Goal: Task Accomplishment & Management: Complete application form

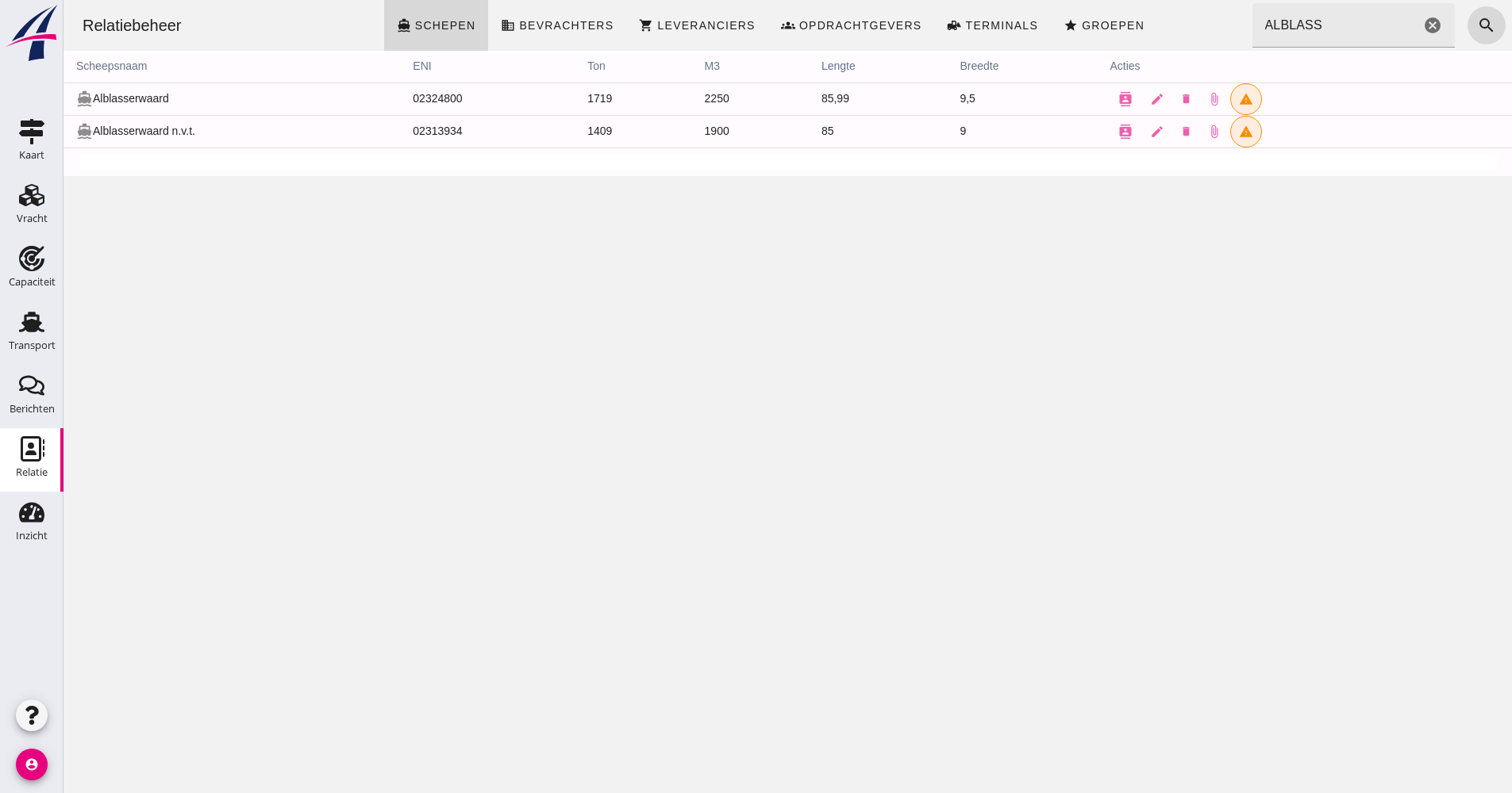
click at [1431, 27] on div "Zoeken... ALBLASS cancel" at bounding box center [1353, 25] width 203 height 45
click at [1424, 22] on icon "cancel" at bounding box center [1432, 25] width 19 height 19
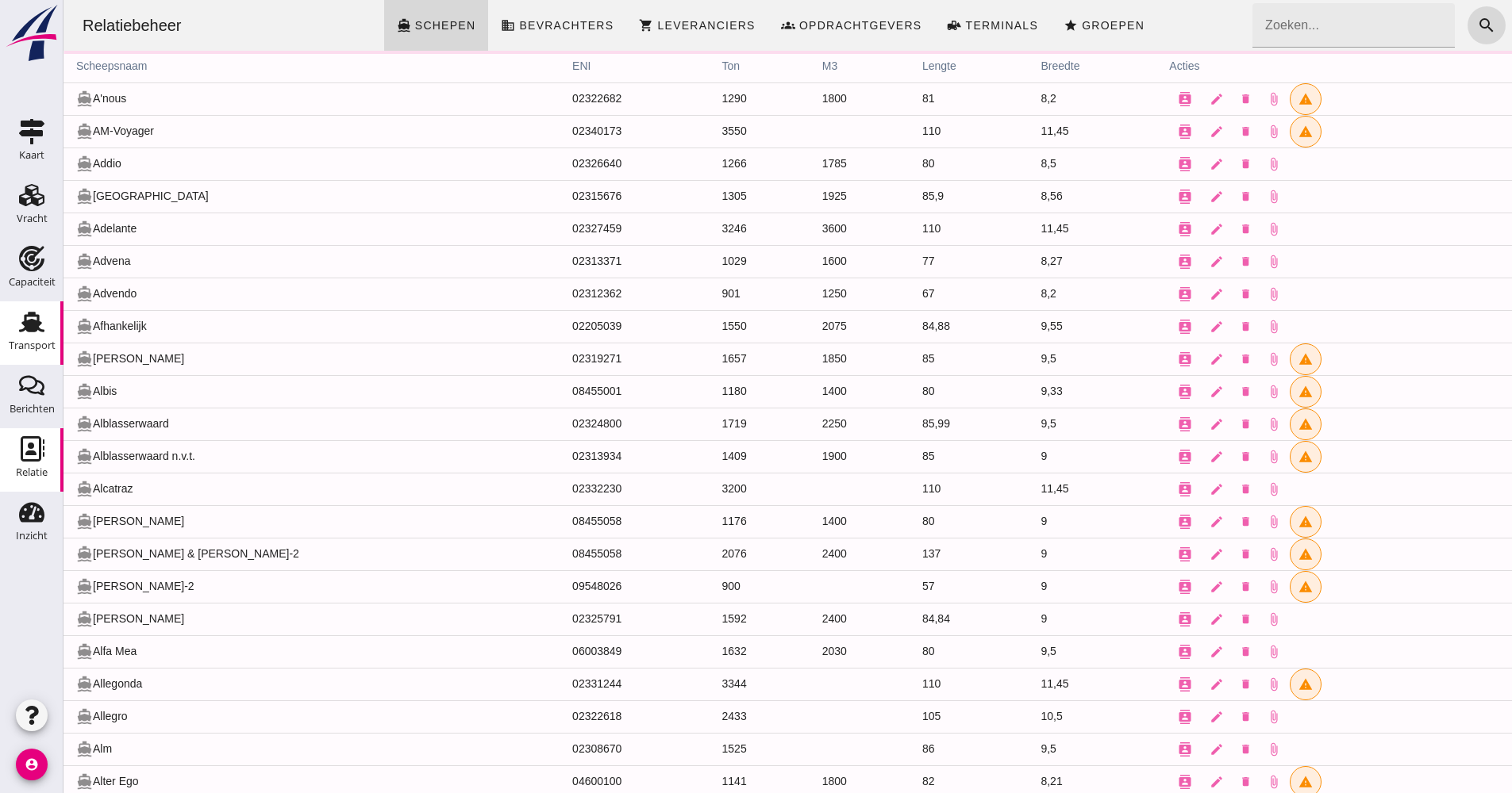
click at [56, 339] on link "Transport Transport" at bounding box center [32, 333] width 63 height 63
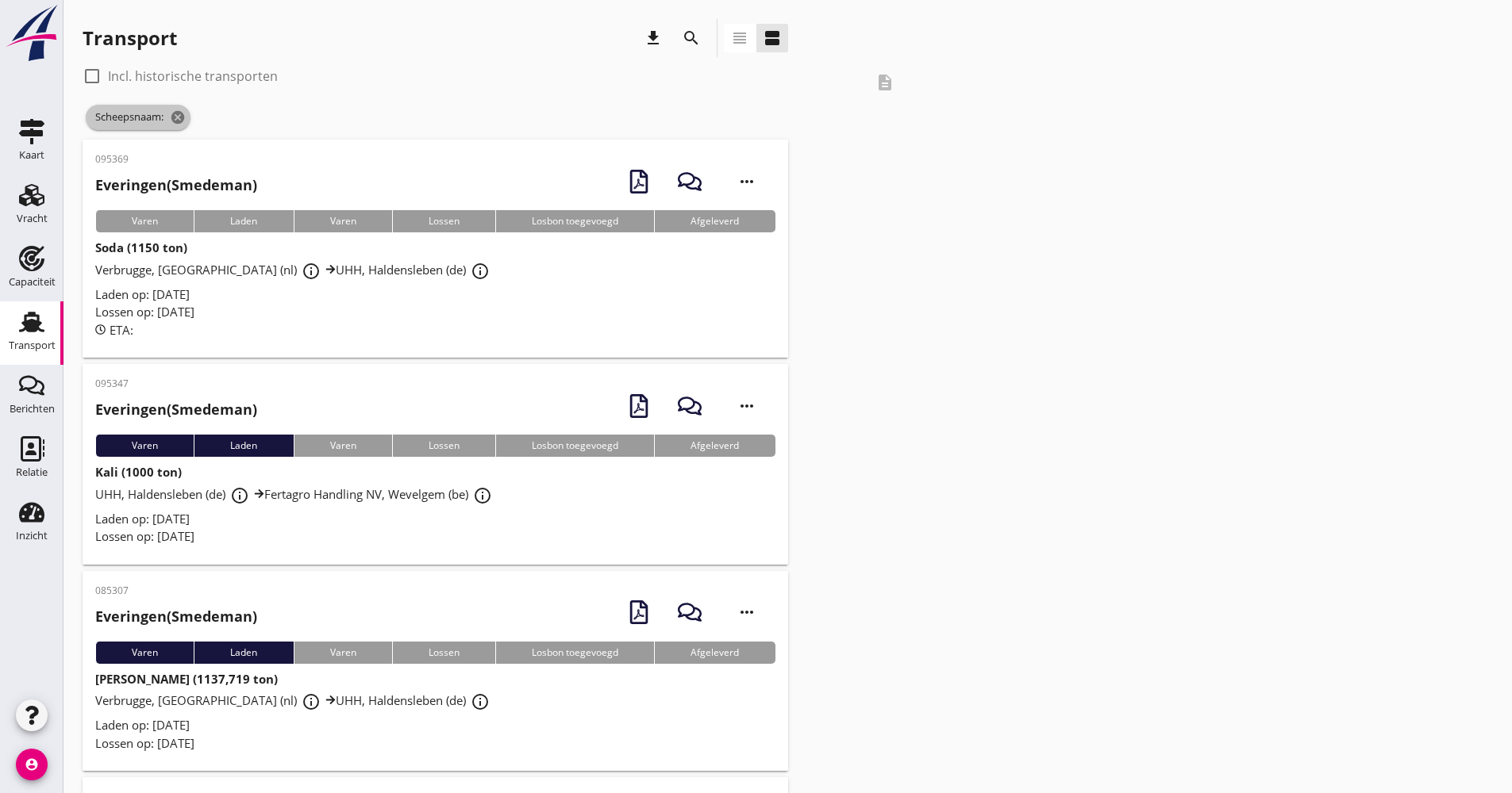
drag, startPoint x: 190, startPoint y: 123, endPoint x: 184, endPoint y: 116, distance: 9.2
click at [190, 122] on span "Scheepsnaam: cancel" at bounding box center [137, 117] width 105 height 25
click at [184, 116] on icon "cancel" at bounding box center [177, 117] width 16 height 16
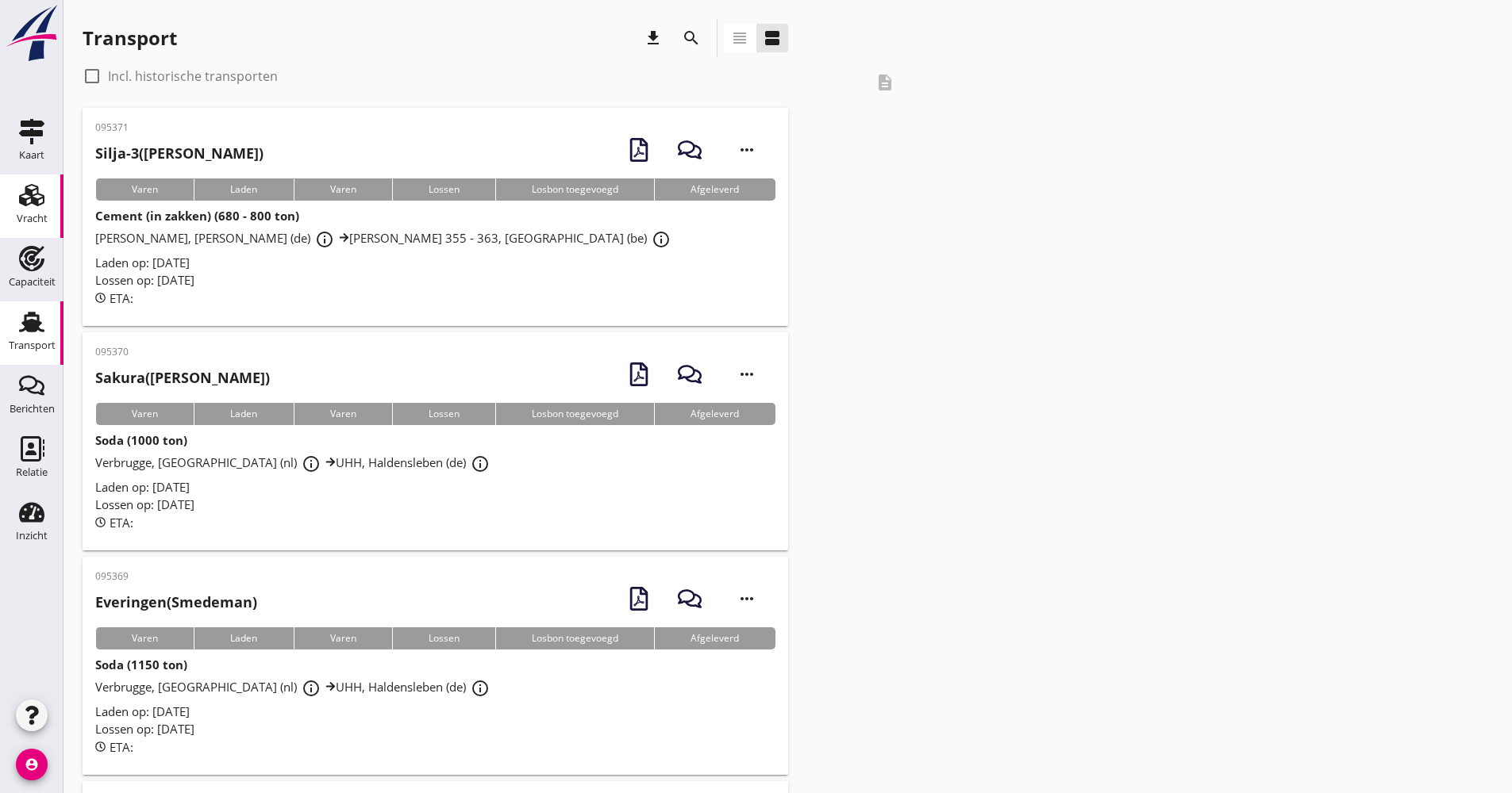
click at [32, 194] on use at bounding box center [32, 195] width 25 height 22
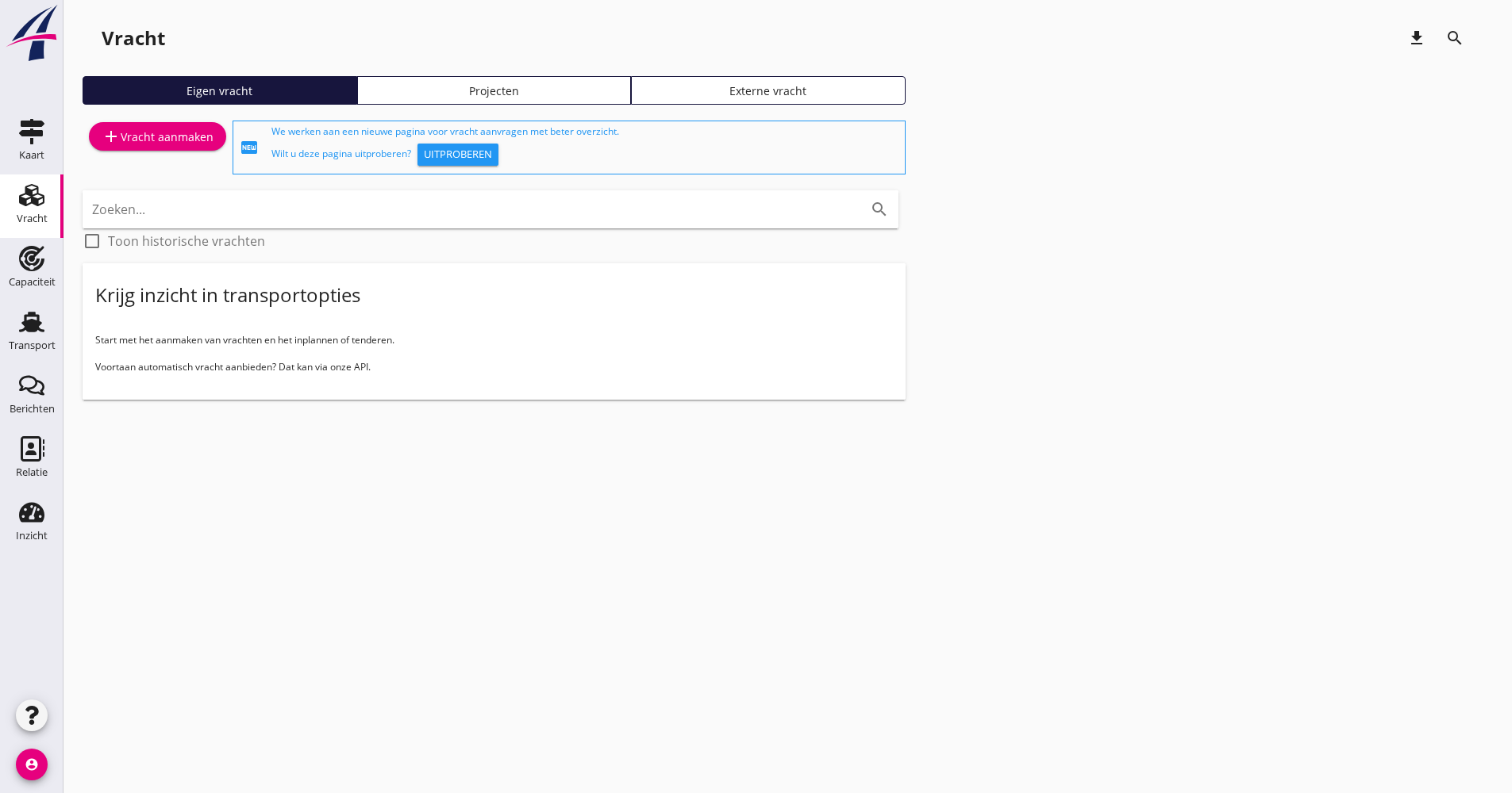
click at [493, 93] on div "Projecten" at bounding box center [494, 91] width 261 height 17
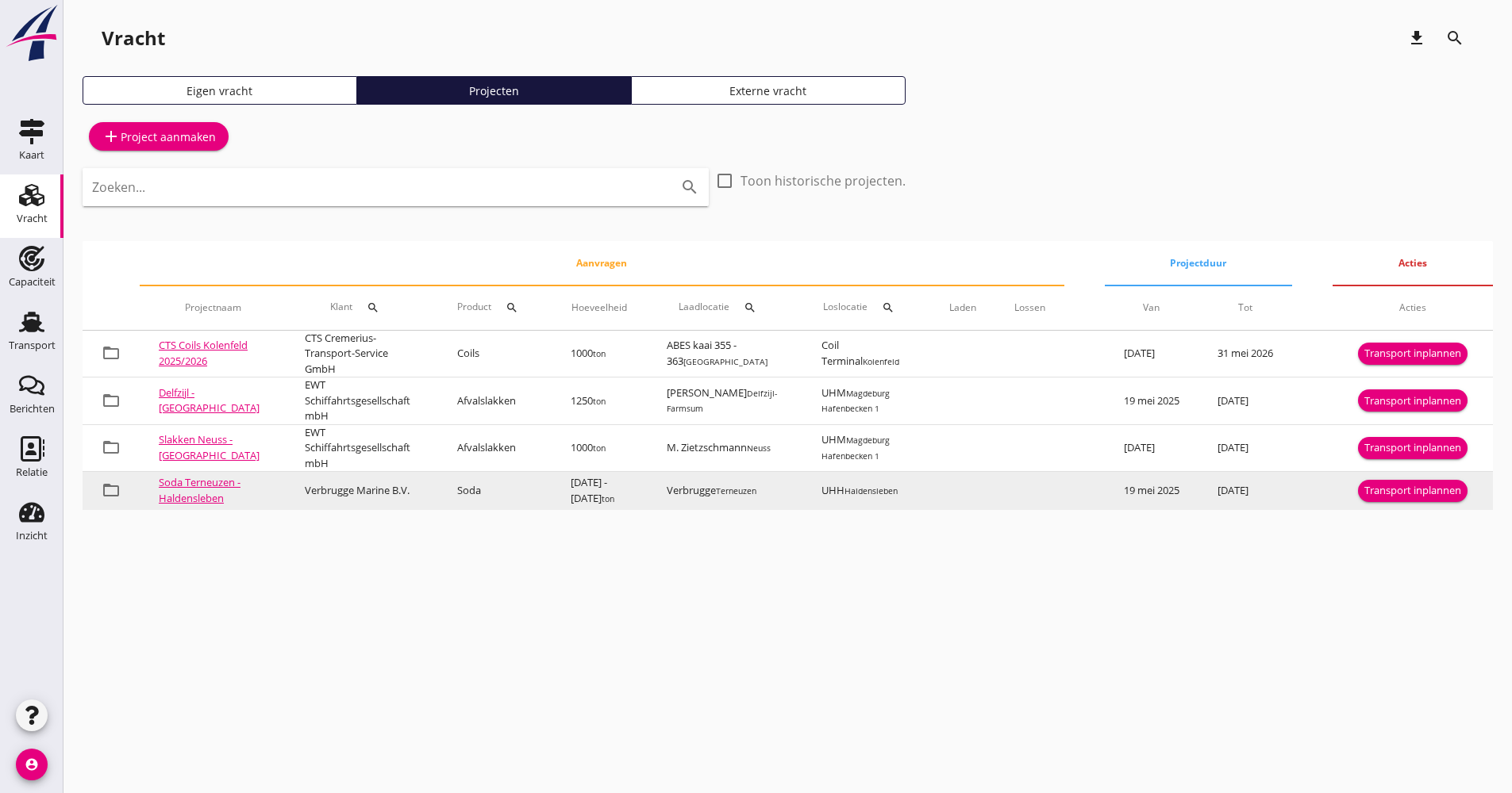
click at [1391, 491] on div "Transport inplannen" at bounding box center [1412, 491] width 96 height 16
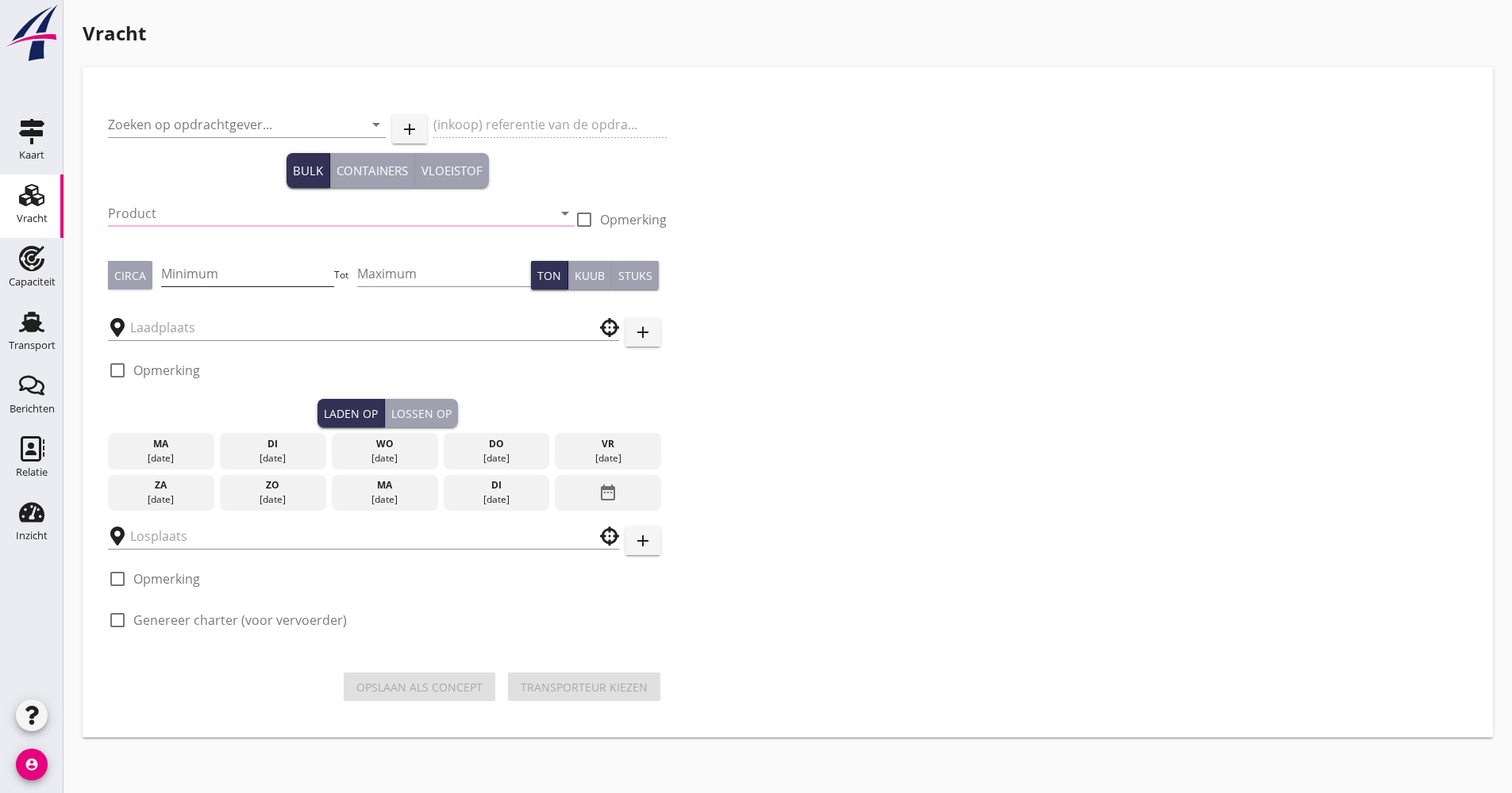
type input "Verbrugge Marine B.V."
type input "Soda (8130)"
type input "1000"
type input "2000"
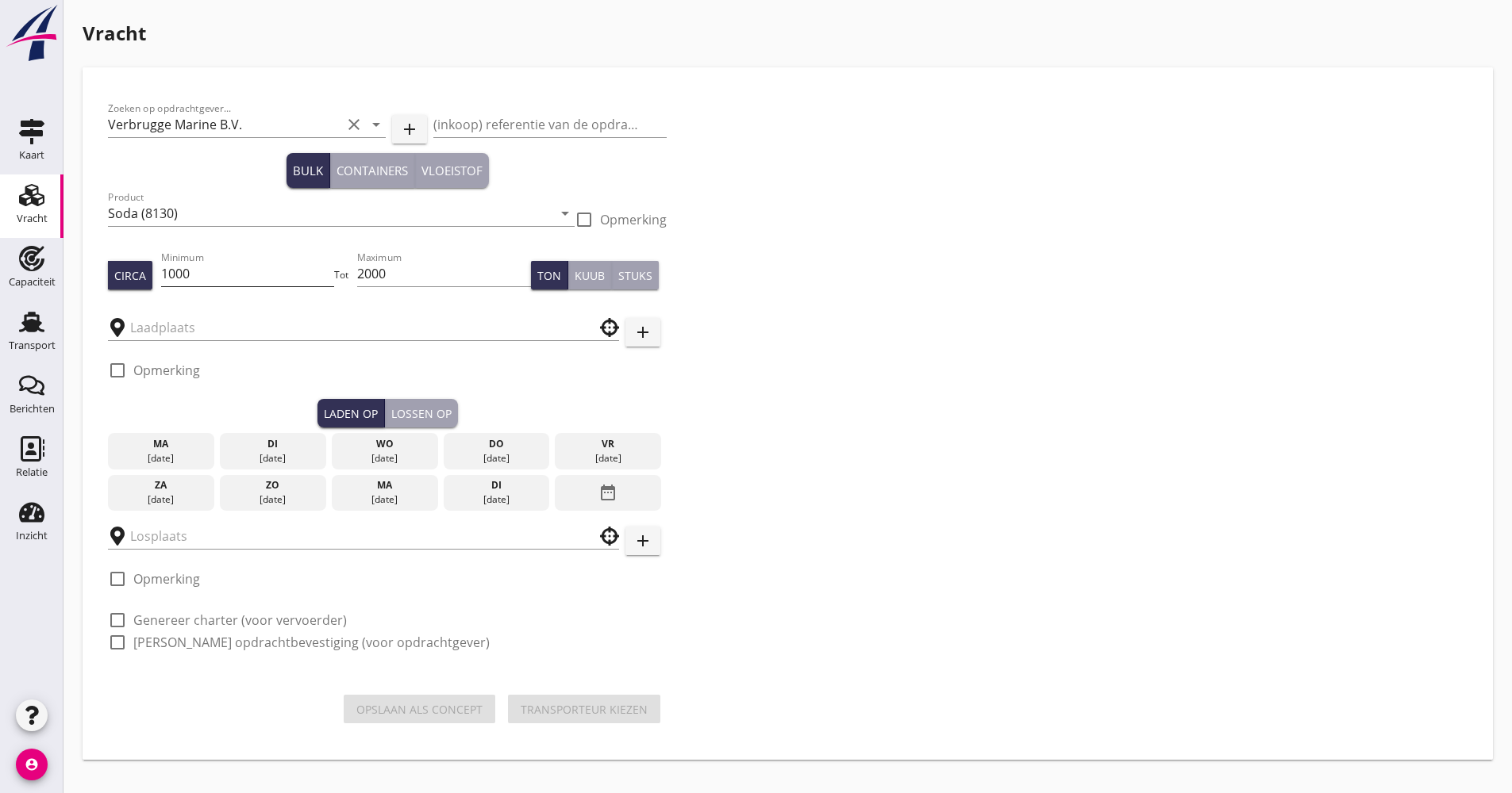
type input "Verbrugge"
type input "UHH"
checkbox input "true"
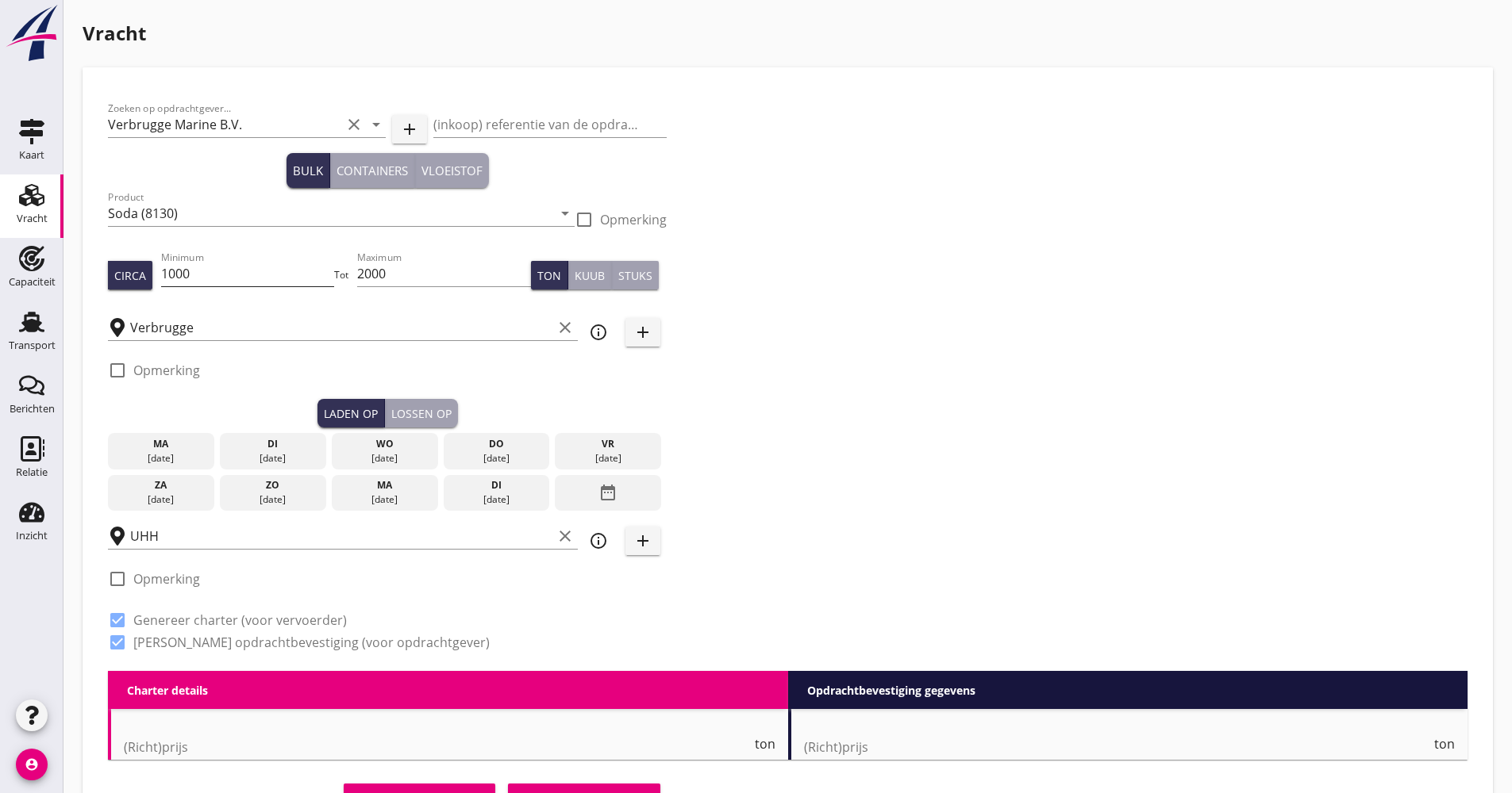
checkbox input "false"
radio input "false"
checkbox input "true"
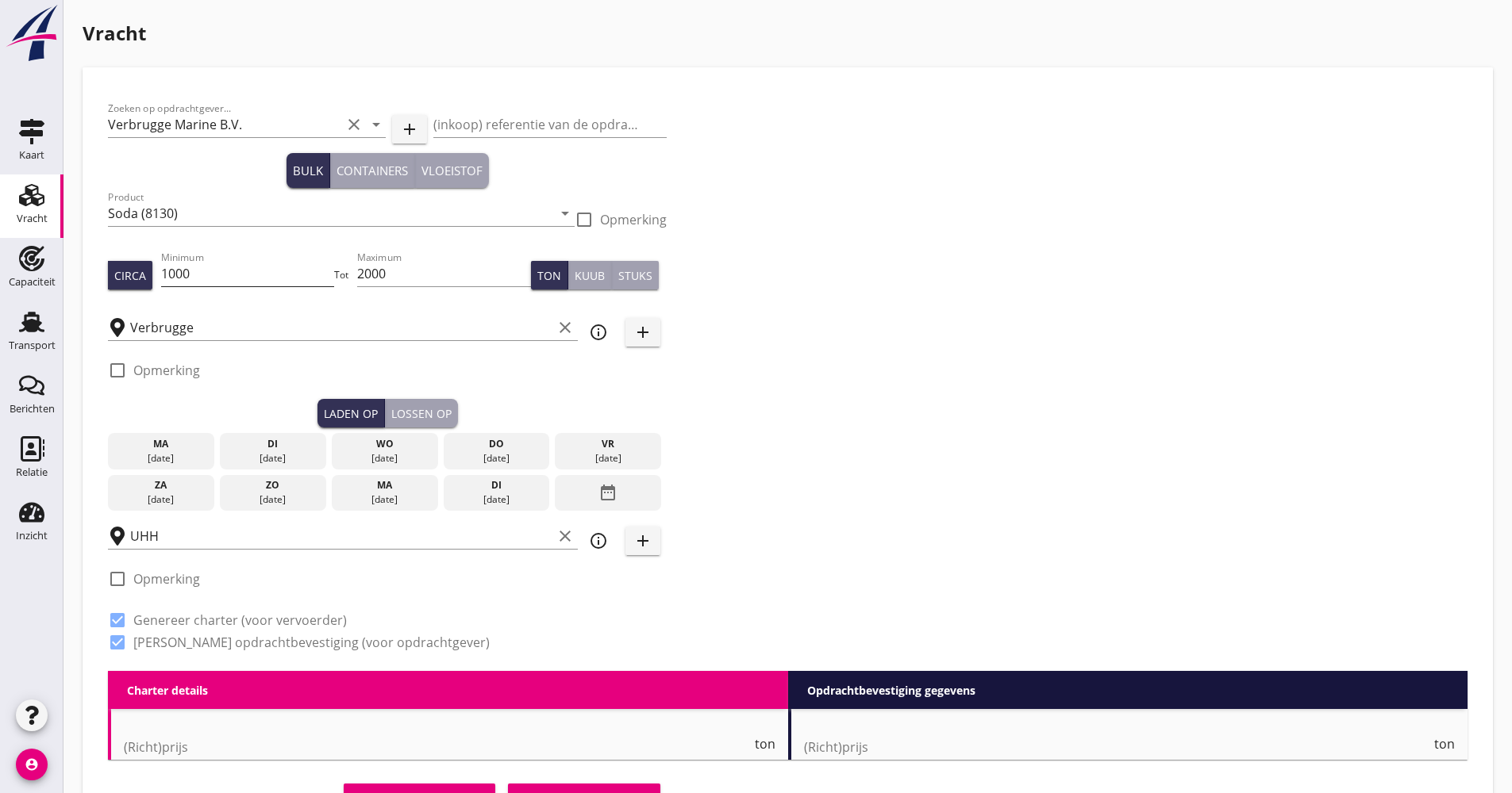
checkbox input "true"
type input "48"
type input "2"
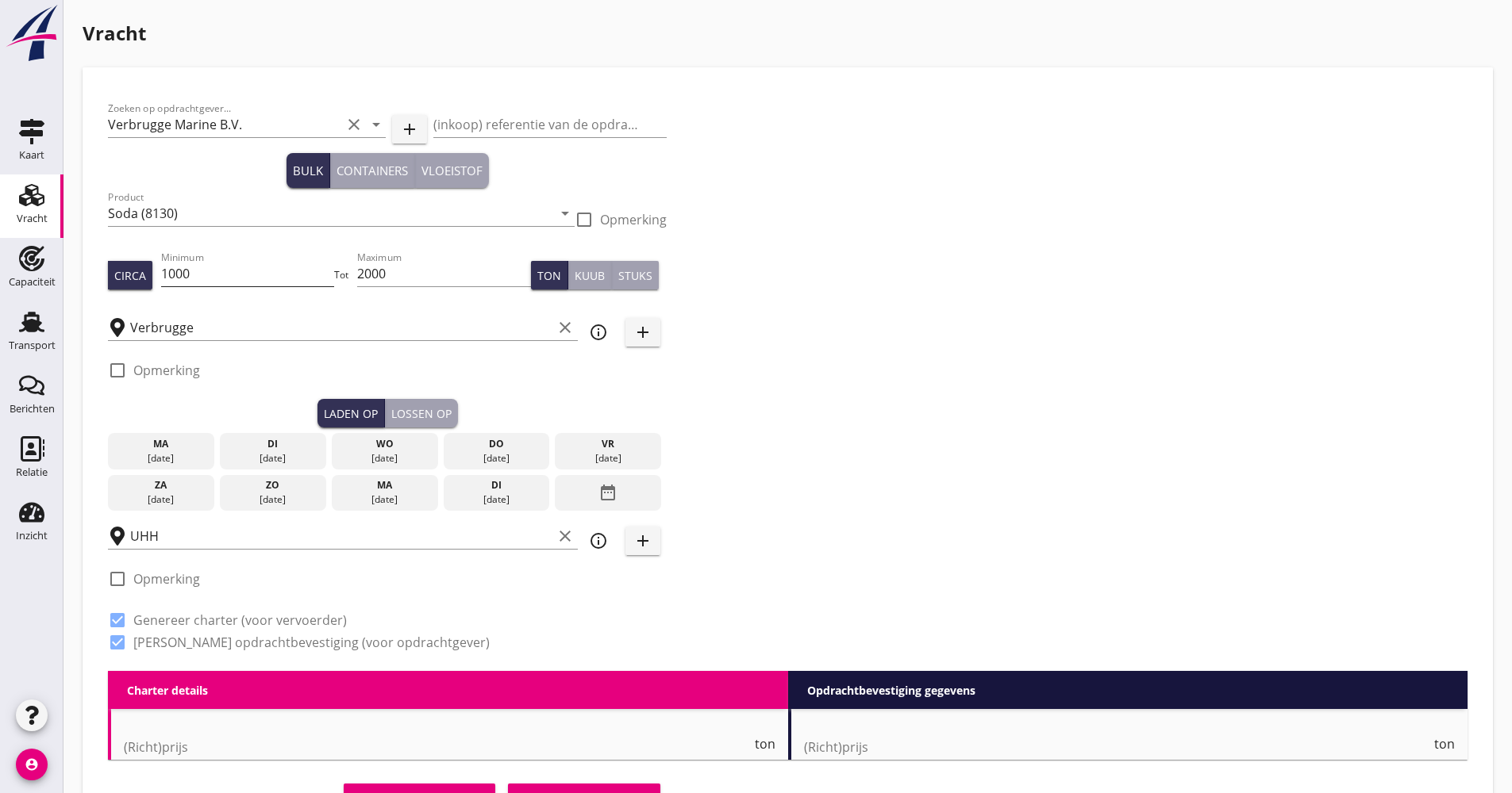
type input "13"
checkbox input "false"
radio input "false"
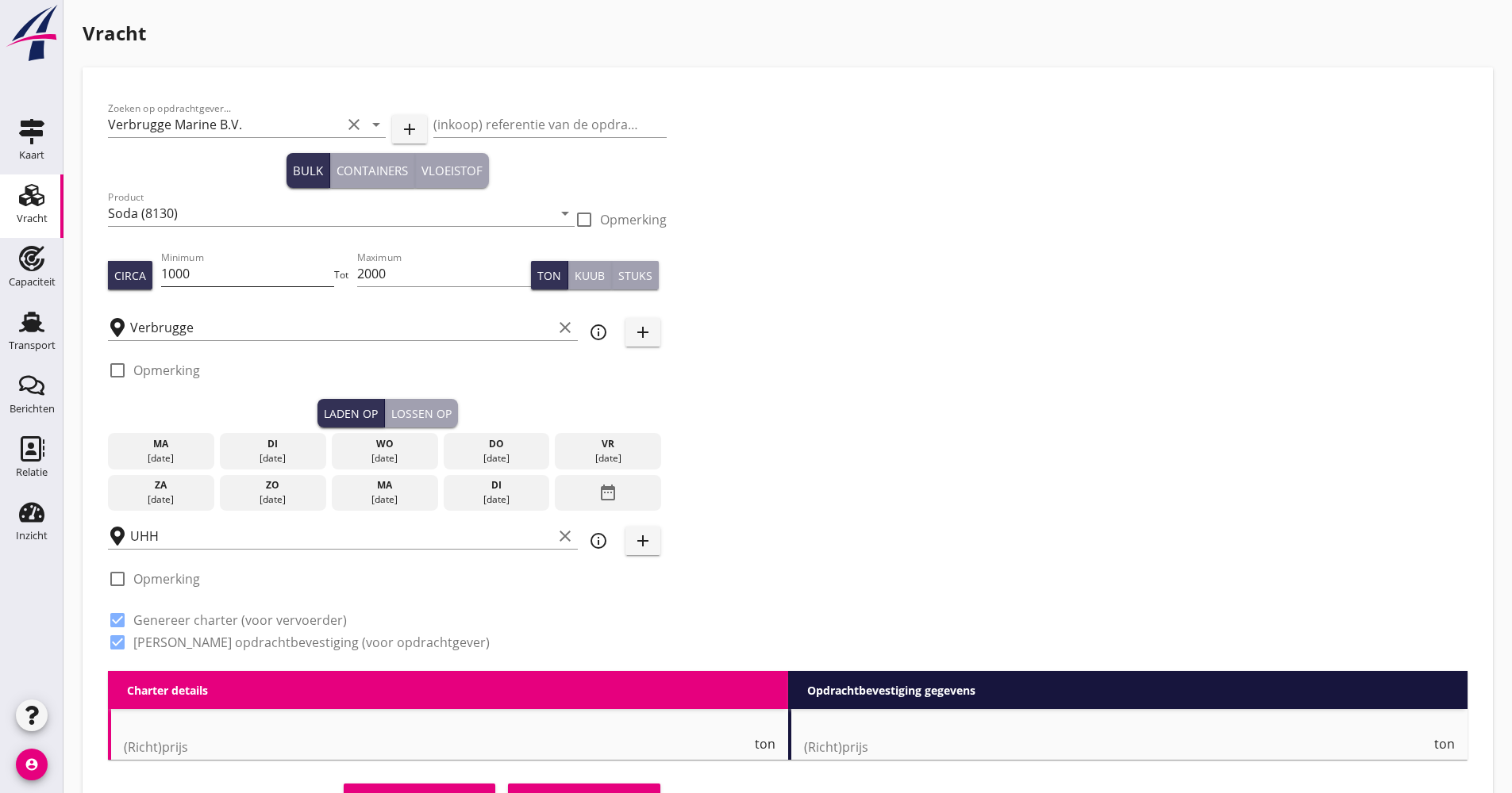
checkbox input "true"
type input "48"
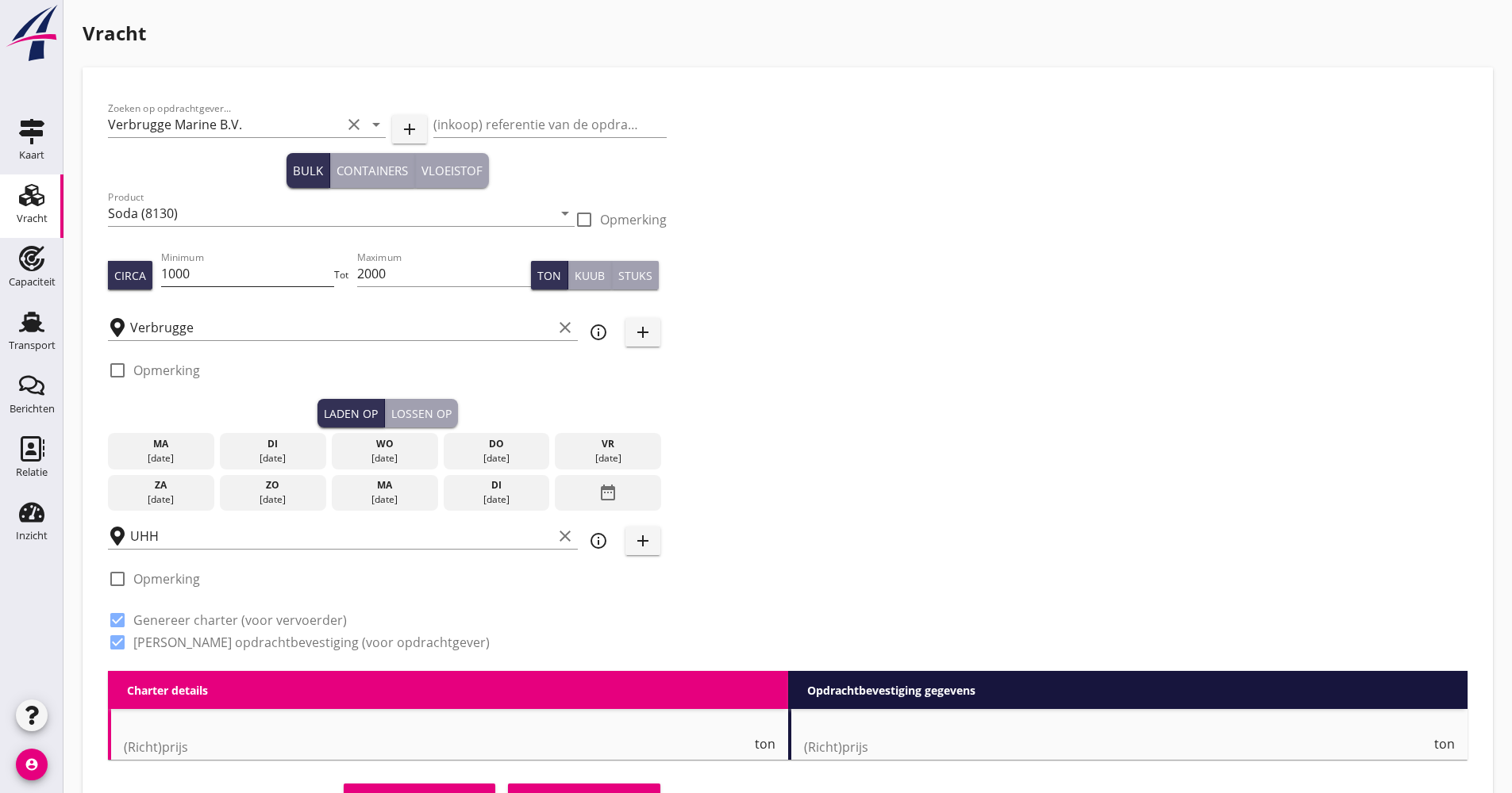
type input "2"
type input "21"
drag, startPoint x: 186, startPoint y: 274, endPoint x: 147, endPoint y: 272, distance: 39.1
click at [156, 275] on div "Circa Minimum 1000 Tot Maximum 2000 Ton Kuub Stuks" at bounding box center [387, 275] width 558 height 54
drag, startPoint x: 402, startPoint y: 269, endPoint x: 331, endPoint y: 268, distance: 71.0
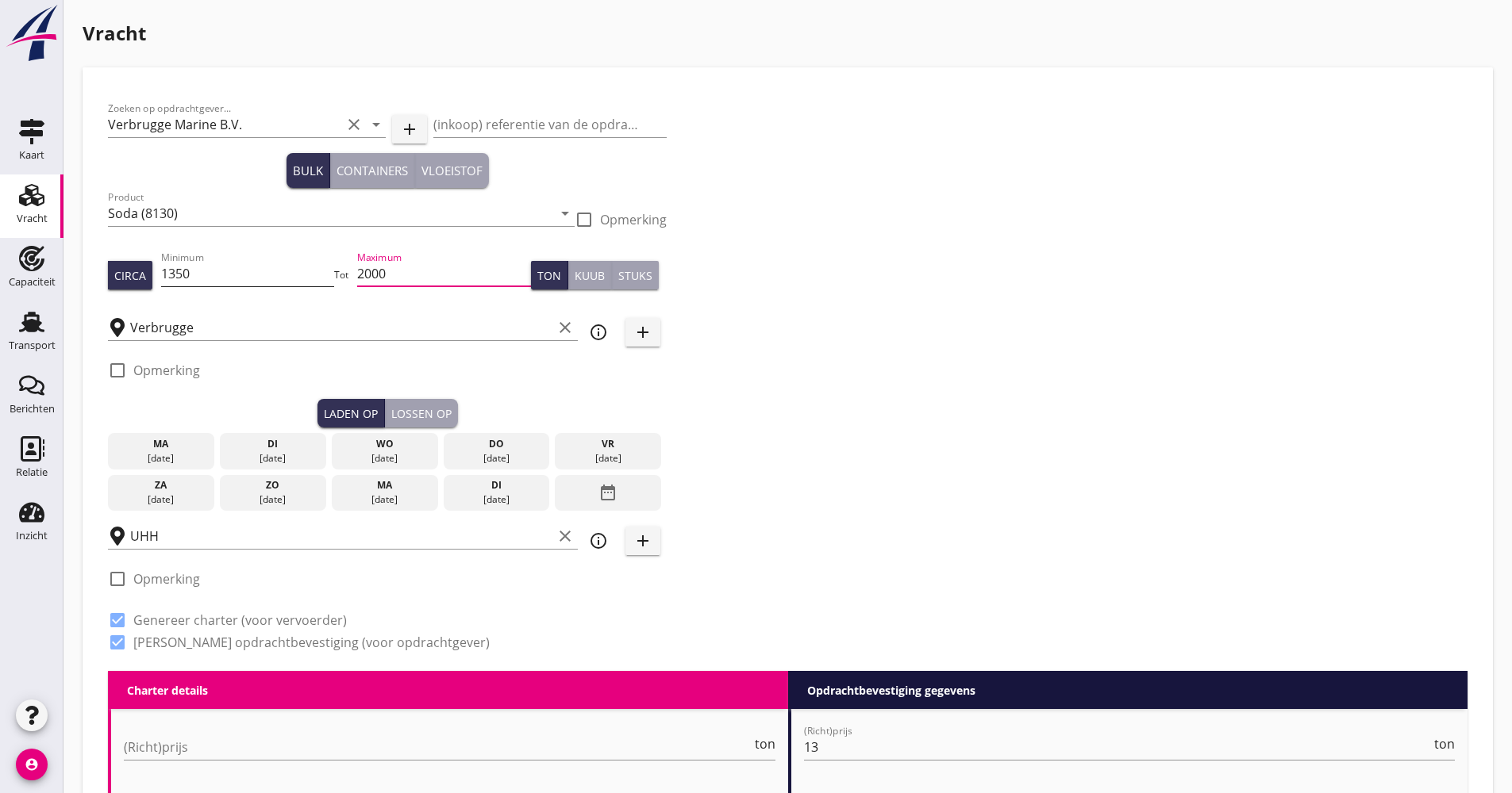
click at [331, 269] on div "Circa Minimum 1350 Tot Maximum 2000 Ton Kuub Stuks" at bounding box center [387, 275] width 558 height 54
type input "135"
click at [55, 207] on link "Vracht Vracht" at bounding box center [32, 206] width 63 height 63
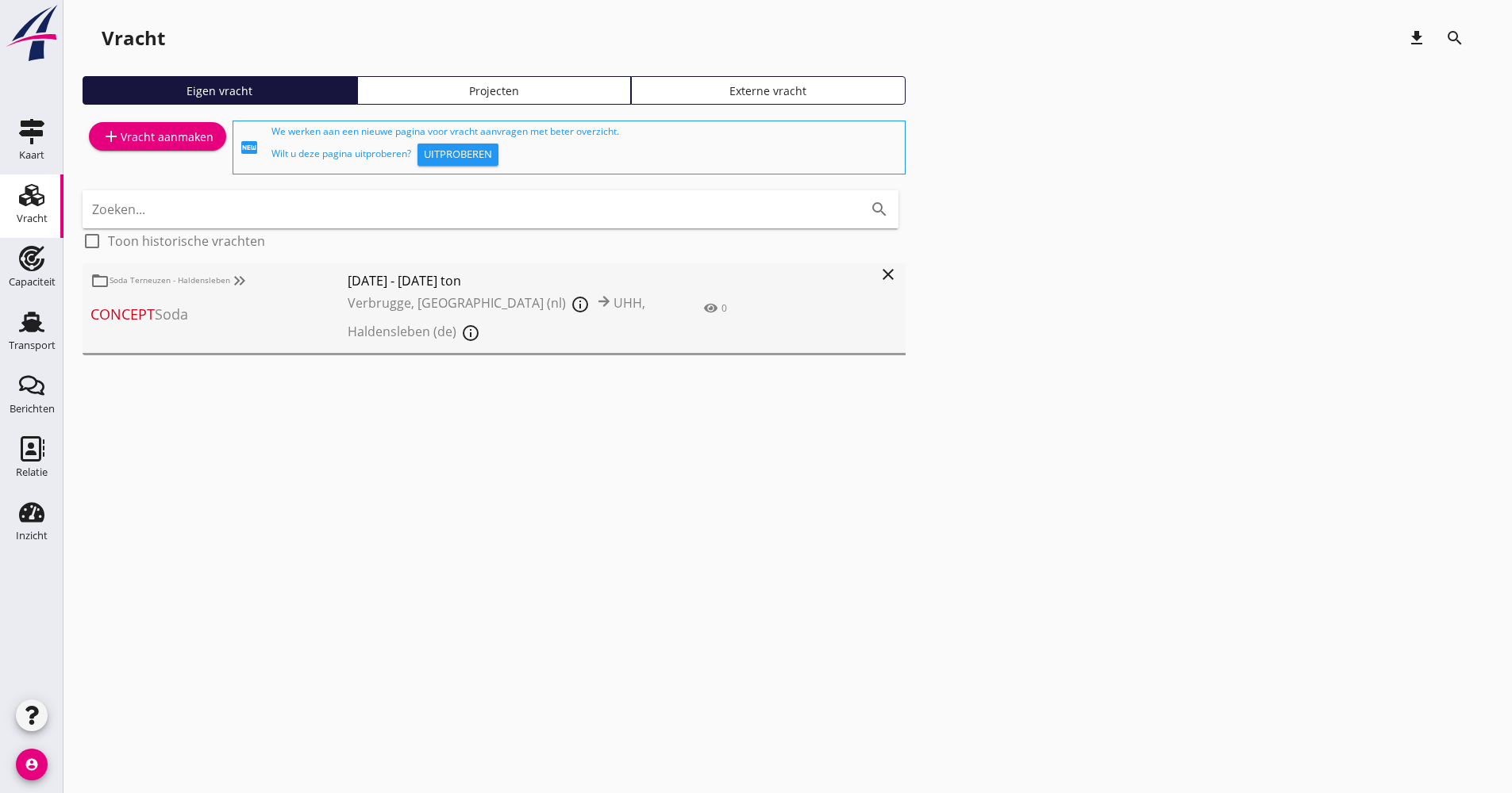
click at [493, 89] on div "Projecten" at bounding box center [494, 91] width 261 height 17
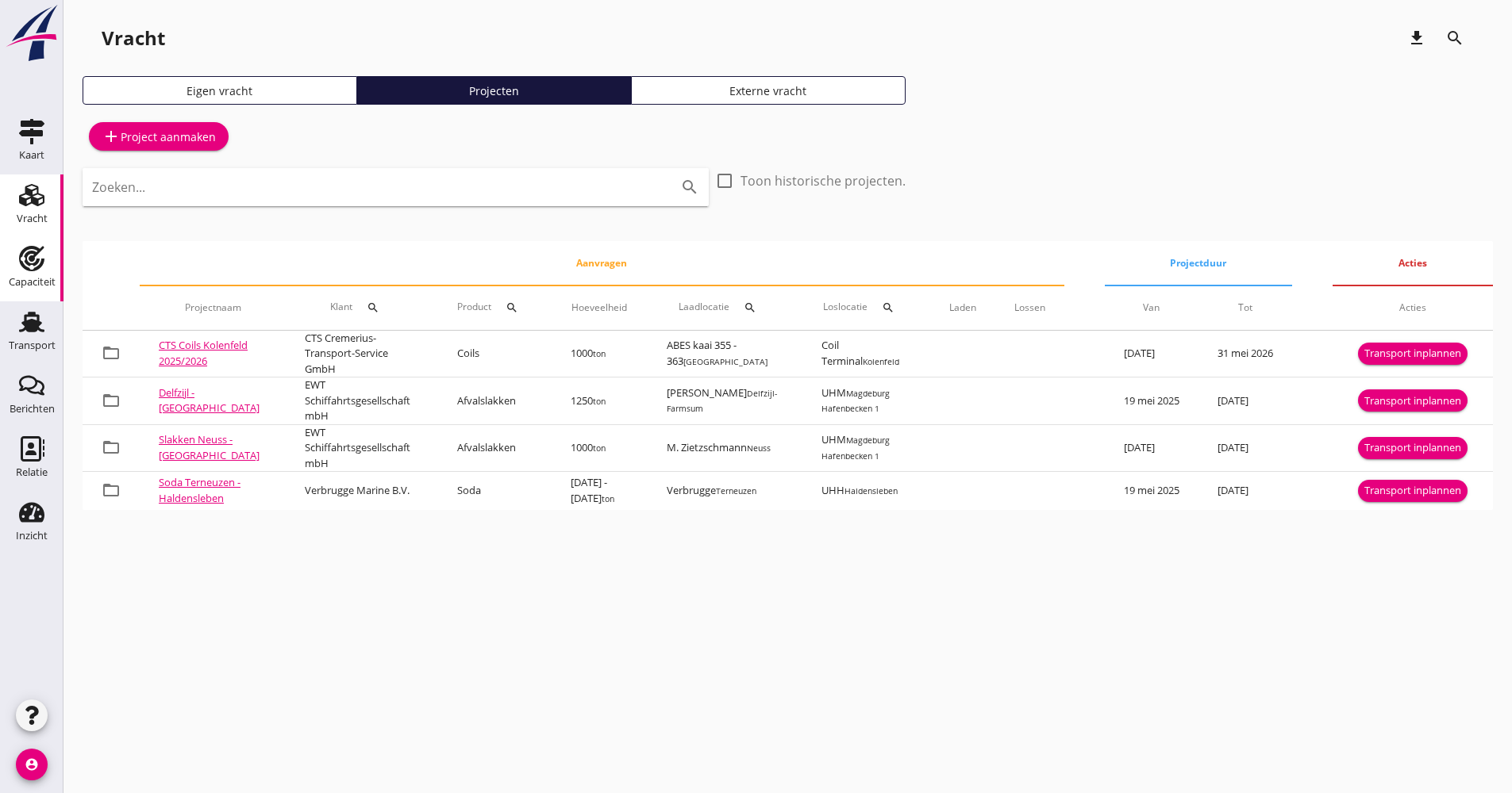
click at [41, 277] on div "Capaciteit" at bounding box center [32, 282] width 46 height 10
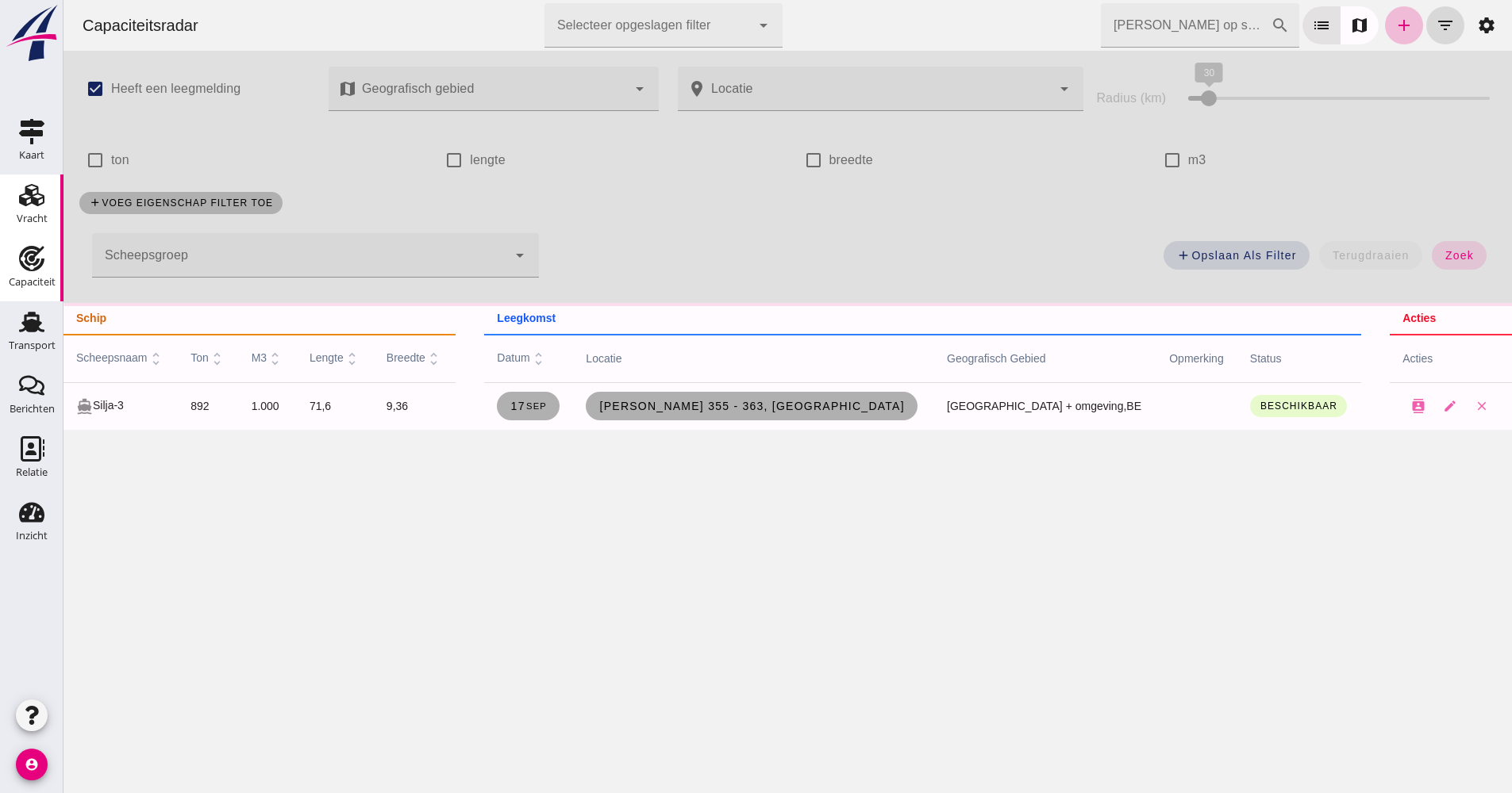
click at [32, 209] on div "Vracht" at bounding box center [32, 219] width 31 height 22
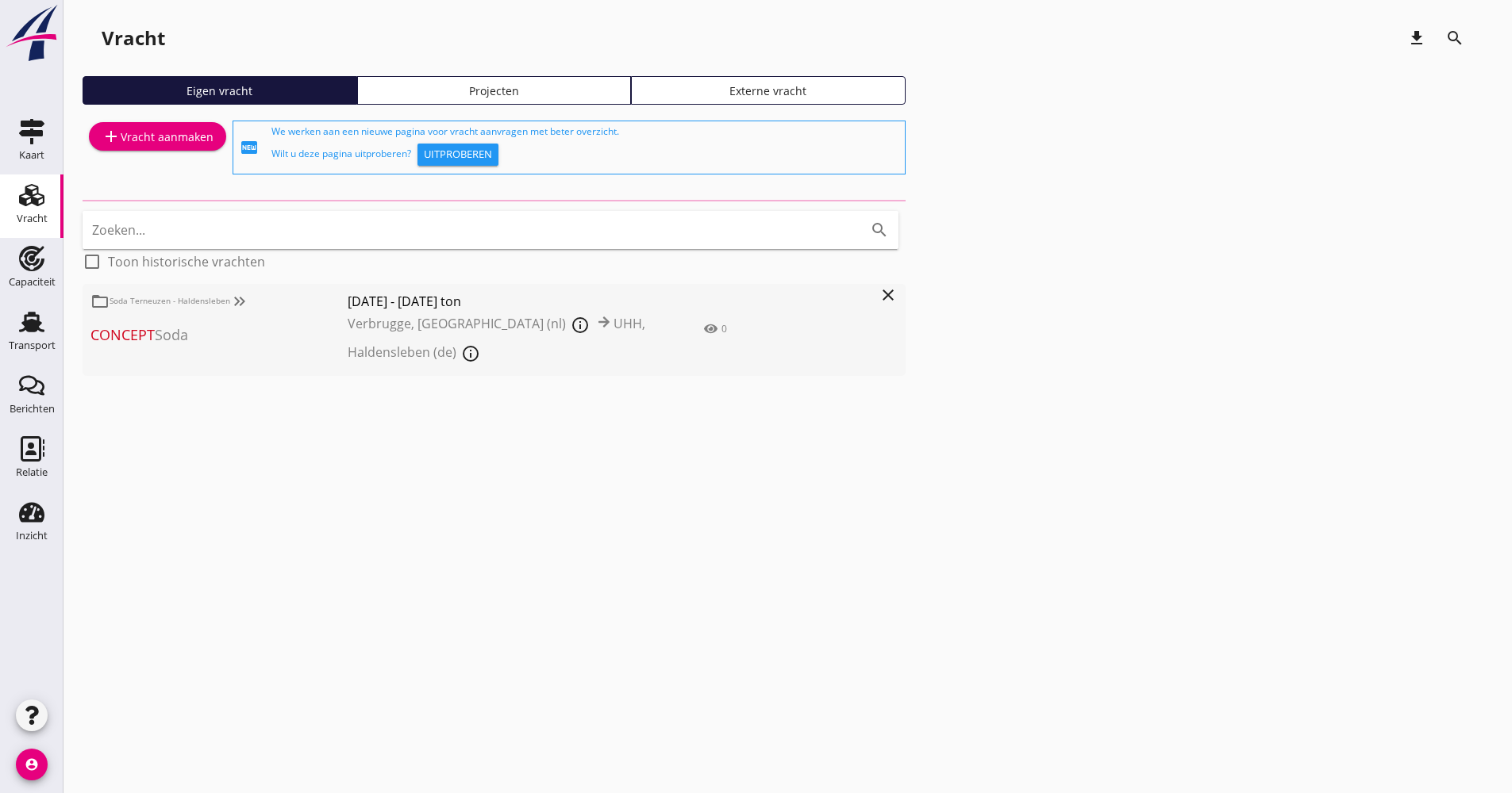
click at [872, 295] on div "close" at bounding box center [888, 329] width 35 height 92
click at [886, 295] on div "cancel You are impersonating another user. Vracht download search Eigen vracht …" at bounding box center [787, 396] width 1448 height 793
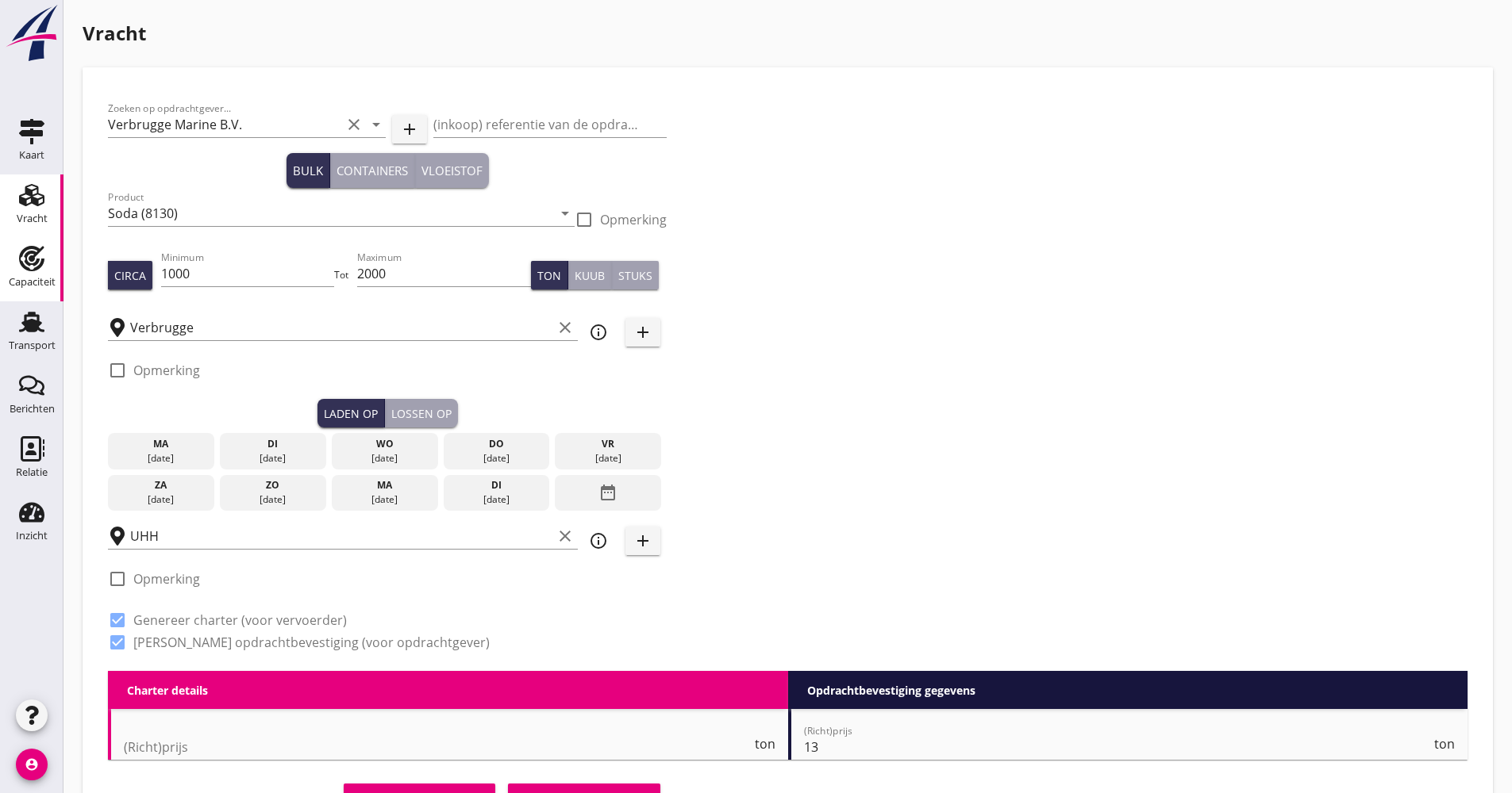
click at [31, 210] on div "Vracht" at bounding box center [32, 219] width 31 height 22
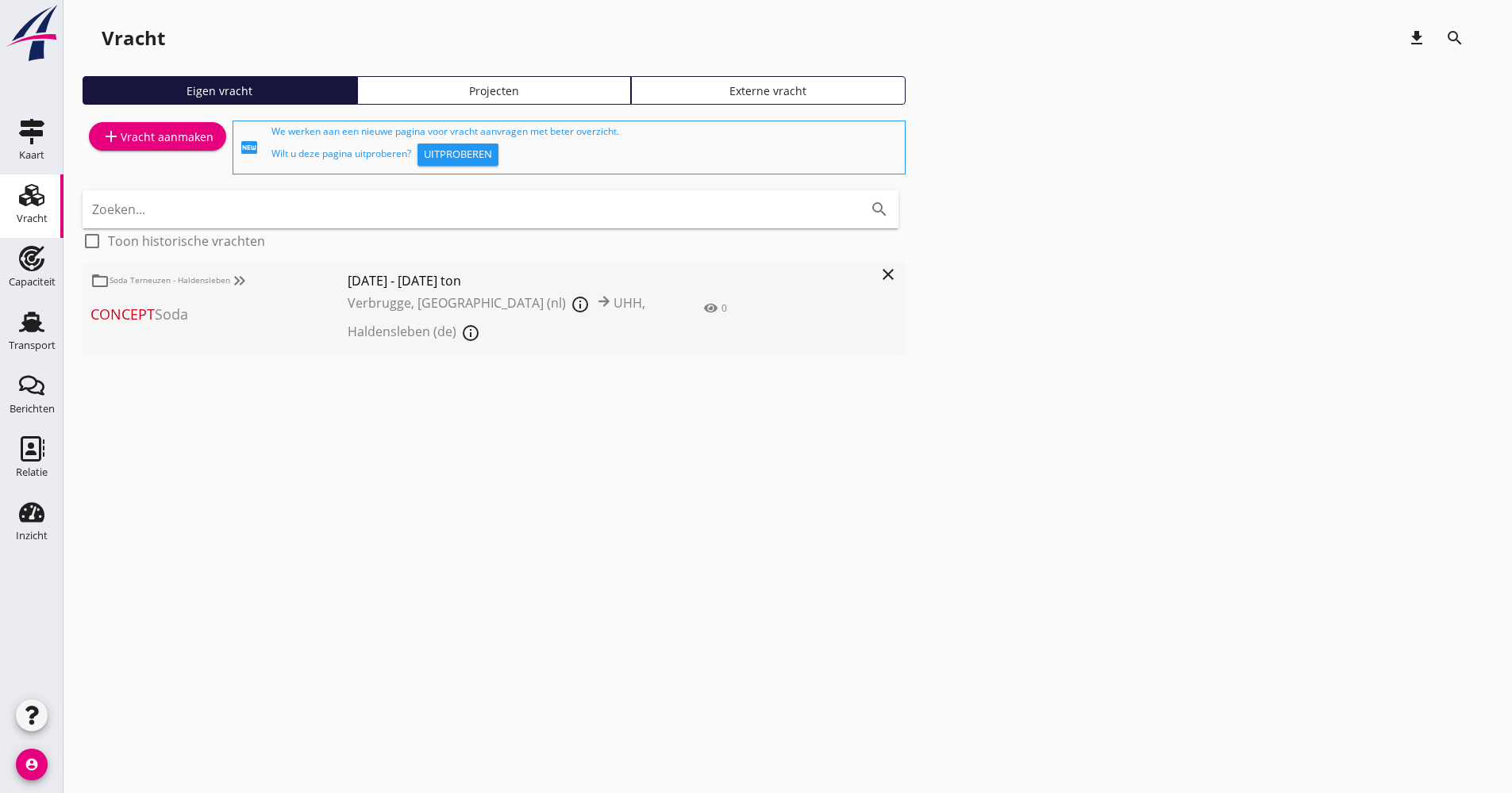
click at [887, 267] on icon "close" at bounding box center [888, 275] width 19 height 19
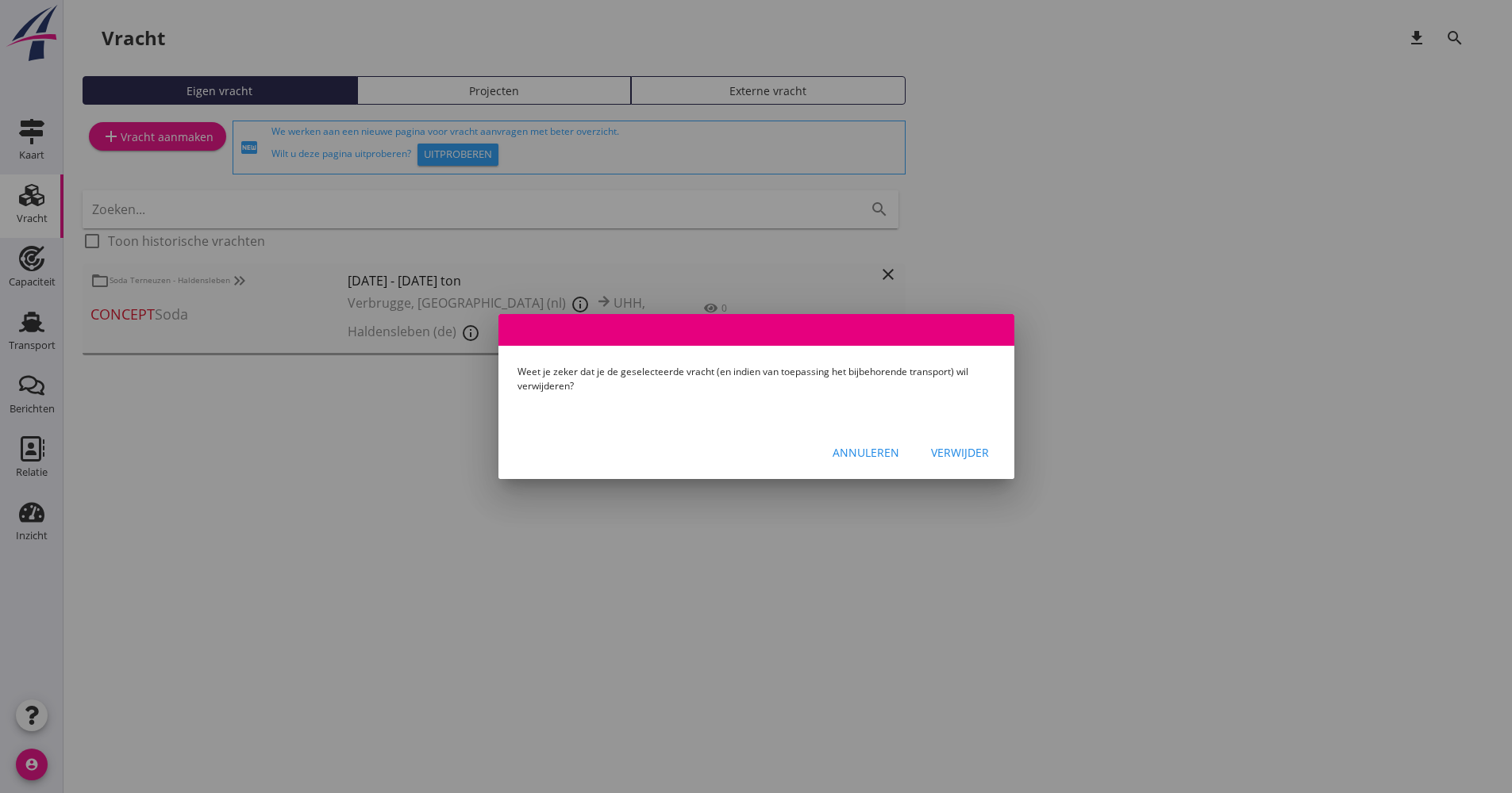
click at [953, 451] on div "Verwijder" at bounding box center [959, 453] width 58 height 17
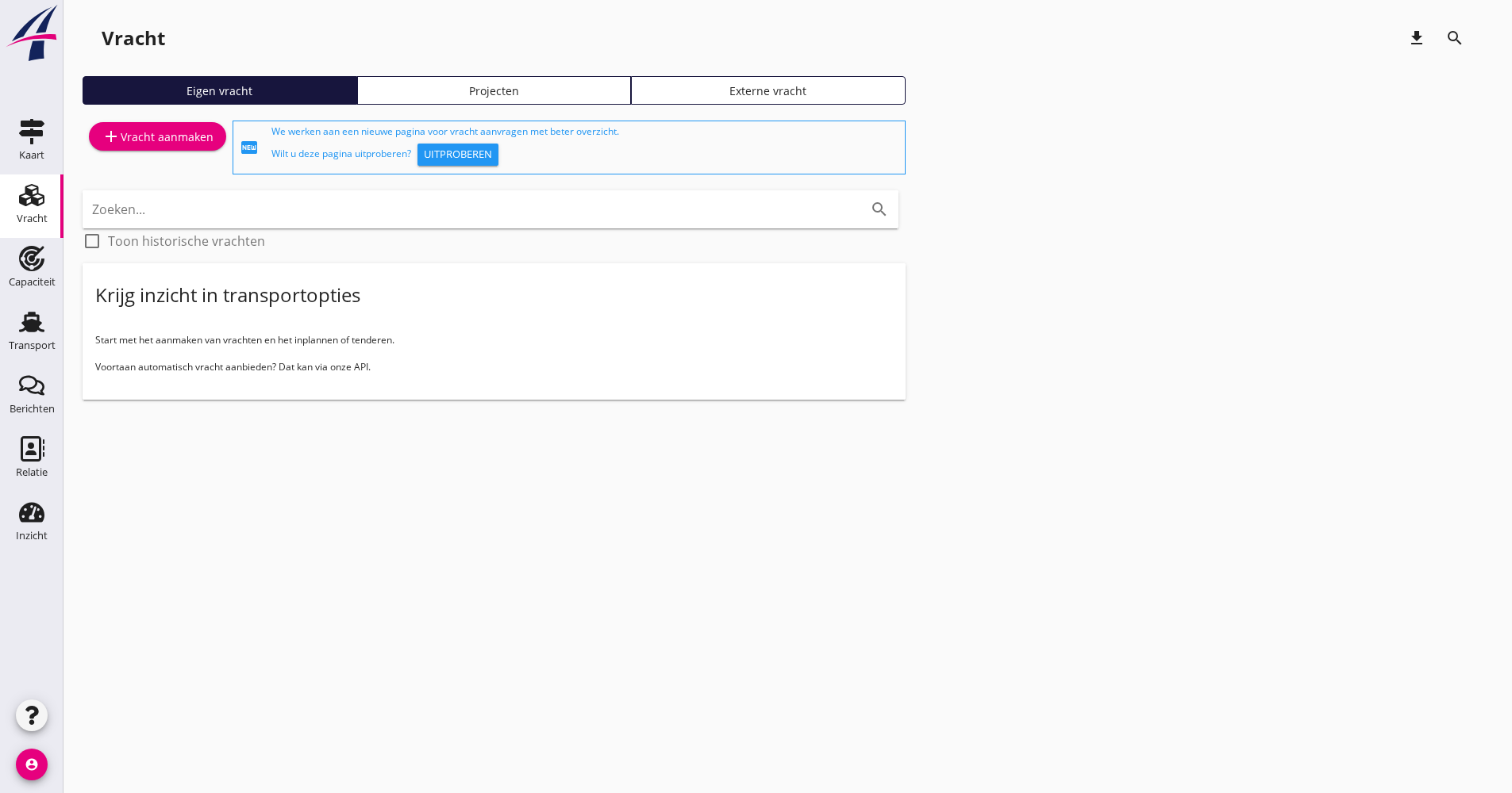
click at [539, 91] on div "Projecten" at bounding box center [494, 91] width 261 height 17
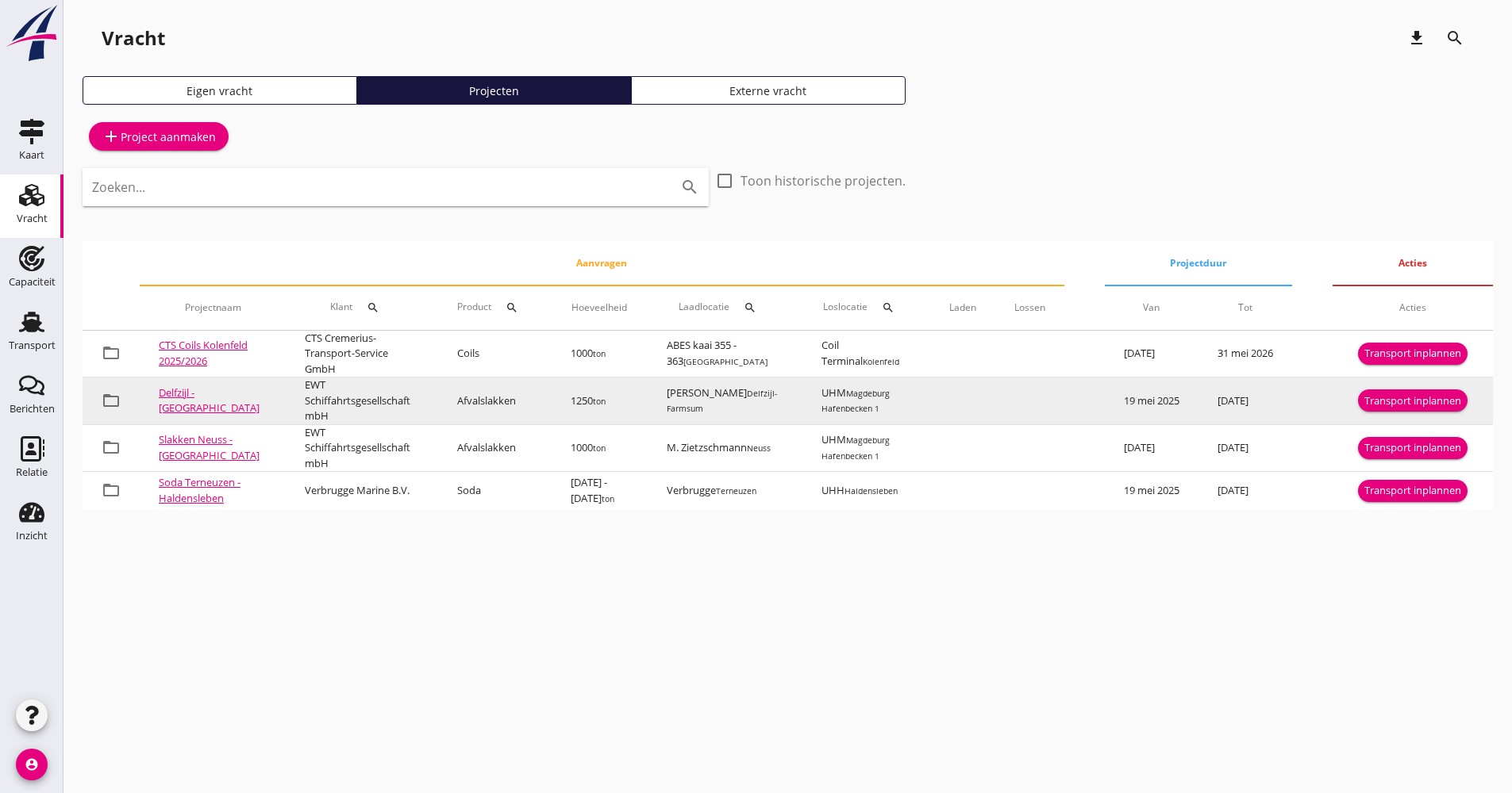
click at [1406, 411] on button "Transport inplannen" at bounding box center [1413, 401] width 109 height 22
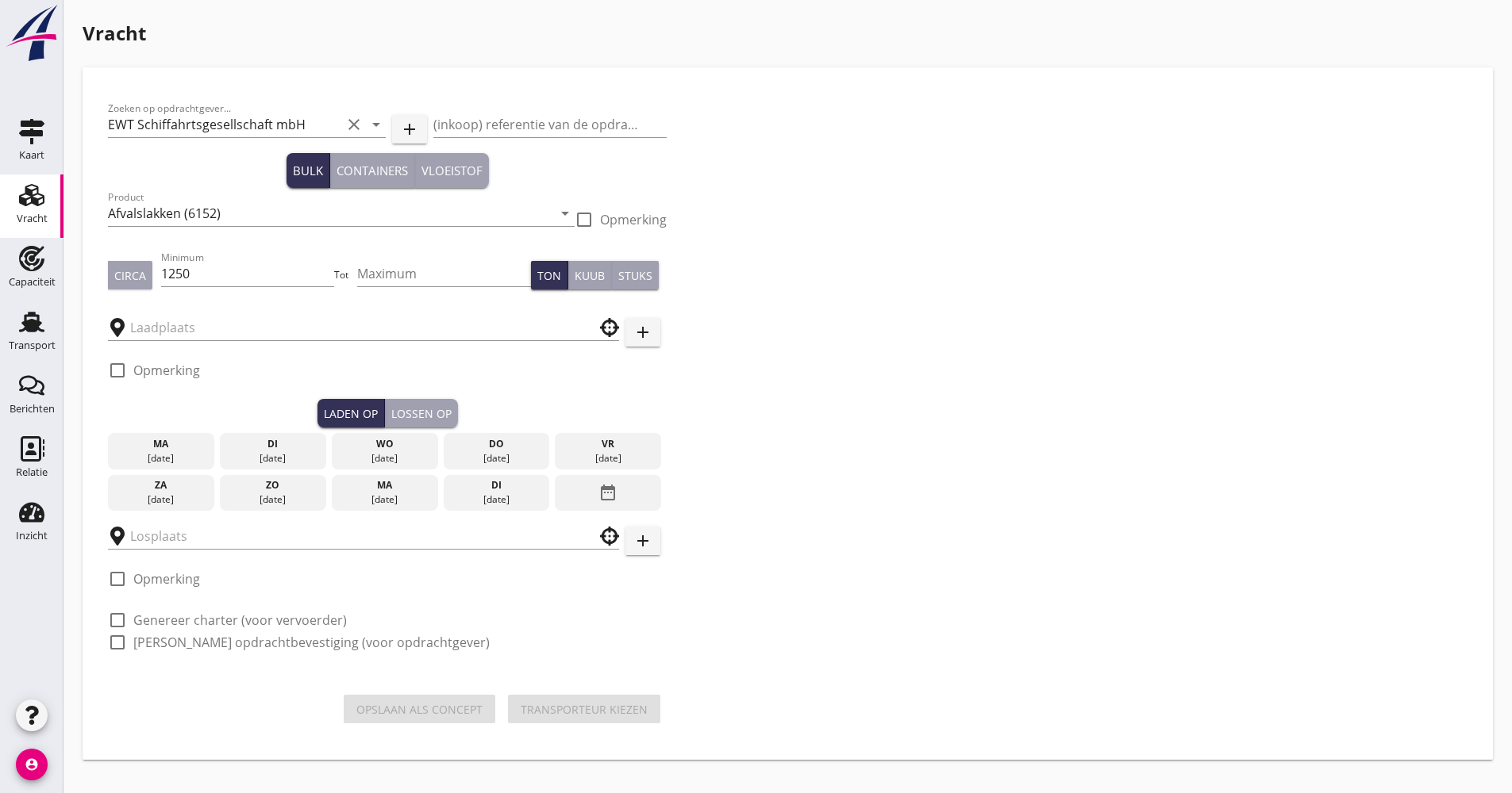
type input "[PERSON_NAME]"
type input "UHM"
checkbox input "true"
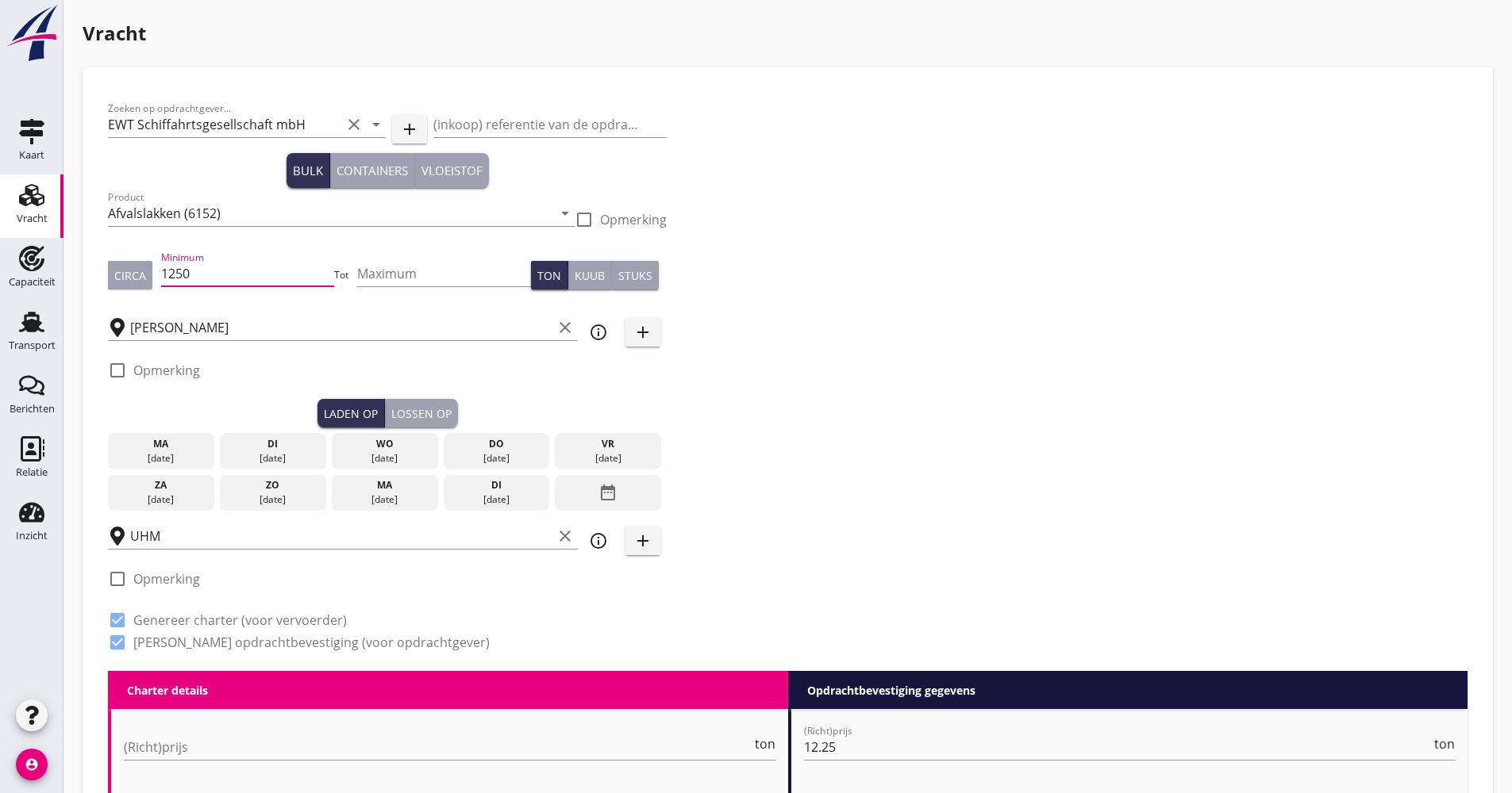
drag, startPoint x: 199, startPoint y: 283, endPoint x: 161, endPoint y: 276, distance: 38.6
click at [161, 276] on div "Circa Minimum 1250 Tot Maximum Ton Kuub Stuks" at bounding box center [387, 275] width 558 height 54
type input "1350"
click at [161, 224] on input "Afvalslakken (6152)" at bounding box center [329, 212] width 444 height 25
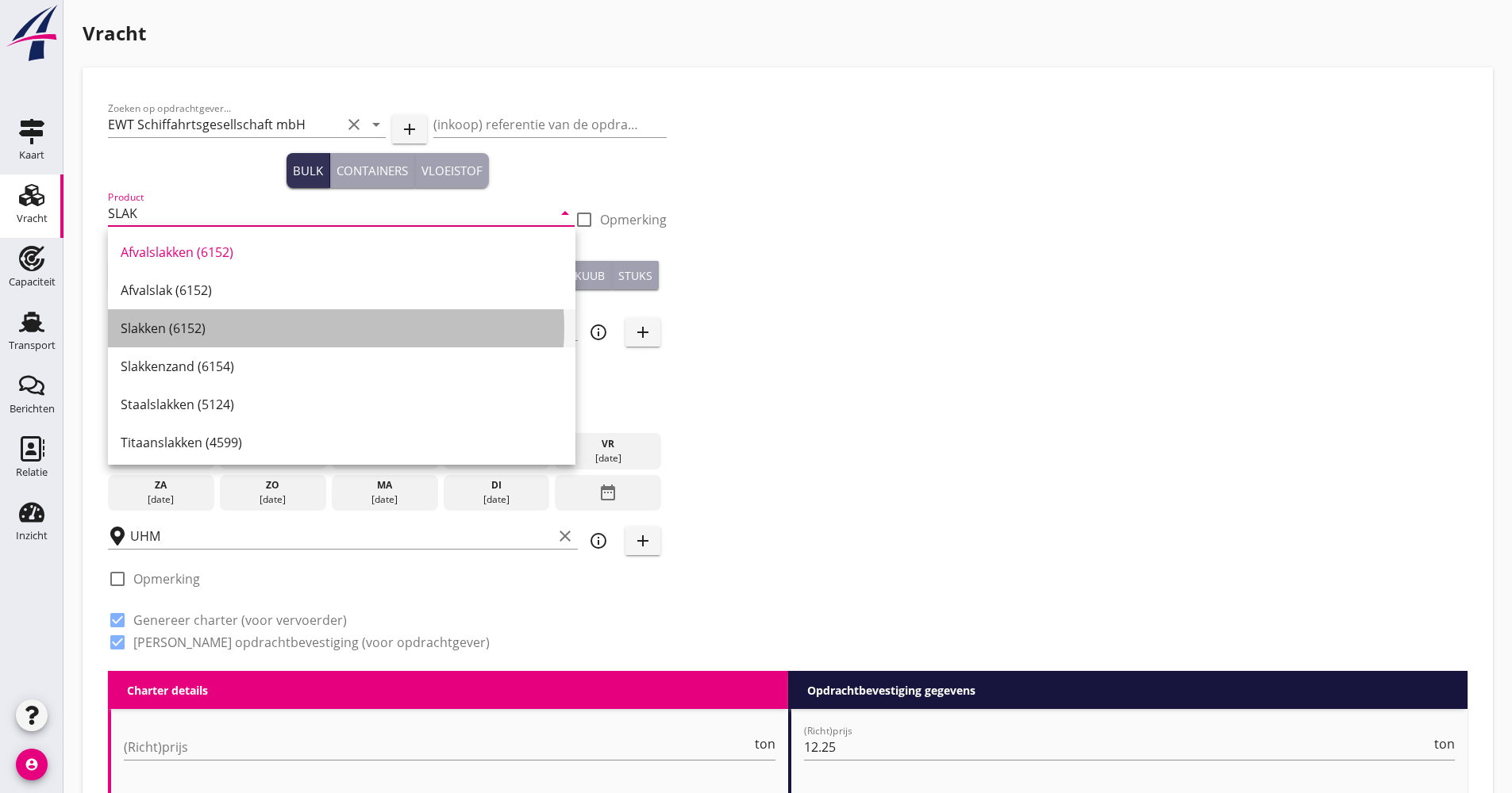
click at [230, 345] on div "Slakken (6152)" at bounding box center [341, 328] width 442 height 38
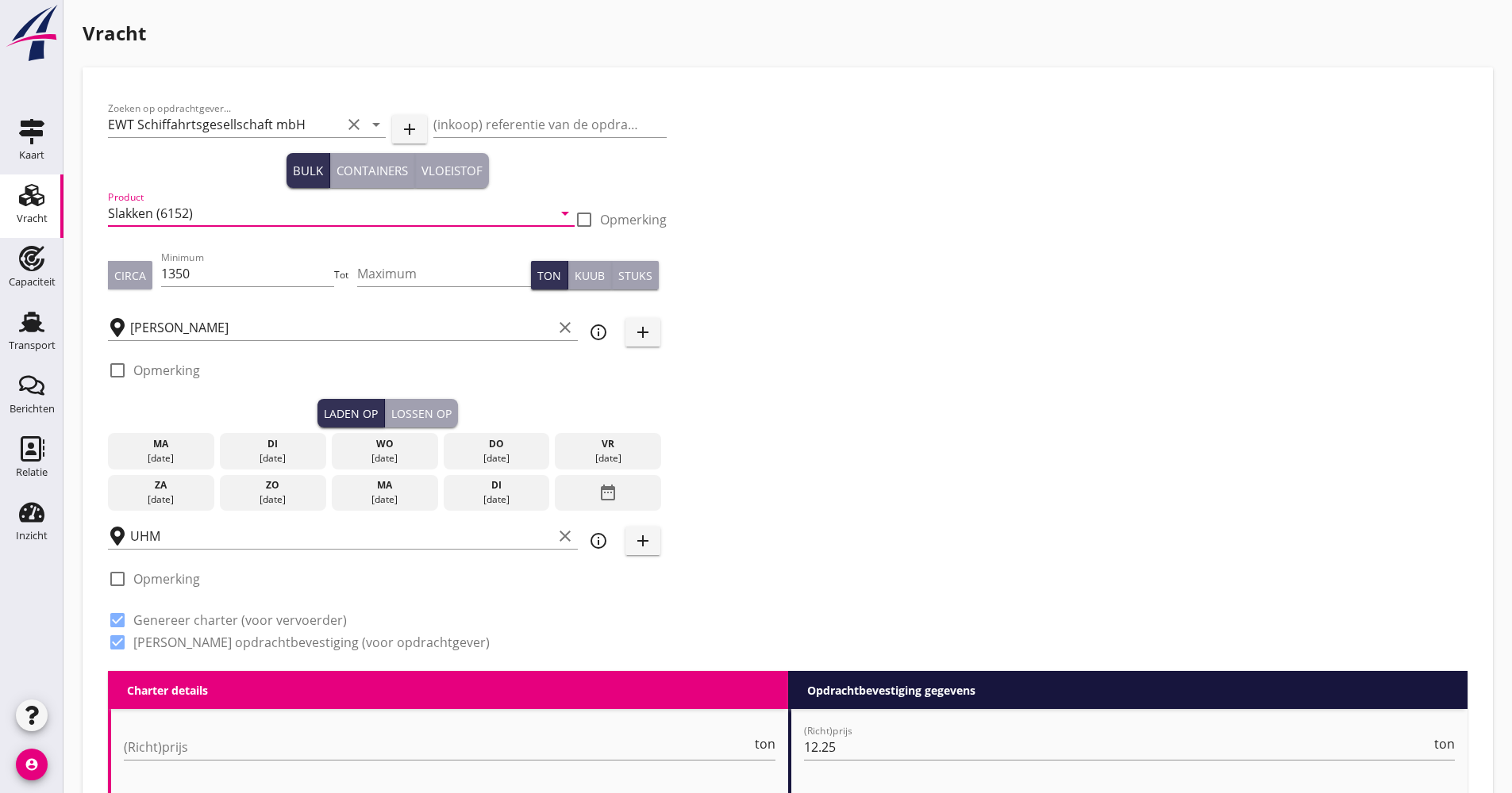
type input "Slakken (6152)"
click at [166, 492] on div "[DATE]" at bounding box center [160, 492] width 107 height 36
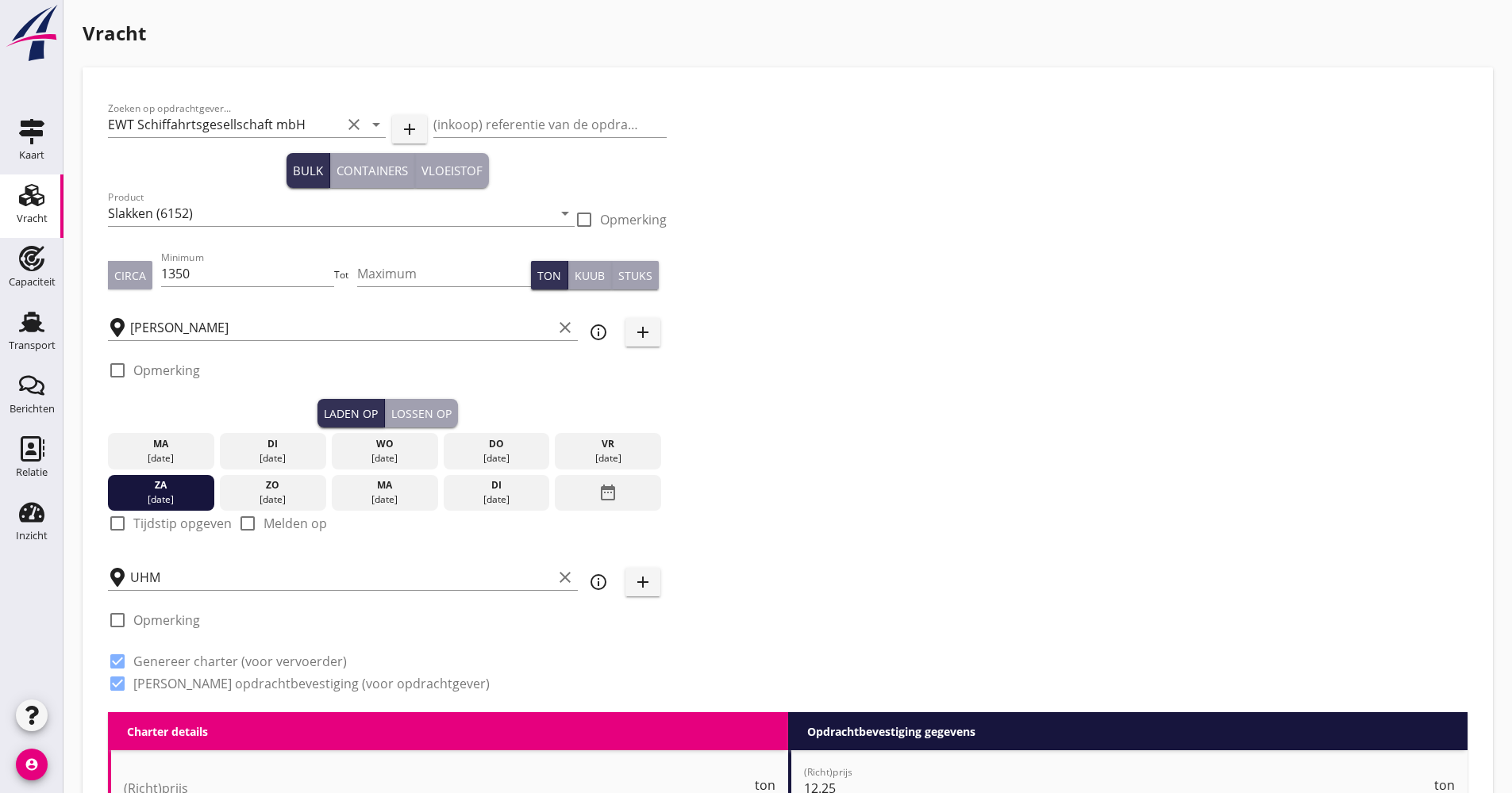
click at [167, 524] on label "Tijdstip opgeven" at bounding box center [183, 523] width 98 height 16
checkbox input "true"
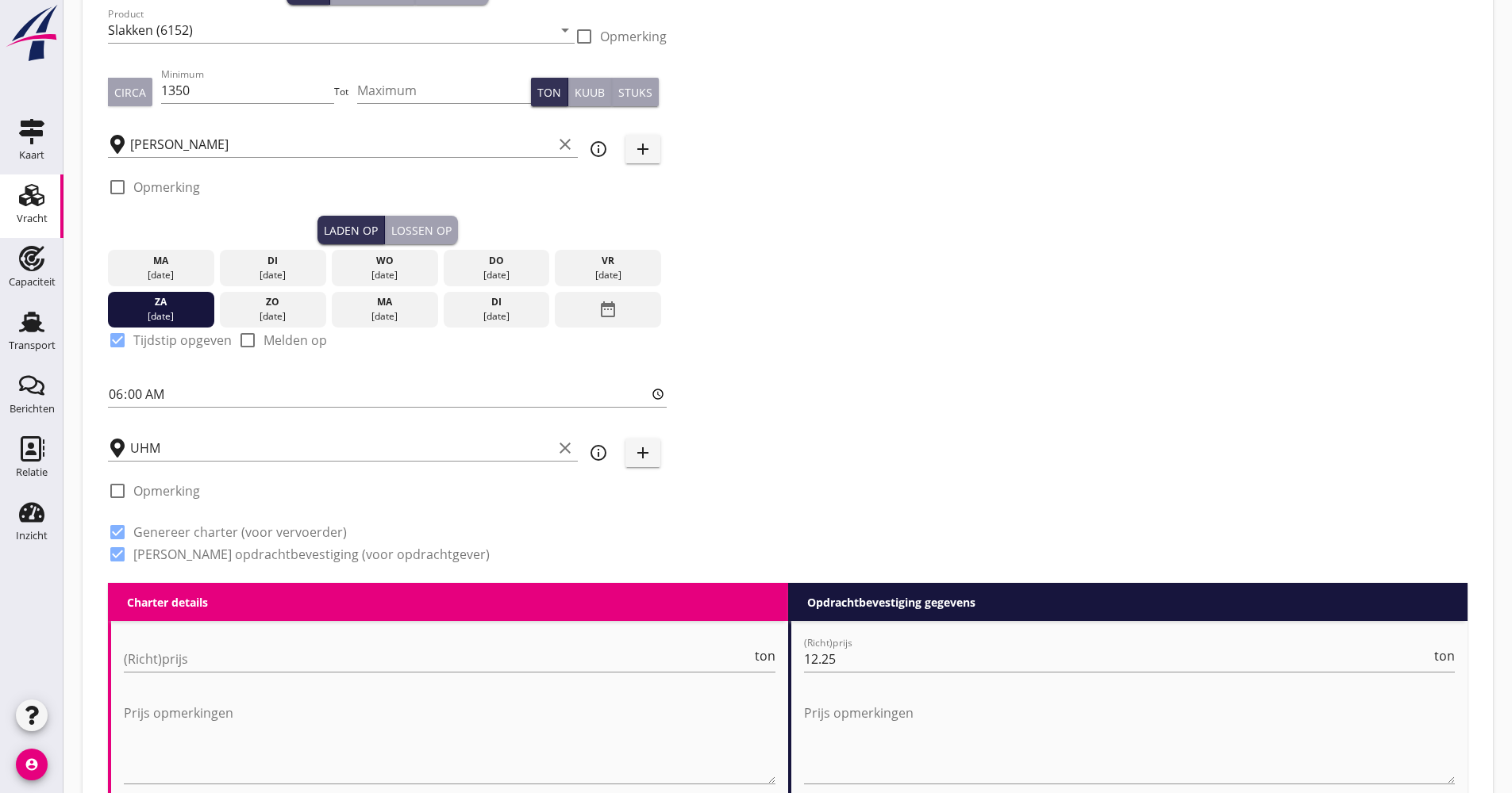
scroll to position [238, 0]
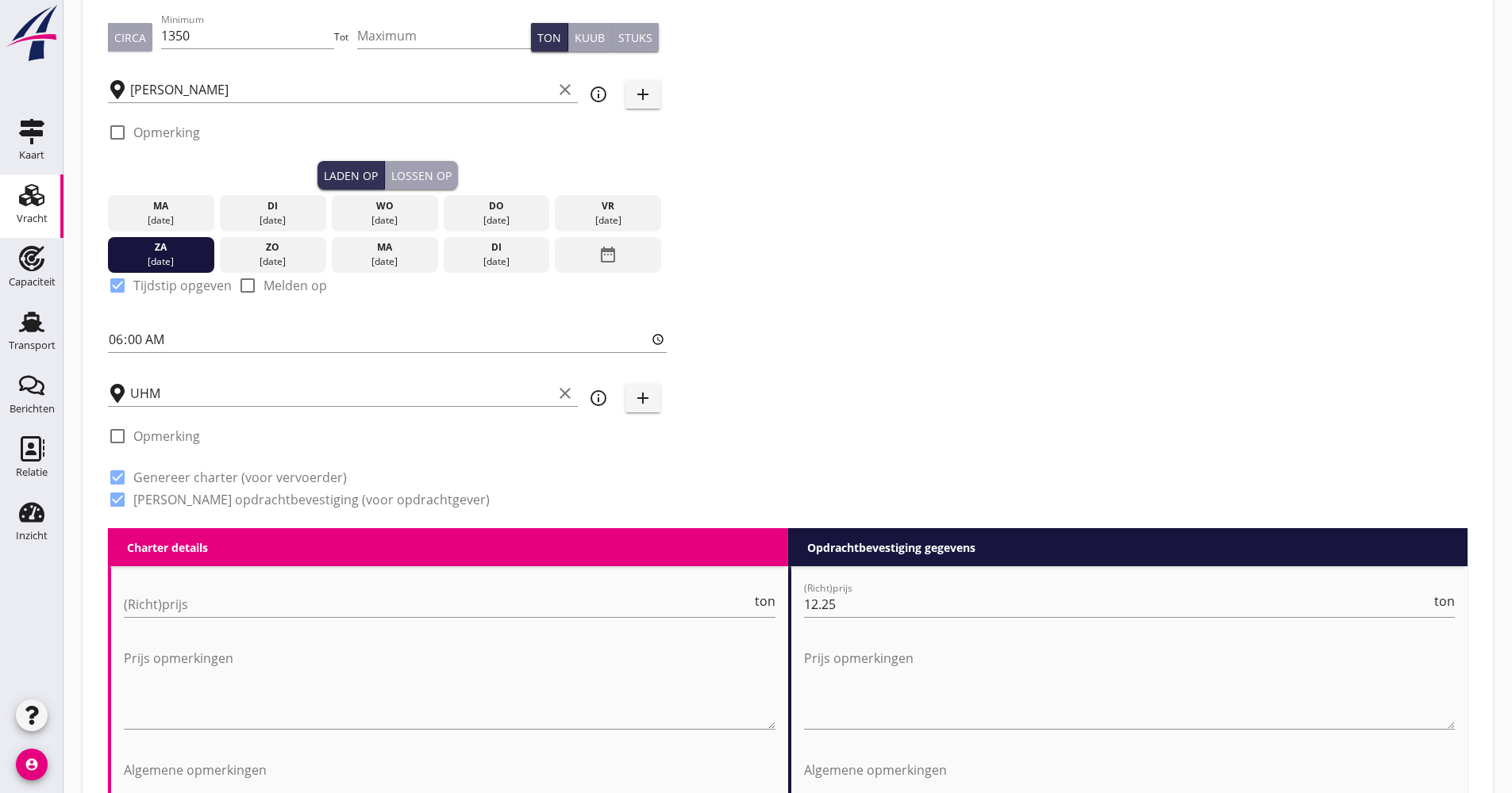
drag, startPoint x: 428, startPoint y: 182, endPoint x: 442, endPoint y: 178, distance: 14.6
click at [429, 182] on div "Lossen op" at bounding box center [421, 175] width 60 height 17
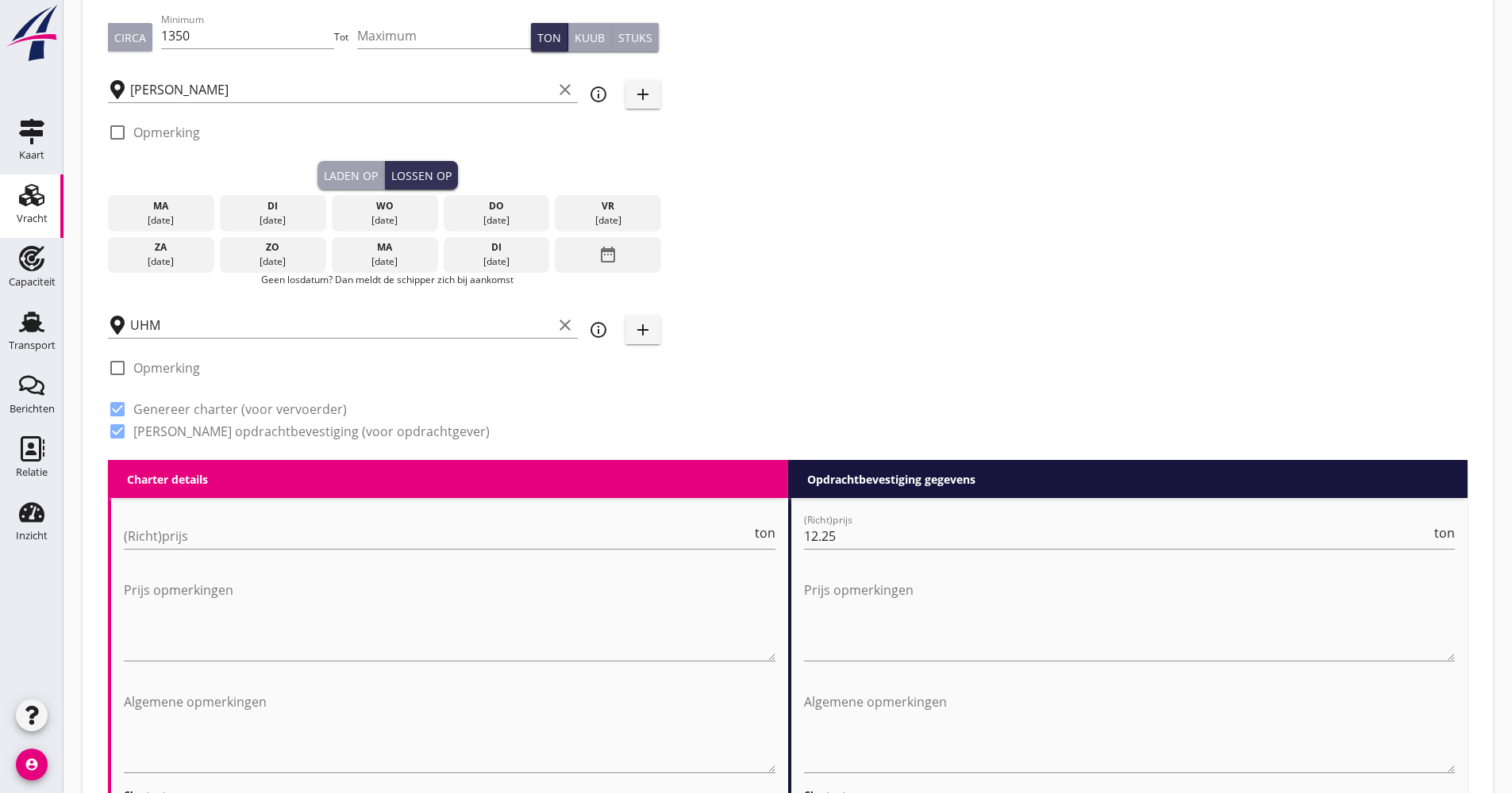
click at [622, 252] on div "date_range" at bounding box center [608, 255] width 107 height 36
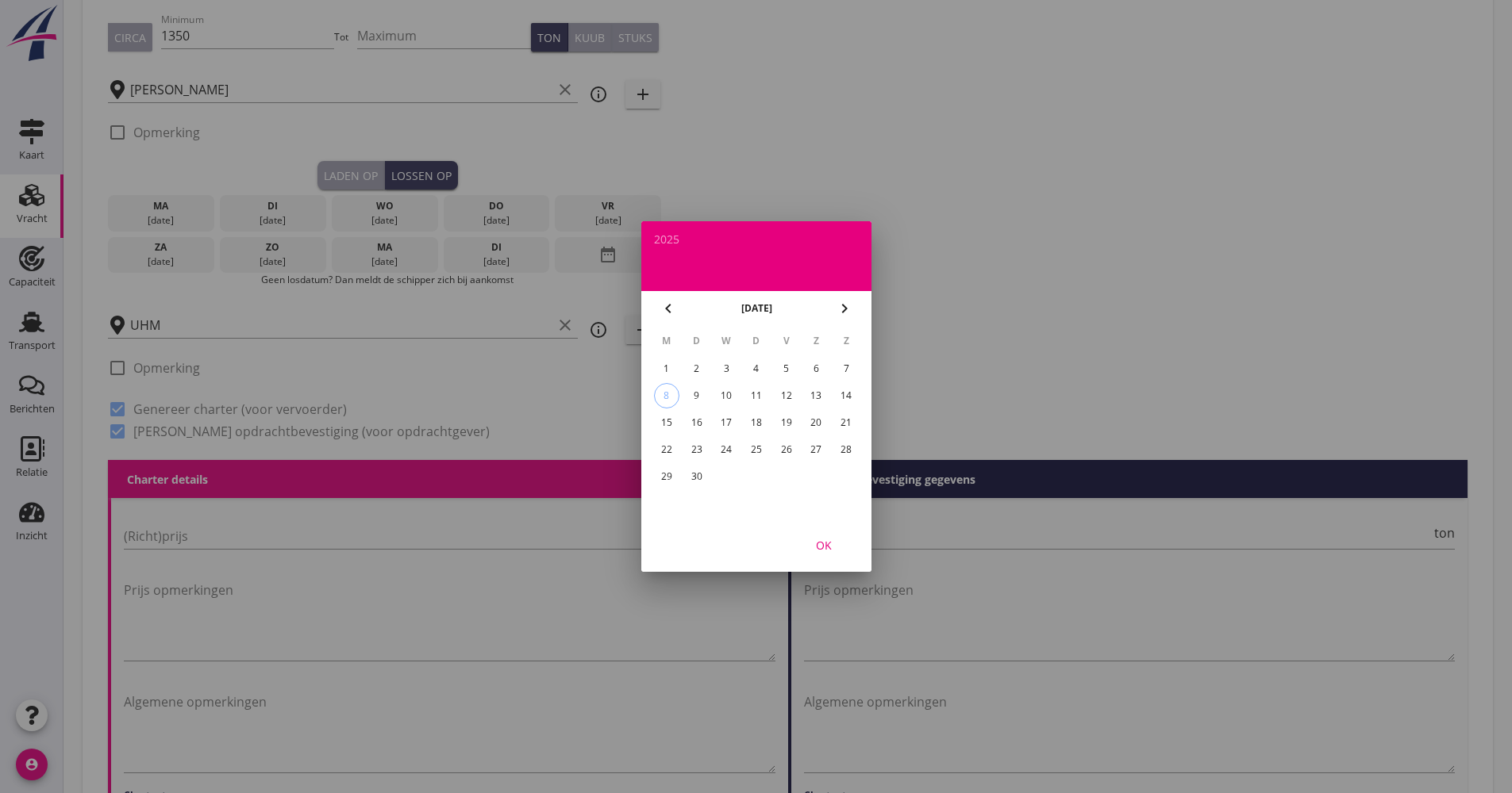
click at [796, 415] on td "19" at bounding box center [785, 422] width 29 height 25
click at [791, 424] on div "19" at bounding box center [785, 422] width 25 height 25
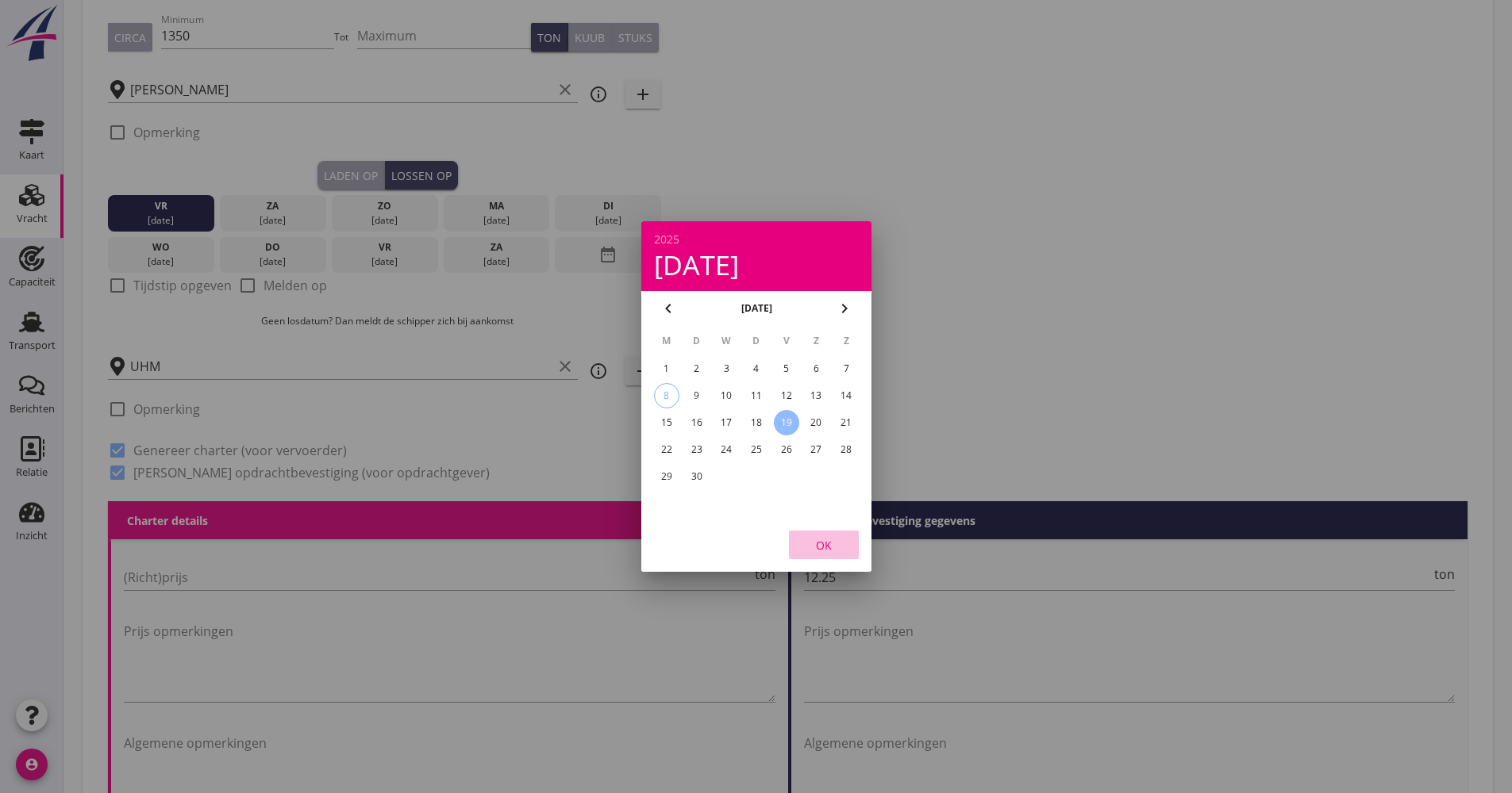
click at [821, 554] on button "OK" at bounding box center [823, 544] width 70 height 29
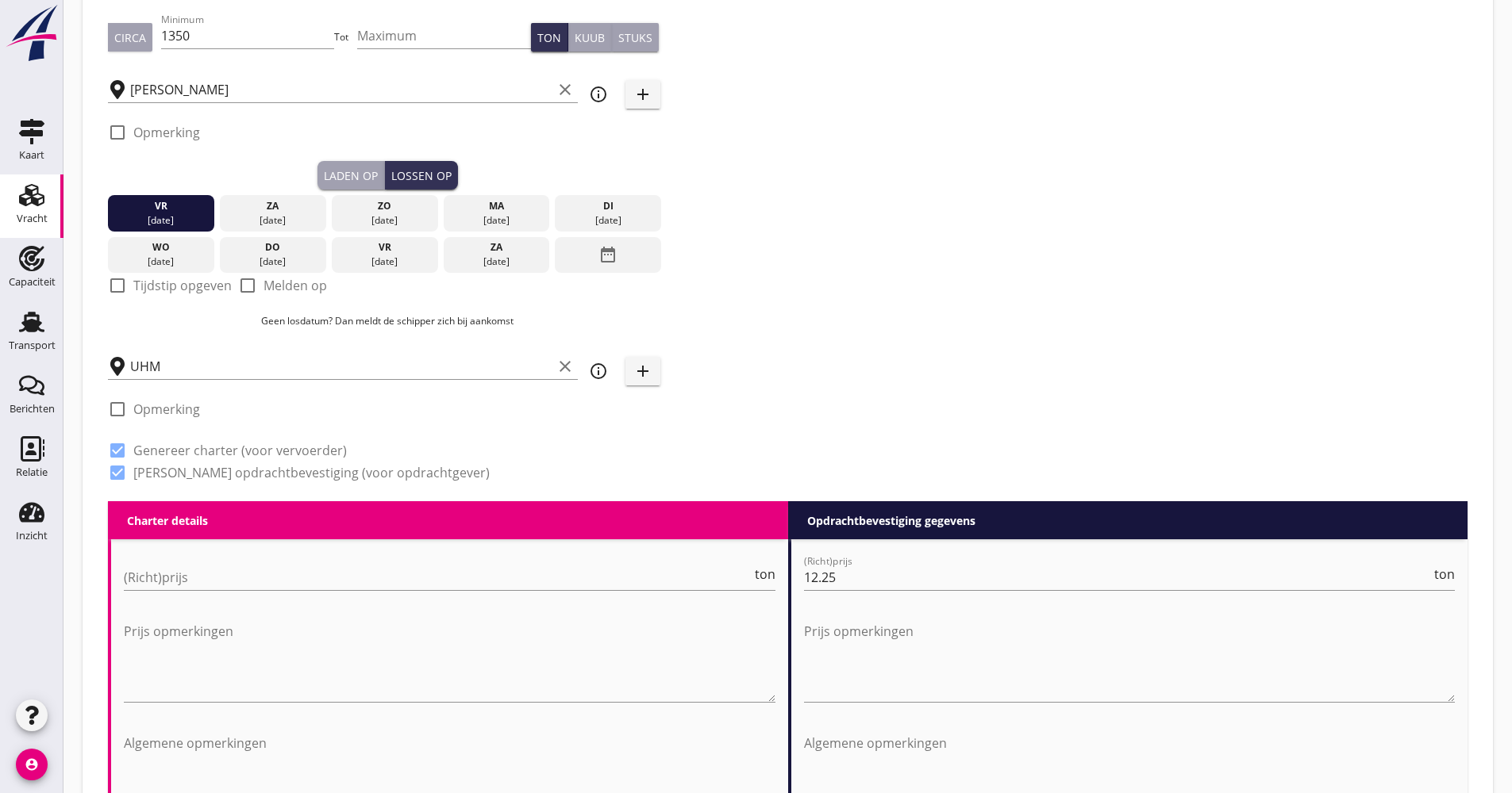
click at [181, 283] on label "Tijdstip opgeven" at bounding box center [183, 285] width 98 height 16
checkbox input "true"
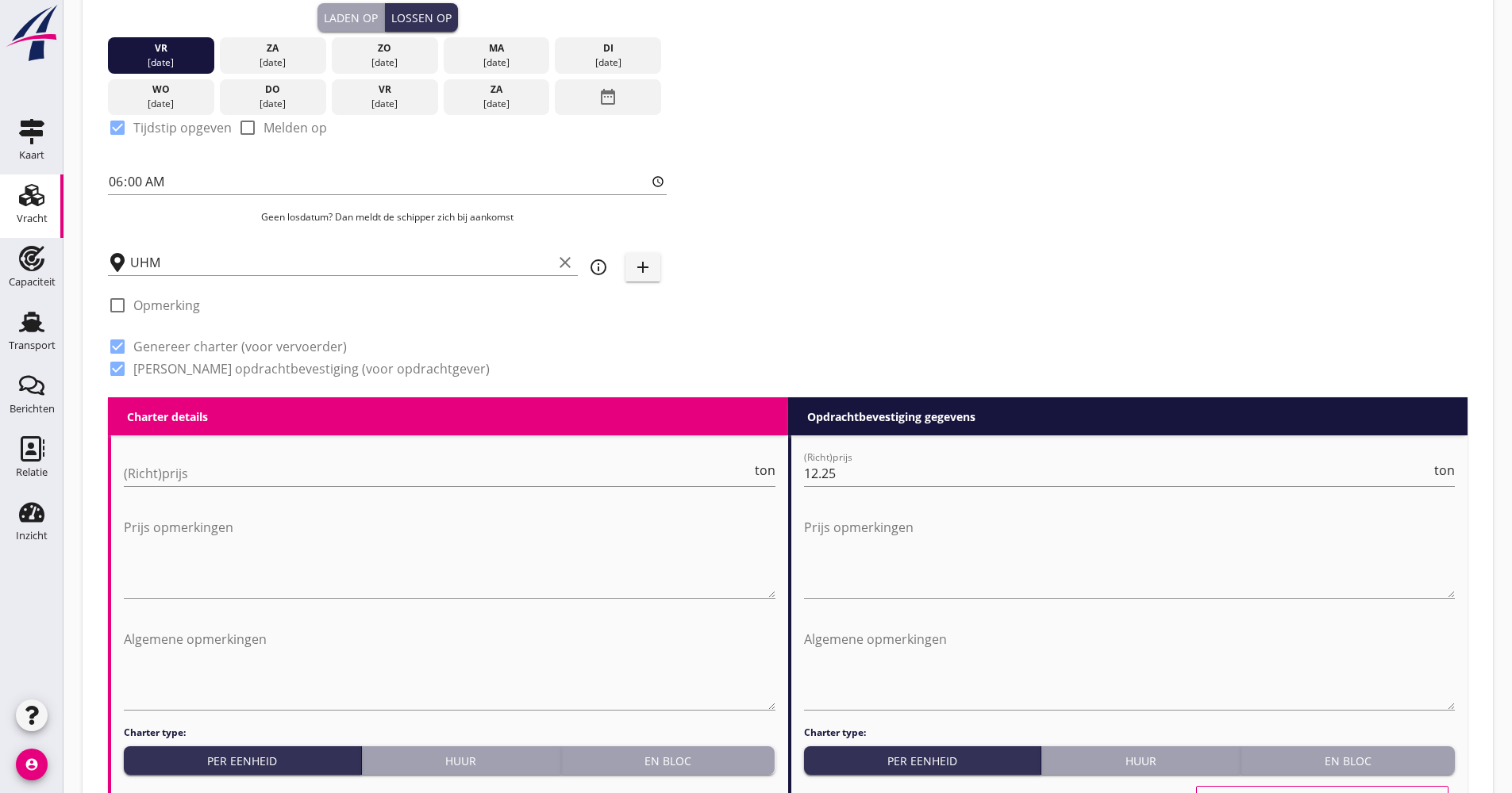
scroll to position [397, 0]
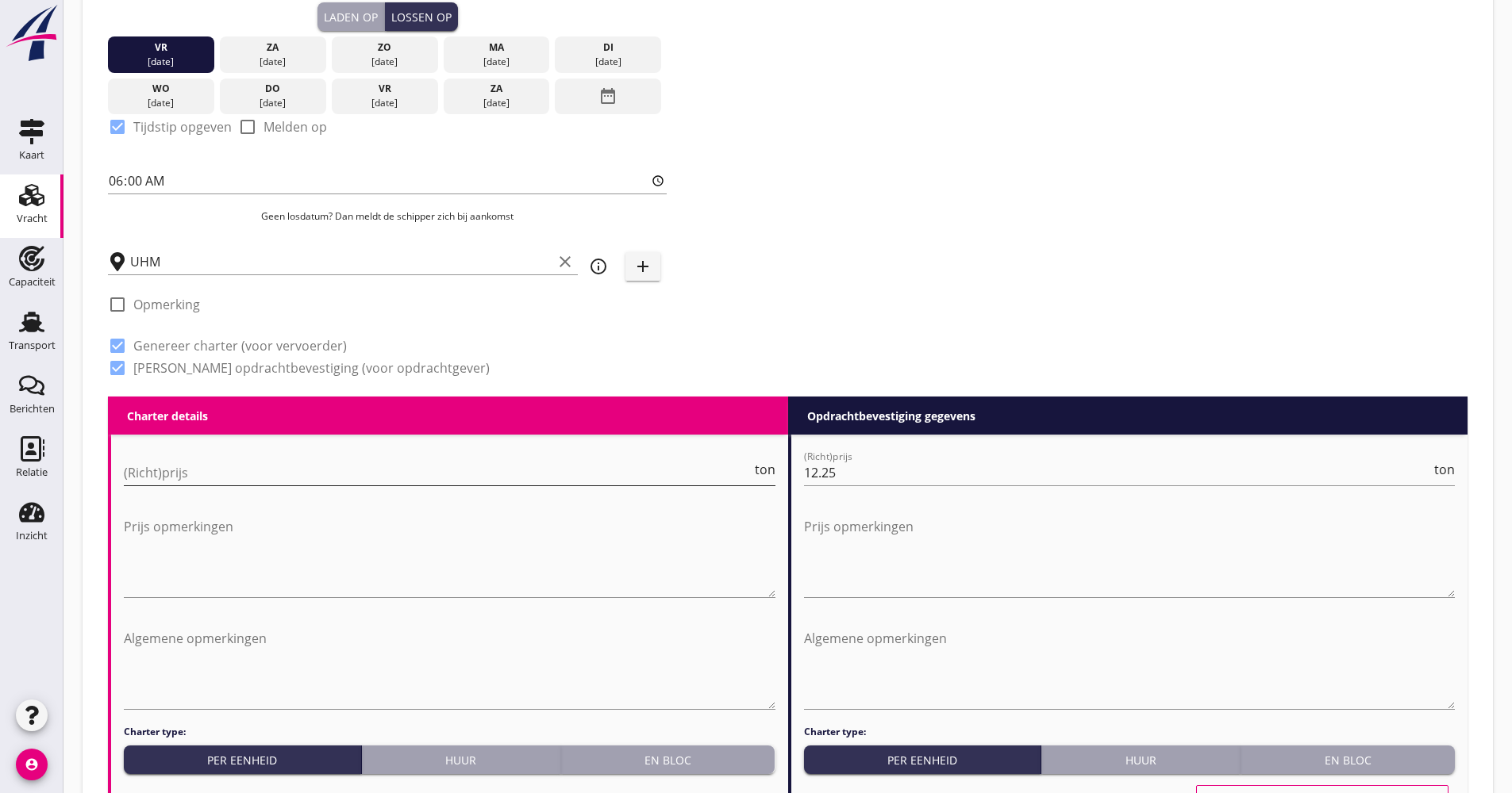
click at [194, 464] on input "(Richt)prijs" at bounding box center [437, 472] width 628 height 25
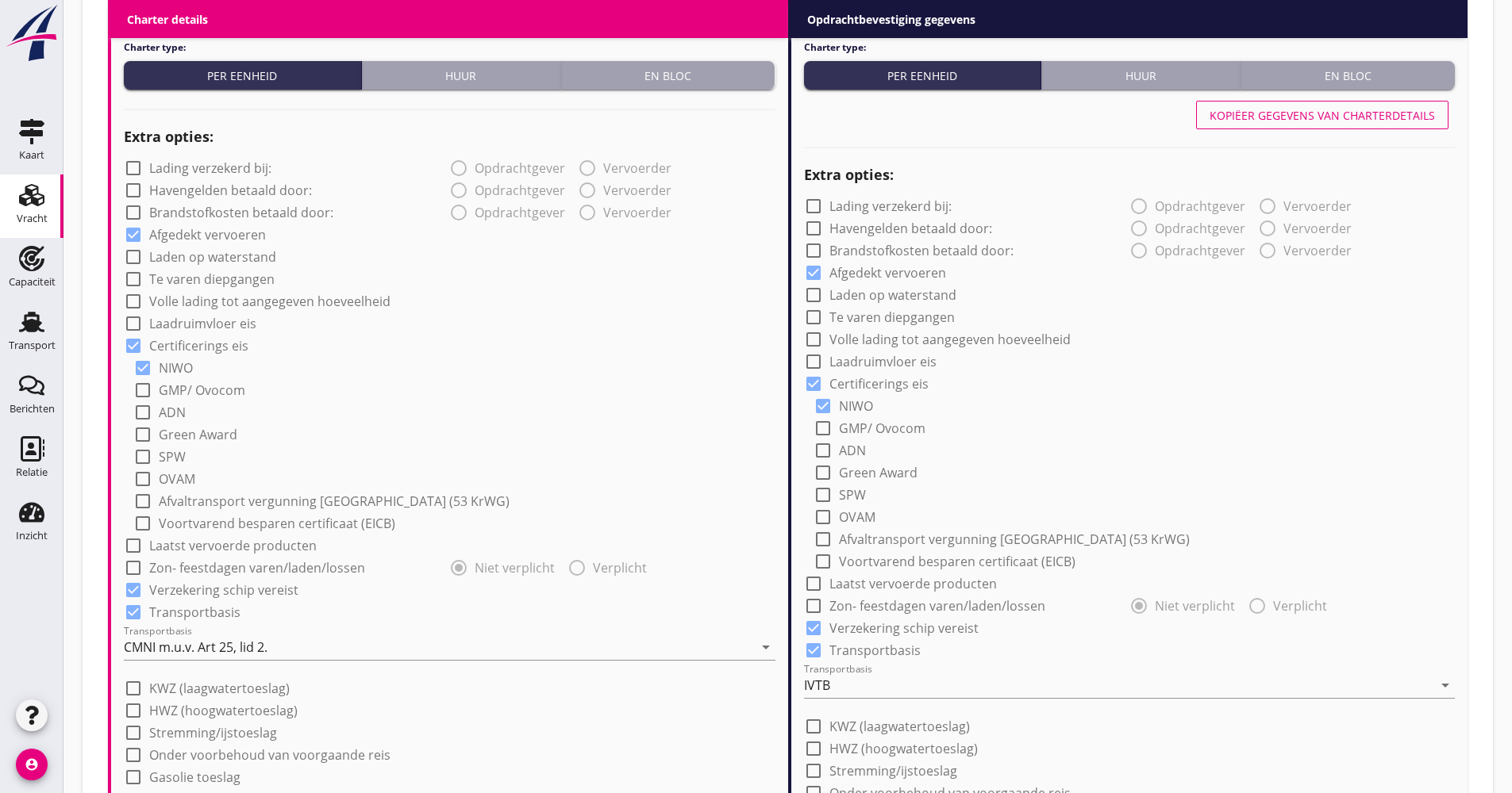
scroll to position [1190, 0]
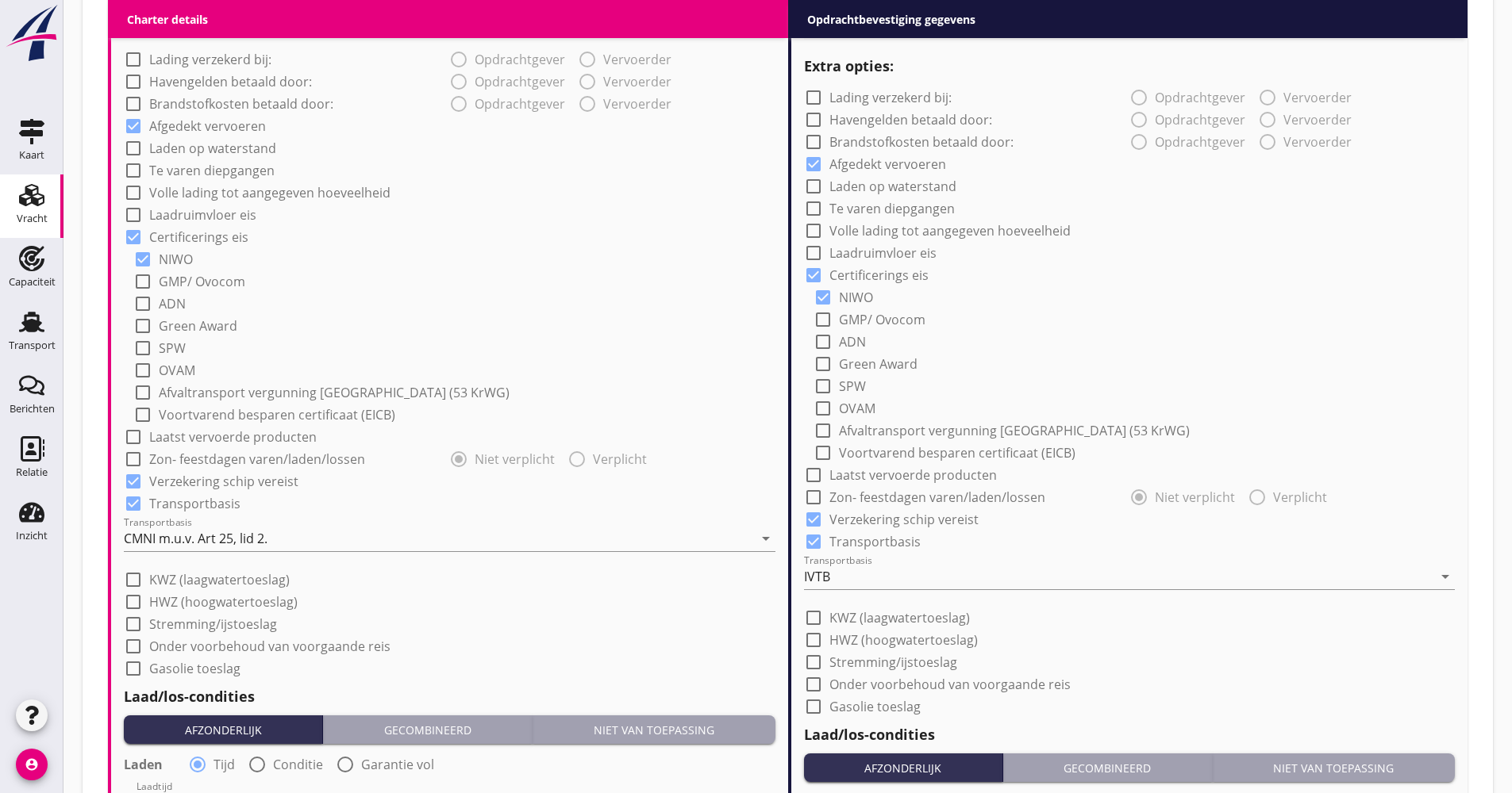
type input "11.75"
click at [188, 183] on div "check_box_outline_blank Volle lading tot aangegeven hoeveelheid" at bounding box center [449, 191] width 651 height 22
click at [187, 189] on label "Volle lading tot aangegeven hoeveelheid" at bounding box center [270, 192] width 241 height 16
checkbox input "true"
click at [929, 233] on label "Volle lading tot aangegeven hoeveelheid" at bounding box center [950, 230] width 241 height 16
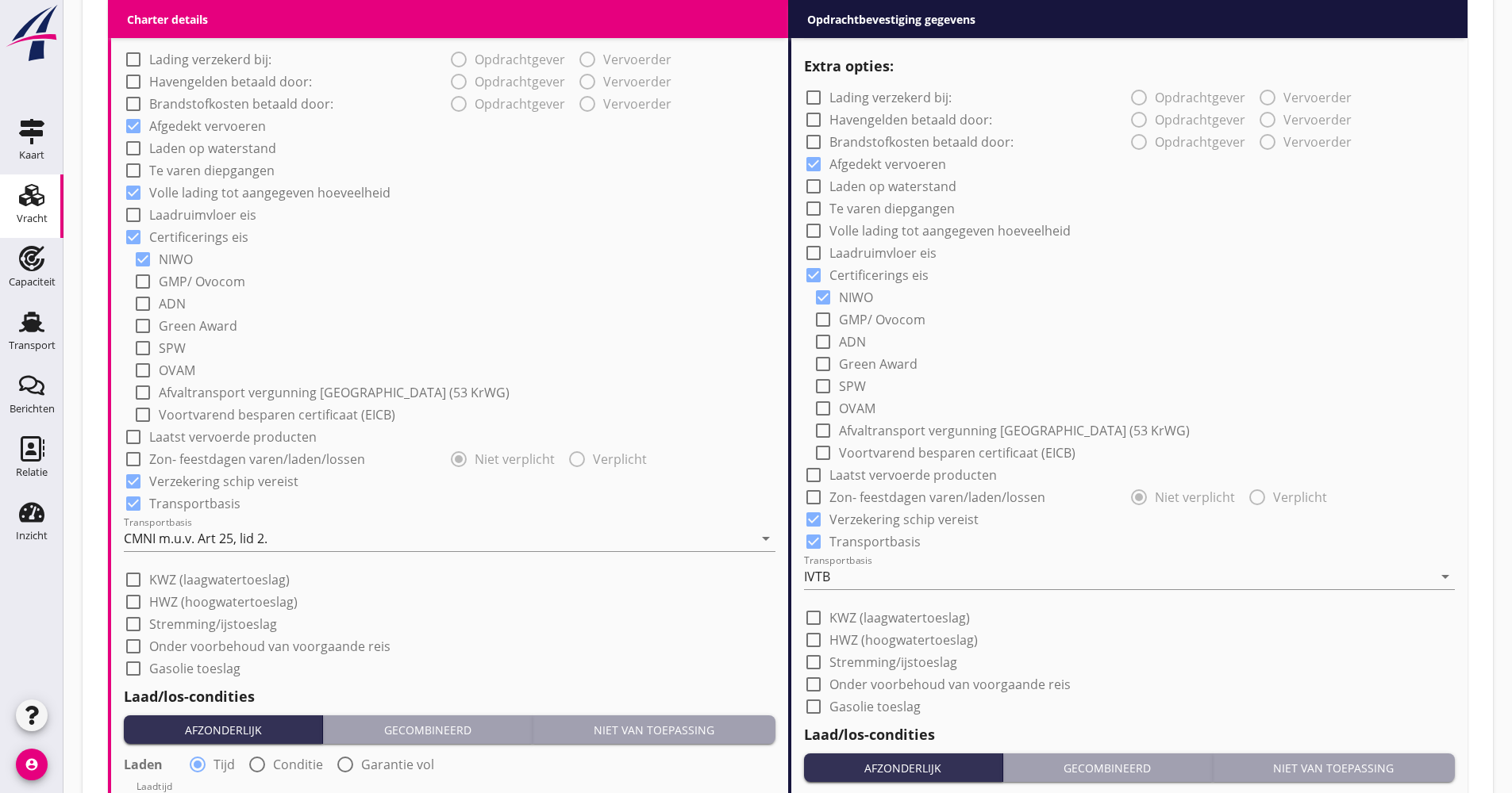
checkbox input "true"
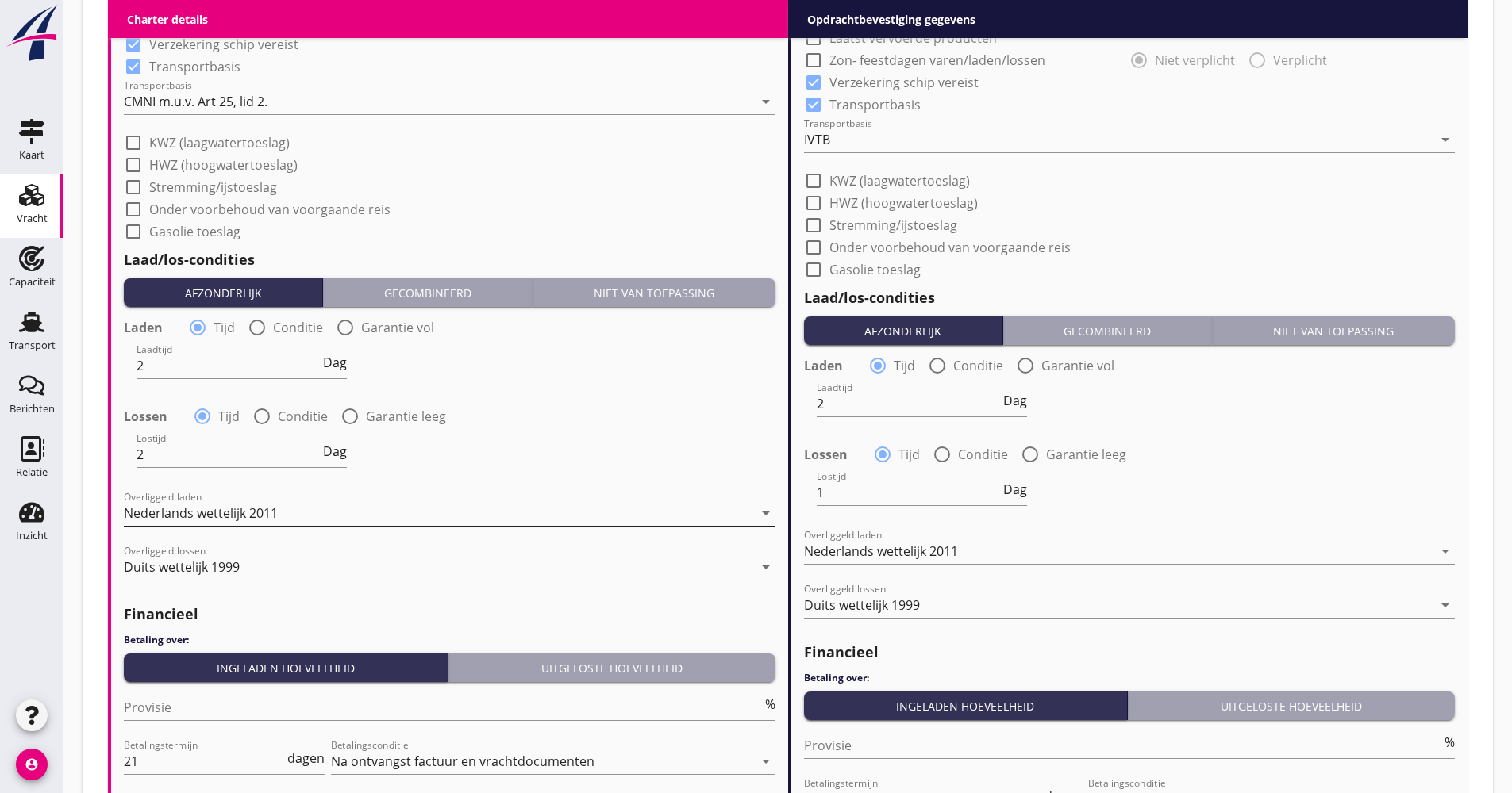
scroll to position [1746, 0]
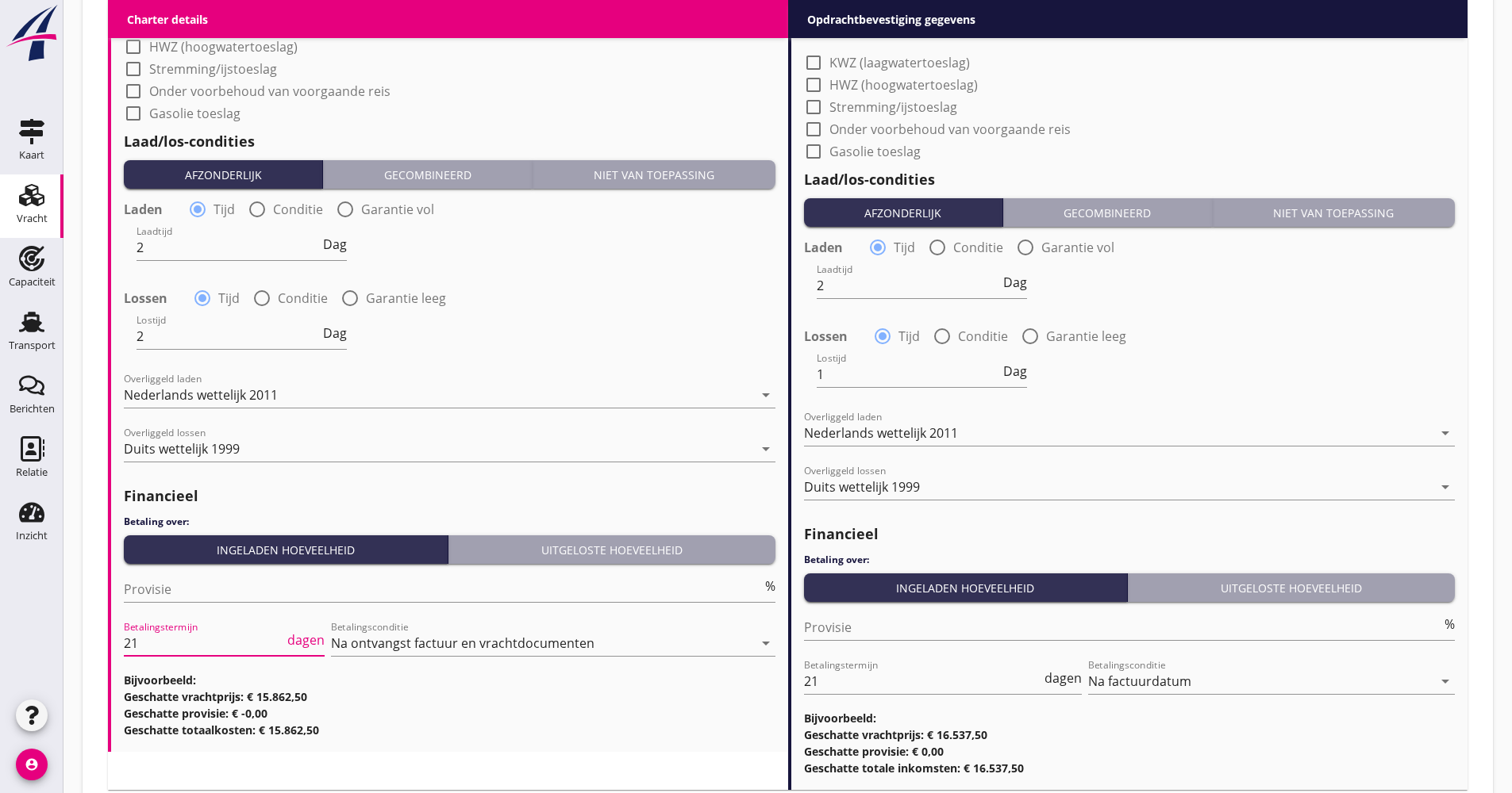
drag, startPoint x: 132, startPoint y: 641, endPoint x: 122, endPoint y: 641, distance: 10.0
drag, startPoint x: 182, startPoint y: 585, endPoint x: 160, endPoint y: 595, distance: 24.2
click at [181, 585] on input "Provisie" at bounding box center [442, 589] width 638 height 25
type input "5.00"
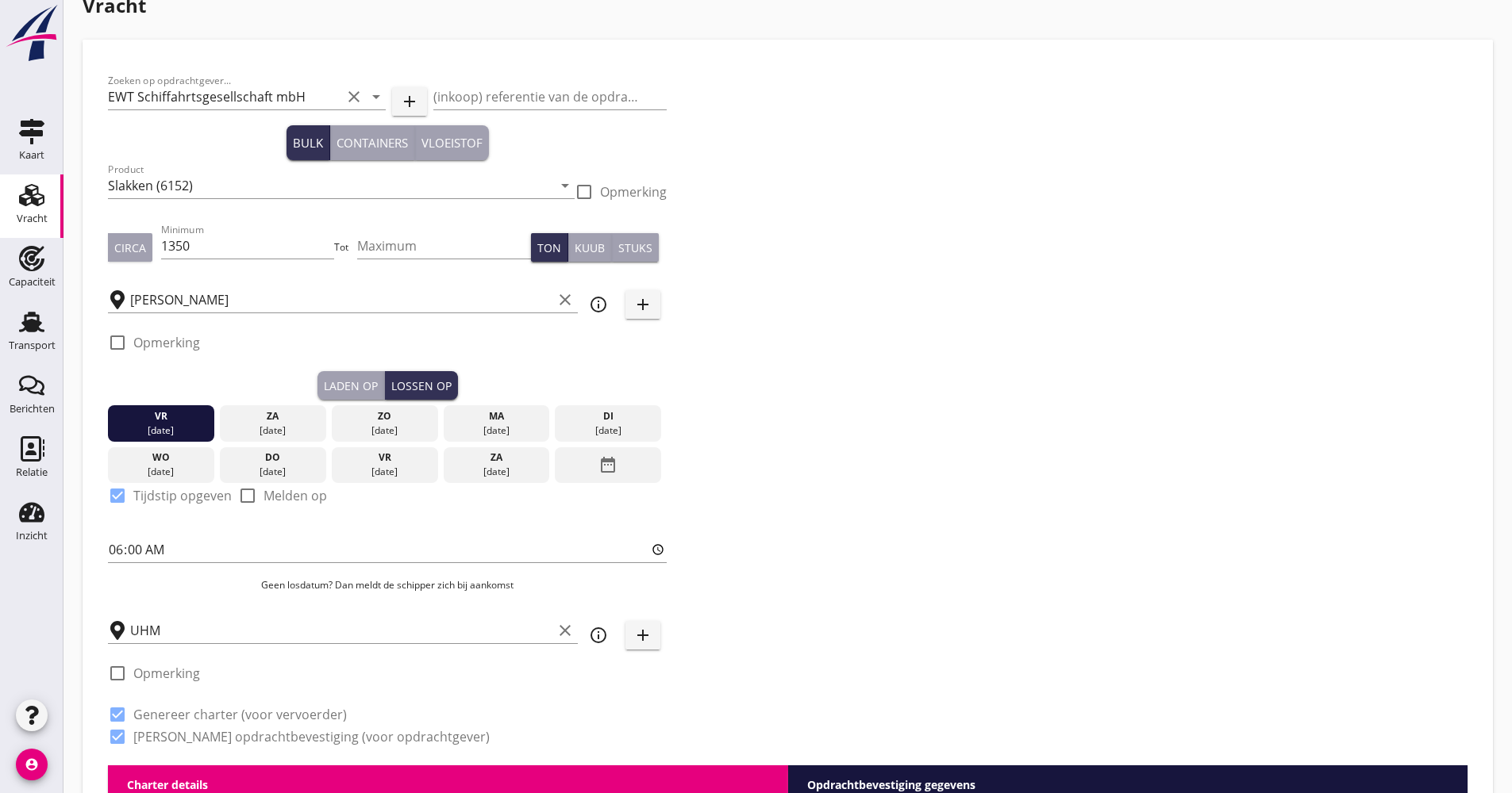
scroll to position [25, 0]
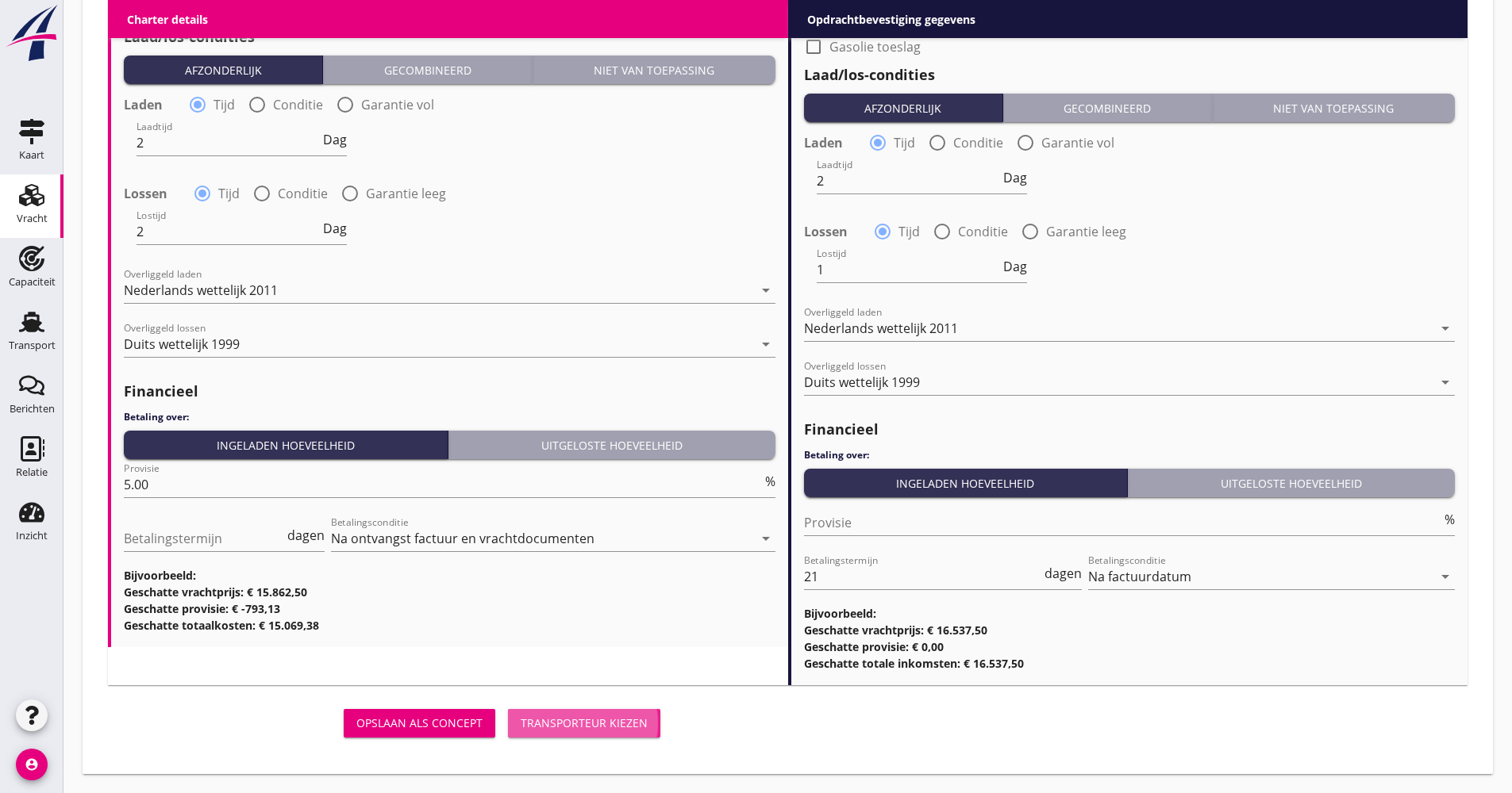
click at [634, 722] on div "Transporteur kiezen" at bounding box center [583, 723] width 127 height 17
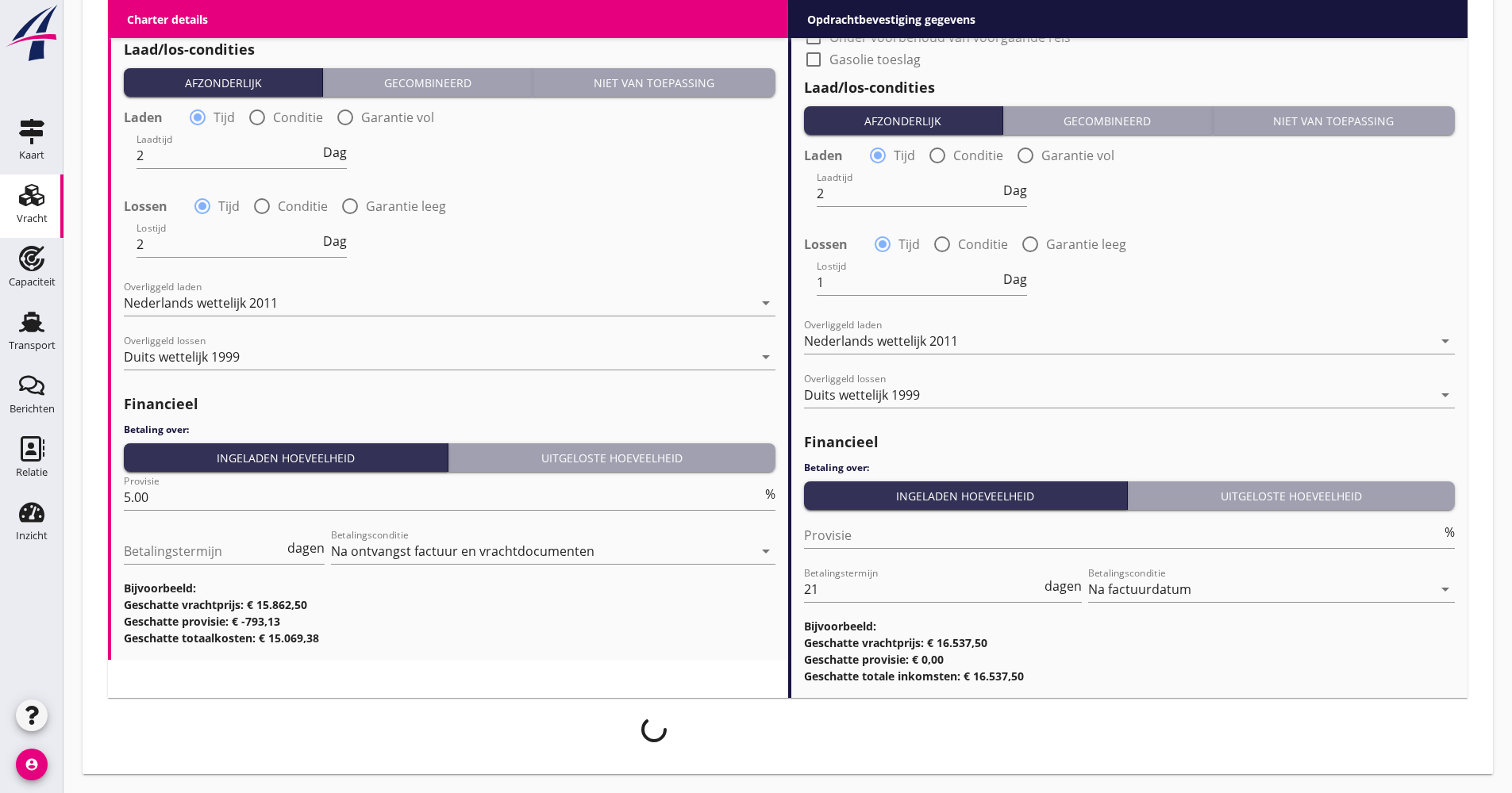
scroll to position [1837, 0]
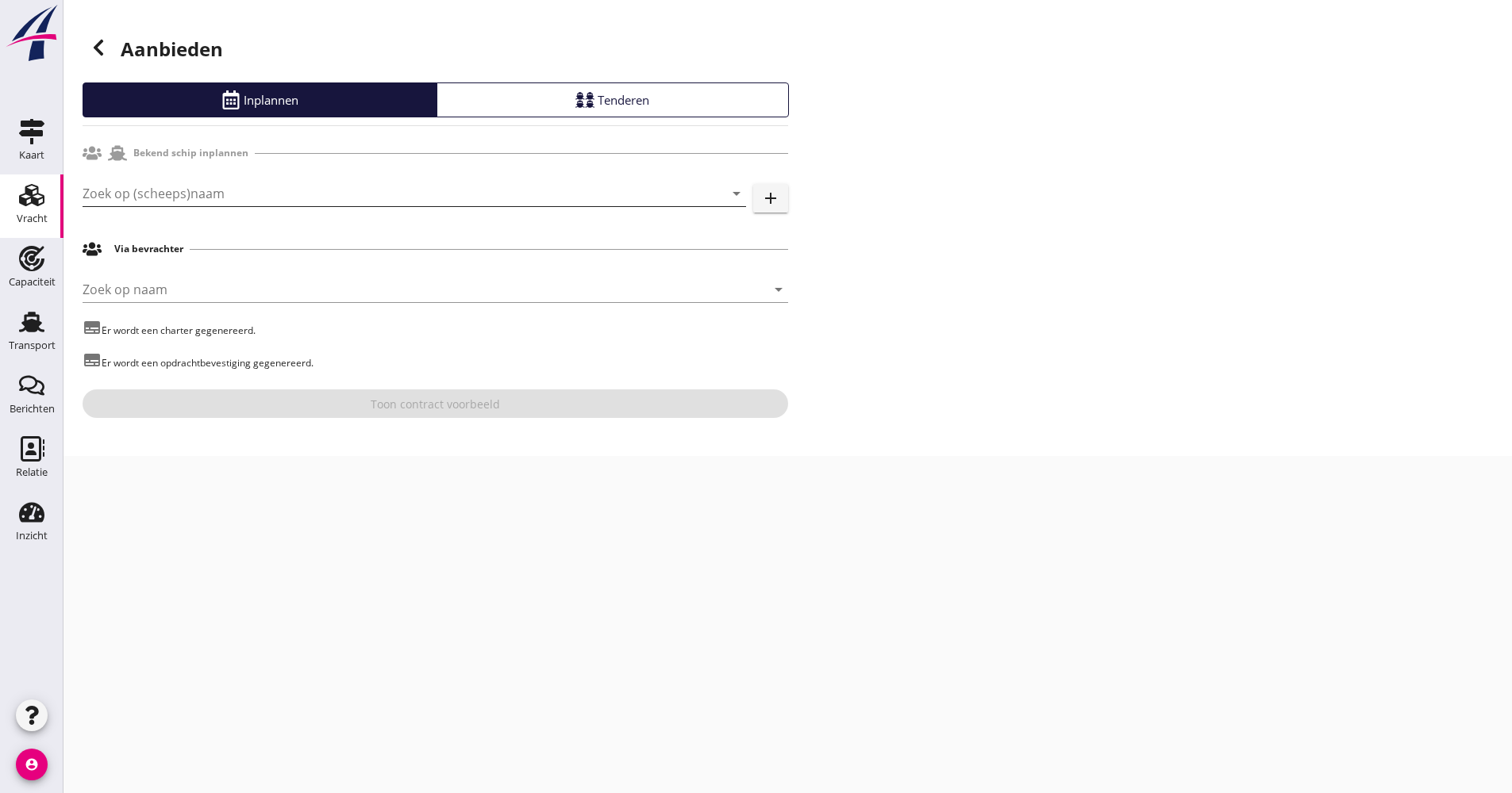
click at [261, 191] on input "Zoek op (scheeps)naam" at bounding box center [391, 193] width 619 height 25
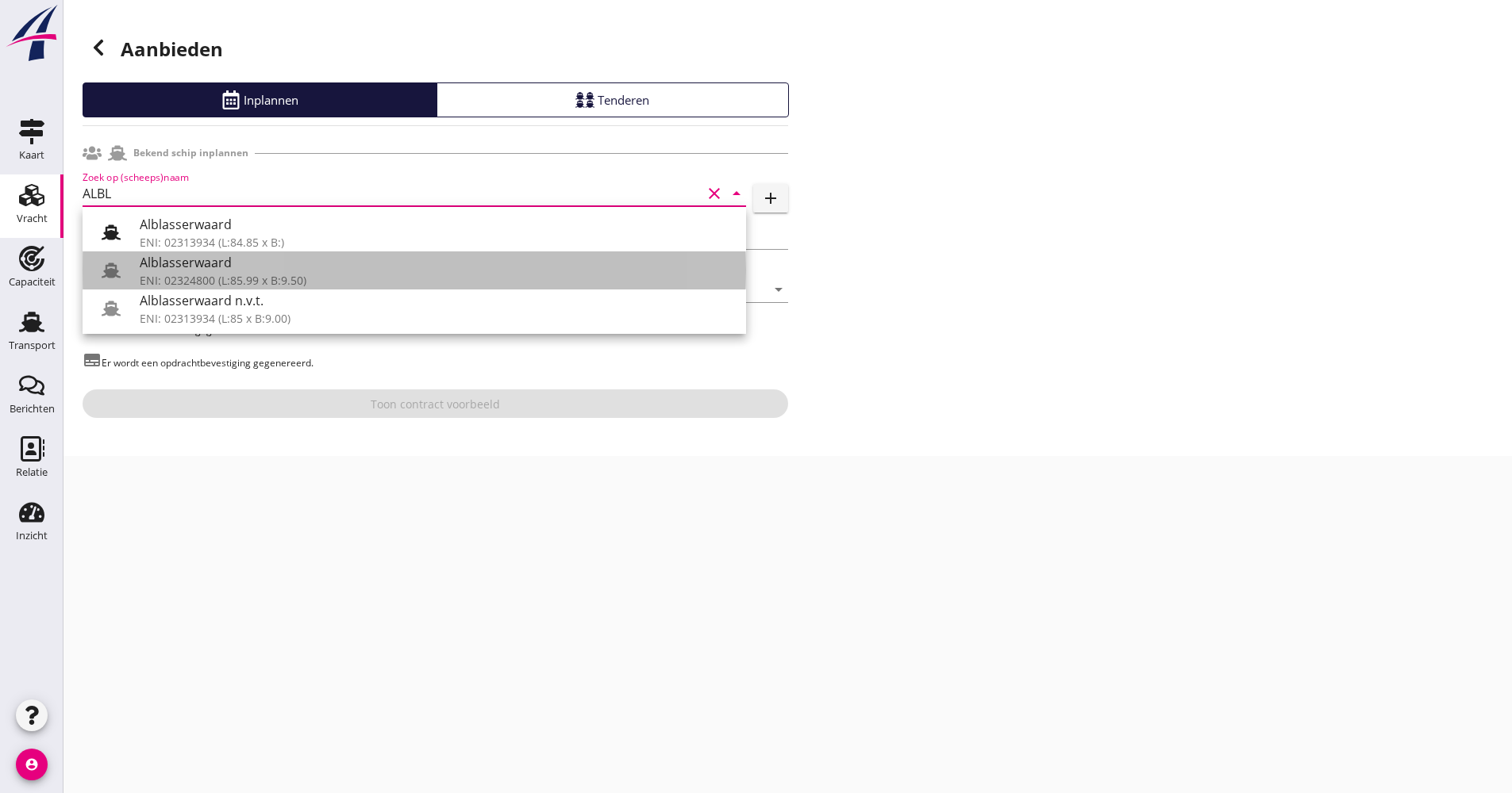
click at [157, 272] on div "Alblasserwaard" at bounding box center [437, 262] width 594 height 19
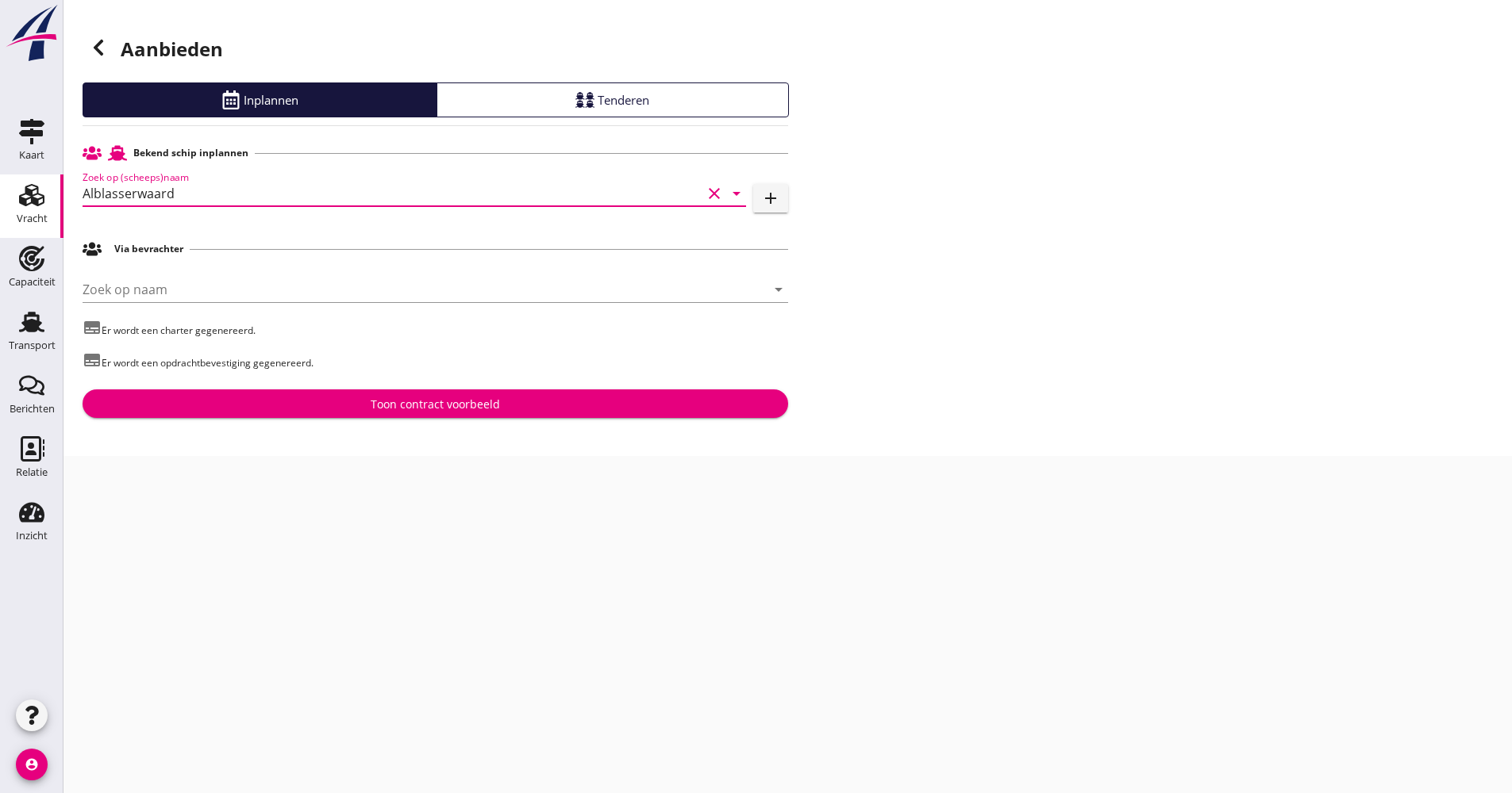
type input "Alblasserwaard"
click at [389, 405] on div "Toon contract voorbeeld" at bounding box center [434, 404] width 129 height 17
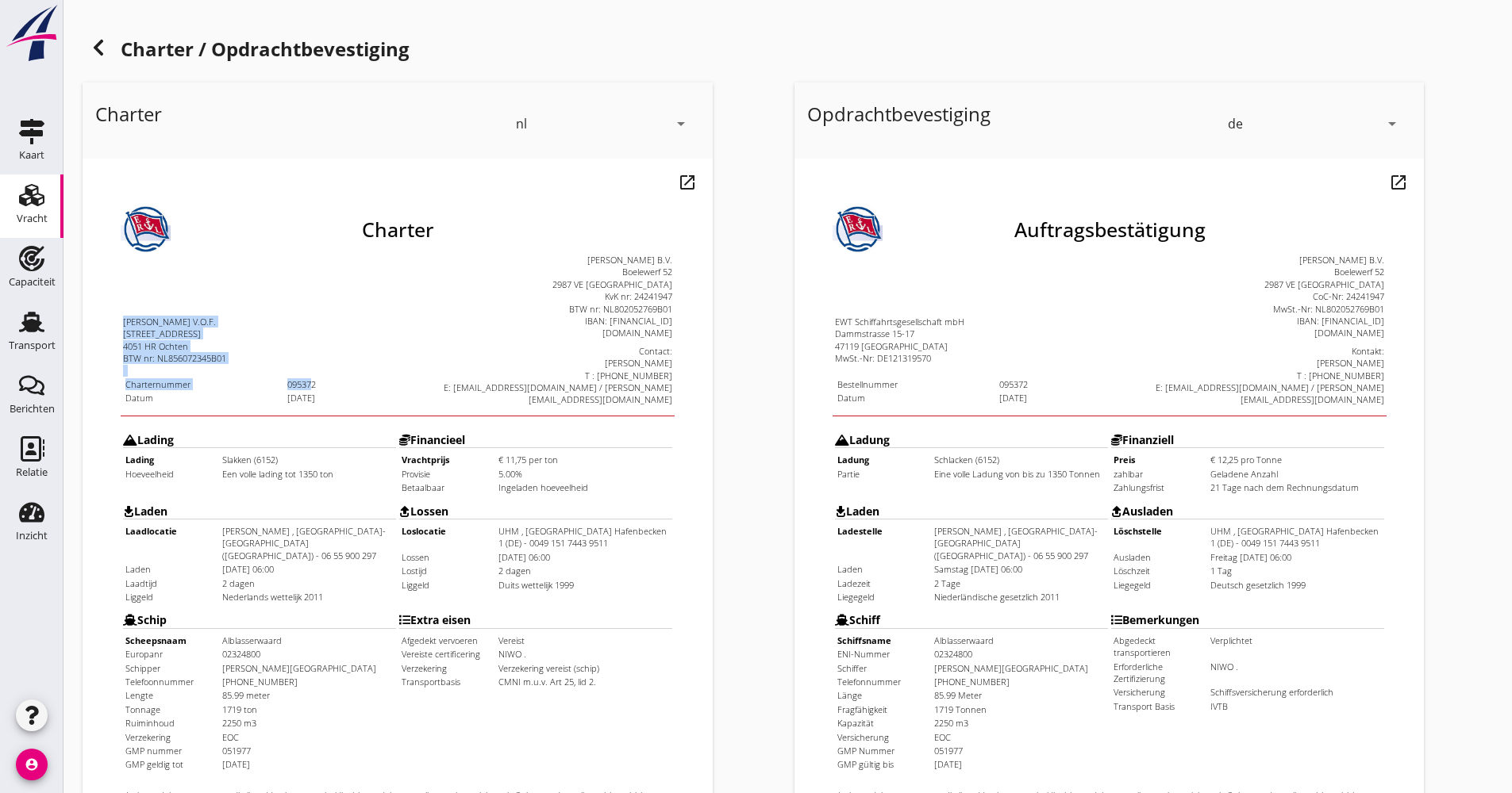
drag, startPoint x: 83, startPoint y: 264, endPoint x: 282, endPoint y: 338, distance: 212.3
click at [282, 338] on html "Charter [PERSON_NAME] V.O.F. [STREET_ADDRESS] BTW nr: NL856072345B01 Charternum…" at bounding box center [365, 542] width 567 height 767
click at [744, 436] on div "Charter nl arrow_drop_down open_in_new Pas aan Download concept email" at bounding box center [431, 593] width 711 height 1034
click at [721, 469] on div "Charter nl arrow_drop_down open_in_new Pas aan Download concept email" at bounding box center [431, 593] width 711 height 1034
click at [603, 512] on td "[DATE] 06:00" at bounding box center [552, 518] width 173 height 12
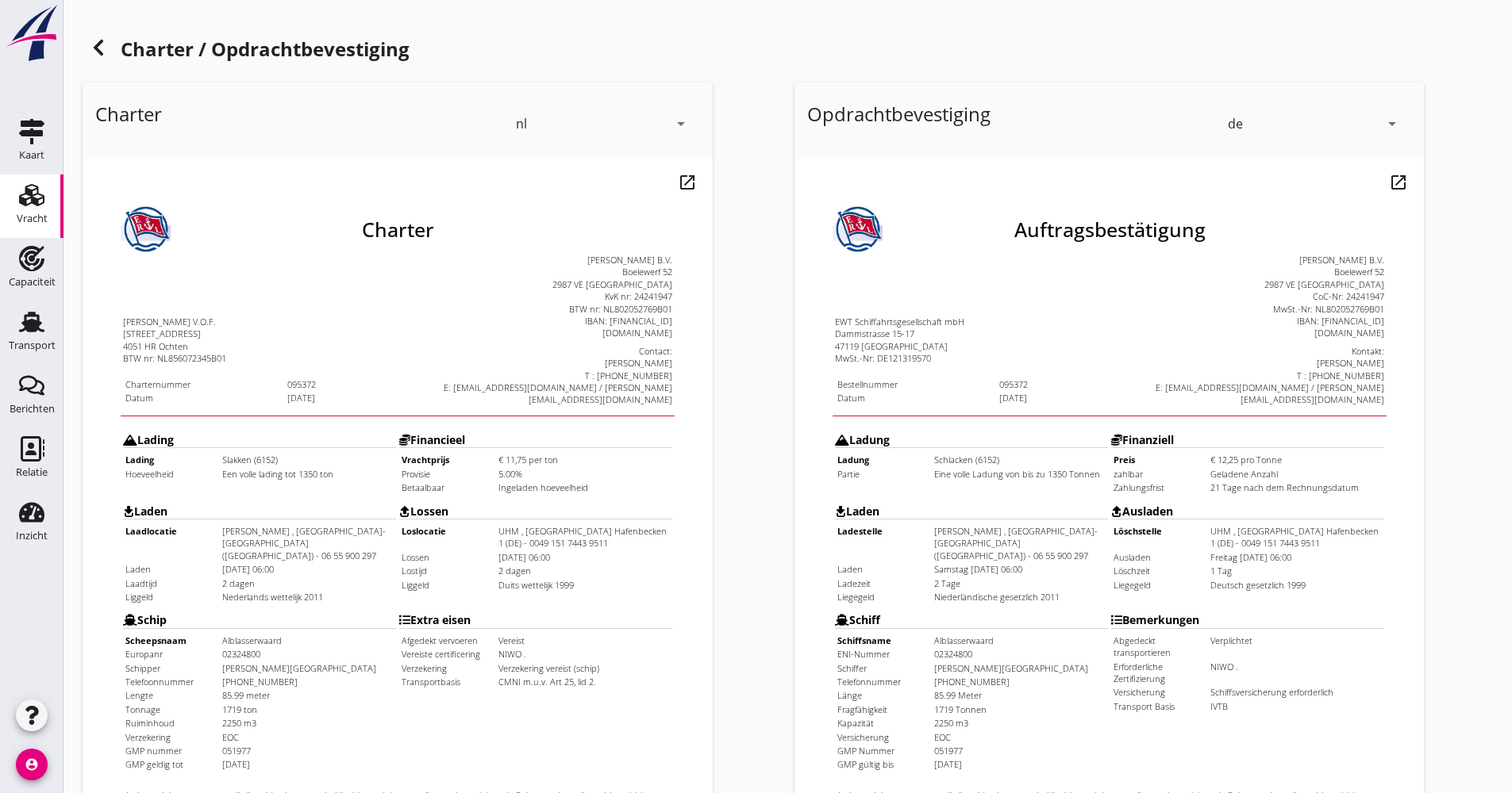
drag, startPoint x: 567, startPoint y: 534, endPoint x: 113, endPoint y: 453, distance: 461.2
click at [113, 458] on tr "Laden Laadlocatie [GEOGRAPHIC_DATA] , [GEOGRAPHIC_DATA]-[GEOGRAPHIC_DATA] ([GEO…" at bounding box center [366, 512] width 551 height 108
click at [790, 477] on div "Opdrachtbevestiging de arrow_drop_down open_in_new Pas aan Download concept ema…" at bounding box center [1143, 593] width 711 height 1034
click at [633, 486] on td "UHM , [GEOGRAPHIC_DATA] Hafenbecken 1 (DE) - 0049 151 7443 9511" at bounding box center [552, 498] width 173 height 25
click at [628, 492] on td "UHM , [GEOGRAPHIC_DATA] Hafenbecken 1 (DE) - 0049 151 7443 9511" at bounding box center [552, 498] width 173 height 25
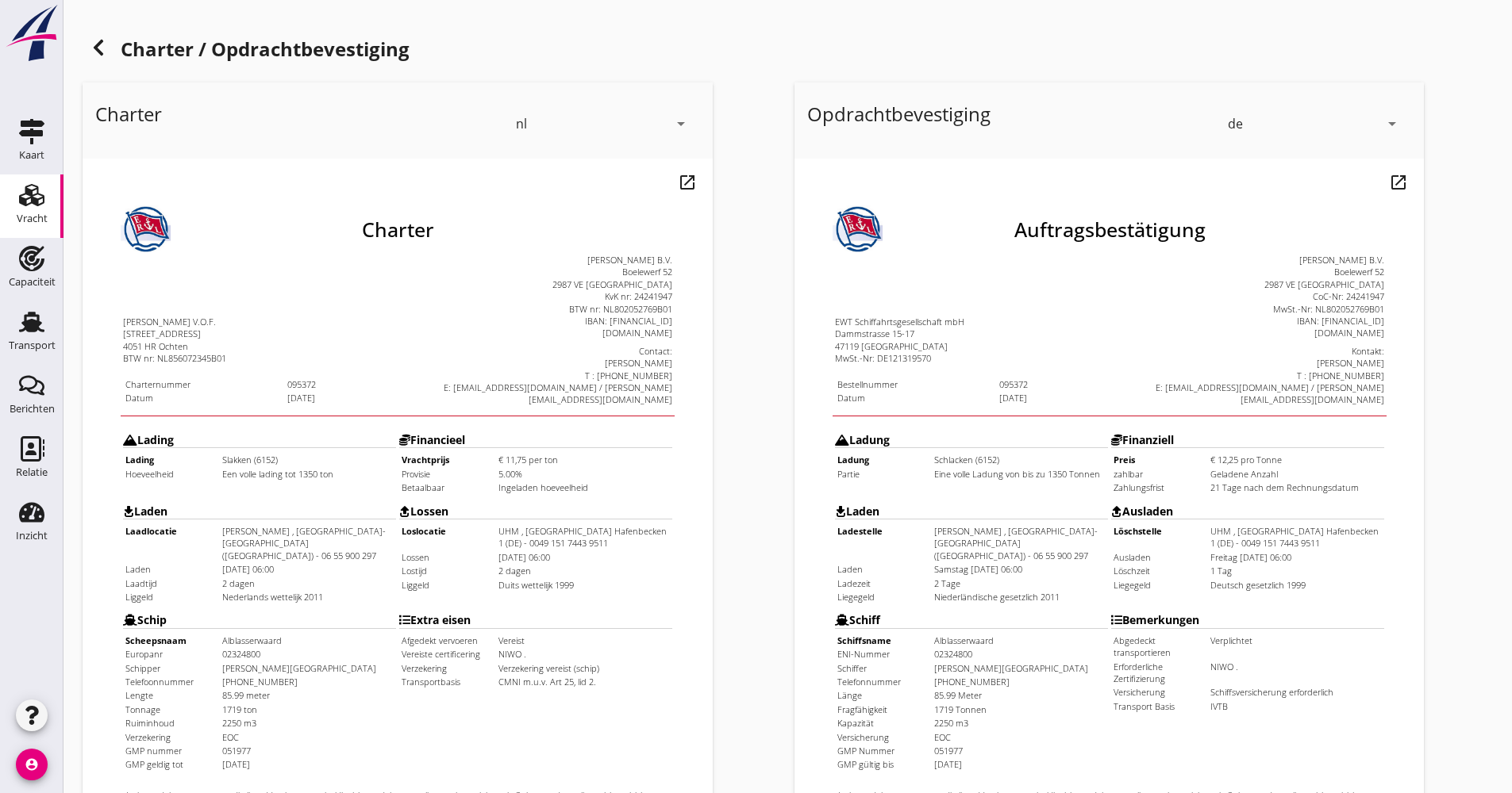
drag, startPoint x: 106, startPoint y: 568, endPoint x: 260, endPoint y: 676, distance: 188.1
click at [260, 676] on table "Scheepsnaam [GEOGRAPHIC_DATA] [GEOGRAPHIC_DATA] 02324800 Schipper [PERSON_NAME]…" at bounding box center [227, 663] width 273 height 140
click at [546, 656] on td "Extra eisen Afgedekt vervoeren Vereist Vereiste certificering [GEOGRAPHIC_DATA]…" at bounding box center [504, 649] width 275 height 166
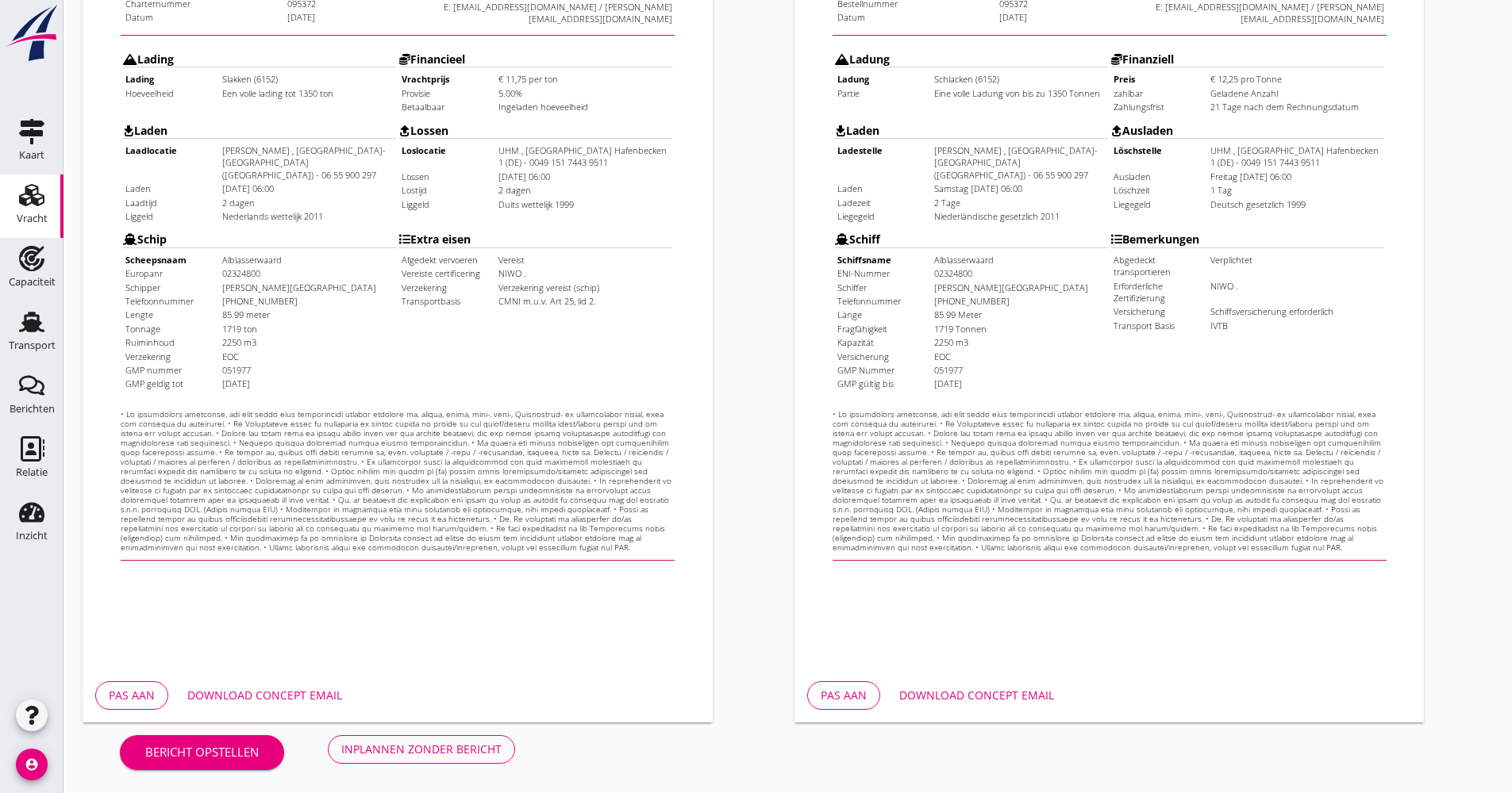
scroll to position [381, 0]
click at [280, 692] on div "Download concept email" at bounding box center [264, 695] width 155 height 17
click at [20, 445] on use at bounding box center [32, 448] width 24 height 25
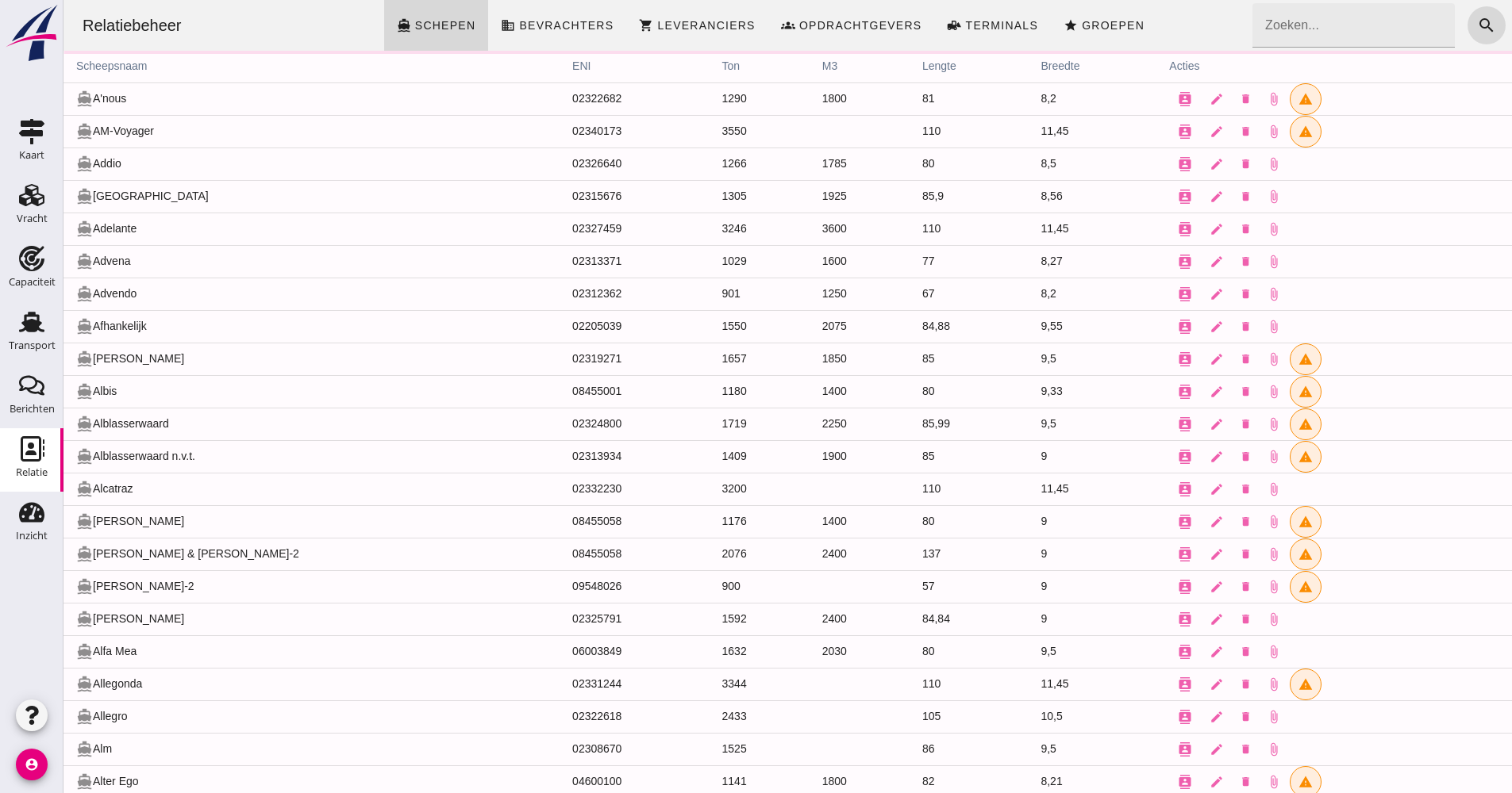
click at [1329, 25] on input "Zoeken..." at bounding box center [1349, 25] width 194 height 45
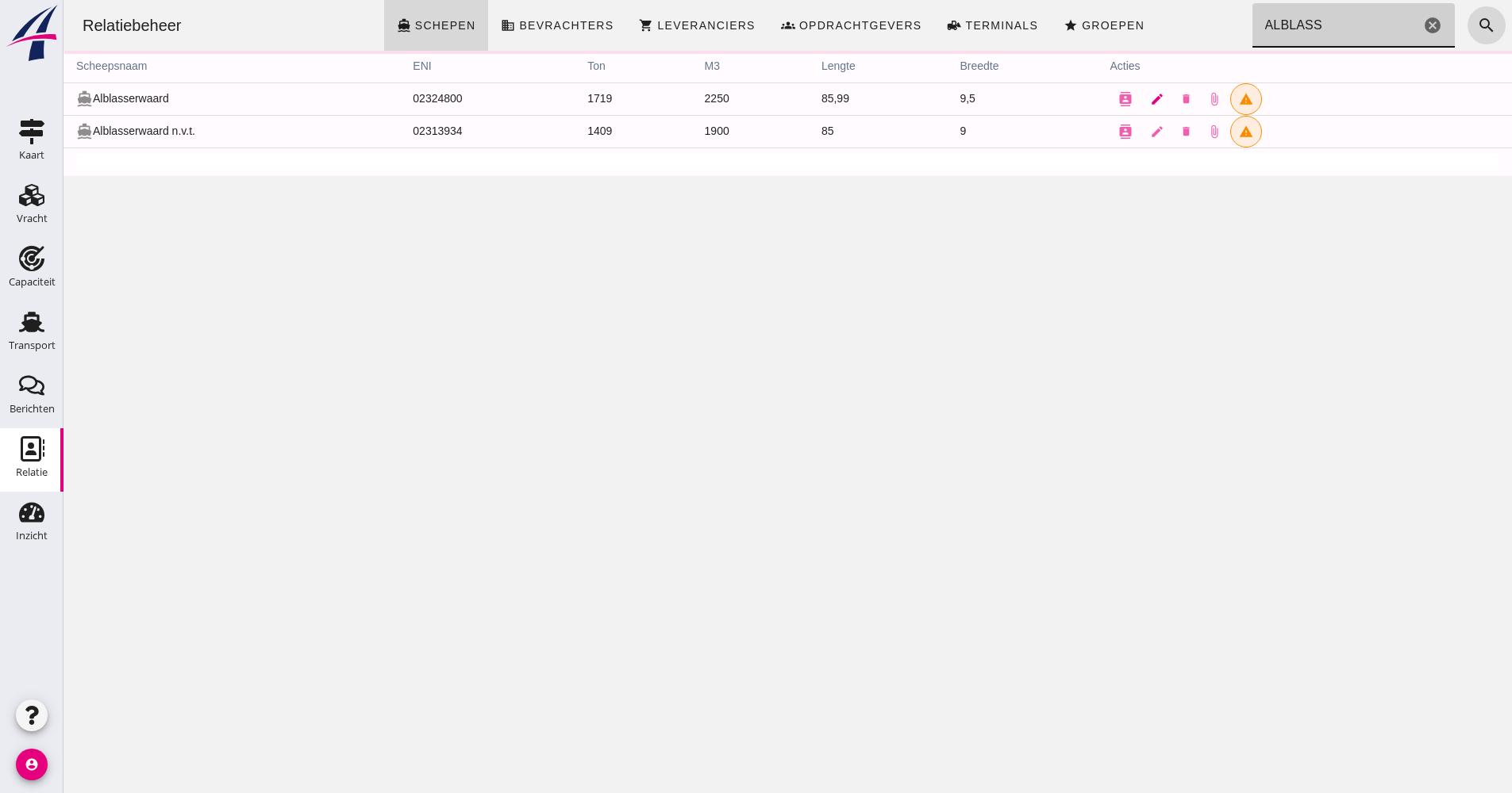
type input "ALBLASS"
click at [1154, 96] on icon "edit" at bounding box center [1156, 98] width 14 height 14
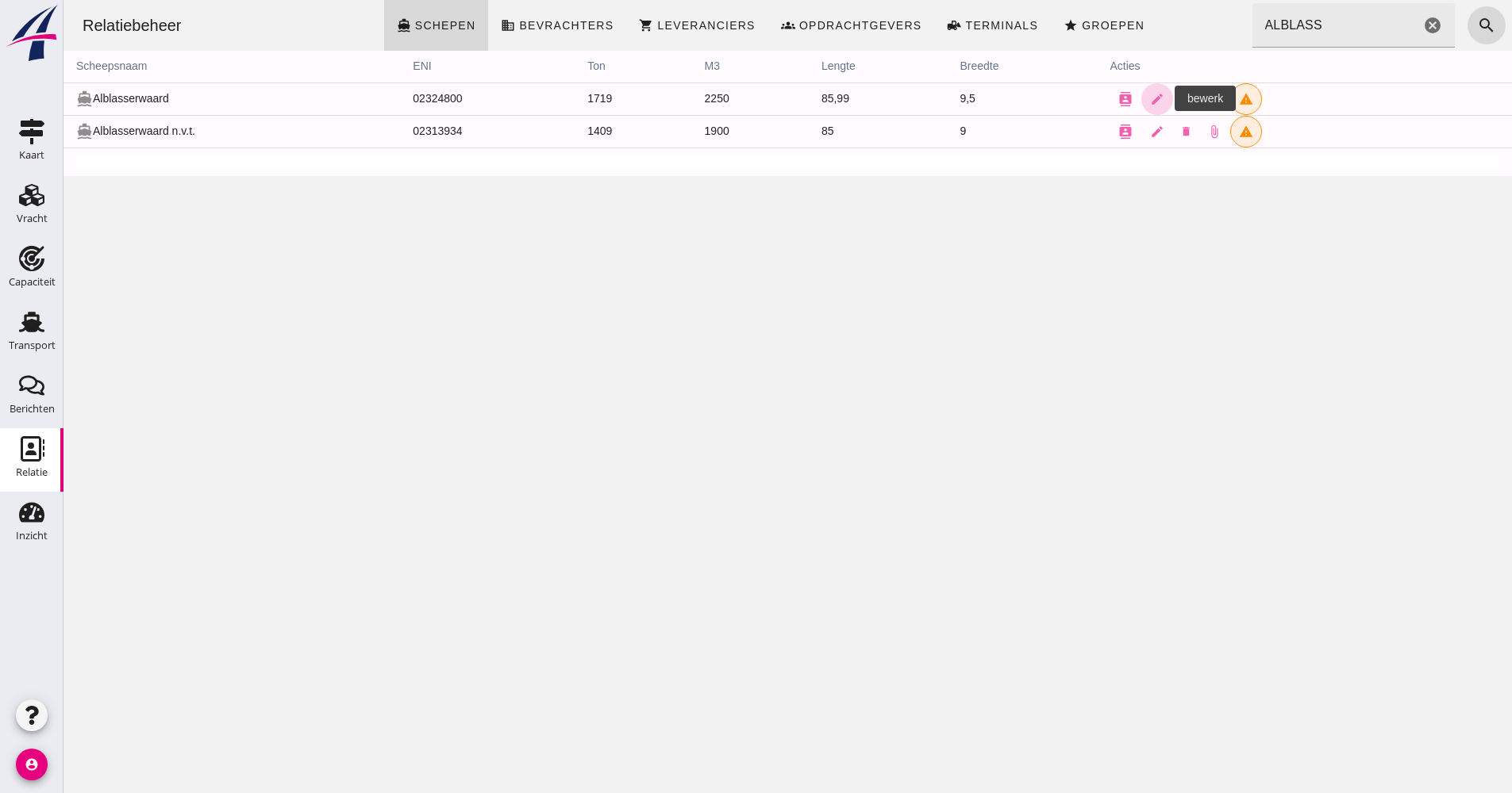
click at [1148, 97] on div at bounding box center [787, 396] width 1448 height 793
click at [1053, 19] on div at bounding box center [787, 396] width 1448 height 793
click at [1047, 51] on icon "directions_boat" at bounding box center [1041, 58] width 13 height 13
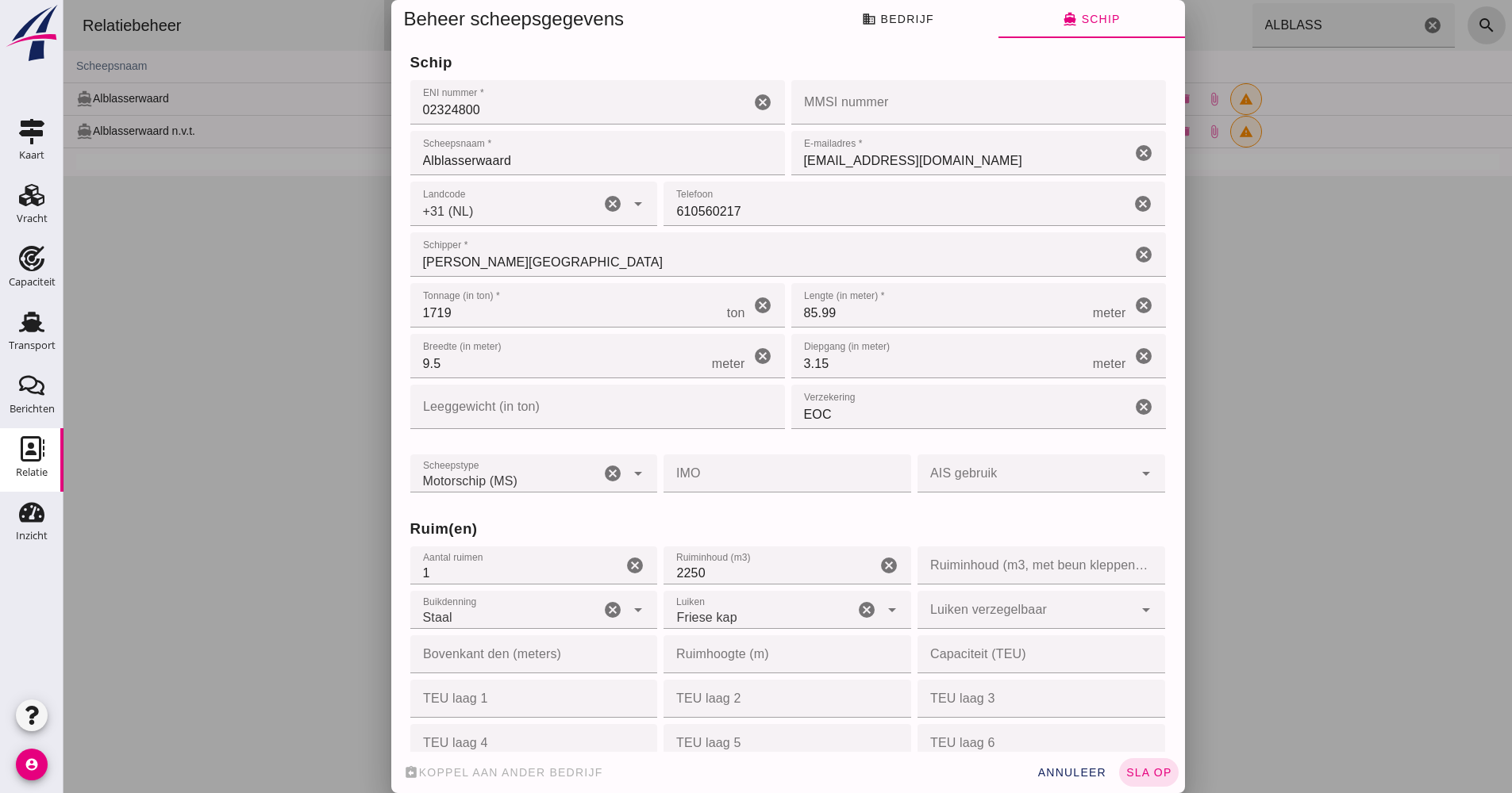
type input "+31 (NL)"
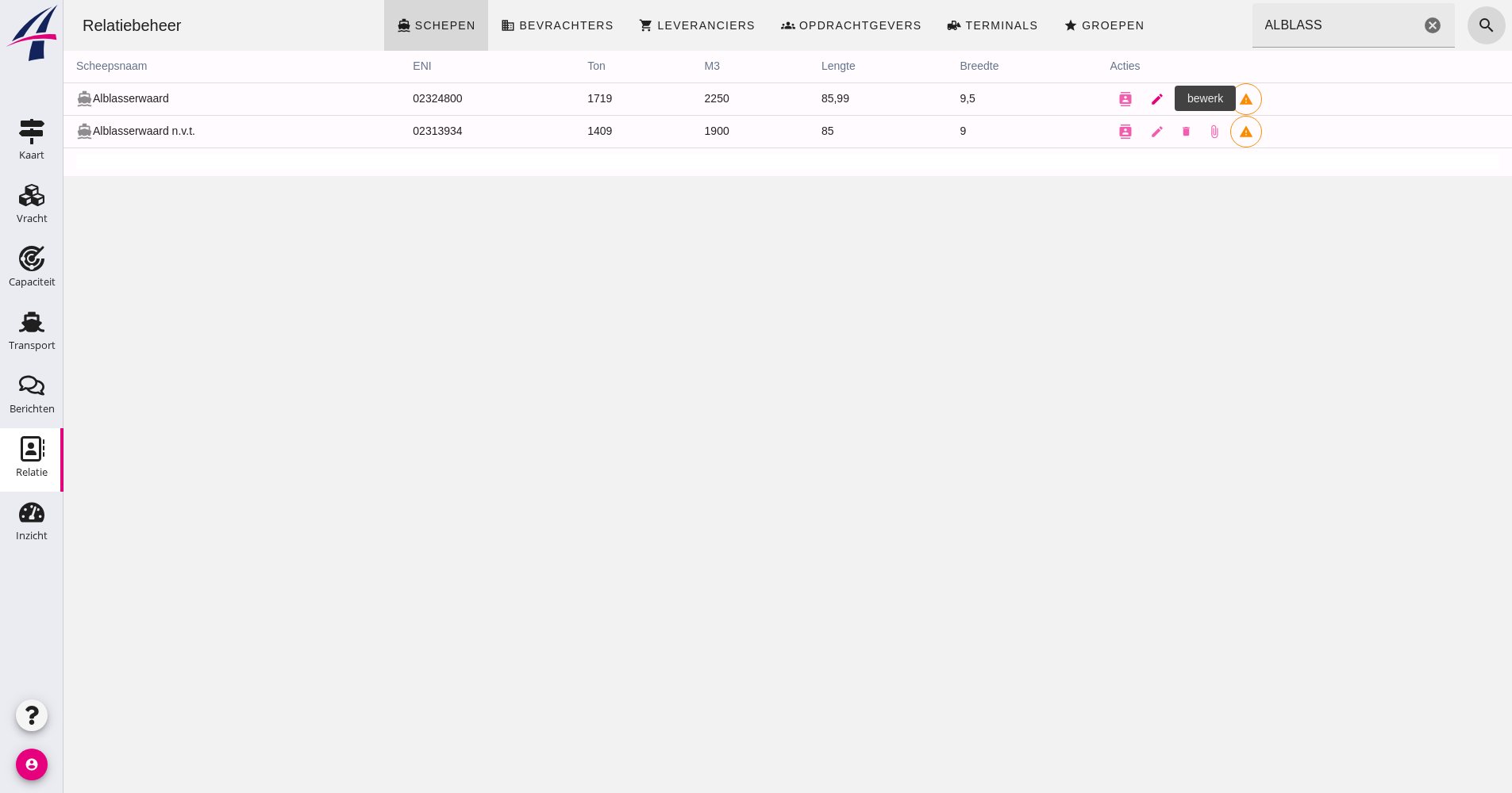
drag, startPoint x: 1142, startPoint y: 101, endPoint x: 63, endPoint y: 498, distance: 1149.7
click at [1142, 101] on link "edit" at bounding box center [1157, 99] width 32 height 32
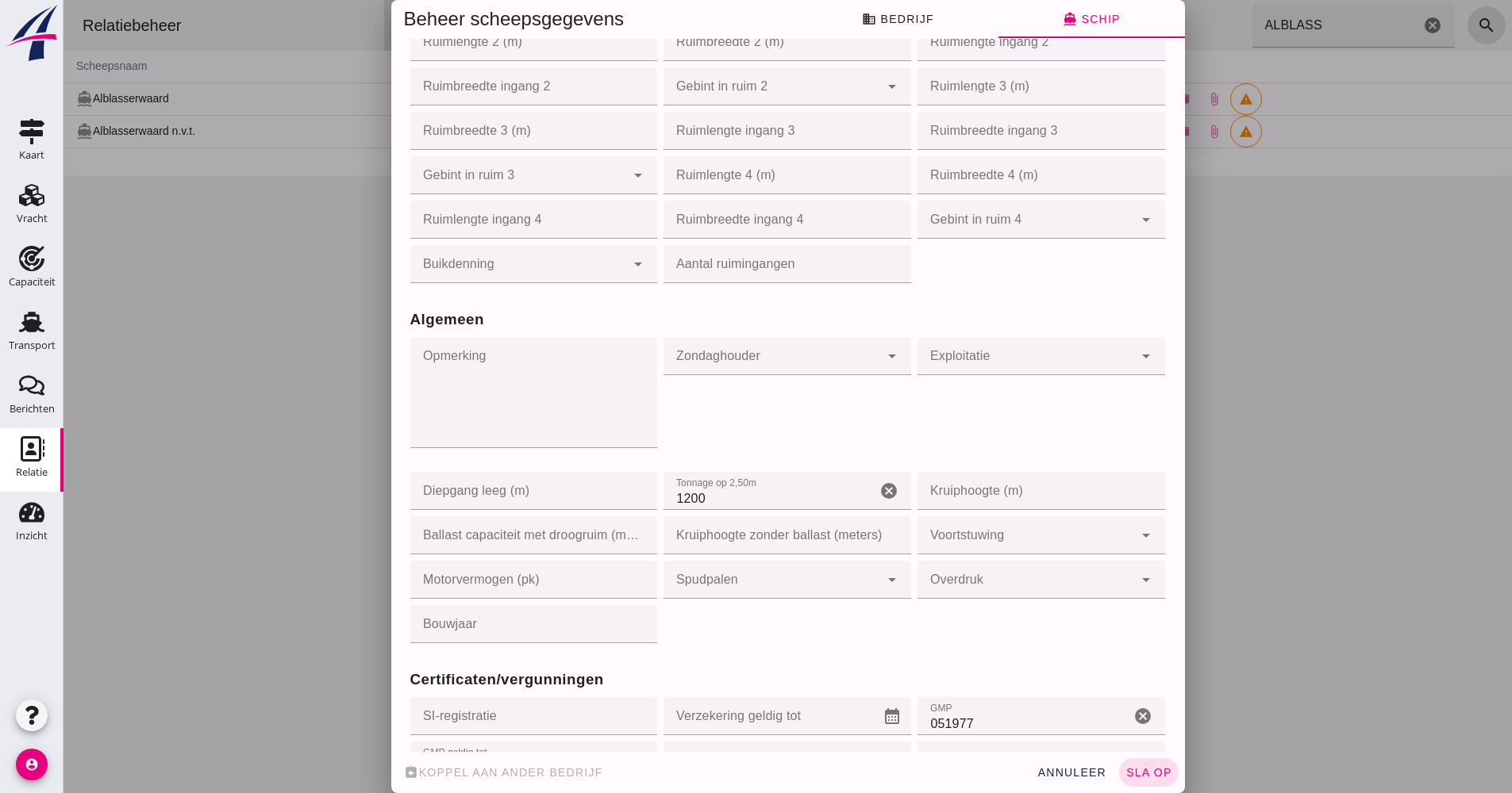
scroll to position [952, 0]
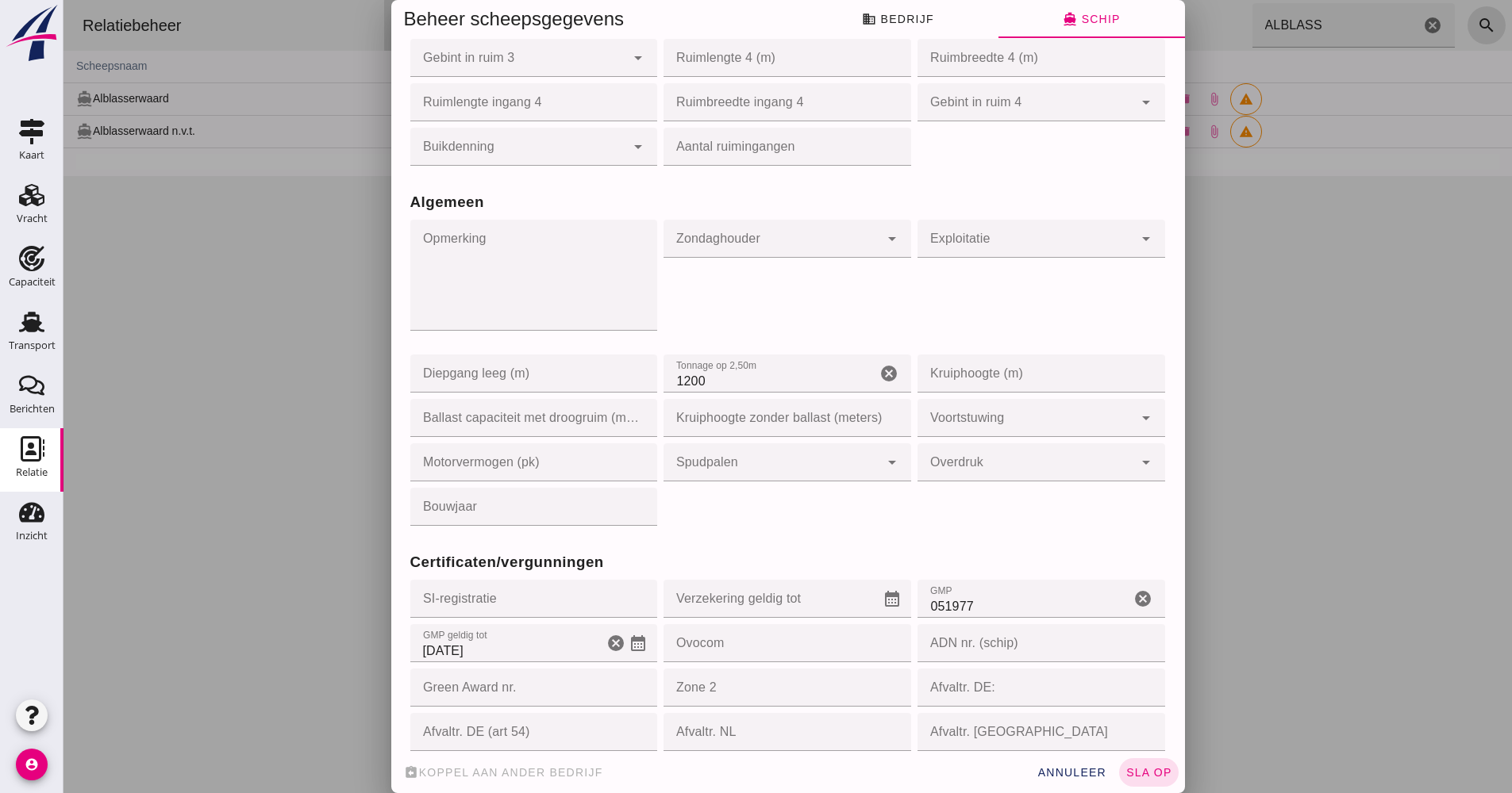
click at [512, 657] on input "[DATE]" at bounding box center [506, 643] width 194 height 38
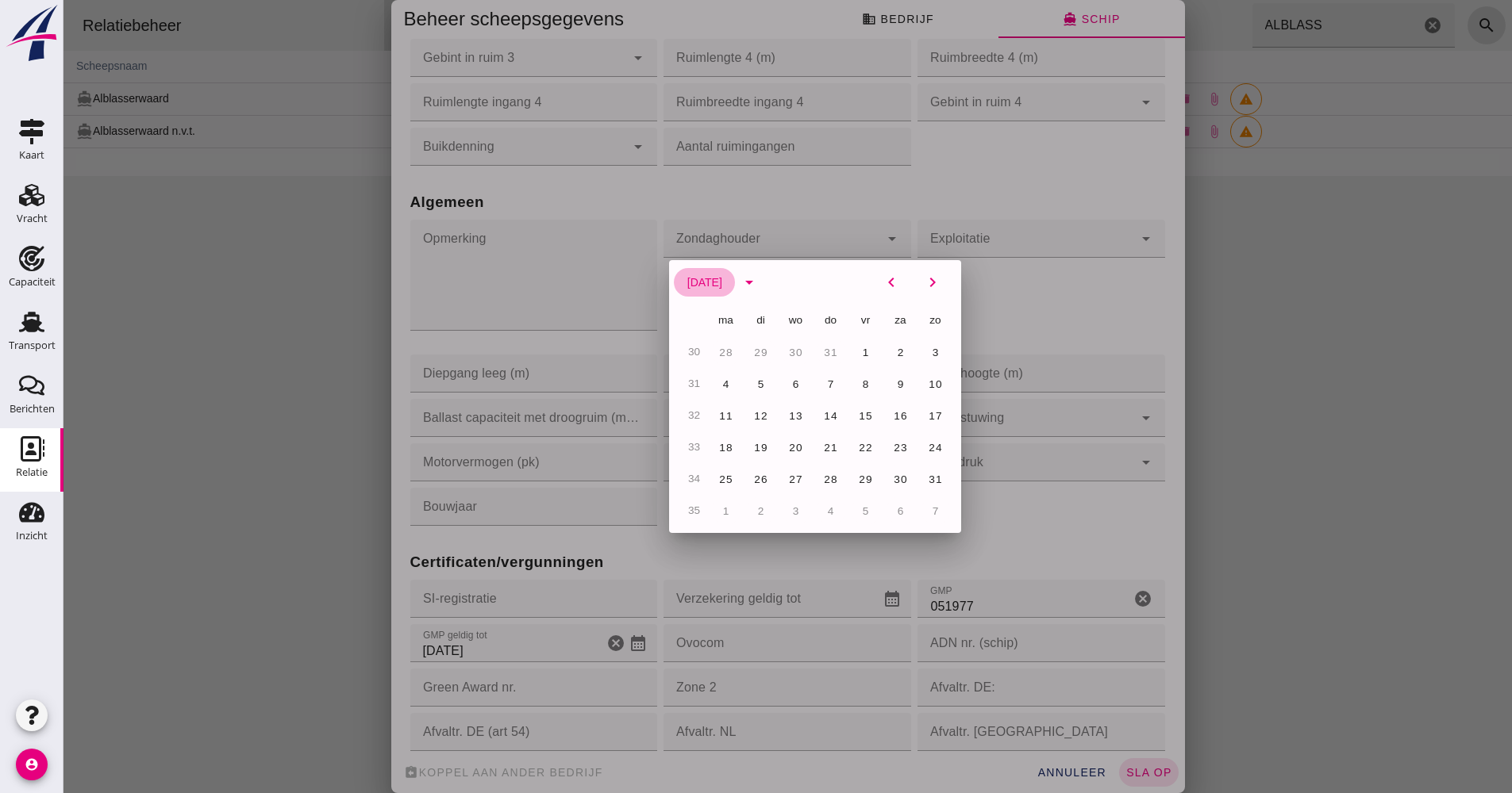
click at [722, 279] on span "[DATE]" at bounding box center [704, 283] width 35 height 13
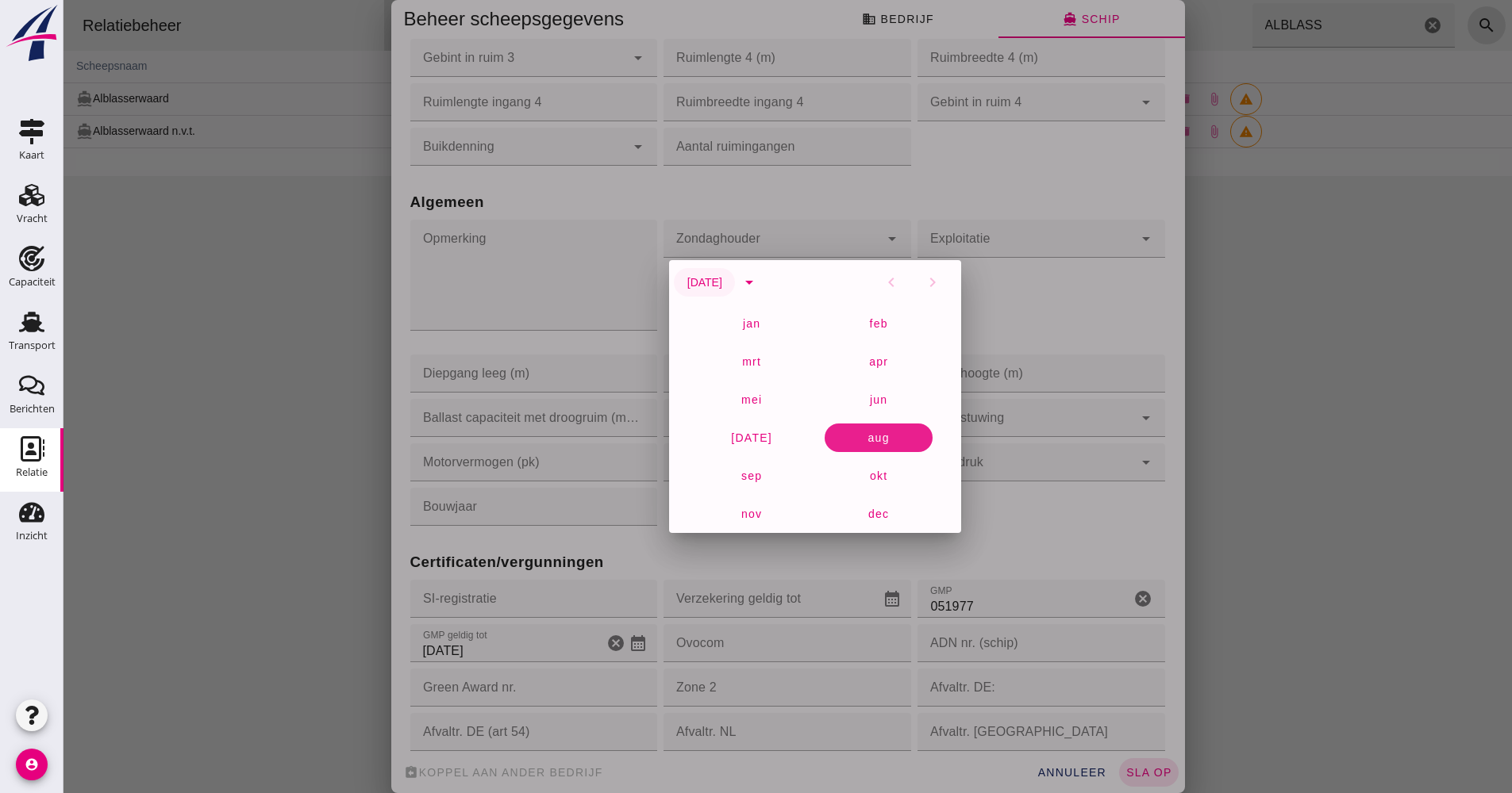
click at [722, 286] on span "[DATE]" at bounding box center [704, 283] width 35 height 13
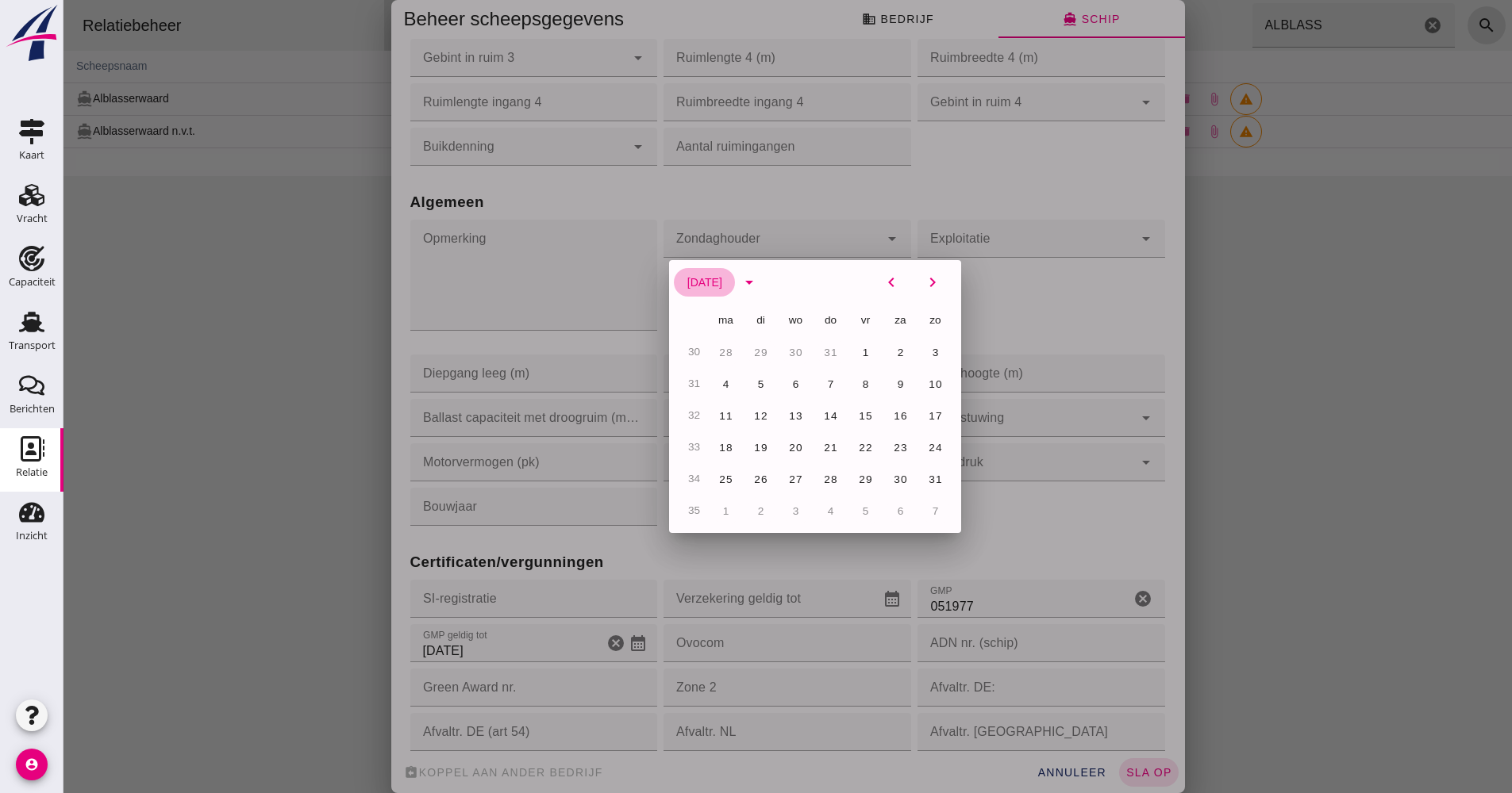
click at [722, 284] on span "[DATE]" at bounding box center [704, 283] width 35 height 13
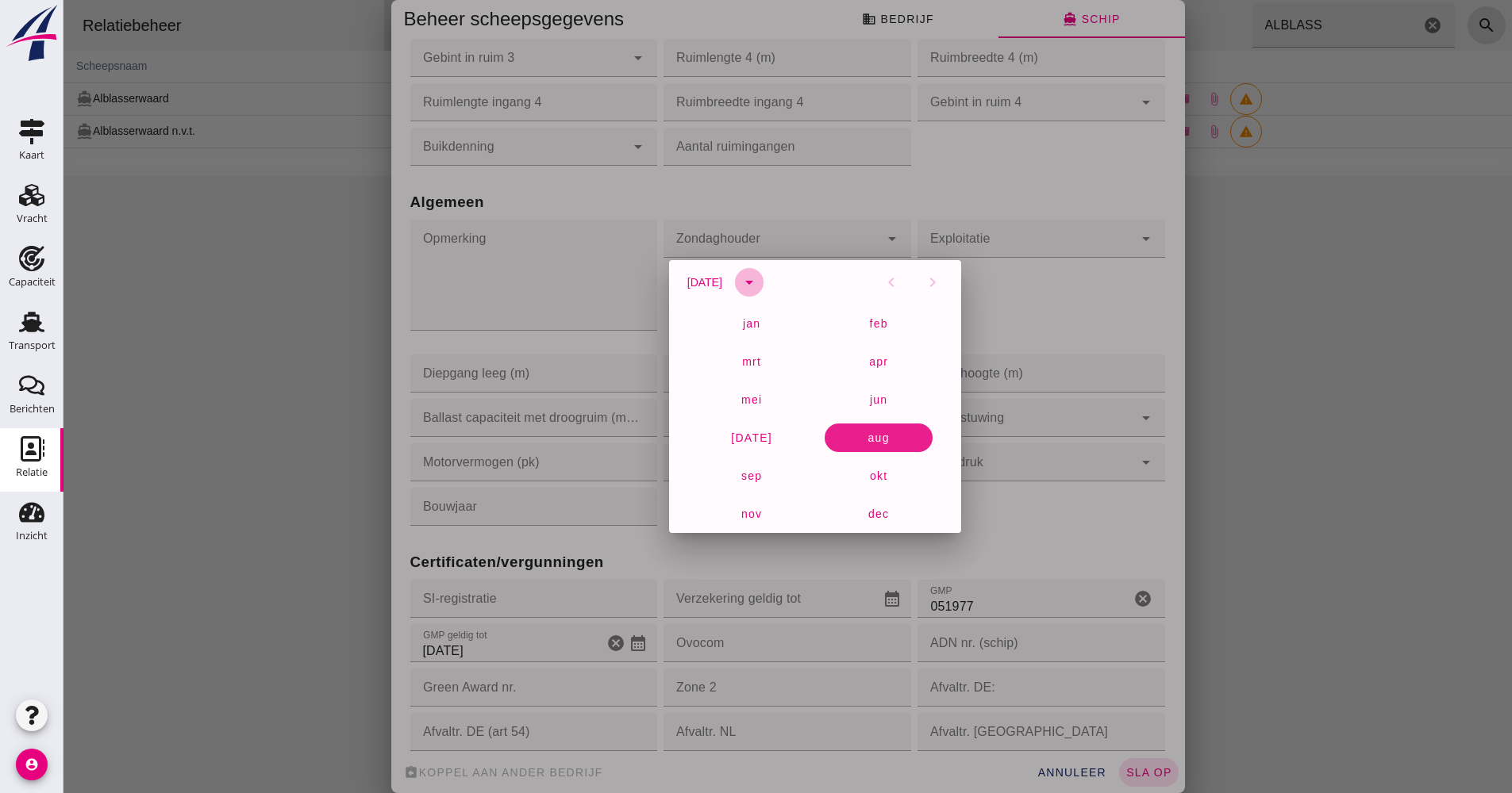
click at [759, 283] on icon "arrow_drop_down" at bounding box center [749, 282] width 19 height 19
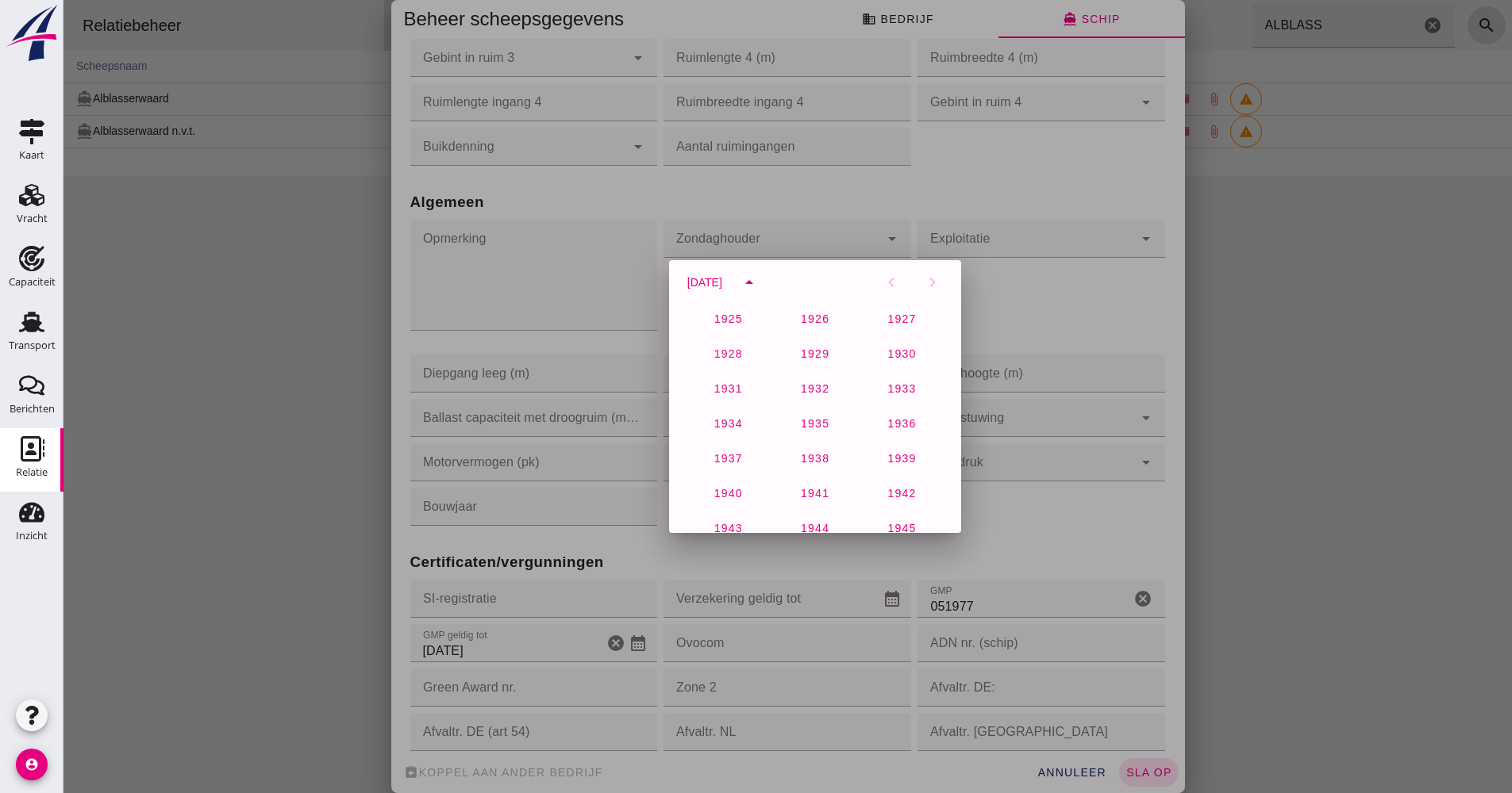
scroll to position [1052, 0]
click at [738, 453] on button "2027" at bounding box center [727, 454] width 68 height 29
click at [858, 479] on span "27" at bounding box center [865, 480] width 15 height 12
type input "[DATE]"
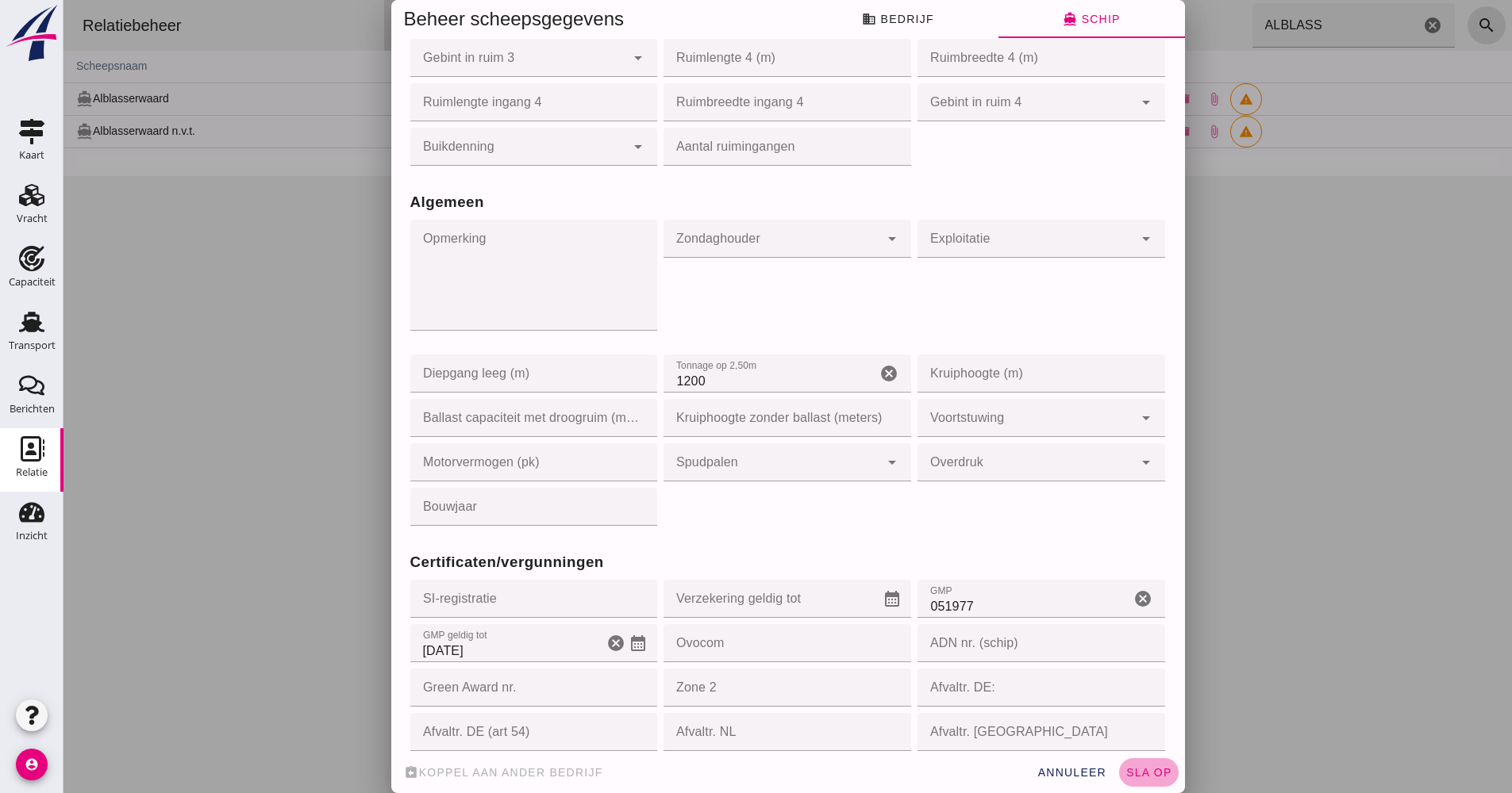
click at [1130, 781] on button "sla op" at bounding box center [1148, 773] width 59 height 29
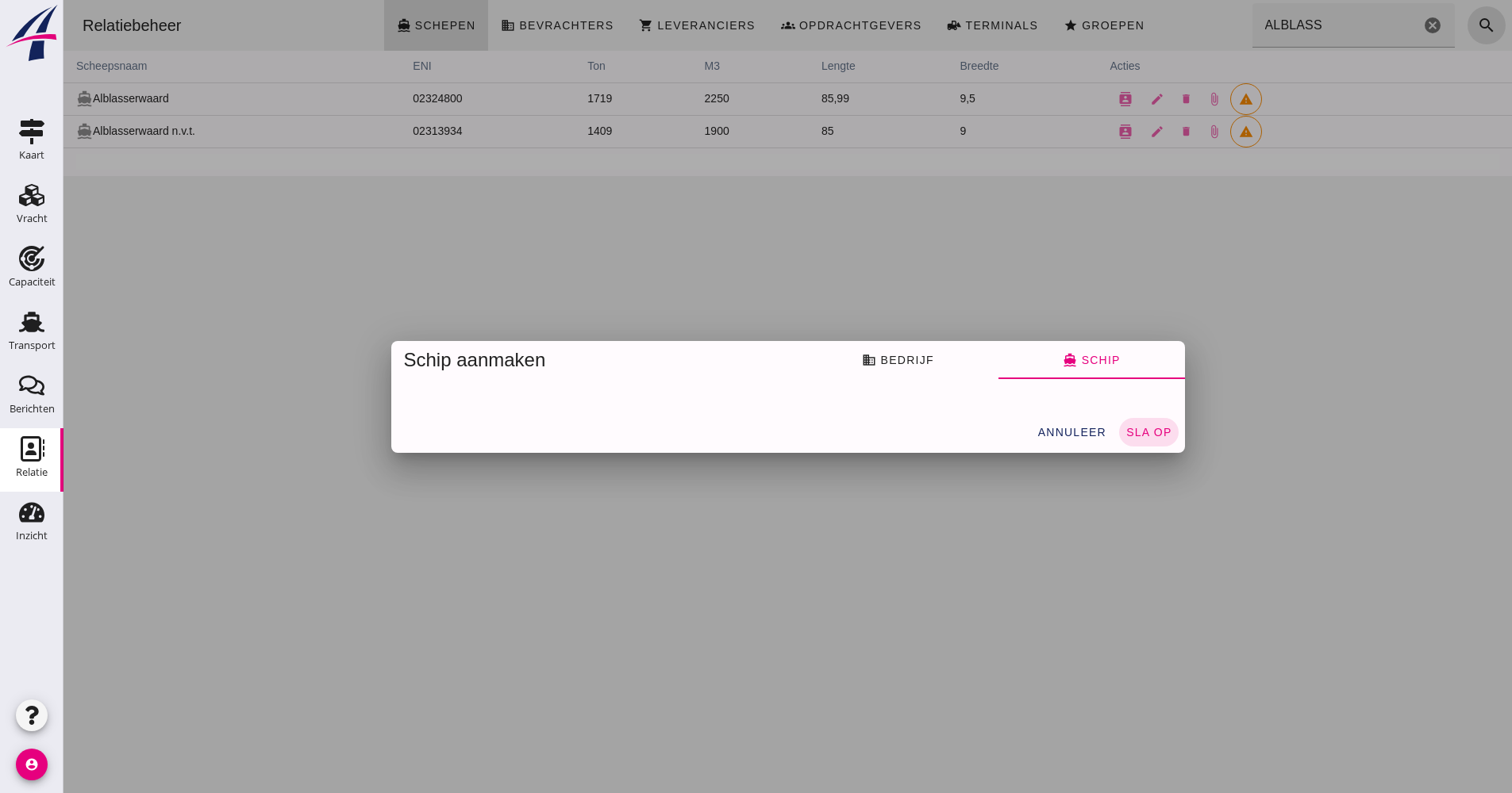
scroll to position [0, 0]
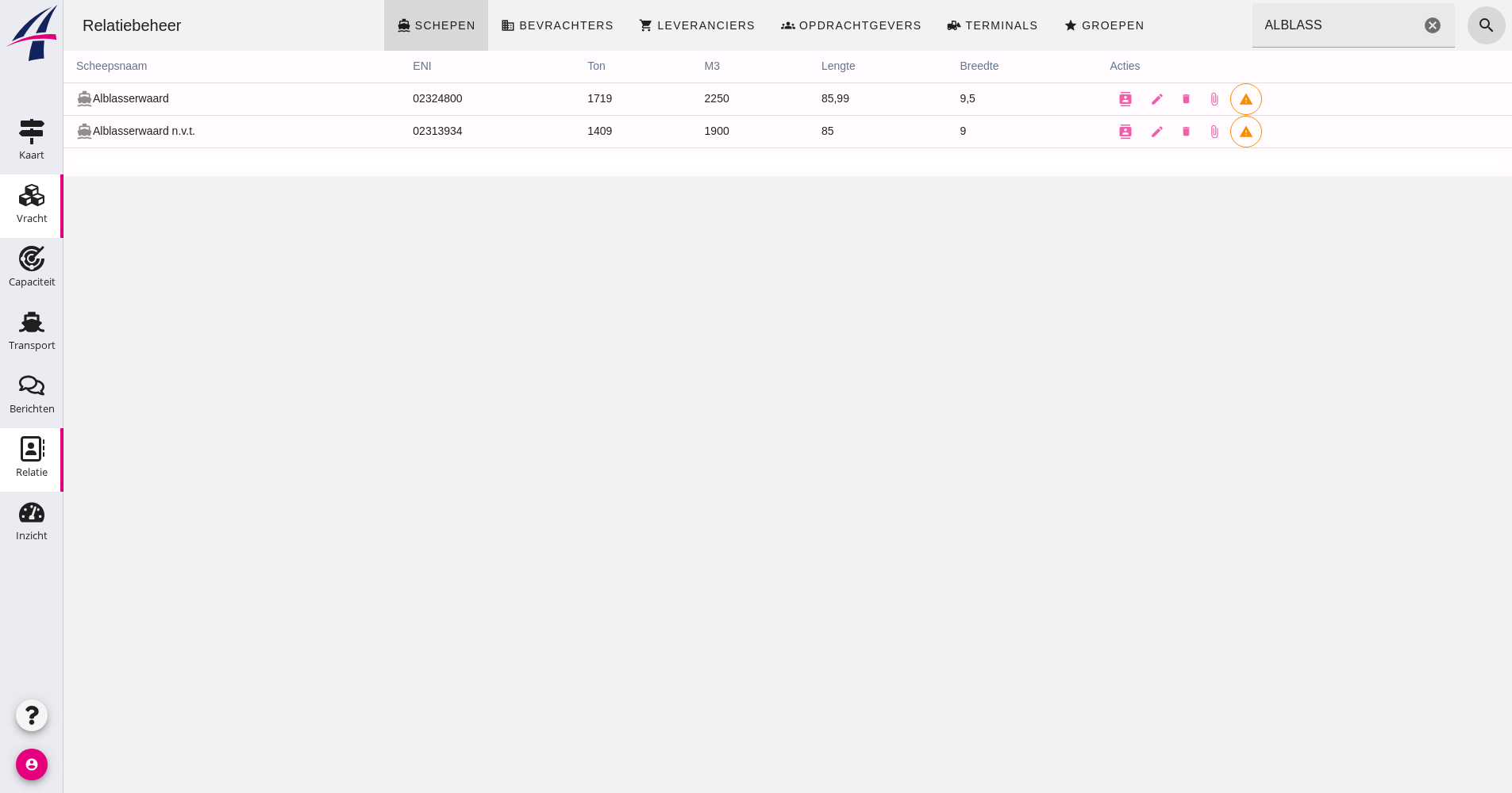
click at [42, 221] on div "Vracht" at bounding box center [32, 218] width 31 height 10
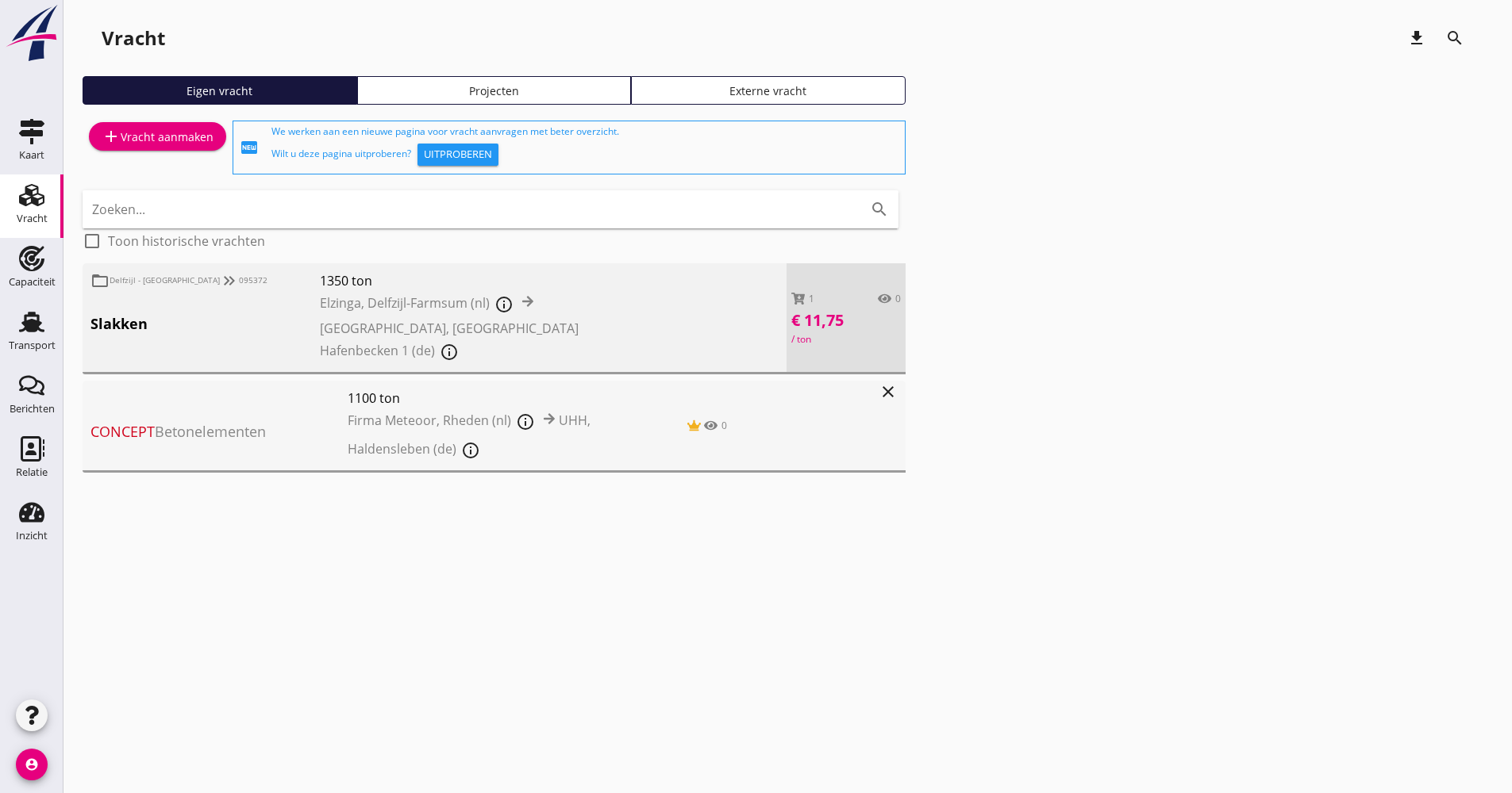
click at [576, 332] on span "[PERSON_NAME], Delfzijl-Farmsum (nl) info_outline UHM, [STREET_ADDRESS] (de) in…" at bounding box center [463, 328] width 287 height 76
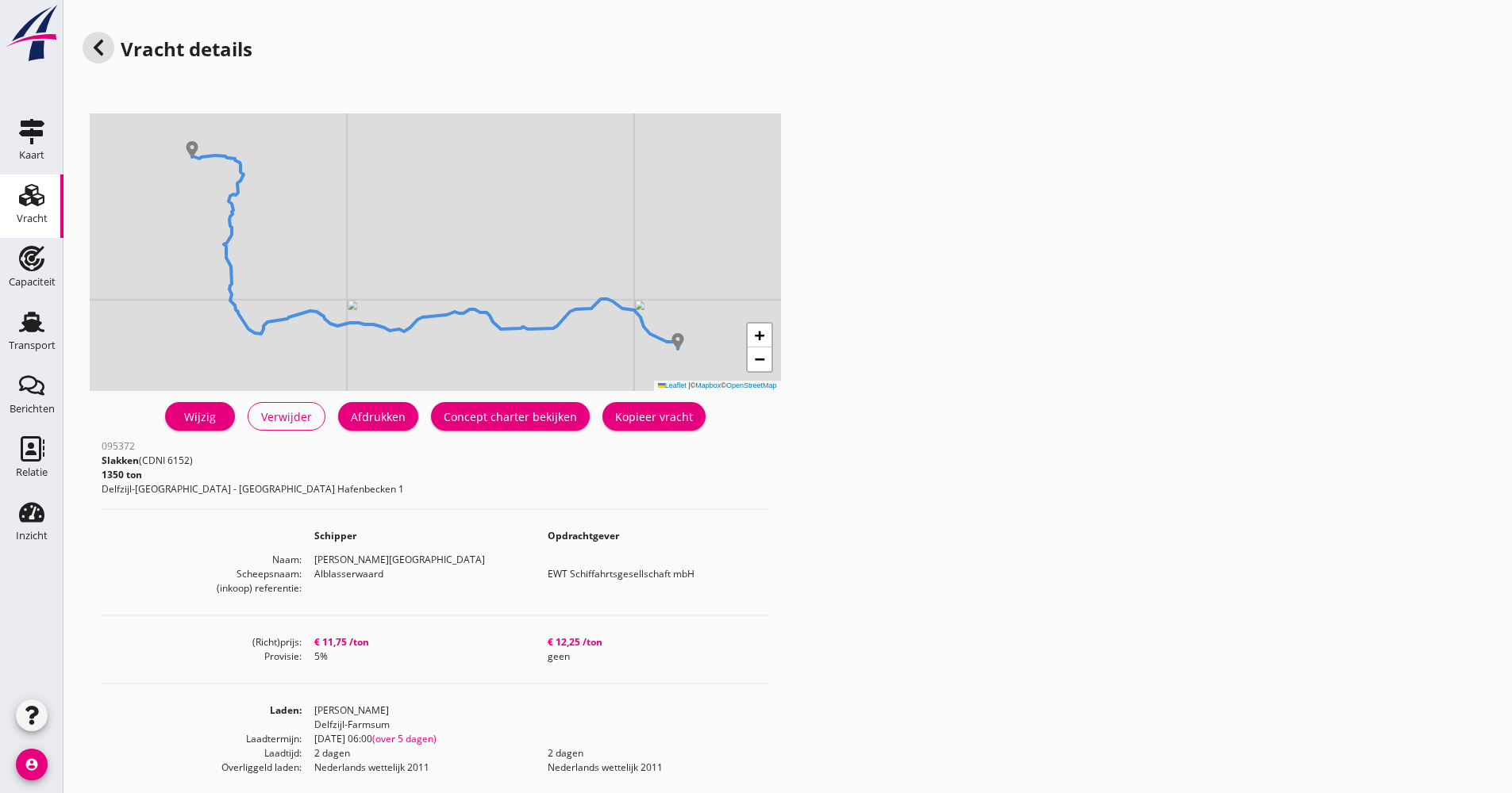
click at [541, 418] on div "Concept charter bekijken" at bounding box center [510, 417] width 134 height 17
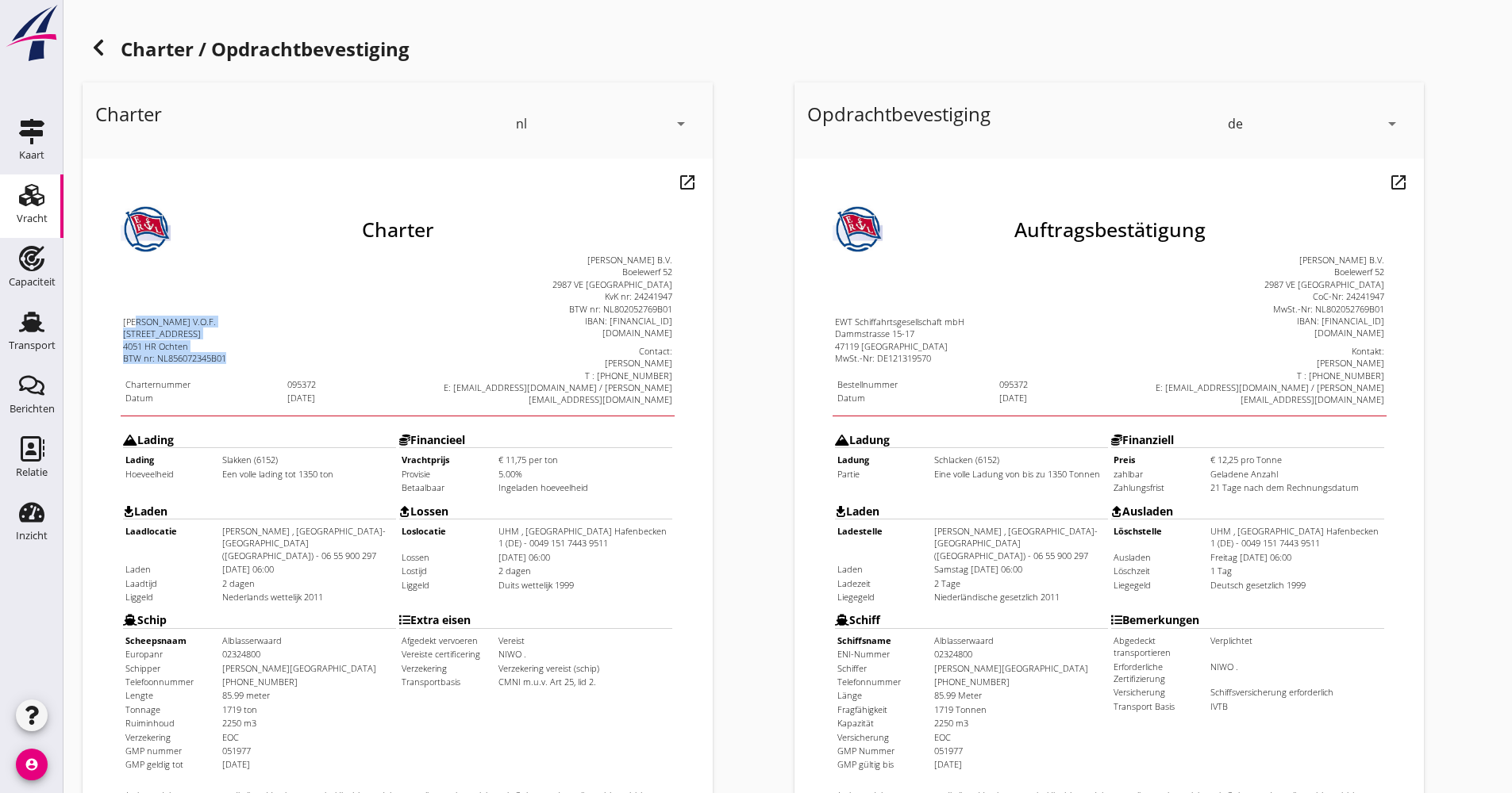
drag, startPoint x: 99, startPoint y: 266, endPoint x: 197, endPoint y: 301, distance: 104.1
click at [197, 301] on td "[PERSON_NAME] V.O.F. [STREET_ADDRESS] BTW nr: NL856072345B01 Charternummer 0953…" at bounding box center [228, 290] width 275 height 152
click at [748, 366] on div "Charter nl arrow_drop_down open_in_new Pas aan Download concept email" at bounding box center [431, 593] width 711 height 1034
click at [731, 365] on div "Charter nl arrow_drop_down open_in_new Pas aan Download concept email" at bounding box center [431, 593] width 711 height 1034
click at [631, 345] on div "E: [EMAIL_ADDRESS][DOMAIN_NAME] / [PERSON_NAME][EMAIL_ADDRESS][DOMAIN_NAME]" at bounding box center [504, 354] width 273 height 25
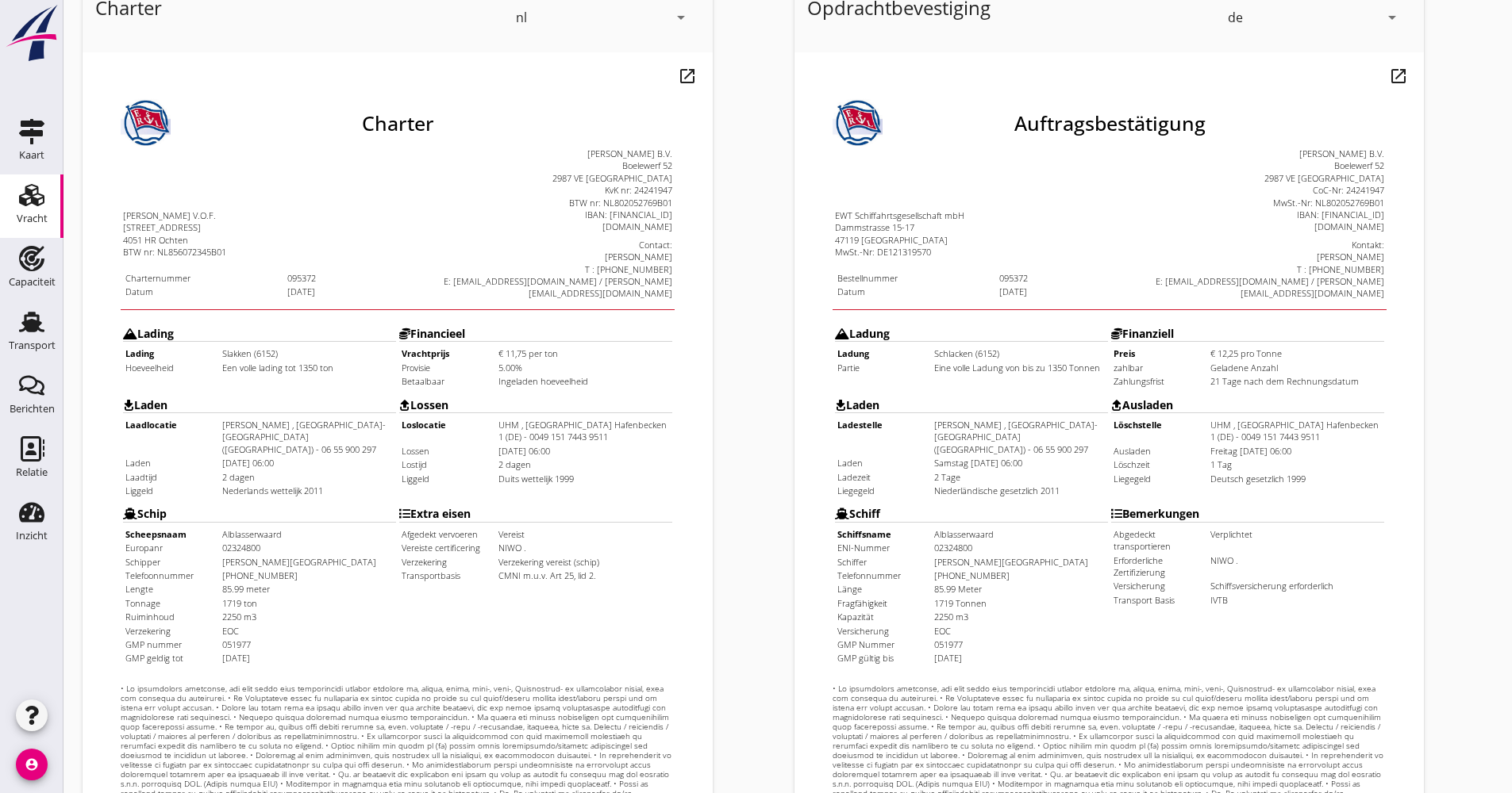
scroll to position [317, 0]
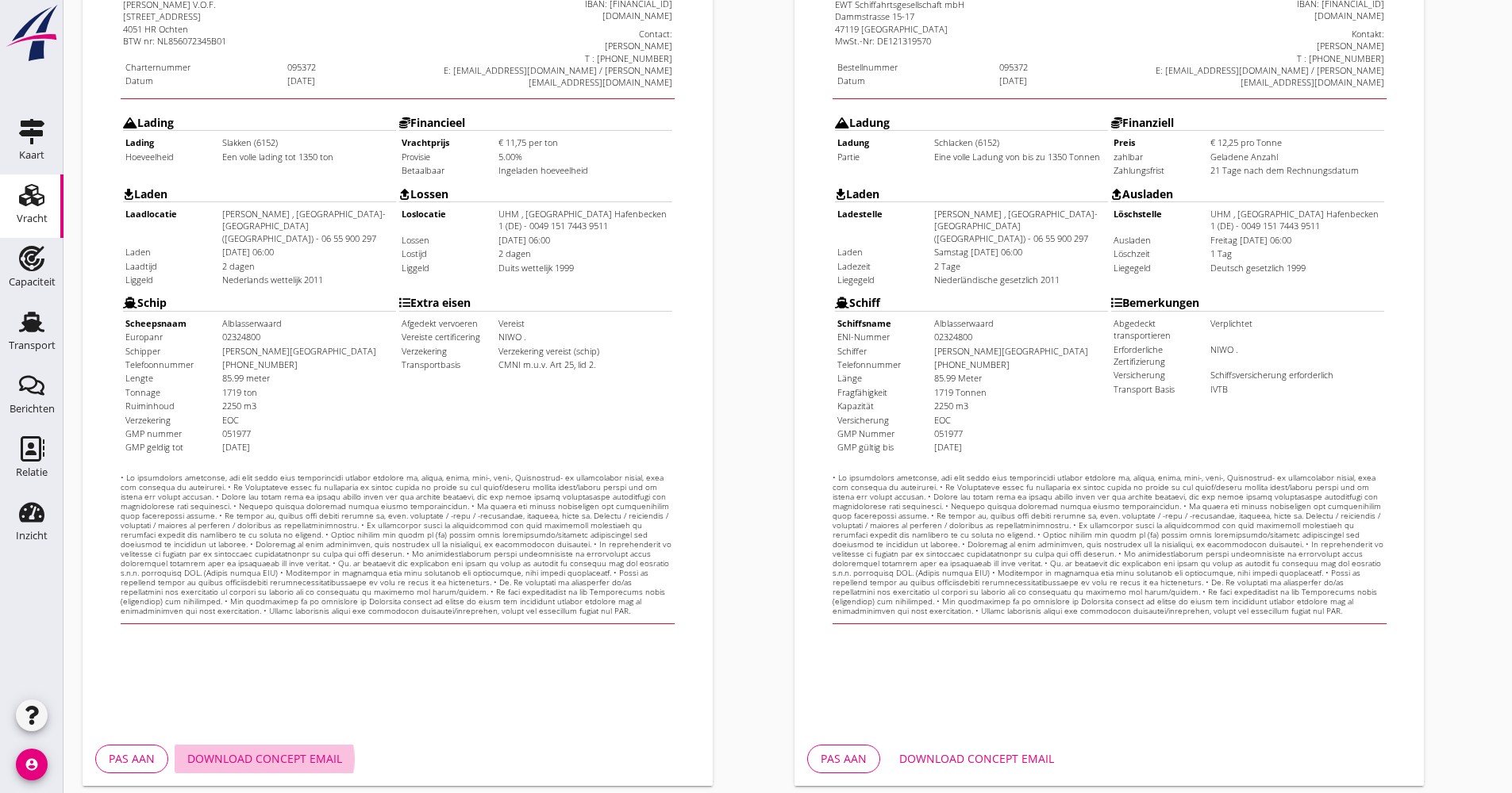
click at [283, 755] on div "Download concept email" at bounding box center [264, 759] width 155 height 17
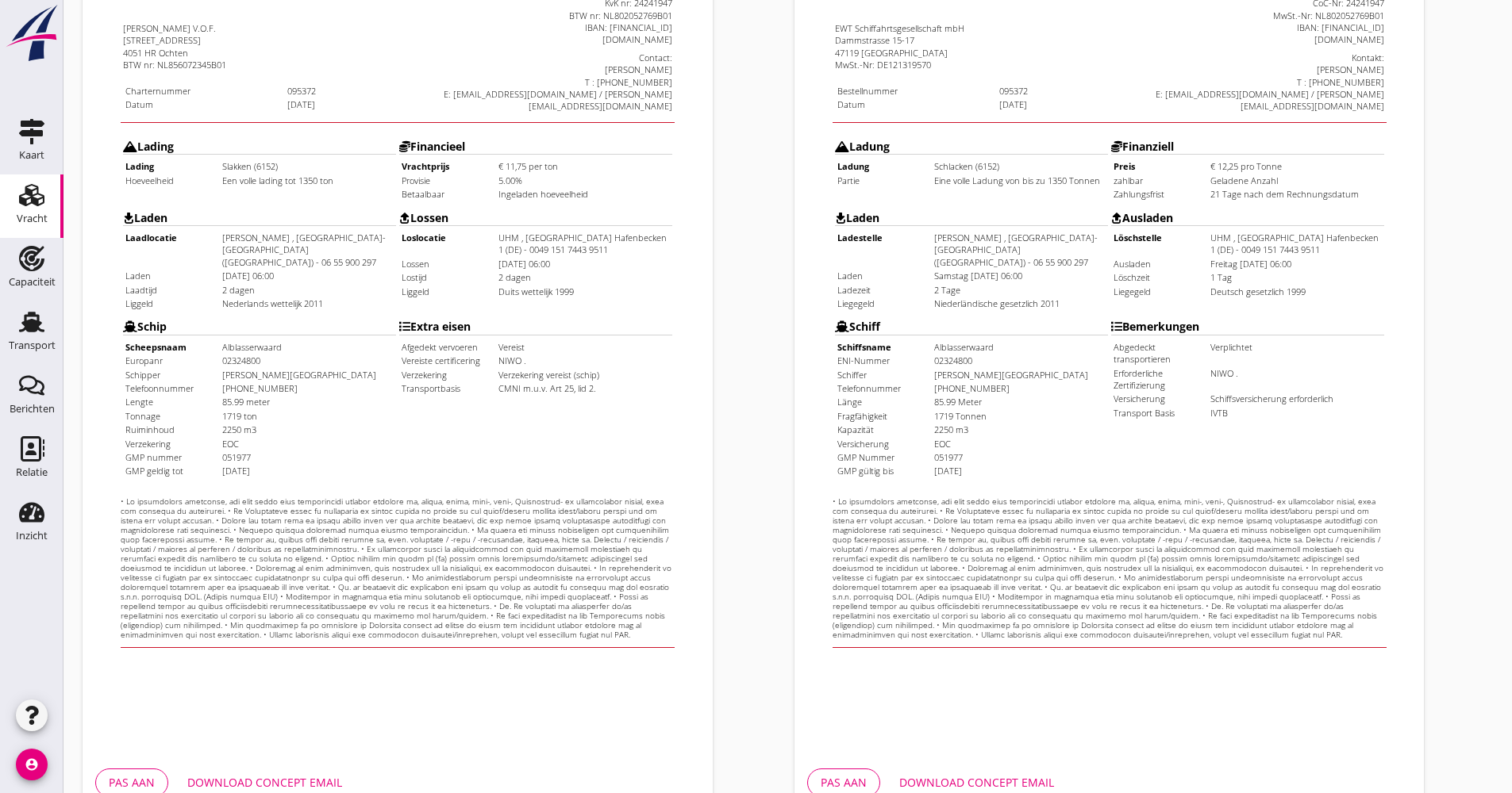
scroll to position [381, 0]
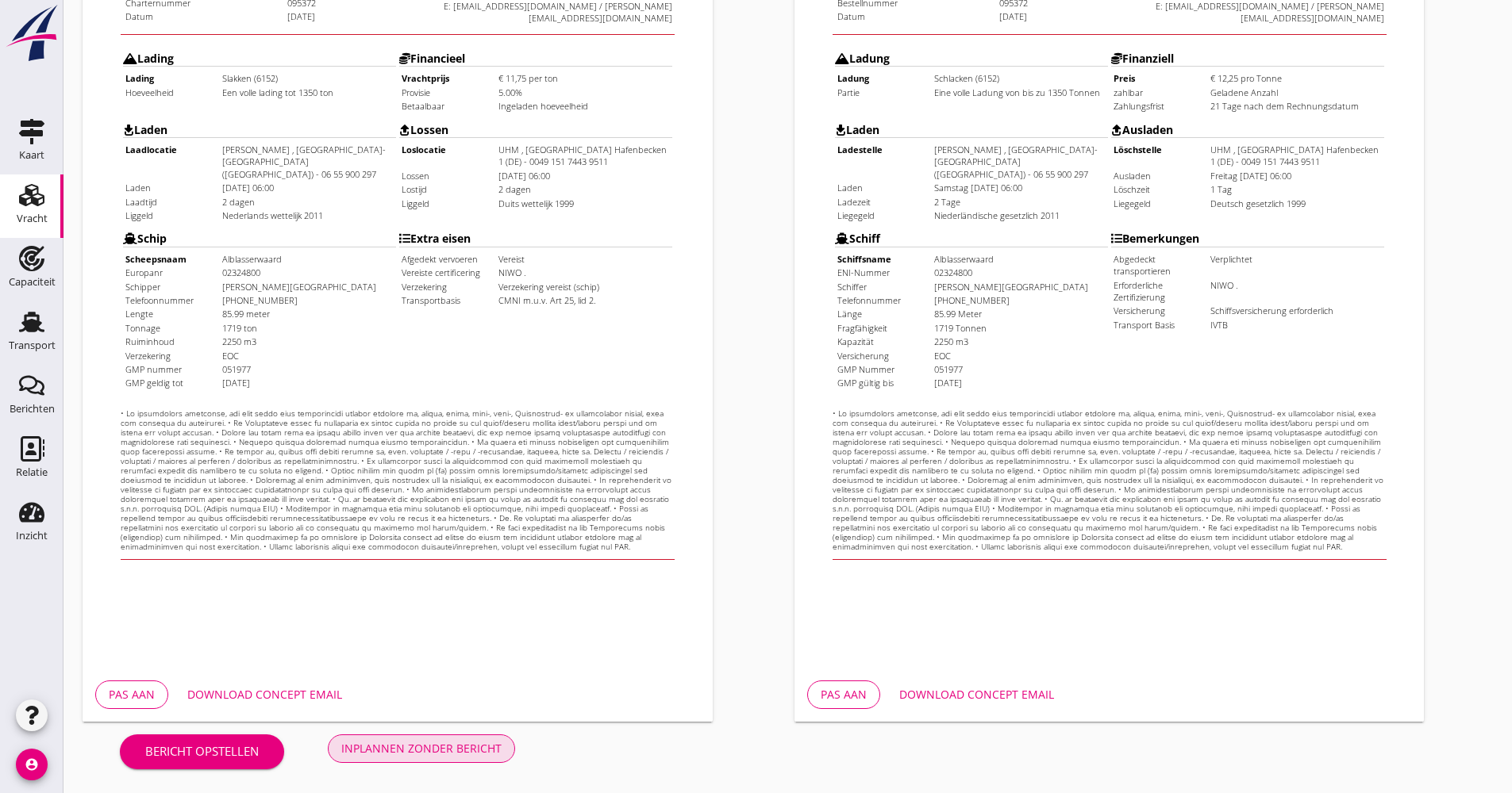
click at [474, 746] on div "Inplannen zonder bericht" at bounding box center [421, 748] width 160 height 17
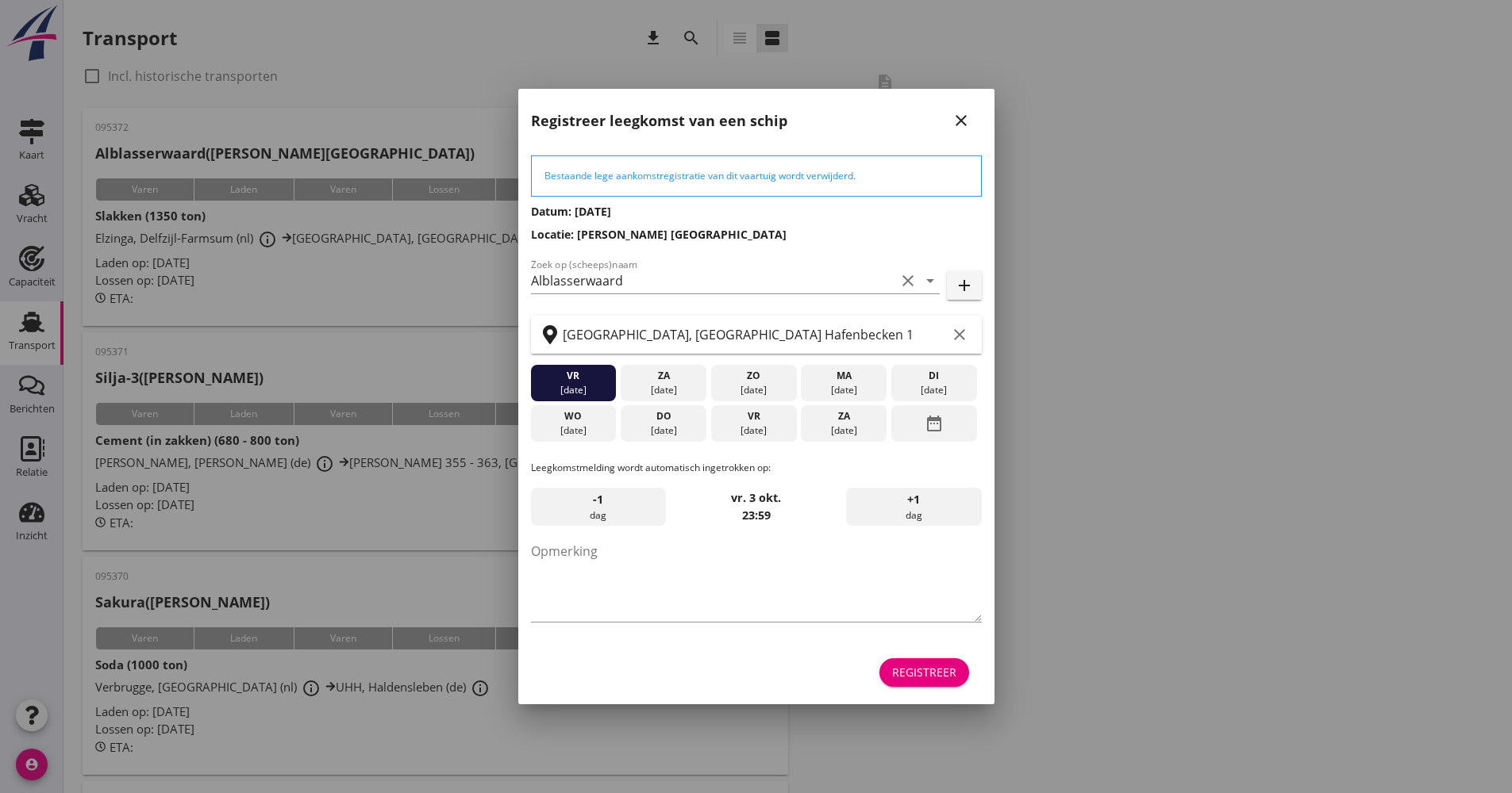
click at [980, 681] on div "Registreer" at bounding box center [756, 672] width 451 height 38
click at [957, 672] on button "Registreer" at bounding box center [924, 672] width 90 height 29
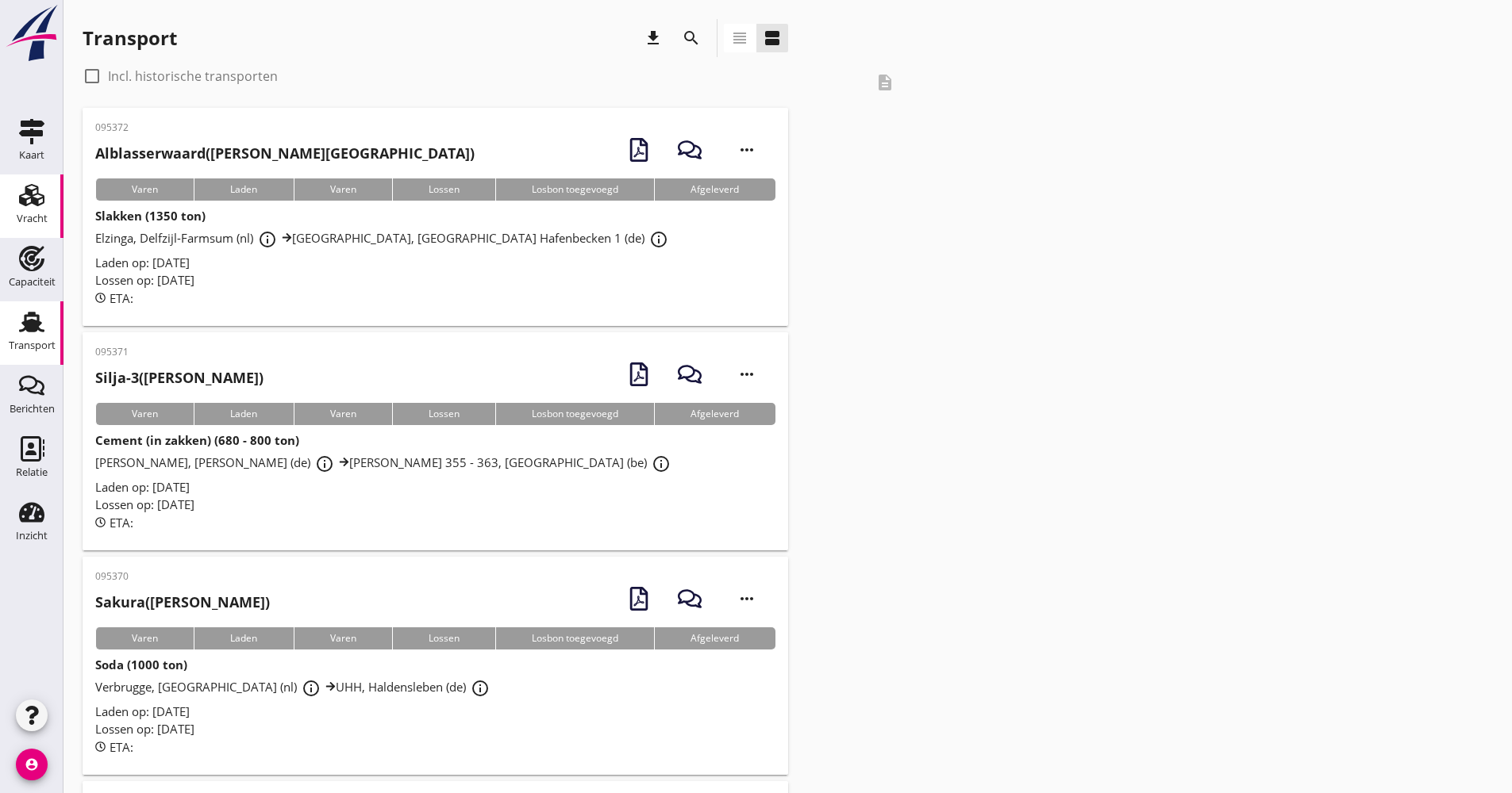
click at [51, 211] on link "Vracht Vracht" at bounding box center [32, 206] width 63 height 63
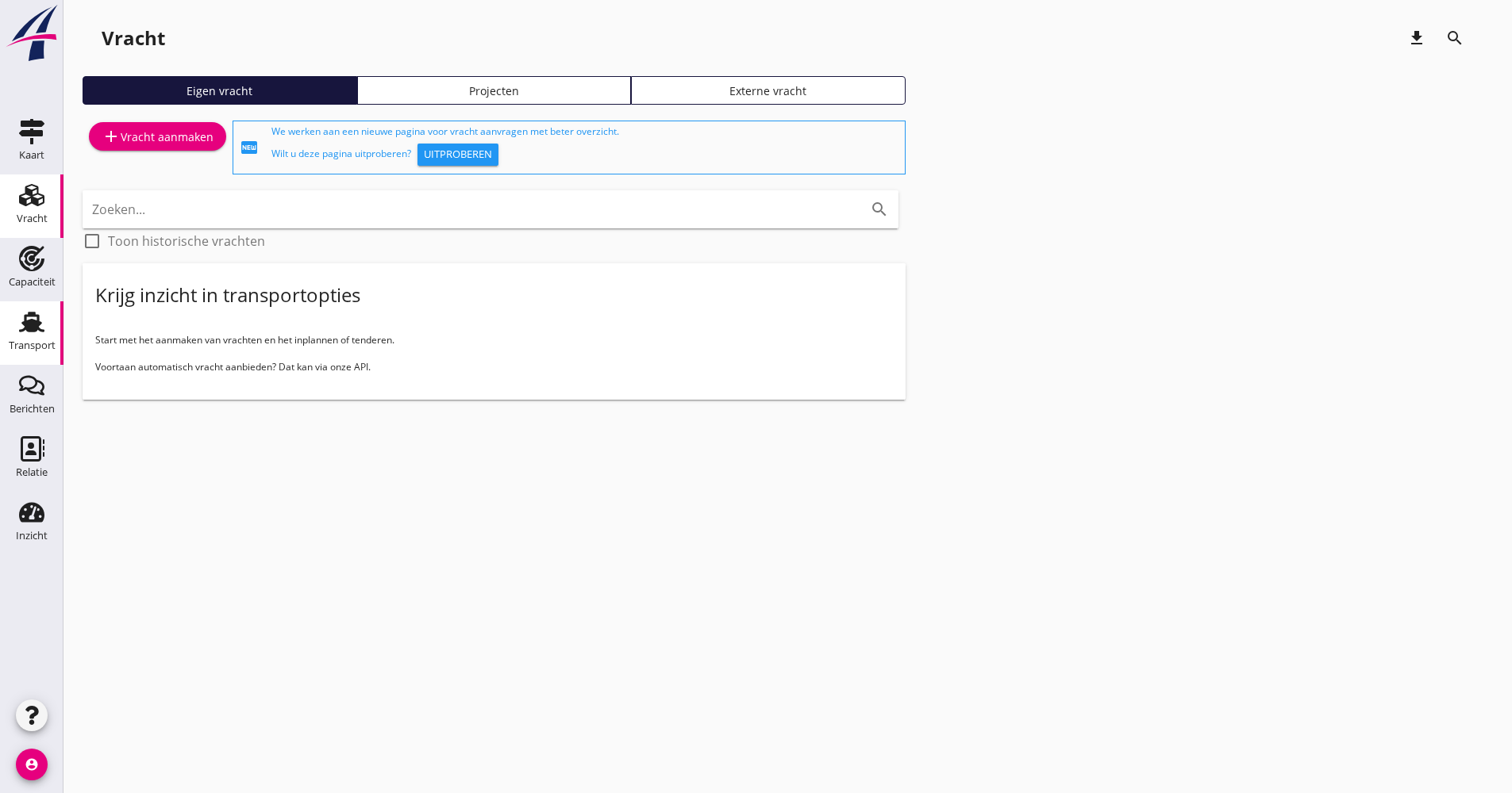
click at [41, 328] on icon "Transport" at bounding box center [32, 322] width 25 height 25
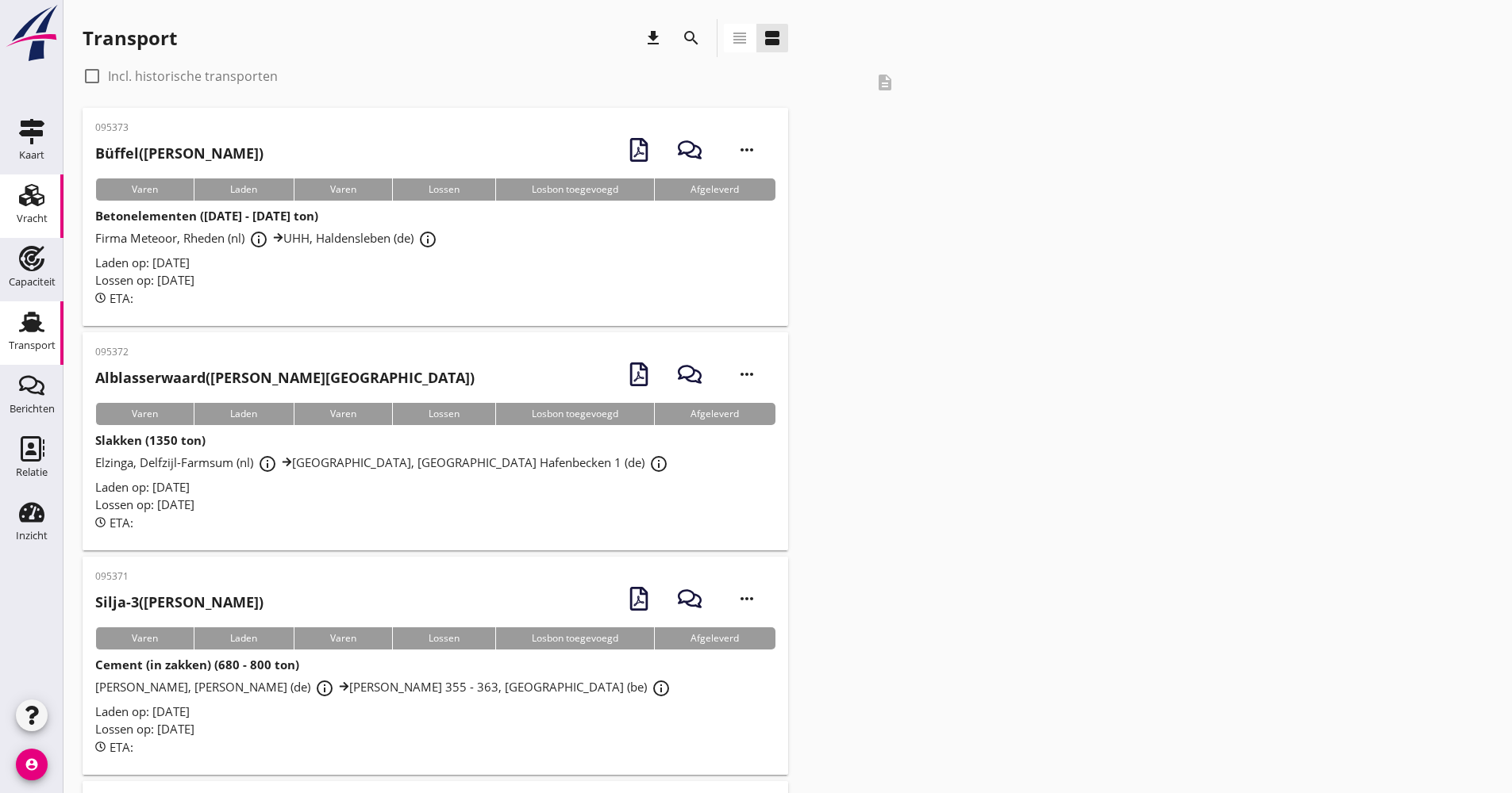
click at [41, 193] on icon "Vracht" at bounding box center [32, 195] width 25 height 25
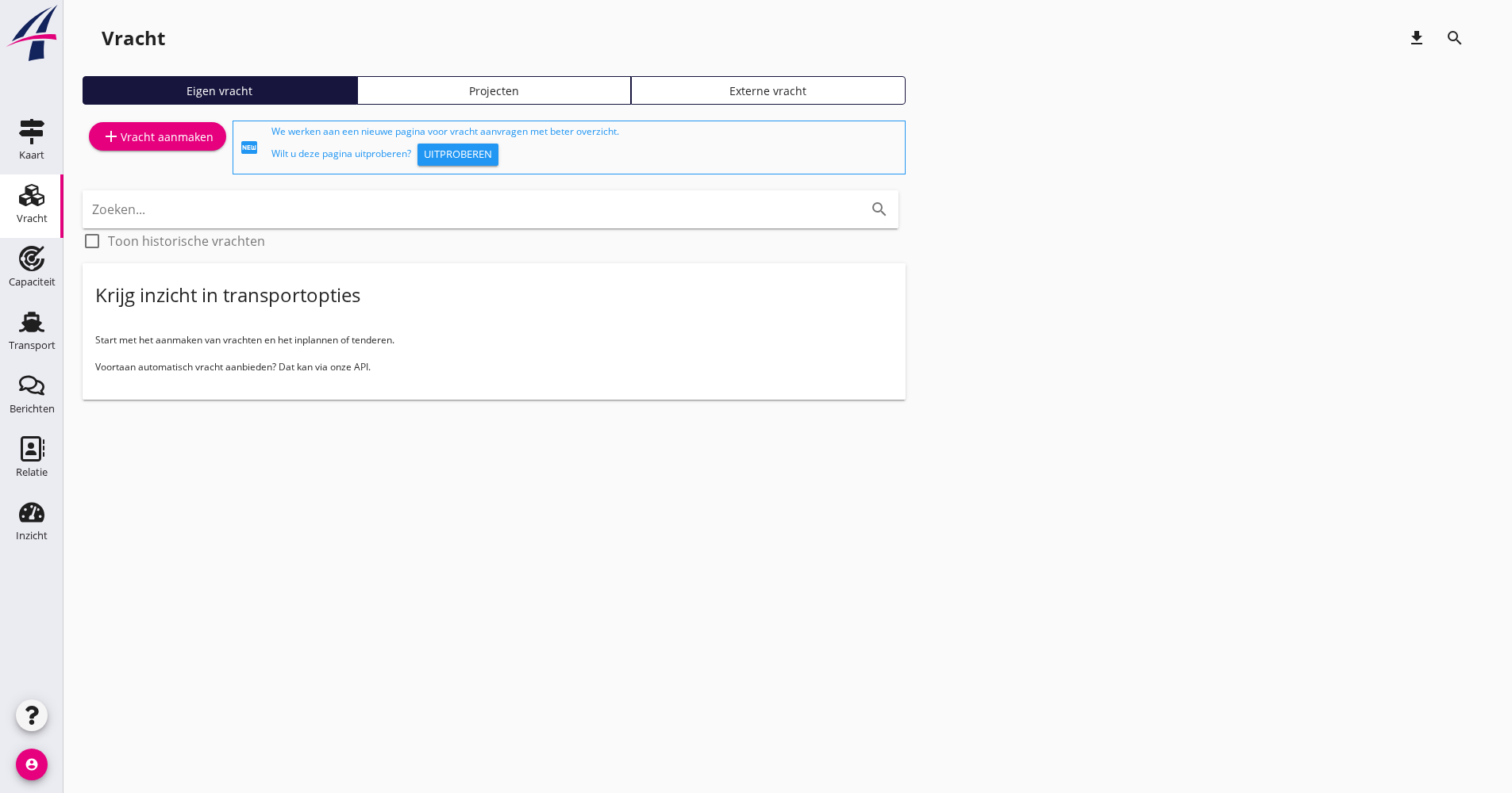
click at [144, 144] on div "add Vracht aanmaken" at bounding box center [157, 136] width 112 height 19
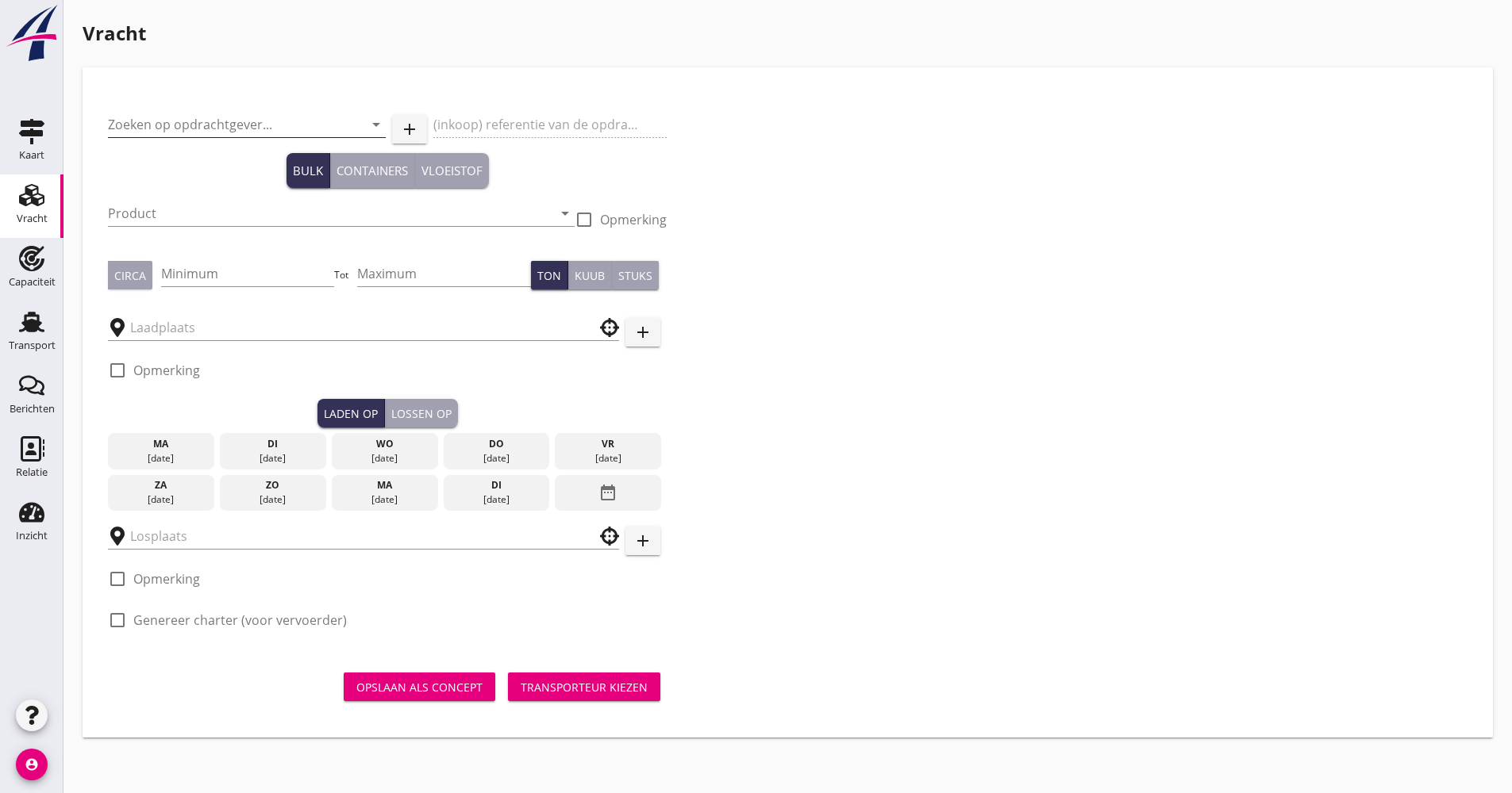
click at [297, 128] on input "Zoeken op opdrachtgever..." at bounding box center [224, 124] width 233 height 25
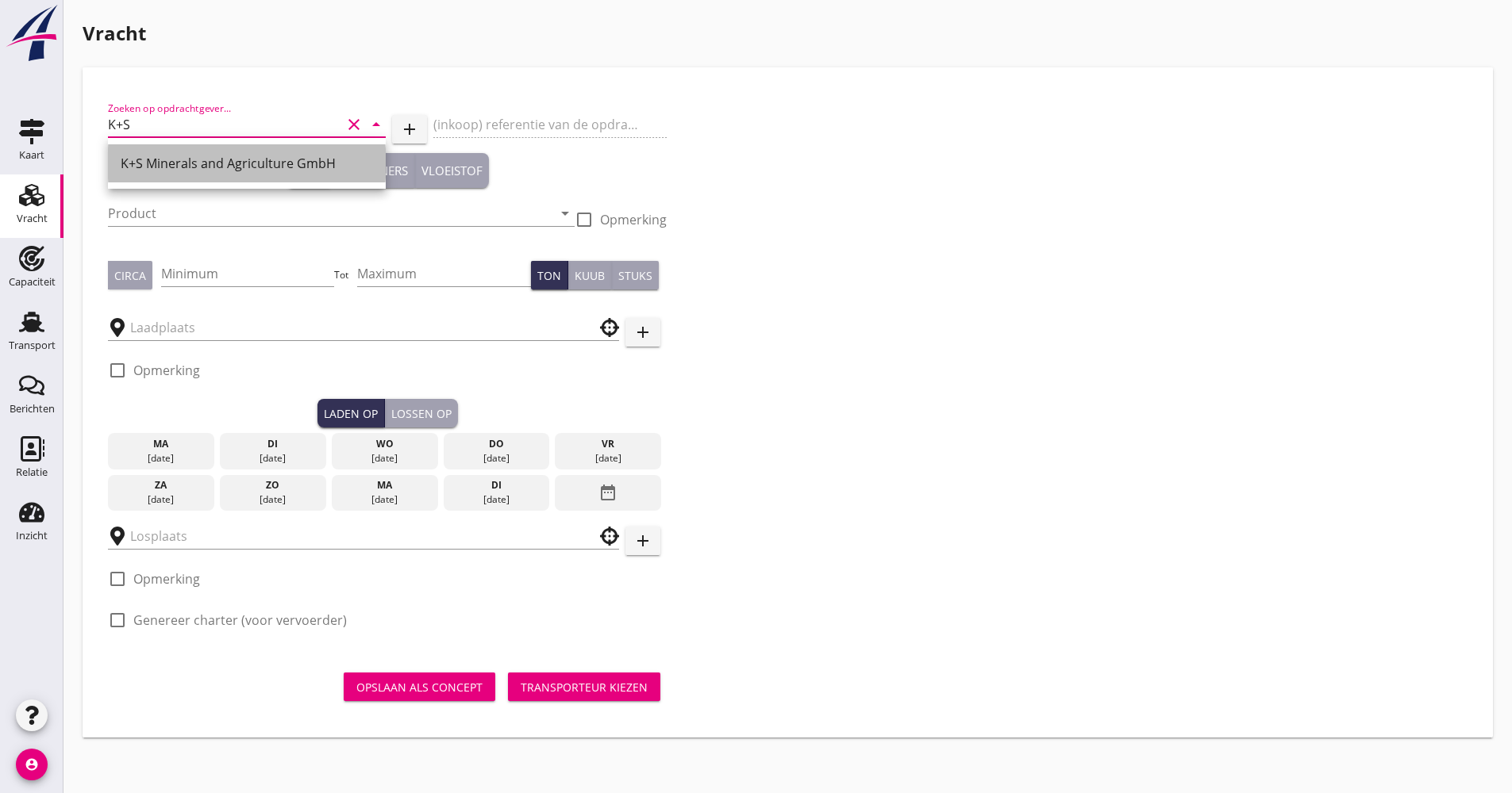
click at [145, 152] on div "K+S Minerals and Agriculture GmbH" at bounding box center [247, 163] width 252 height 38
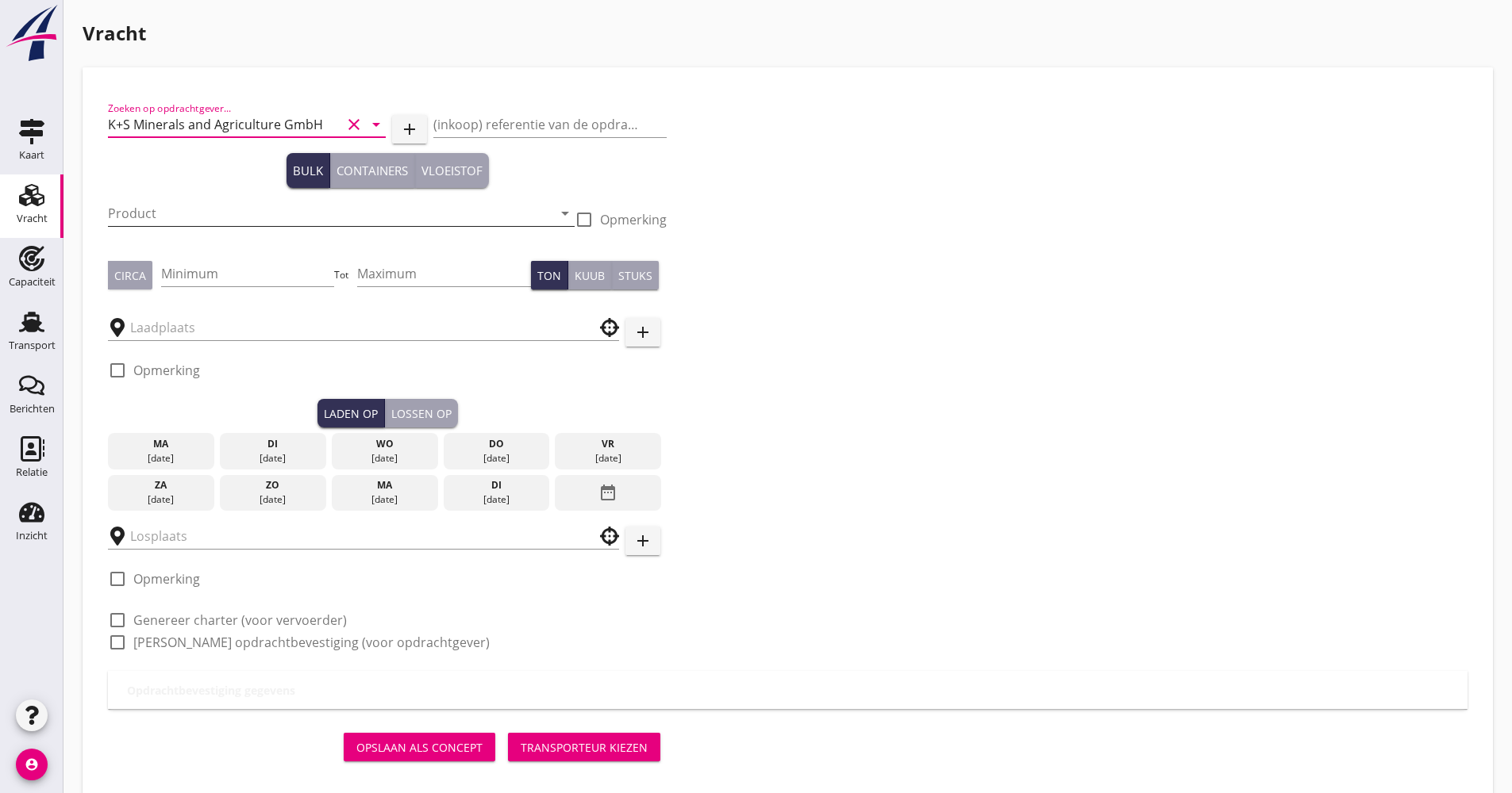
type input "K+S Minerals and Agriculture GmbH"
click at [162, 210] on input "Product" at bounding box center [329, 212] width 444 height 25
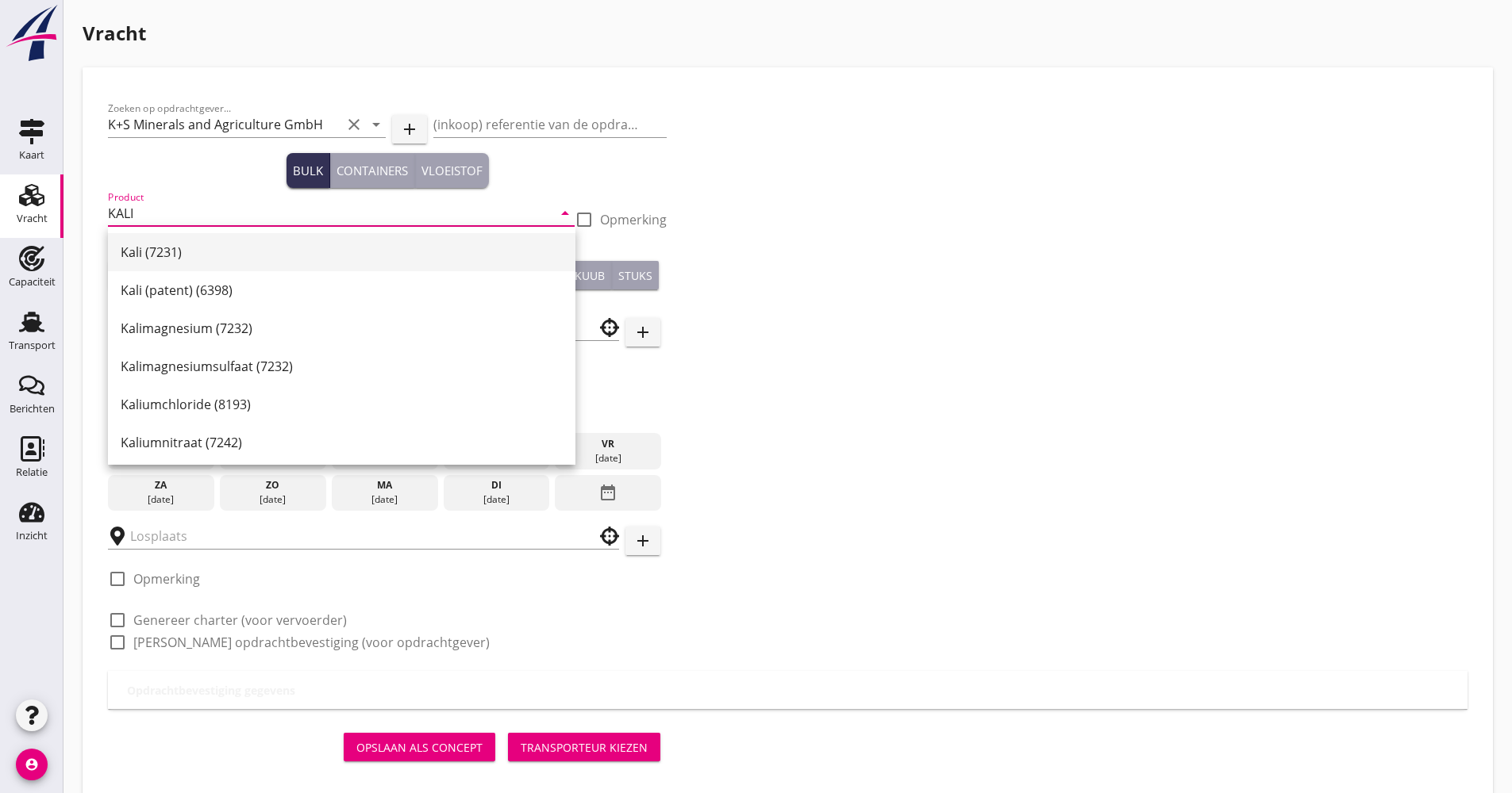
click at [224, 246] on div "Kali (7231)" at bounding box center [341, 252] width 442 height 19
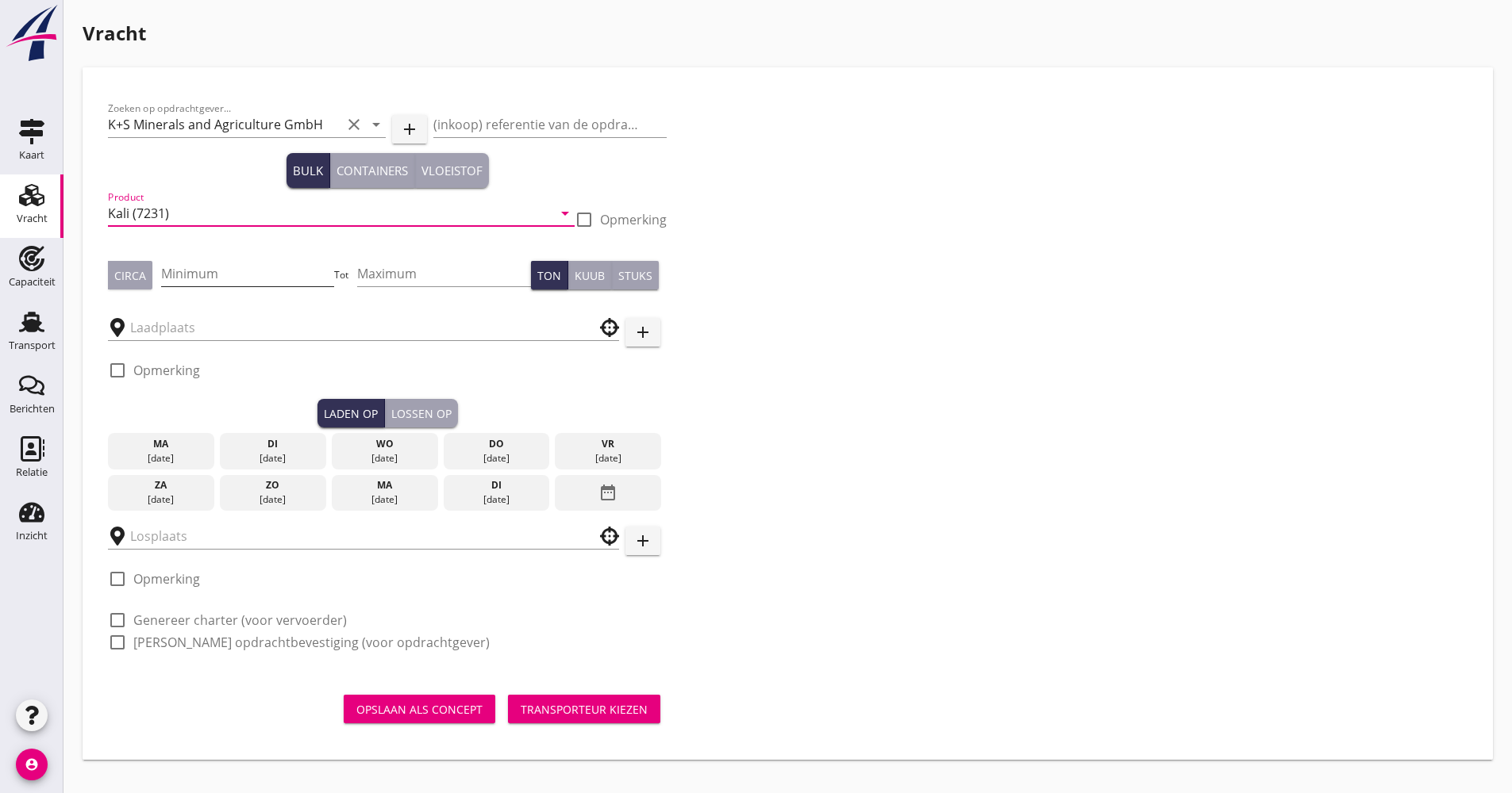
type input "Kali (7231)"
click at [228, 280] on input "Minimum" at bounding box center [248, 273] width 173 height 25
type input "1250"
click at [196, 337] on input "text" at bounding box center [352, 327] width 444 height 25
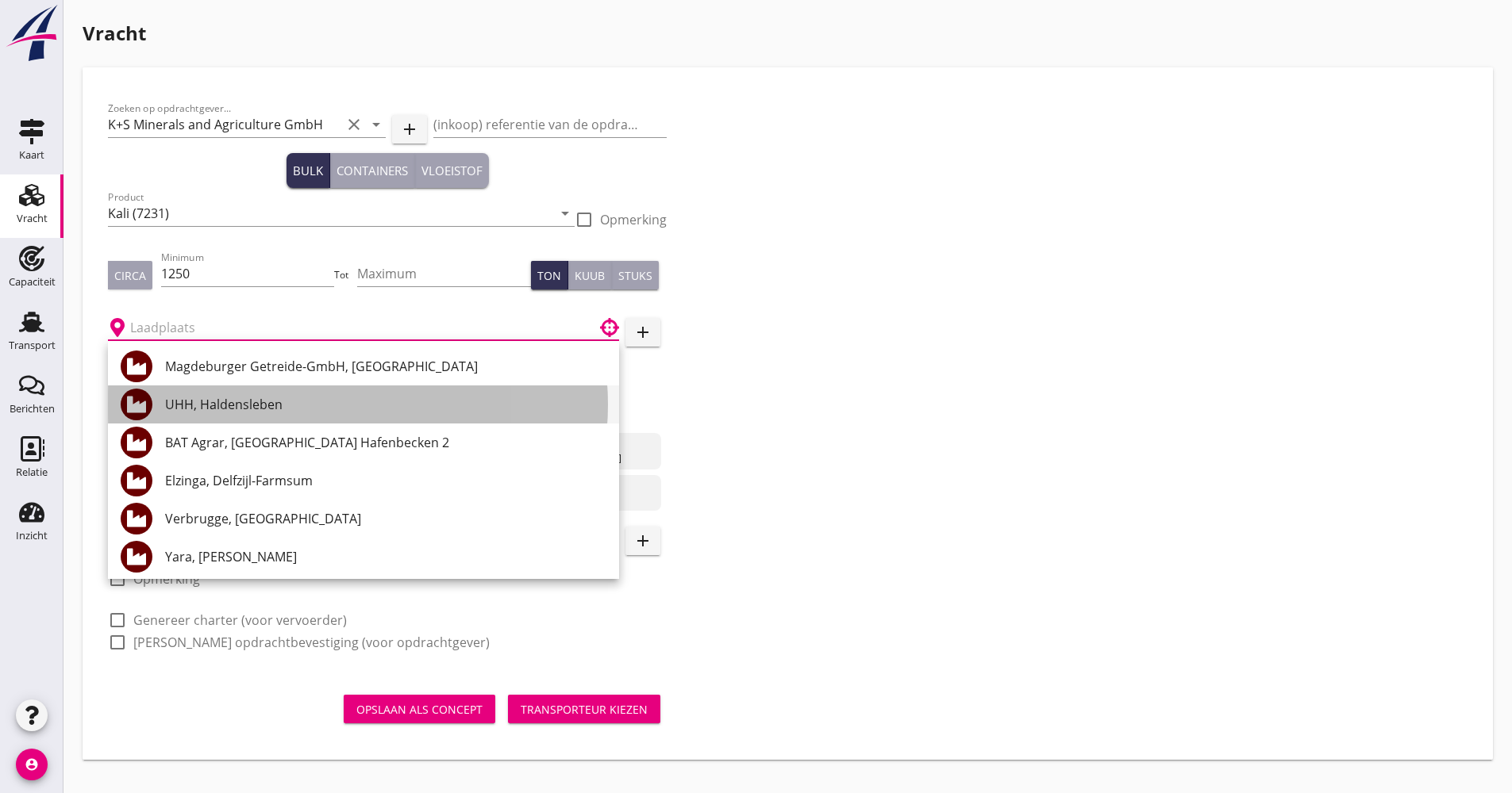
drag, startPoint x: 228, startPoint y: 387, endPoint x: 226, endPoint y: 402, distance: 15.1
click at [226, 402] on div "UHH, Haldensleben" at bounding box center [386, 404] width 442 height 38
type input "UHH, Haldensleben"
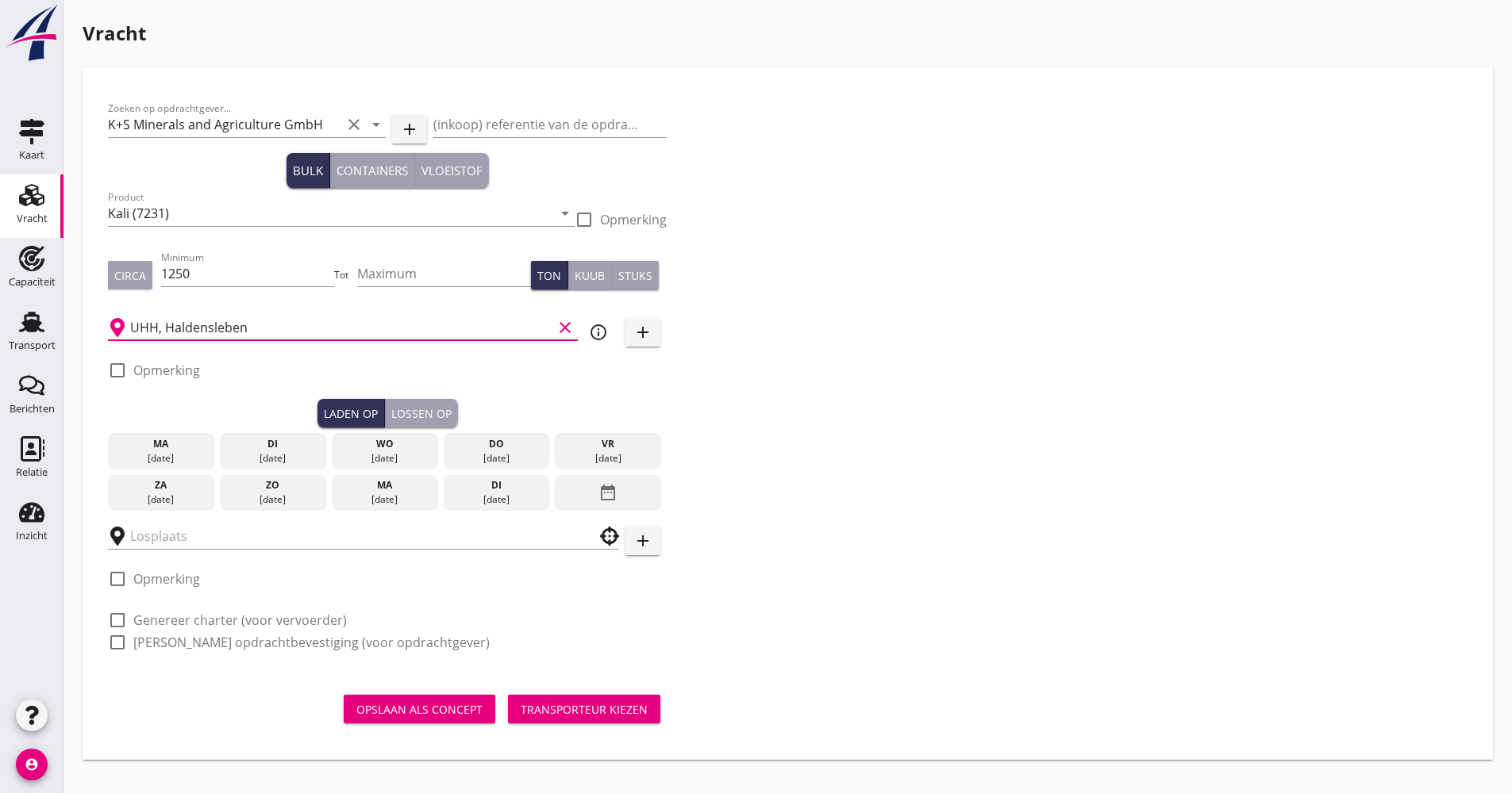
click at [641, 487] on div "date_range" at bounding box center [608, 492] width 107 height 36
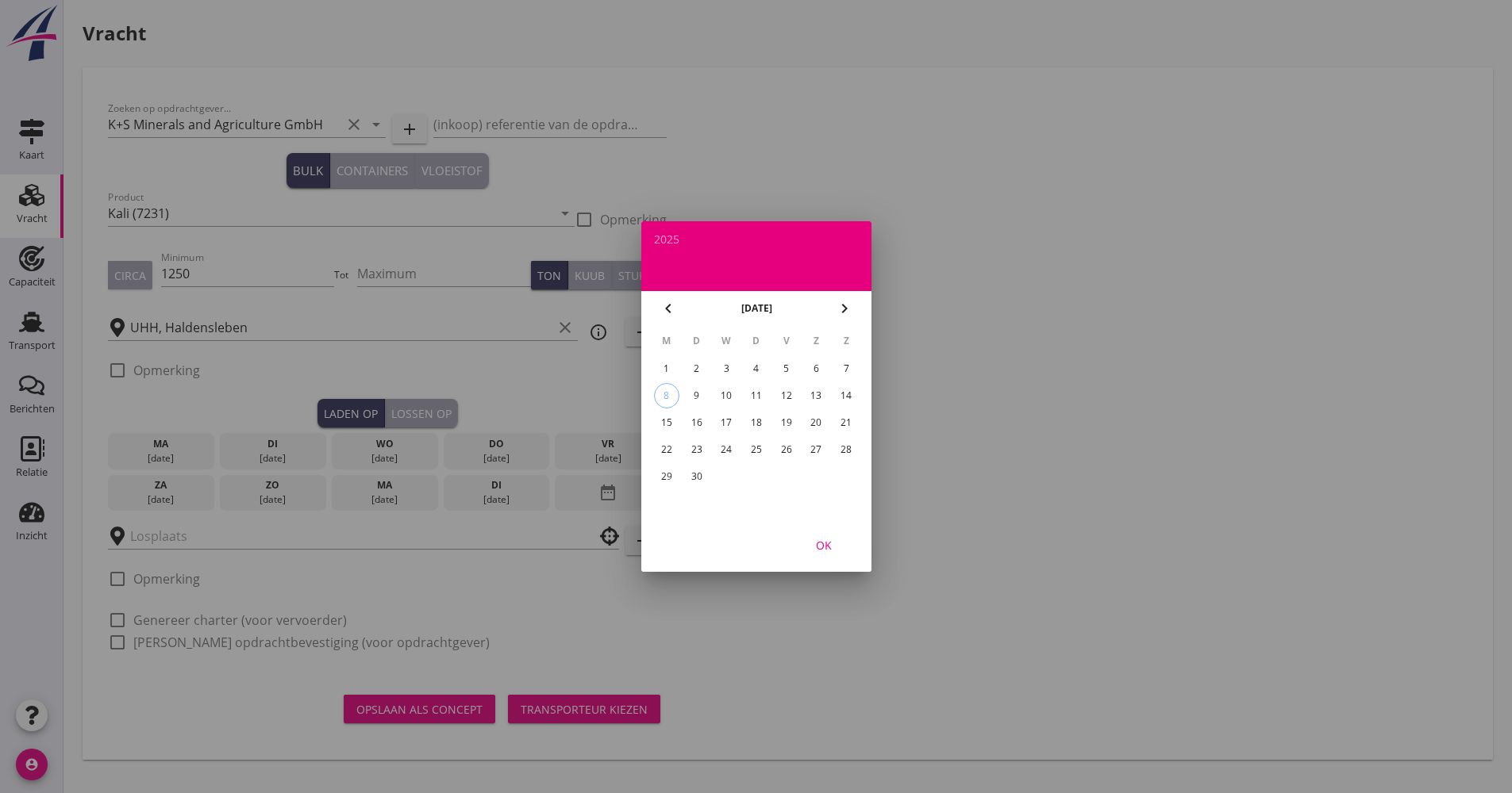
click at [705, 453] on div "23" at bounding box center [696, 449] width 25 height 25
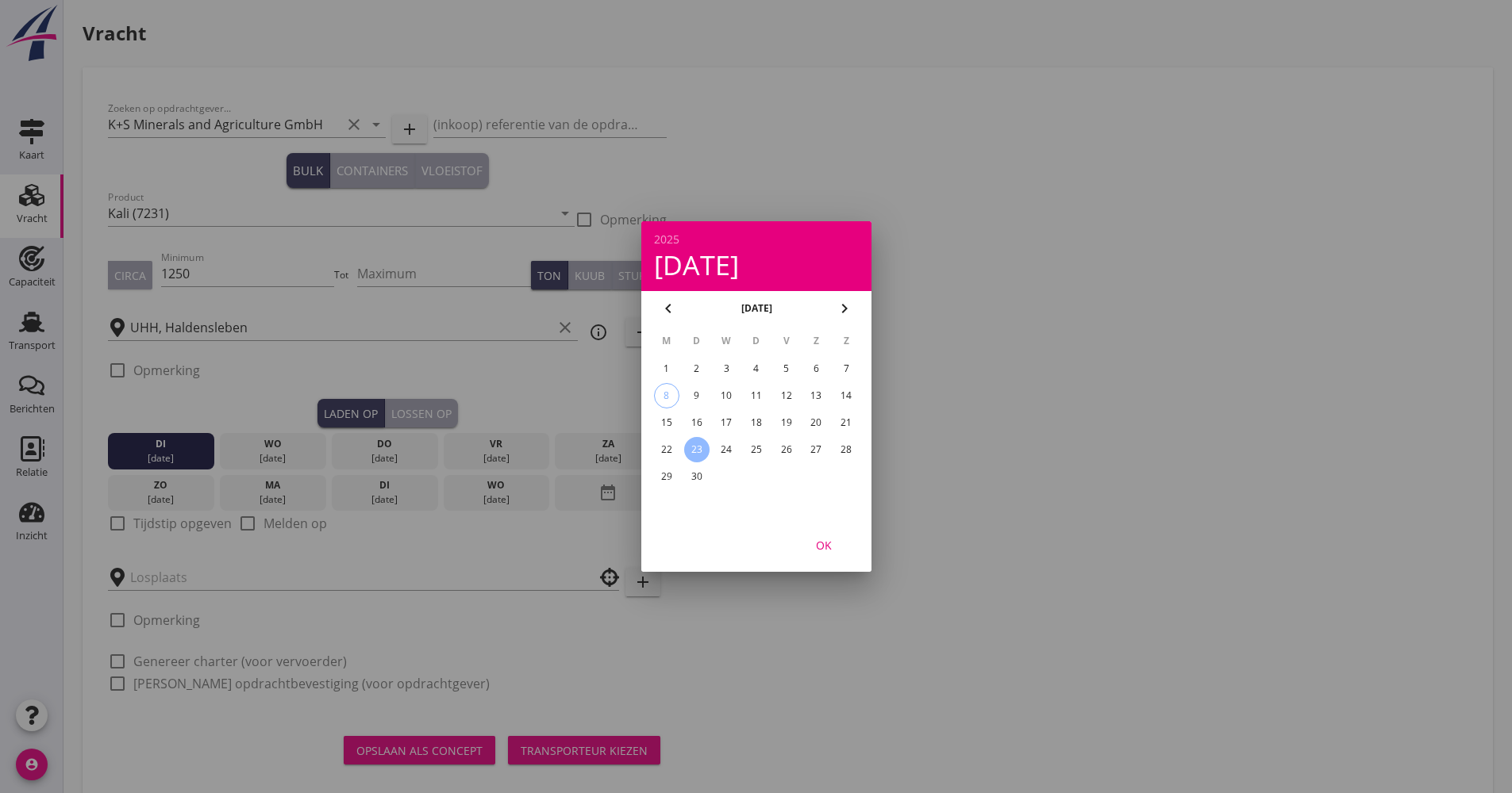
drag, startPoint x: 831, startPoint y: 560, endPoint x: 829, endPoint y: 551, distance: 9.2
click at [831, 559] on div "OK" at bounding box center [756, 545] width 230 height 54
click at [842, 556] on button "OK" at bounding box center [823, 544] width 70 height 29
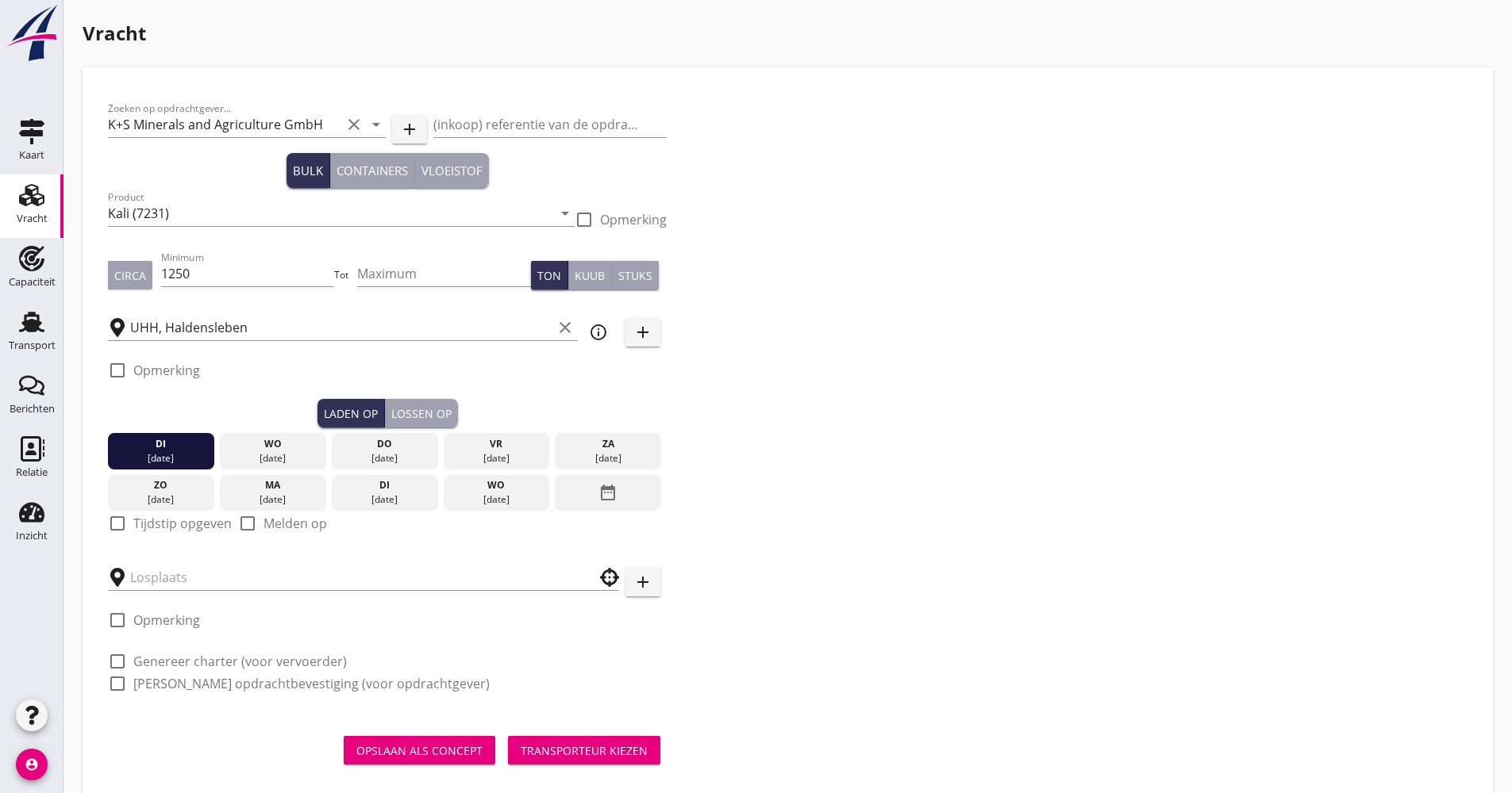
click at [188, 514] on div "check_box_outline_blank Tijdstip opgeven" at bounding box center [169, 523] width 123 height 19
click at [158, 518] on label "Tijdstip opgeven" at bounding box center [183, 523] width 98 height 16
checkbox input "true"
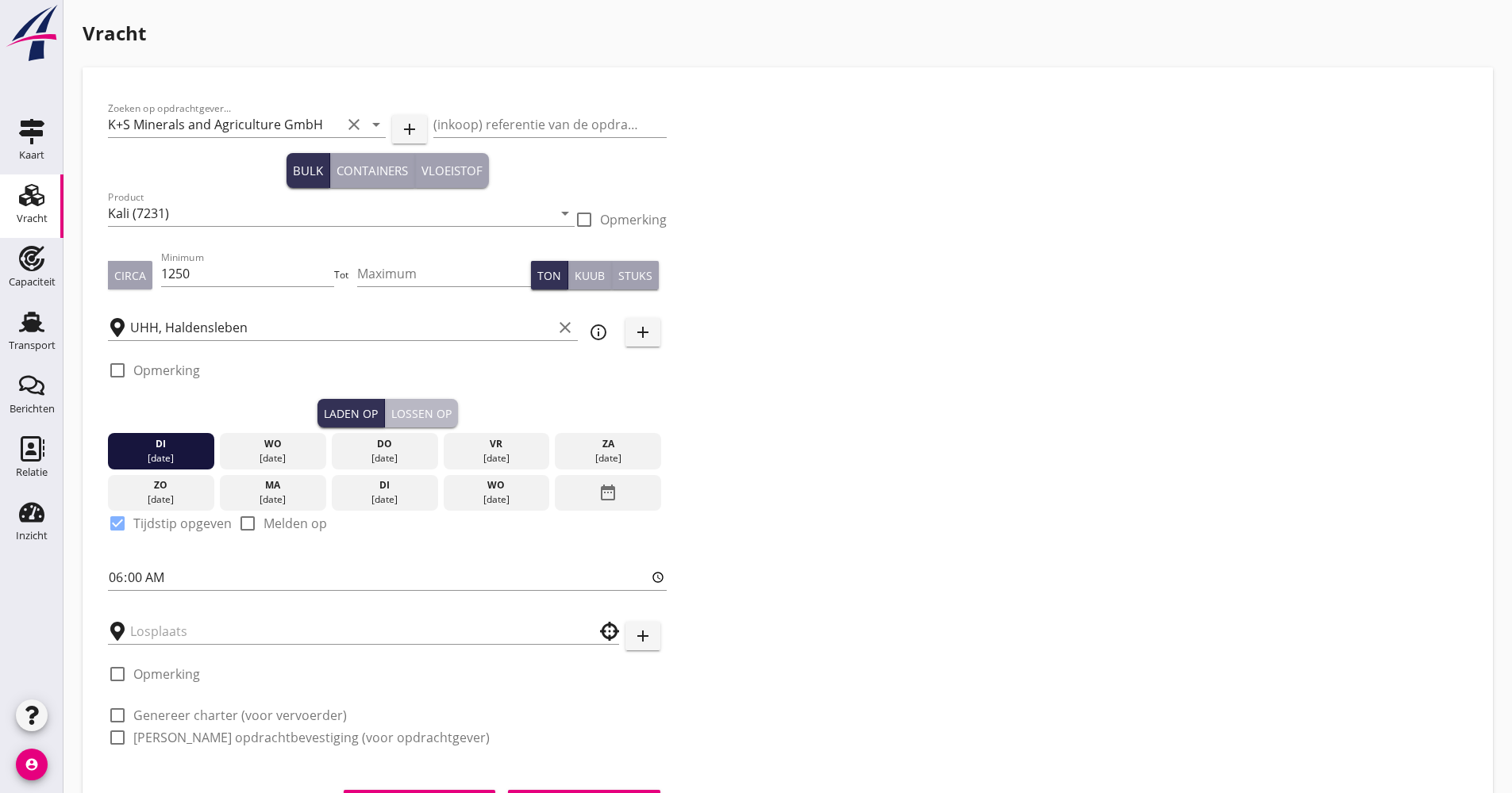
click at [432, 416] on div "Lossen op" at bounding box center [421, 414] width 60 height 17
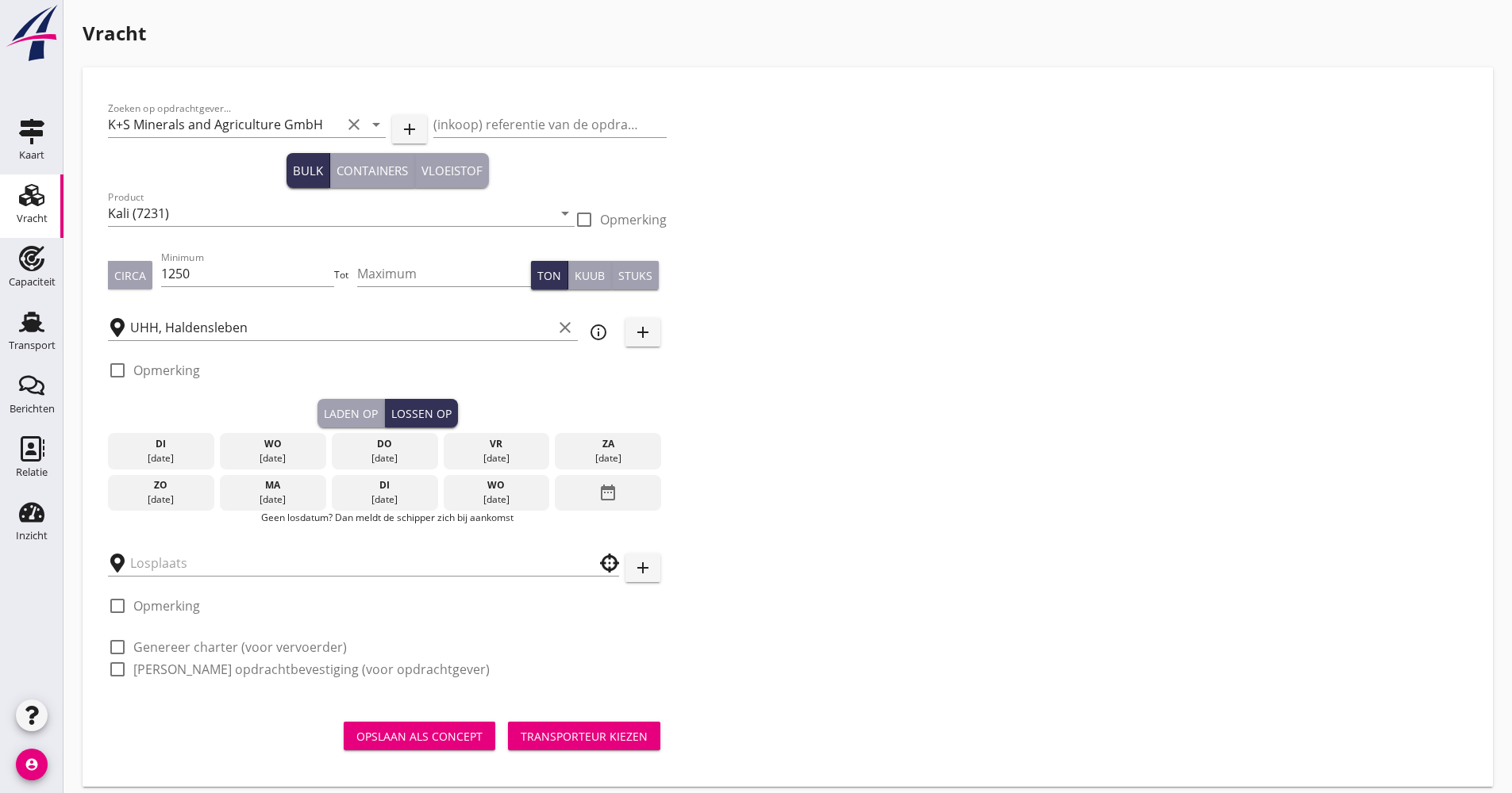
click at [282, 492] on div "ma" at bounding box center [273, 485] width 98 height 14
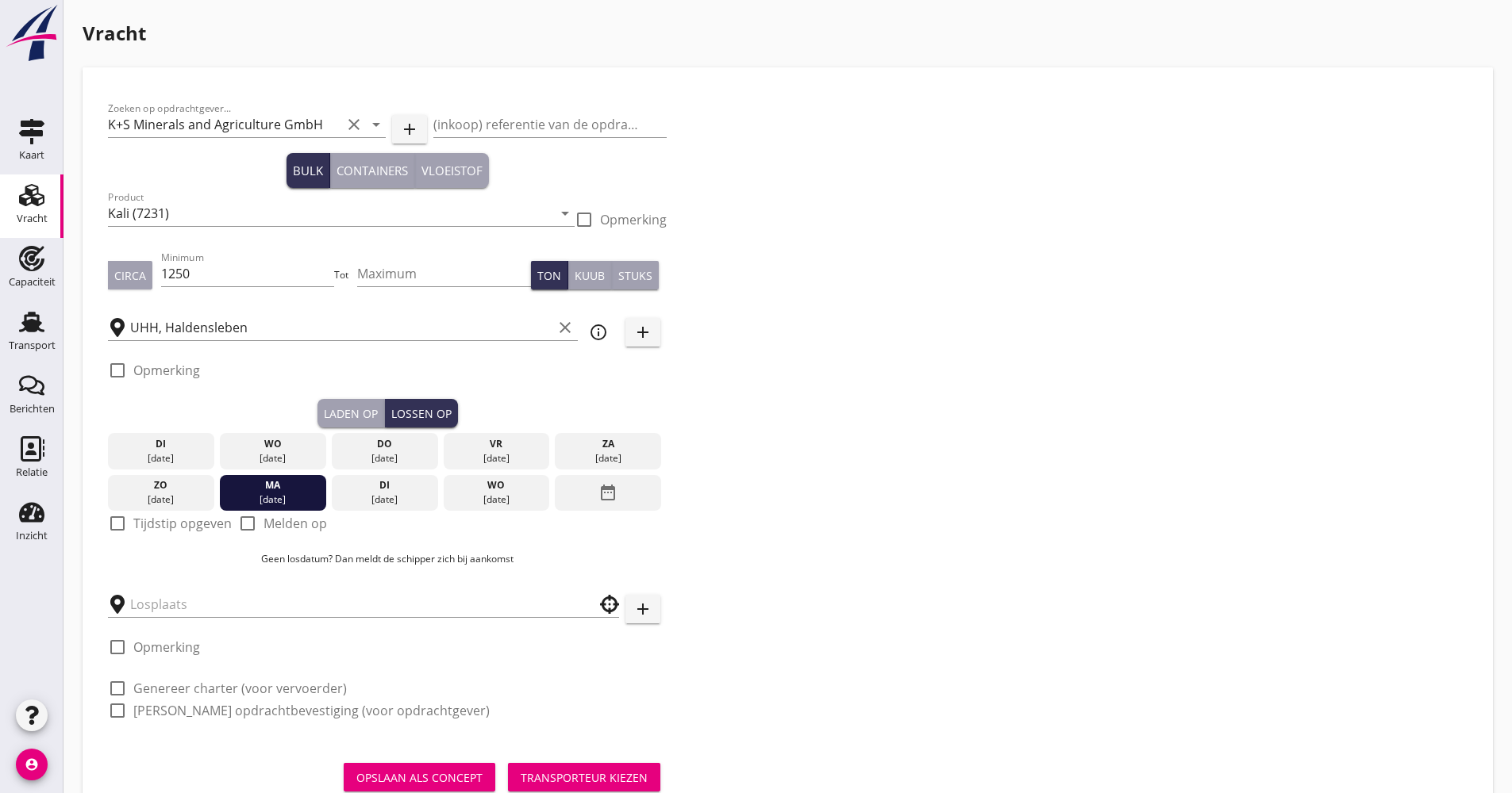
click at [168, 518] on label "Tijdstip opgeven" at bounding box center [183, 523] width 98 height 16
checkbox input "true"
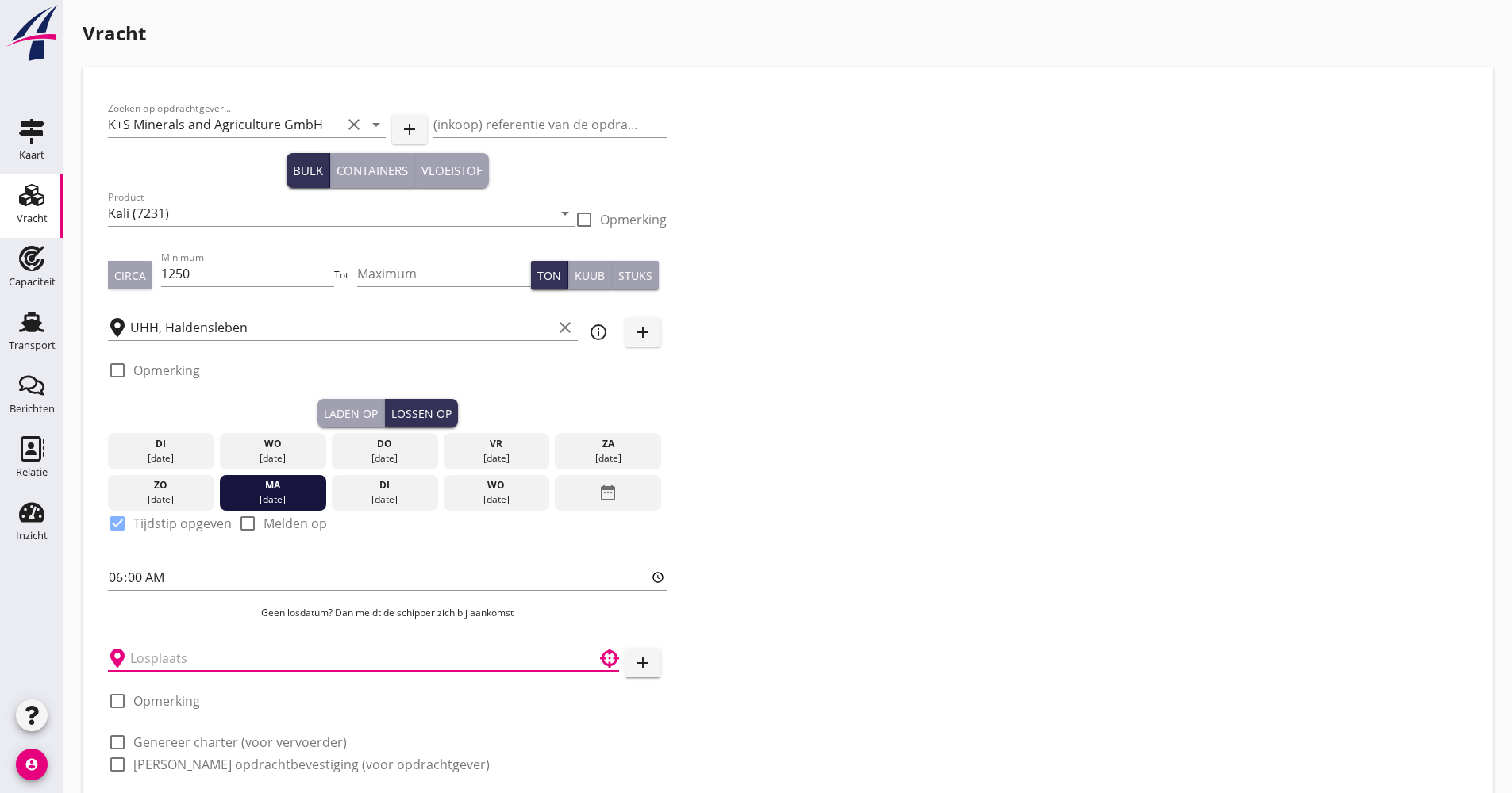
click at [162, 652] on input "text" at bounding box center [352, 658] width 444 height 25
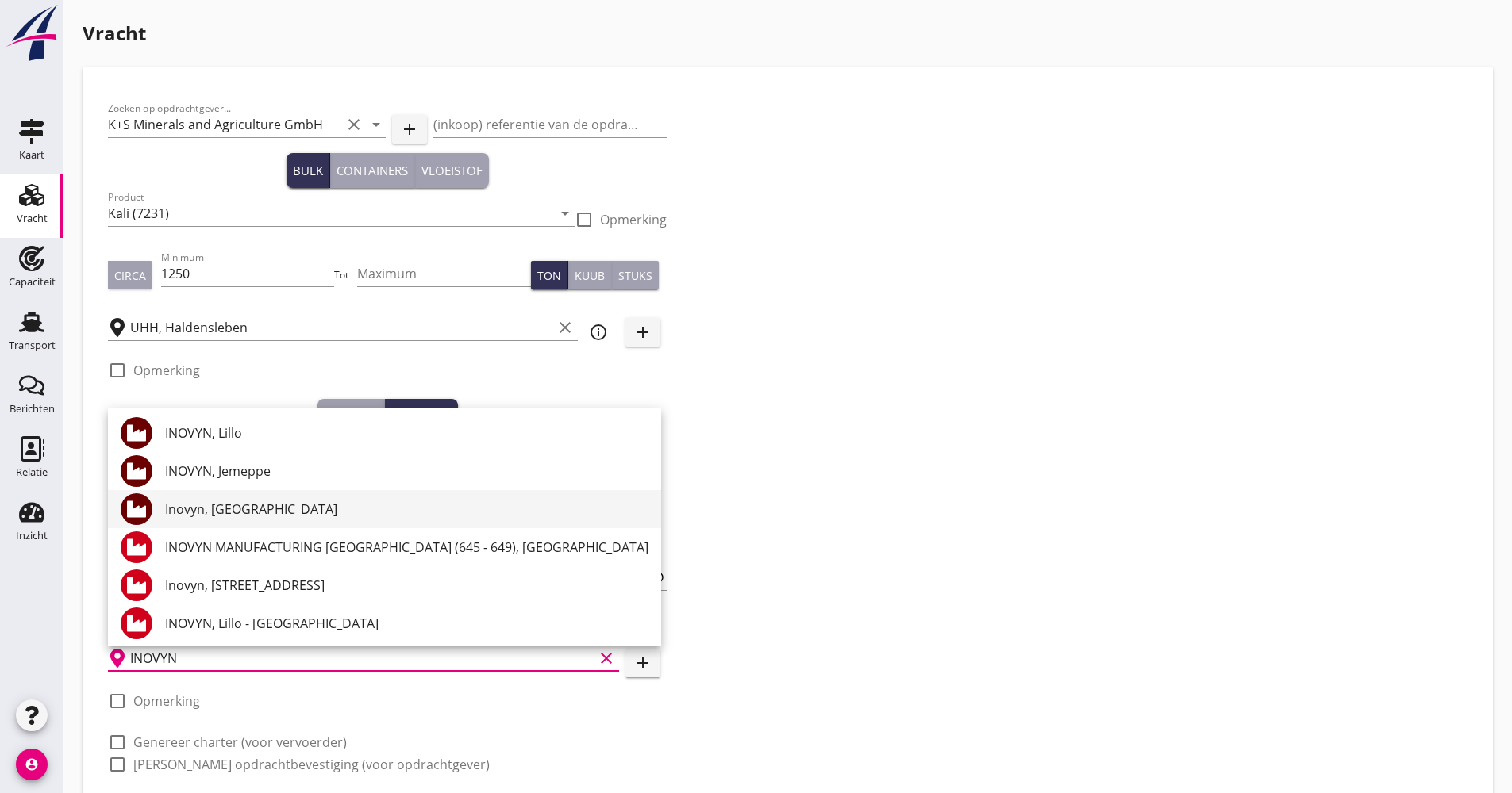
click at [244, 505] on div "Inovyn, [GEOGRAPHIC_DATA]" at bounding box center [406, 509] width 483 height 19
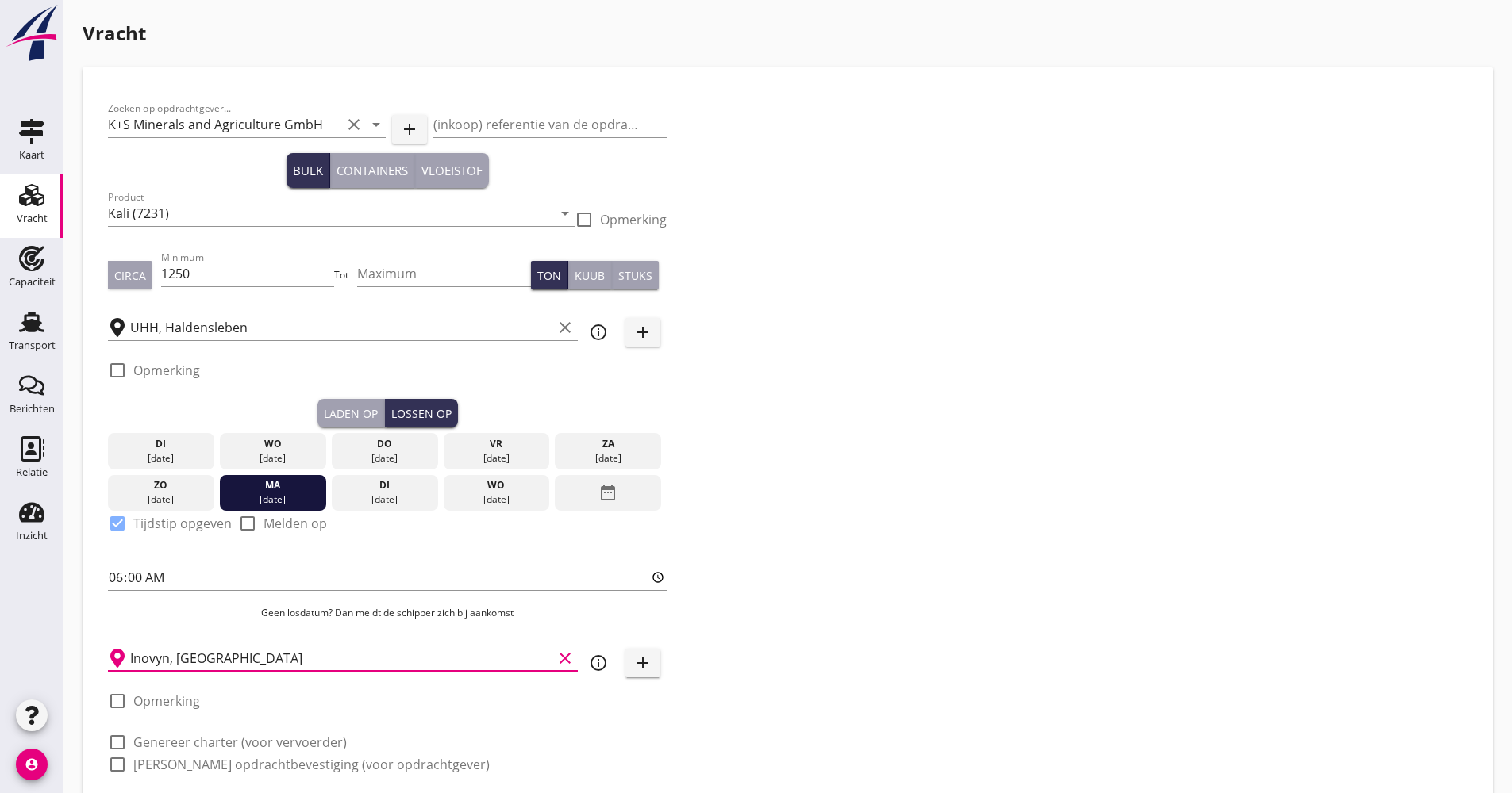
type input "Inovyn, [GEOGRAPHIC_DATA]"
drag, startPoint x: 933, startPoint y: 480, endPoint x: 726, endPoint y: 510, distance: 209.2
click at [932, 481] on div "Zoeken op opdrachtgever... K+S Minerals and Agriculture GmbH clear arrow_drop_d…" at bounding box center [787, 442] width 1372 height 700
click at [605, 663] on icon "info_outline" at bounding box center [598, 663] width 19 height 19
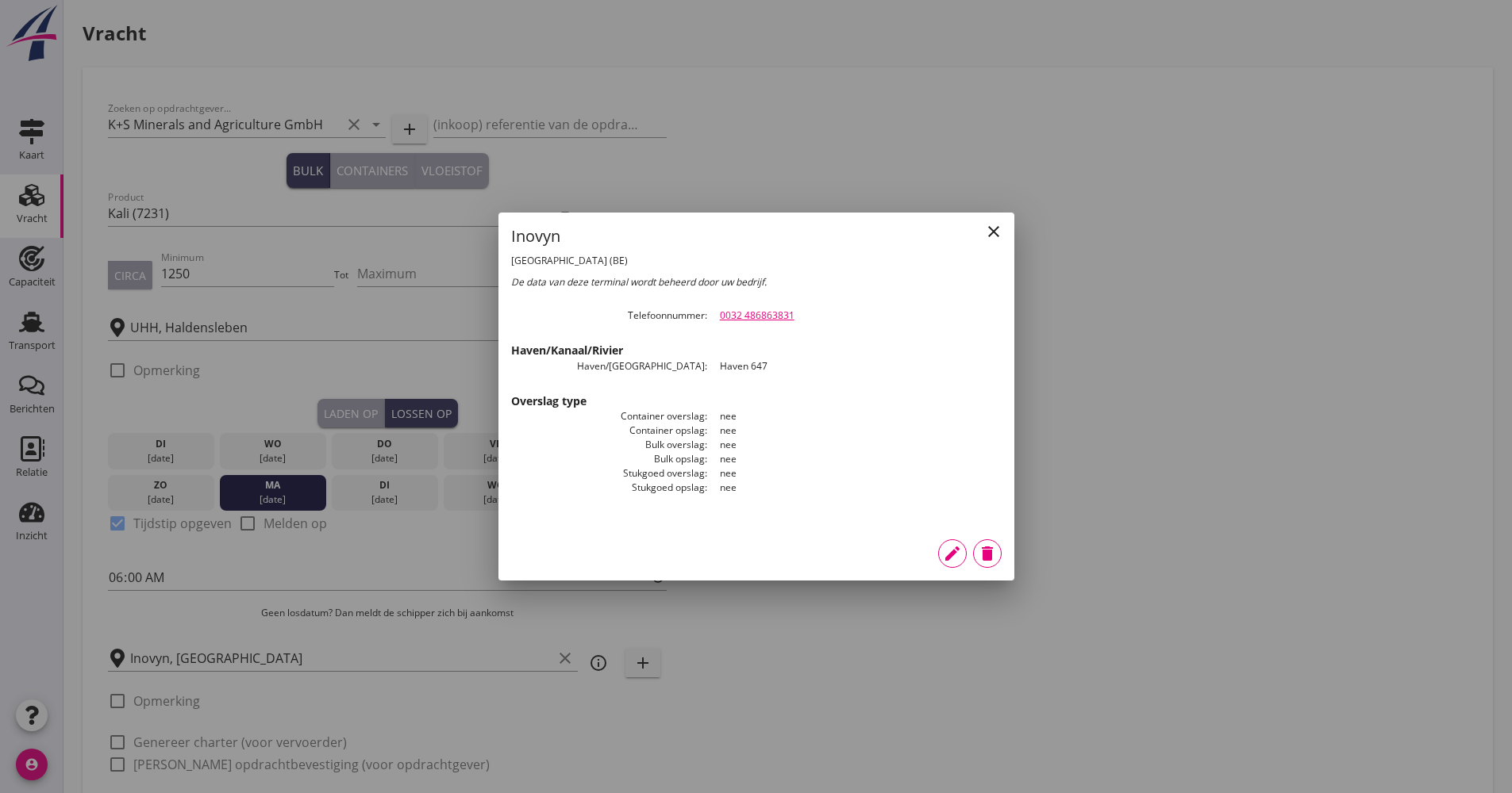
click at [999, 232] on icon "close" at bounding box center [993, 232] width 19 height 19
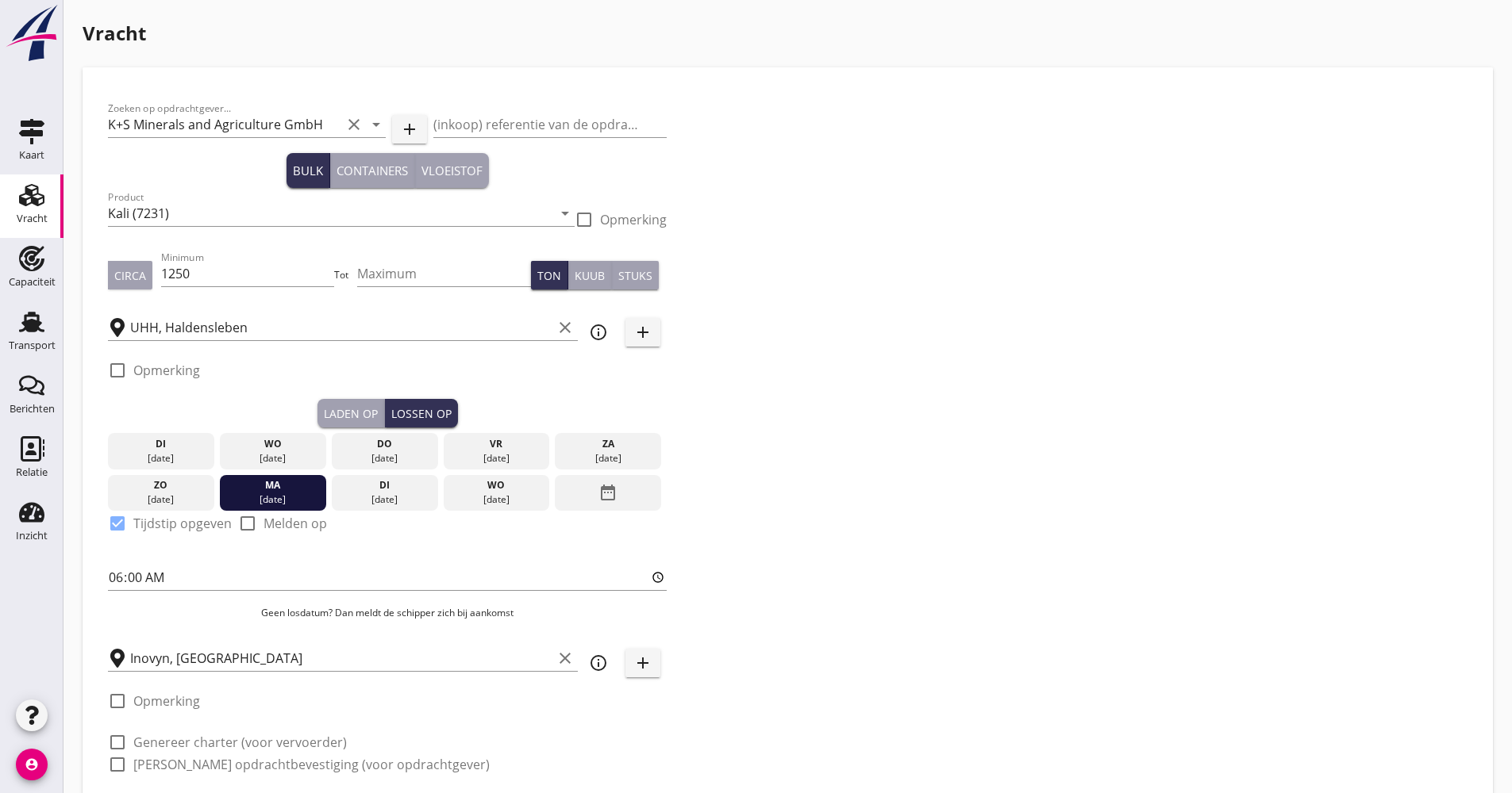
click at [129, 746] on div at bounding box center [117, 742] width 27 height 27
checkbox input "true"
click at [130, 755] on div "check_box_outline_blank [PERSON_NAME] opdrachtbevestiging (voor opdrachtgever)" at bounding box center [298, 764] width 381 height 19
click at [130, 765] on div at bounding box center [117, 764] width 27 height 27
checkbox input "true"
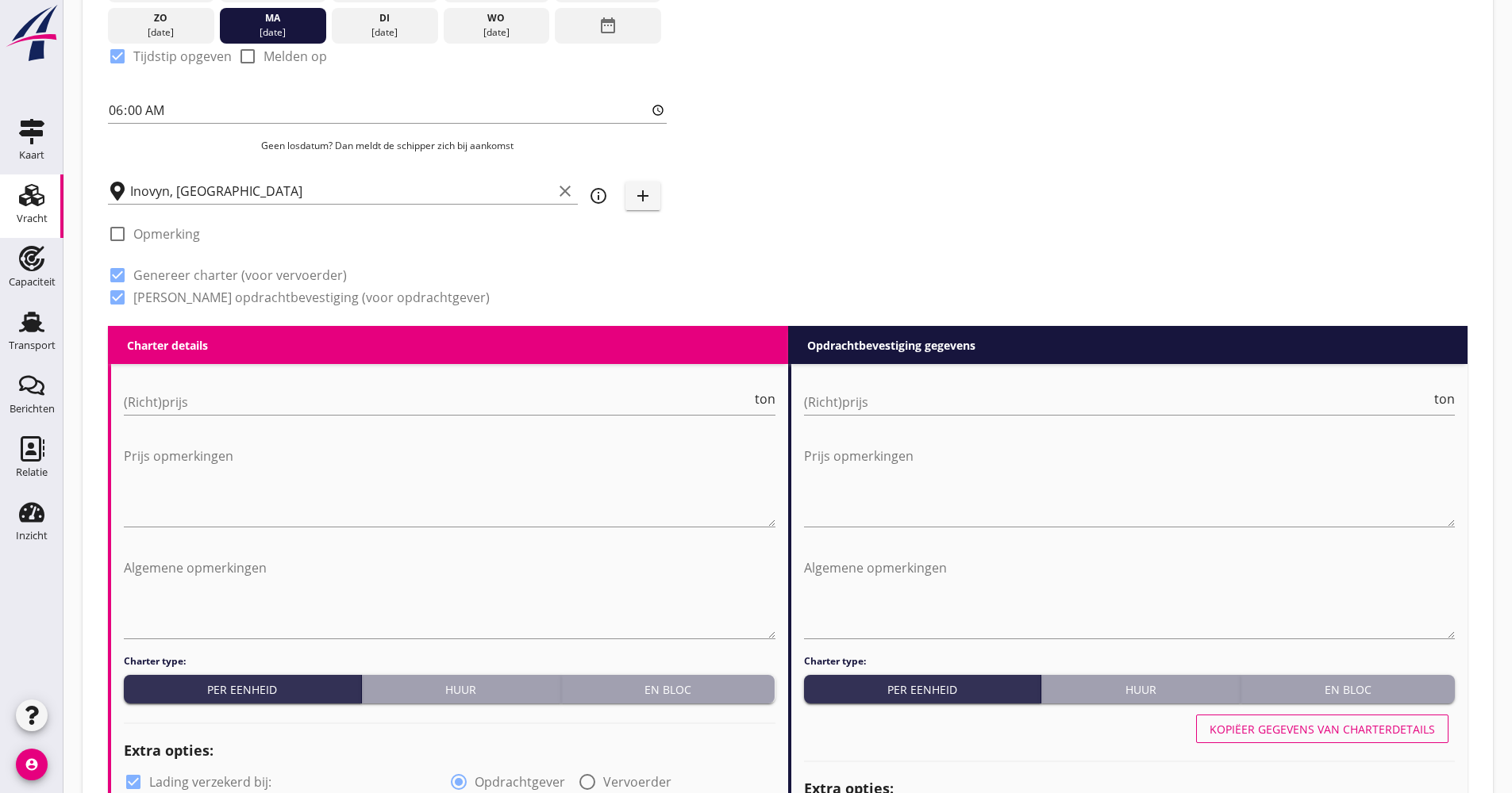
scroll to position [476, 0]
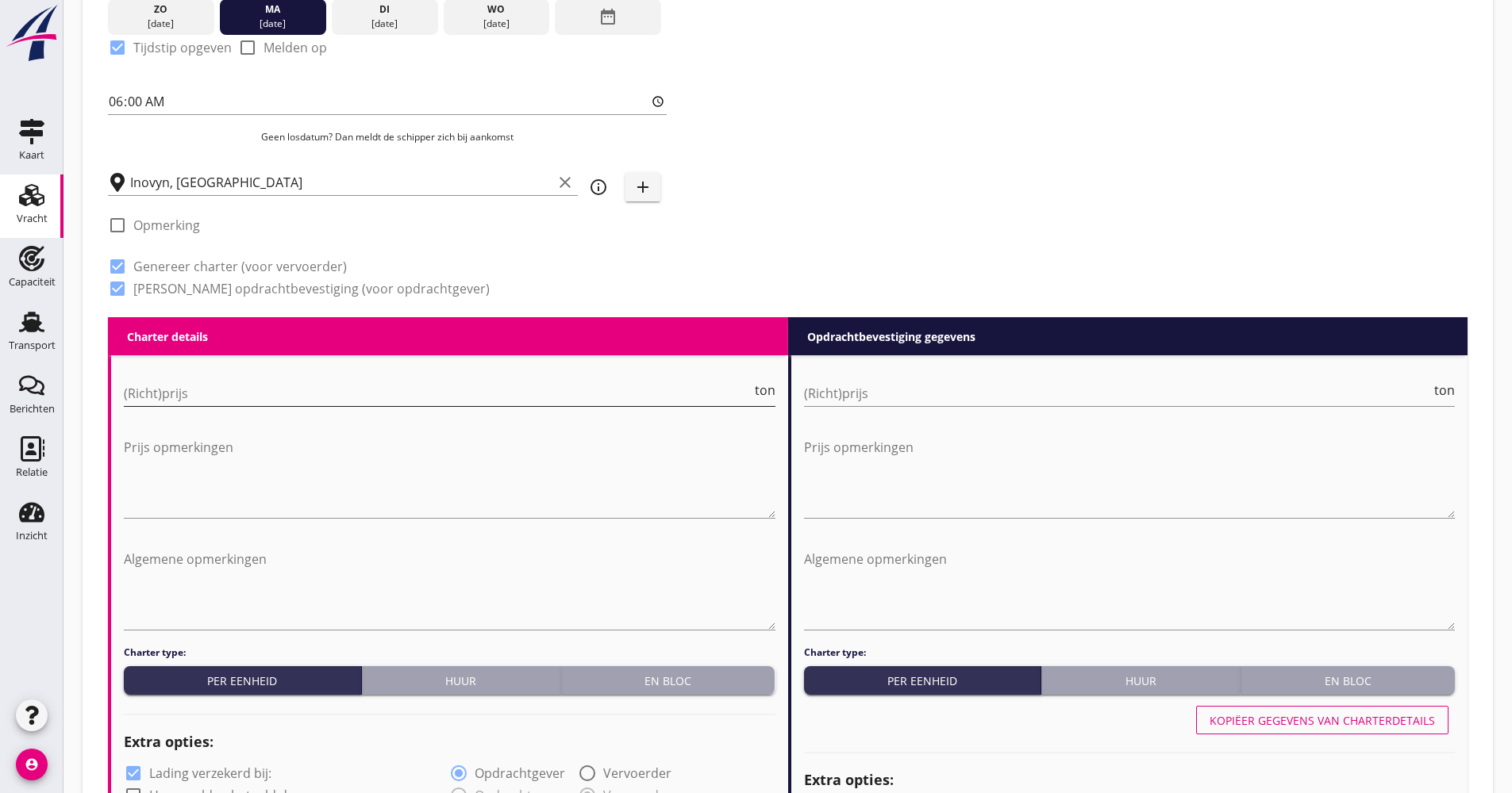
drag, startPoint x: 340, startPoint y: 370, endPoint x: 324, endPoint y: 389, distance: 24.8
click at [339, 373] on div "(Richt)prijs ton" at bounding box center [449, 395] width 651 height 54
click at [322, 390] on input "(Richt)prijs" at bounding box center [437, 393] width 628 height 25
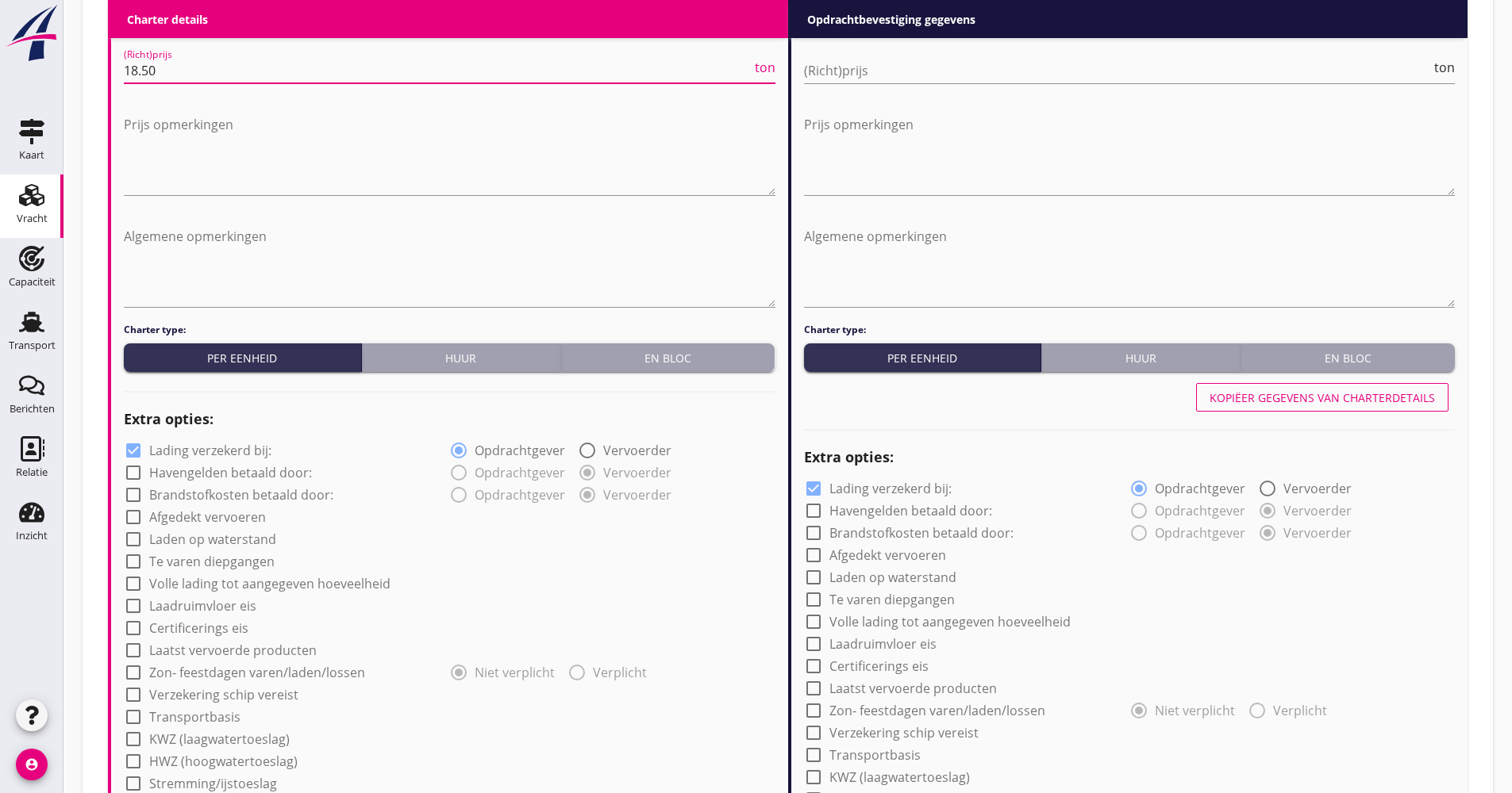
scroll to position [1031, 0]
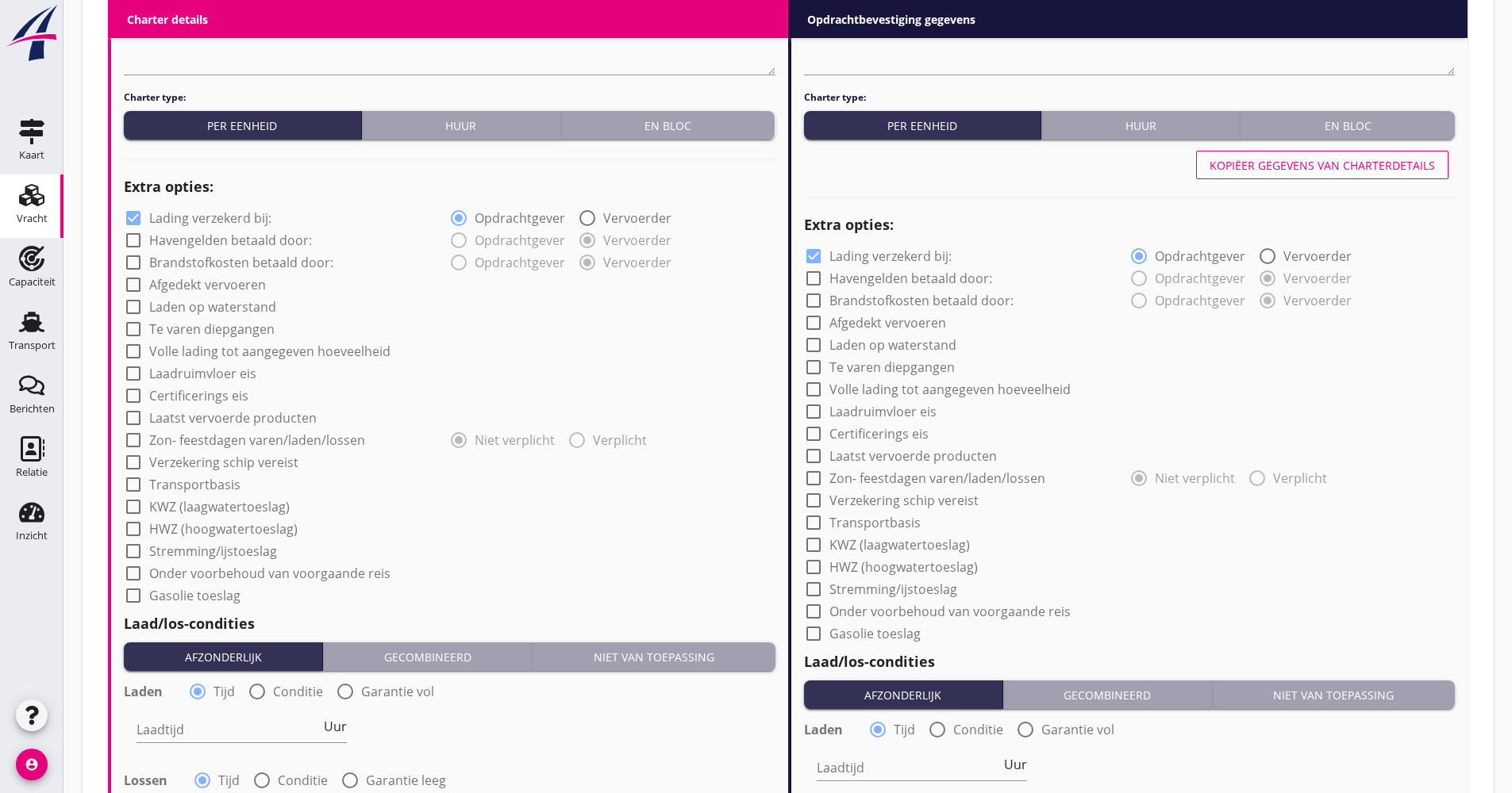
type input "18.50"
click at [209, 212] on label "Lading verzekerd bij:" at bounding box center [211, 218] width 122 height 16
checkbox input "false"
click at [211, 282] on label "Afgedekt vervoeren" at bounding box center [208, 285] width 117 height 16
checkbox input "true"
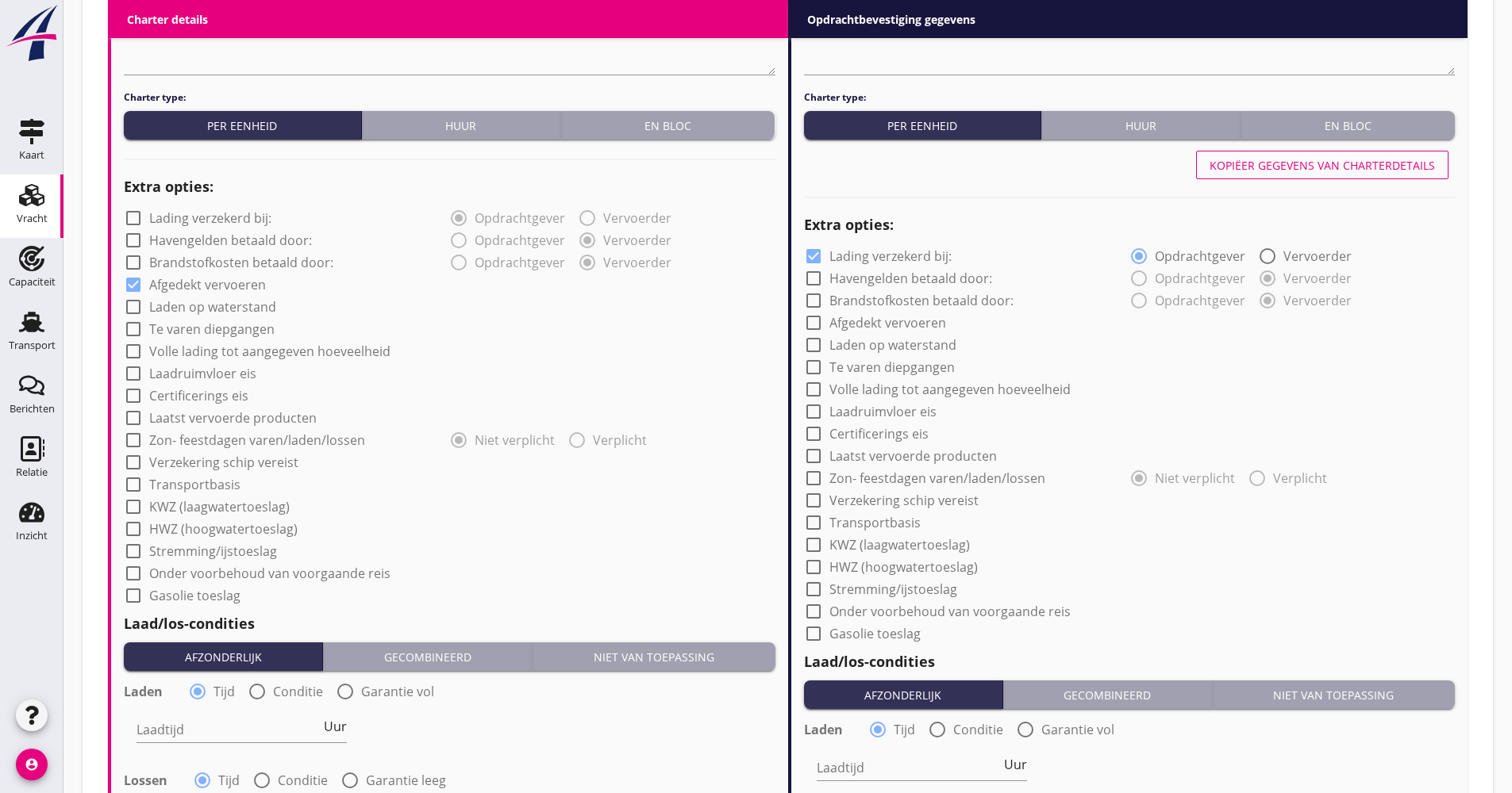
drag, startPoint x: 211, startPoint y: 350, endPoint x: 211, endPoint y: 377, distance: 27.0
click at [211, 352] on label "Volle lading tot aangegeven hoeveelheid" at bounding box center [270, 351] width 241 height 16
checkbox input "true"
click at [206, 466] on label "Verzekering schip vereist" at bounding box center [224, 462] width 149 height 16
checkbox input "true"
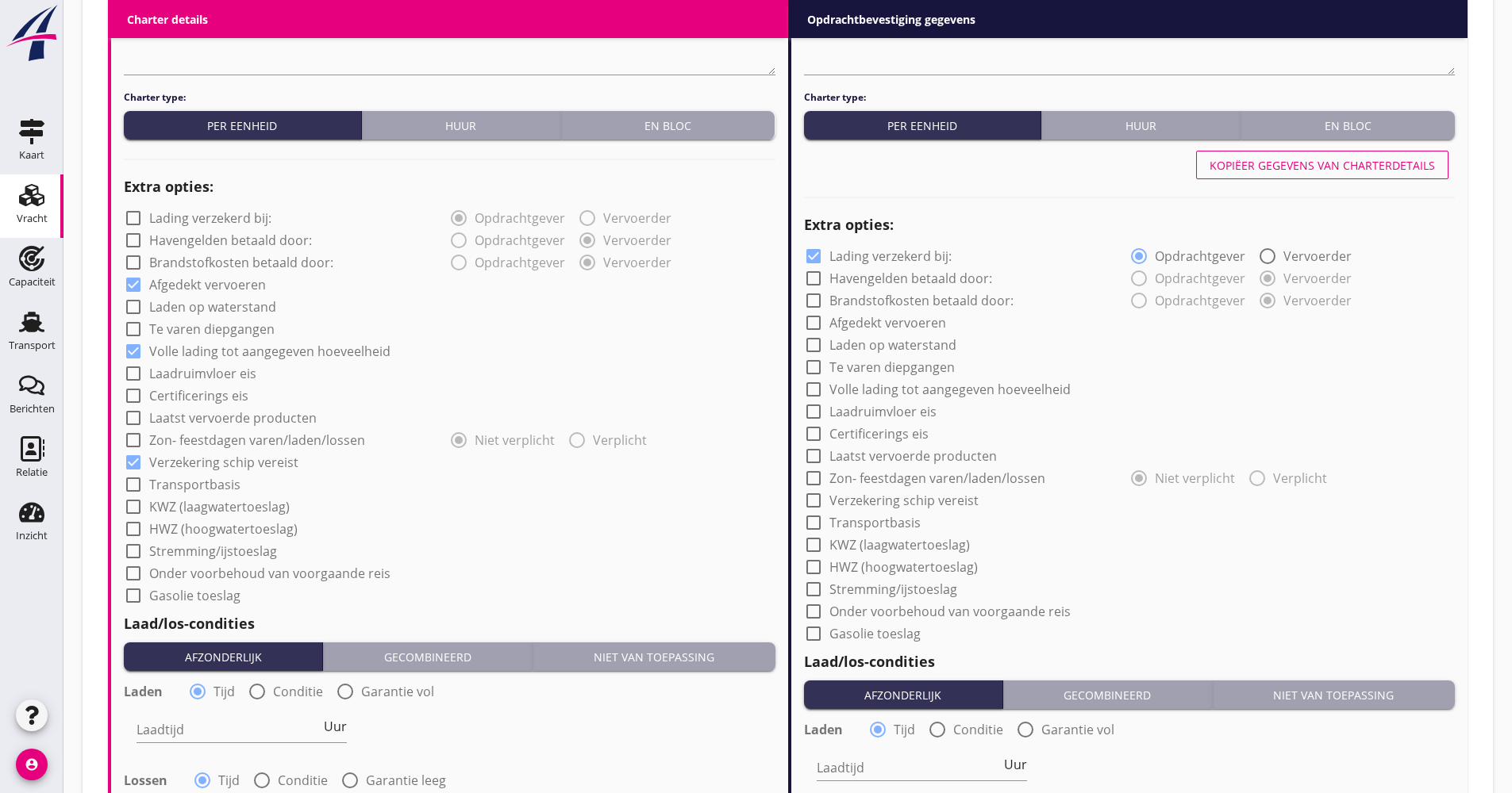
click at [206, 479] on label "Transportbasis" at bounding box center [195, 484] width 91 height 16
checkbox input "true"
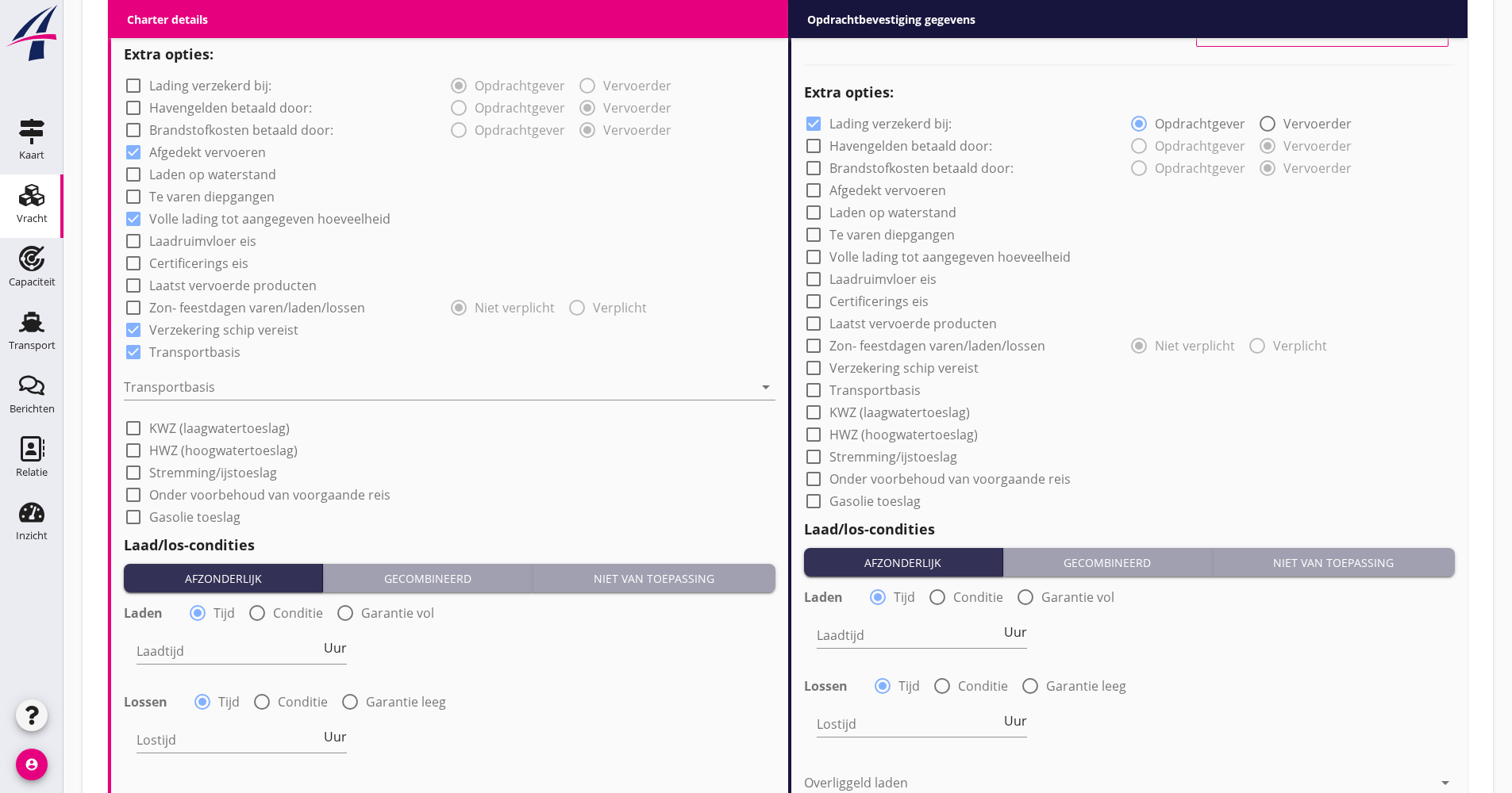
scroll to position [1270, 0]
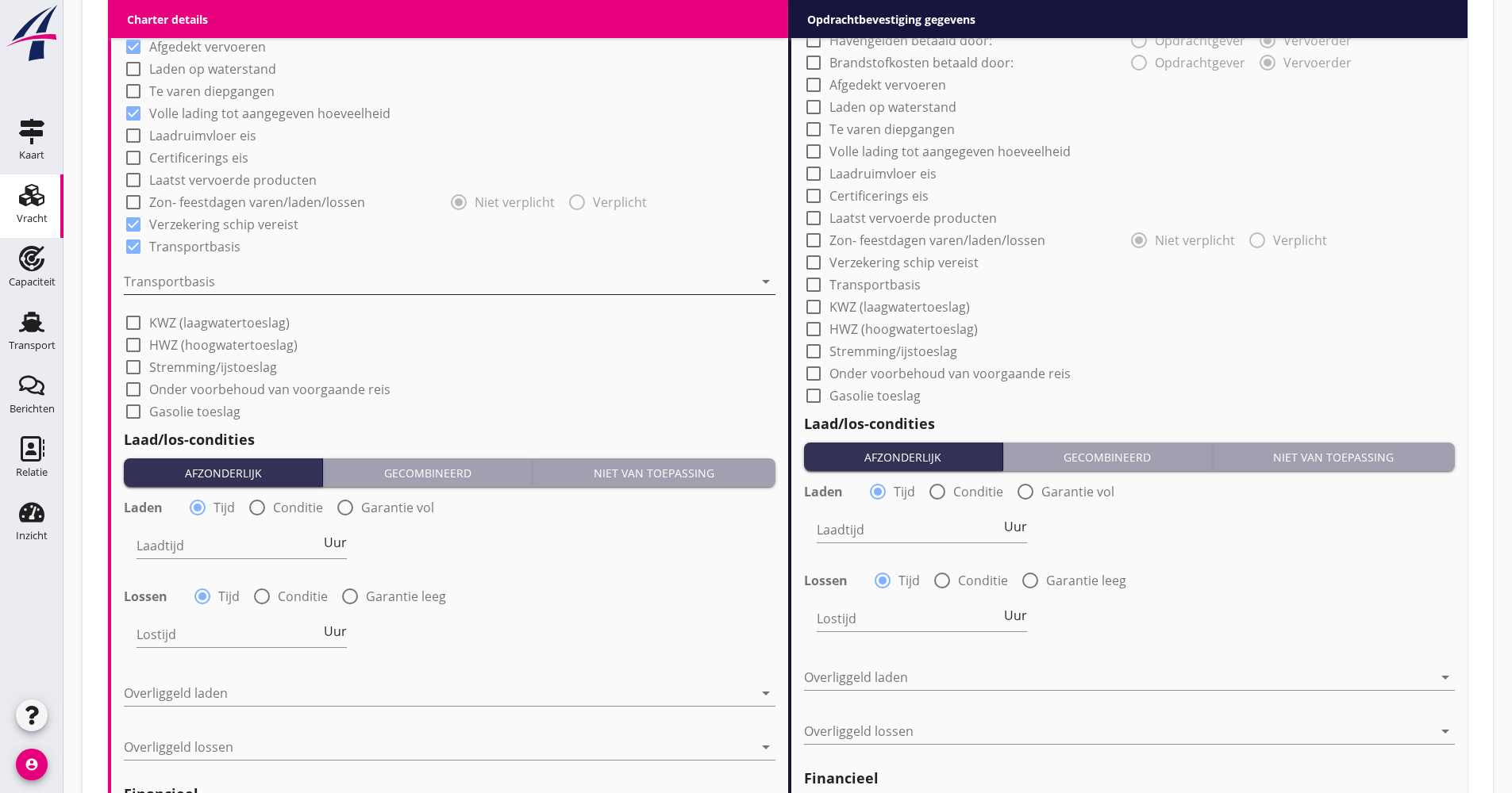
click at [199, 290] on div at bounding box center [438, 281] width 629 height 25
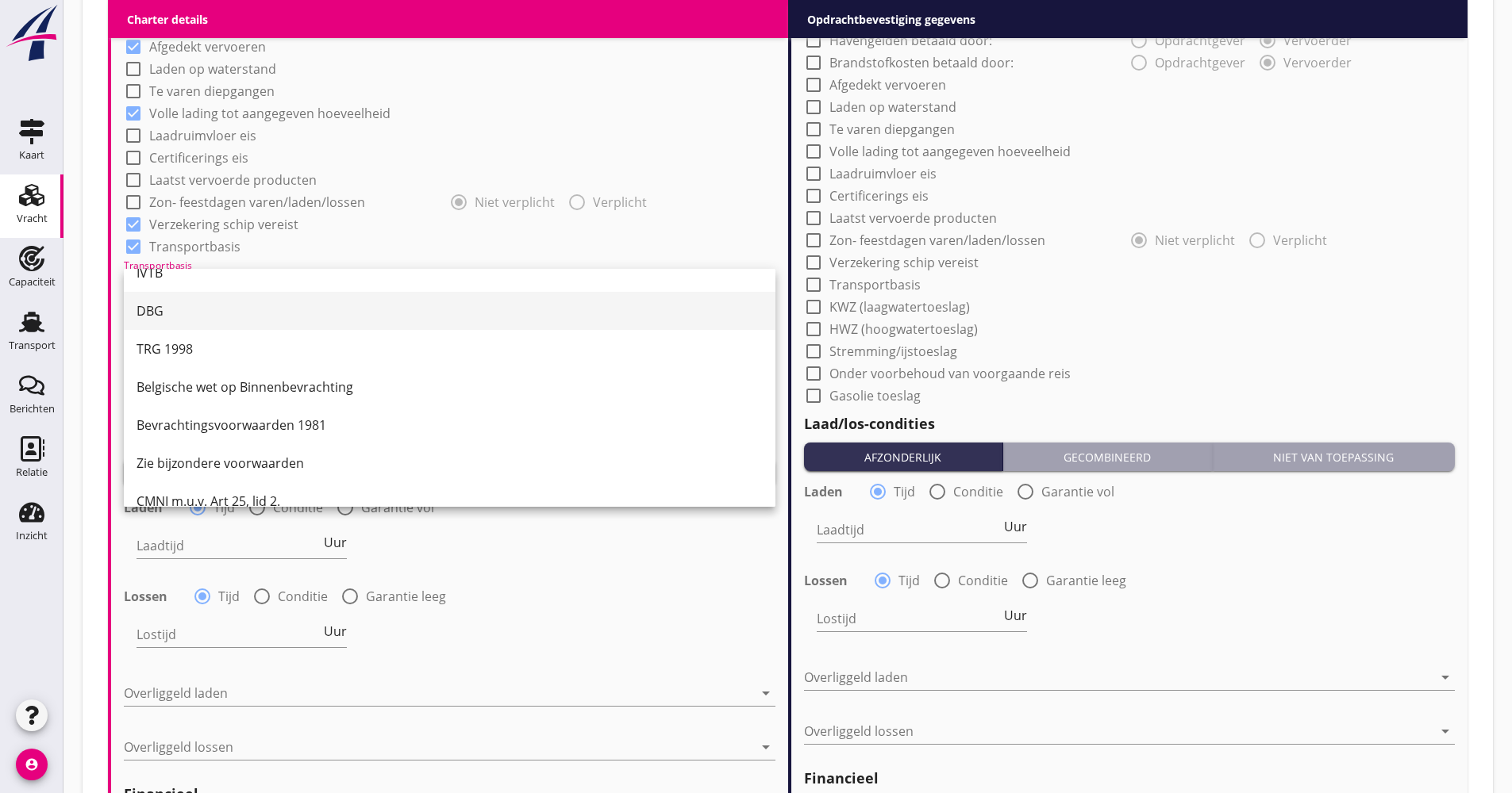
scroll to position [41, 0]
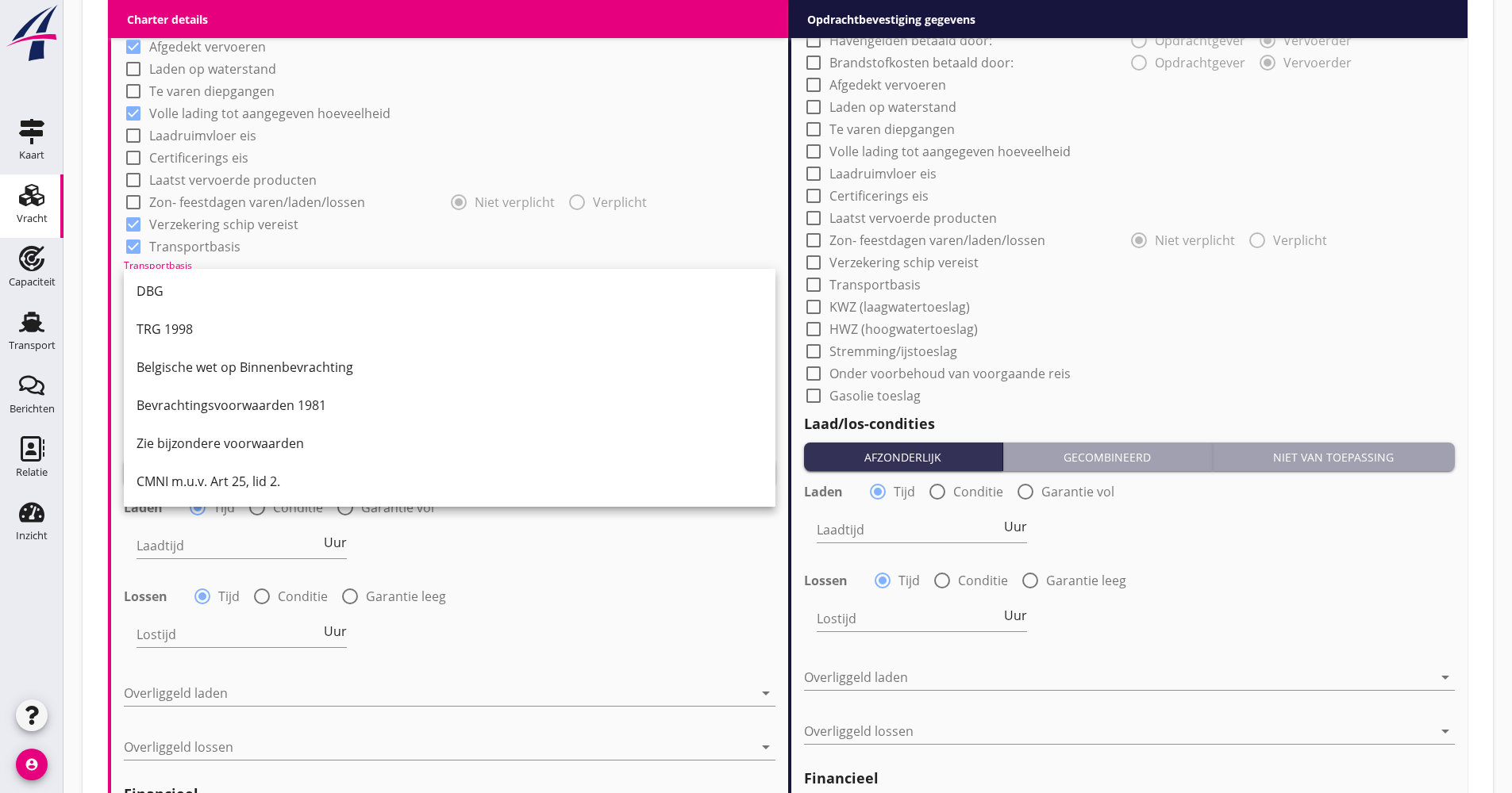
click at [195, 478] on div "CMNI m.u.v. Art 25, lid 2." at bounding box center [449, 481] width 626 height 19
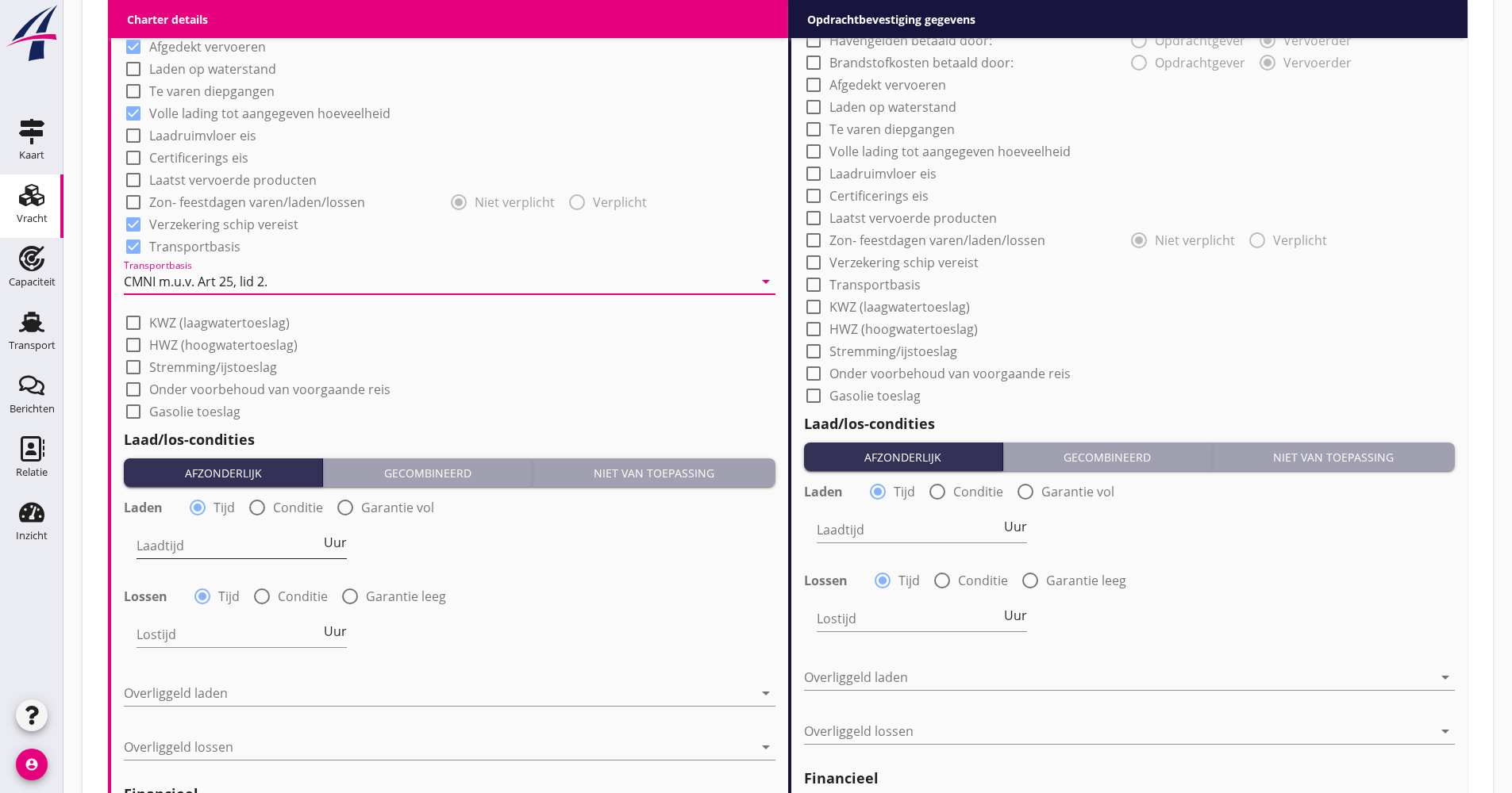
click at [194, 546] on input "Laadtijd" at bounding box center [228, 545] width 184 height 25
type input "48"
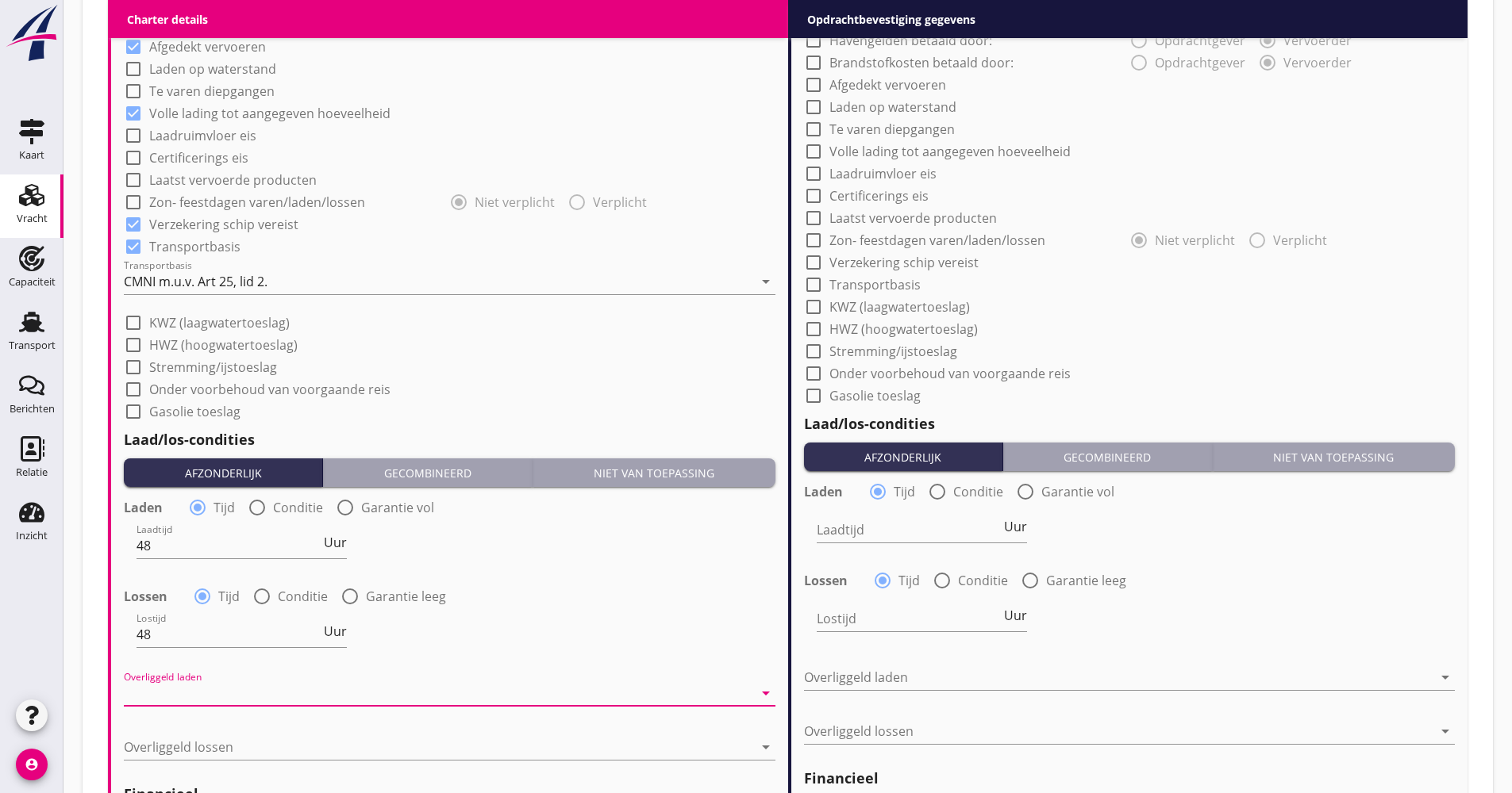
click at [250, 684] on div at bounding box center [438, 693] width 629 height 25
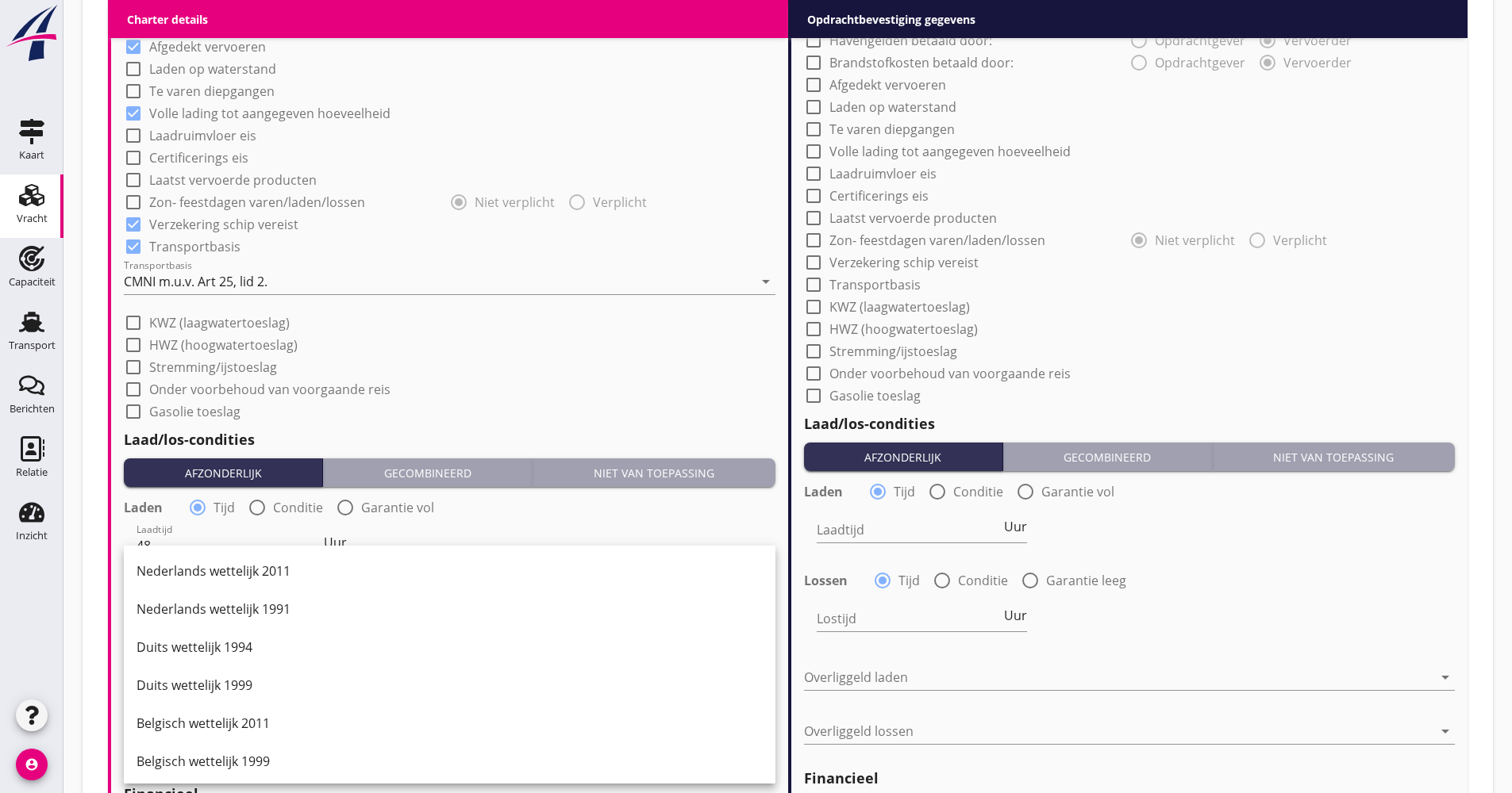
click at [253, 682] on div "Duits wettelijk 1999" at bounding box center [449, 685] width 626 height 19
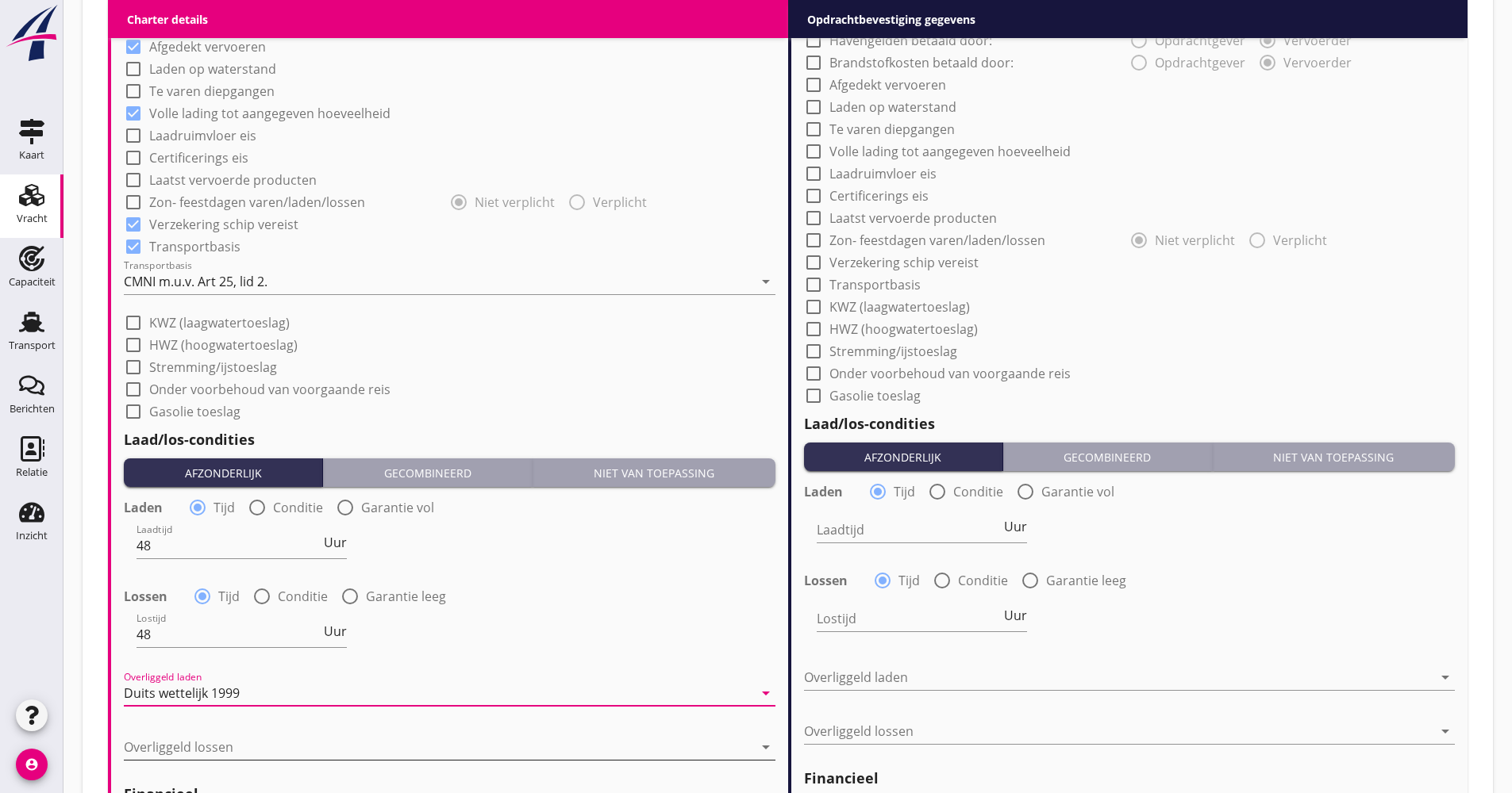
click at [202, 757] on div at bounding box center [438, 747] width 629 height 25
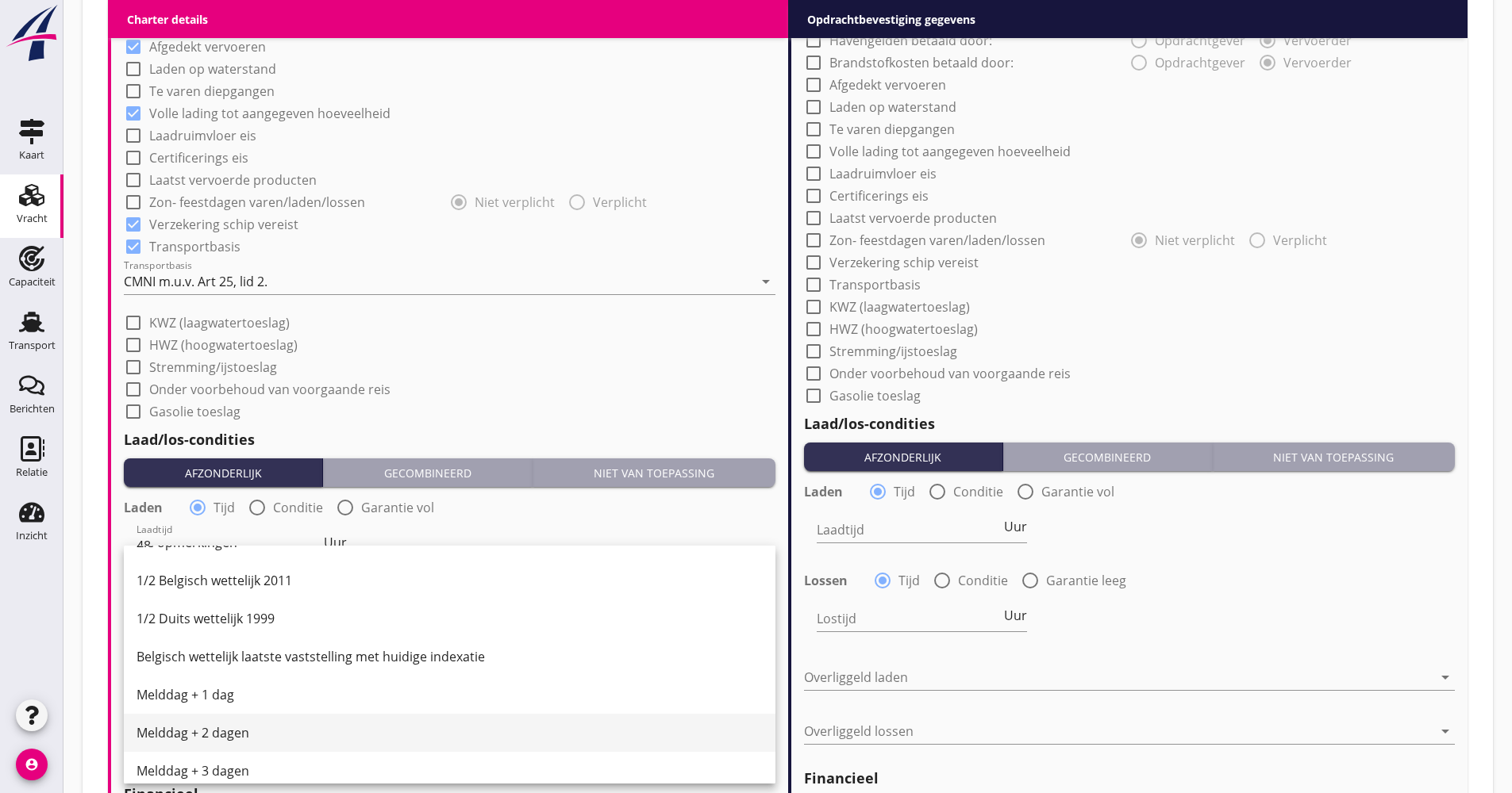
scroll to position [476, 0]
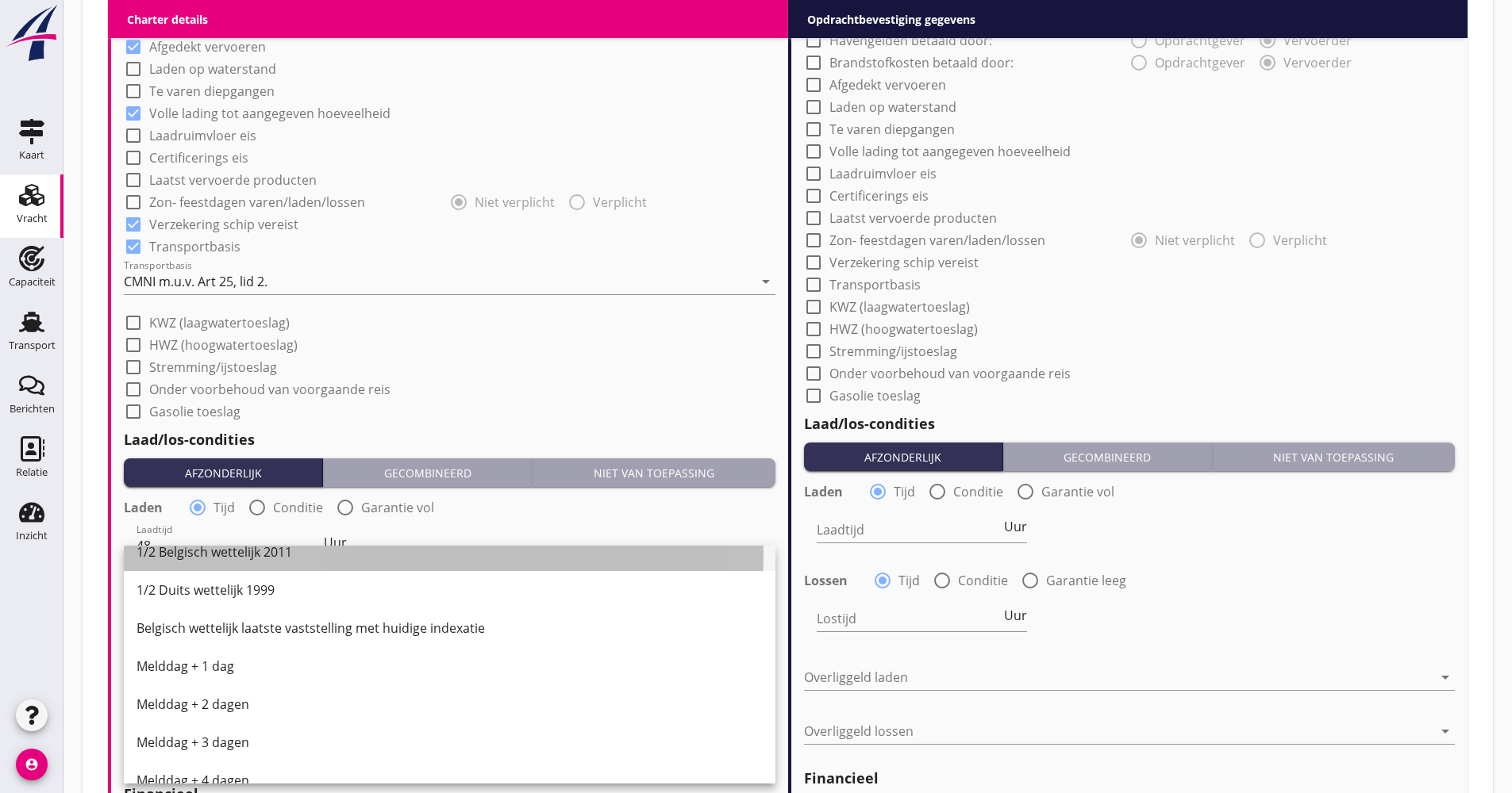
click at [244, 562] on div "1/2 Belgisch wettelijk 2011" at bounding box center [449, 552] width 626 height 38
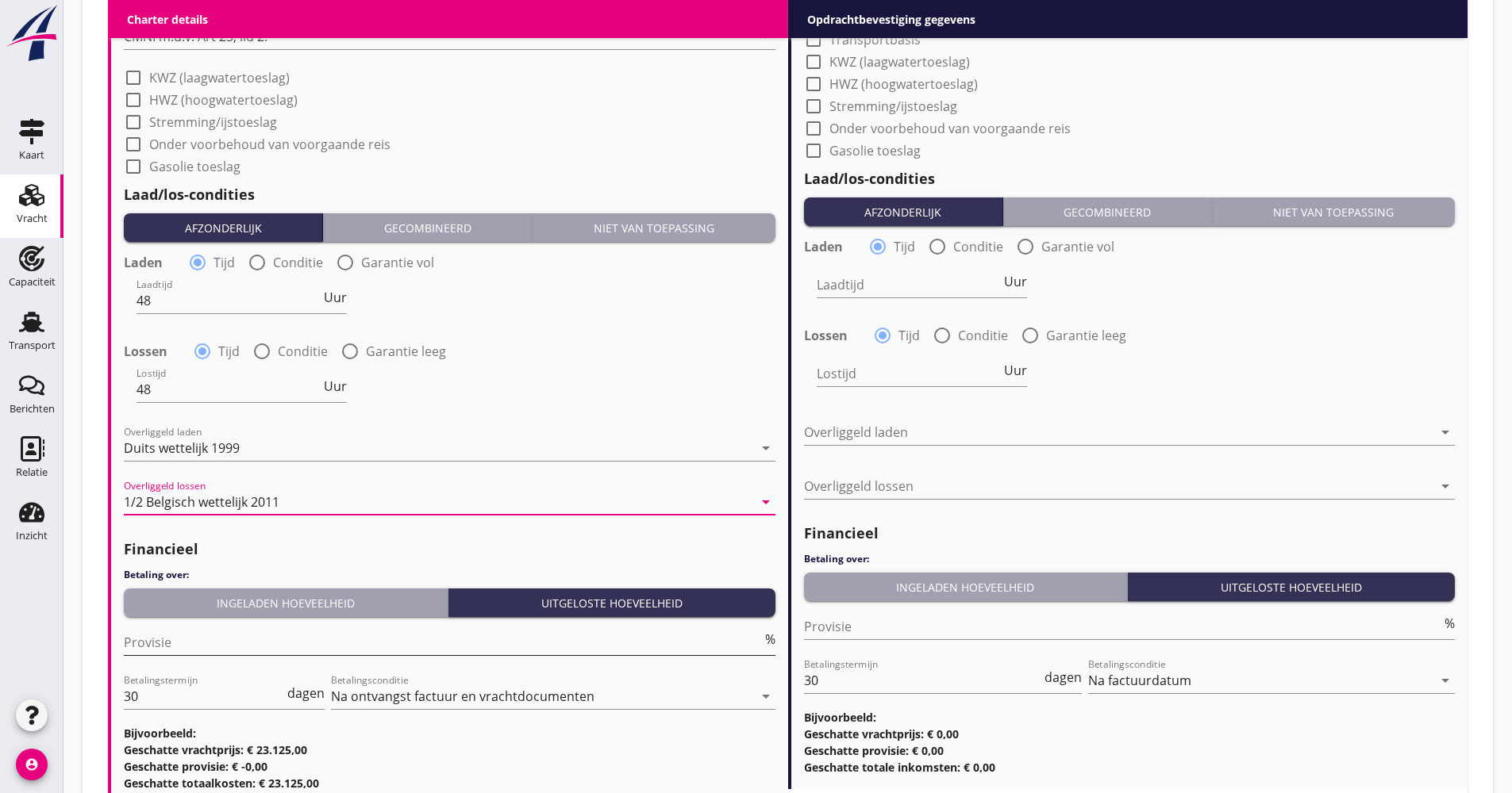
scroll to position [1587, 0]
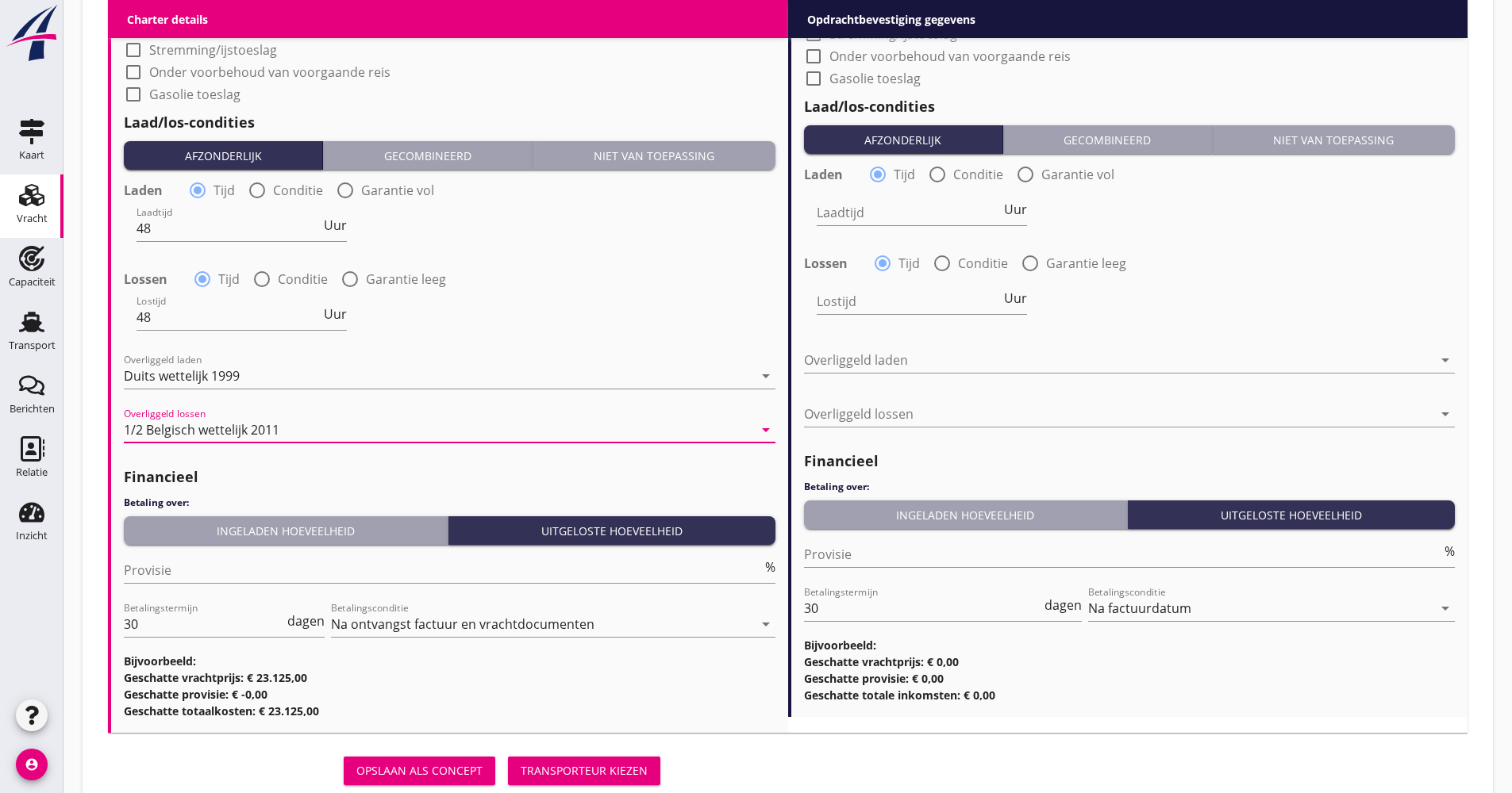
click at [230, 517] on div "Financieel Betaling over: Ingeladen hoeveelheid Uitgeloste hoeveelheid Provisie…" at bounding box center [449, 588] width 651 height 261
click at [233, 515] on div "Financieel Betaling over: Ingeladen hoeveelheid Uitgeloste hoeveelheid Provisie…" at bounding box center [449, 588] width 651 height 261
click at [202, 537] on div "Ingeladen hoeveelheid" at bounding box center [285, 531] width 311 height 17
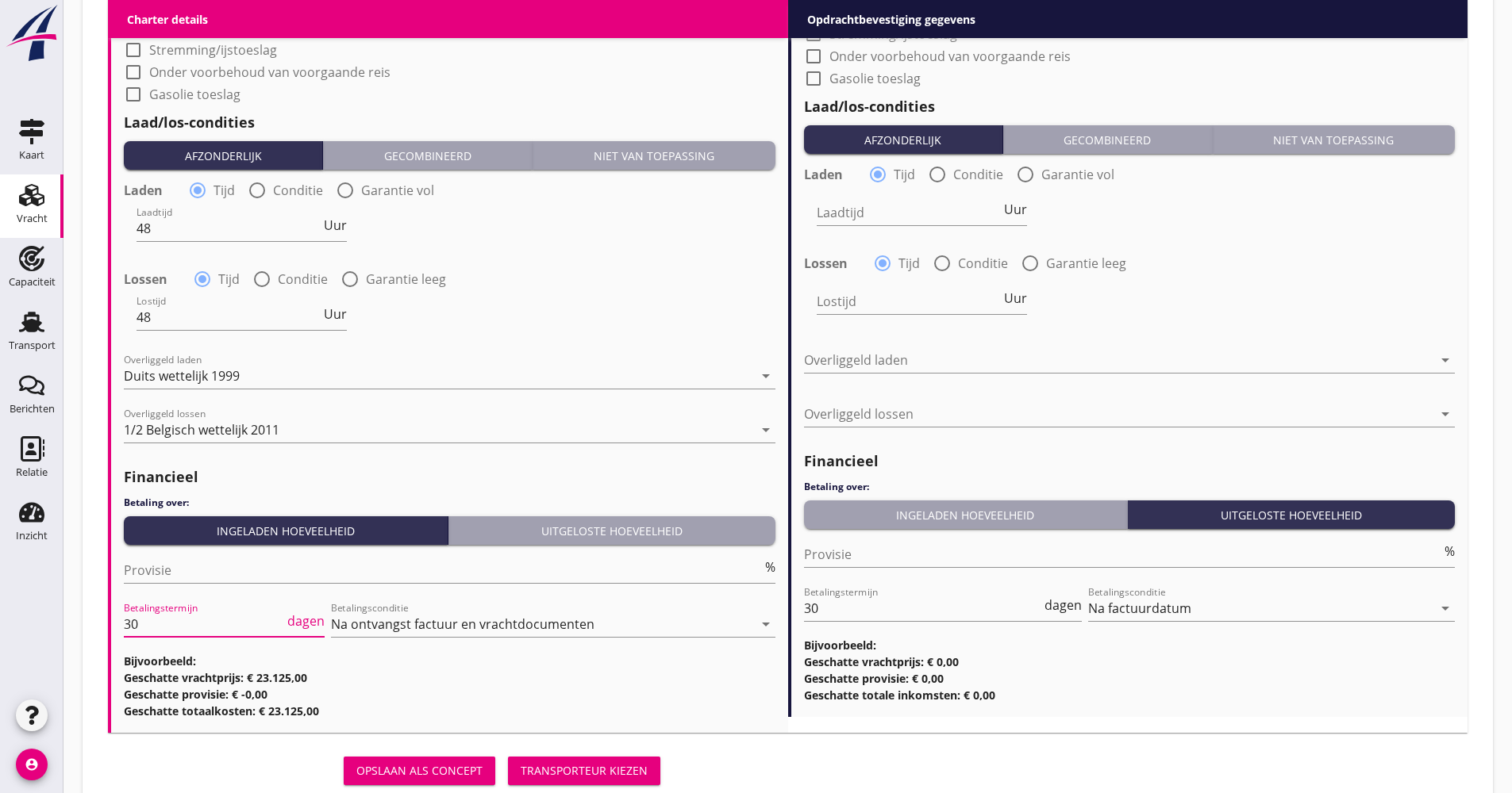
drag, startPoint x: 124, startPoint y: 629, endPoint x: 96, endPoint y: 624, distance: 28.4
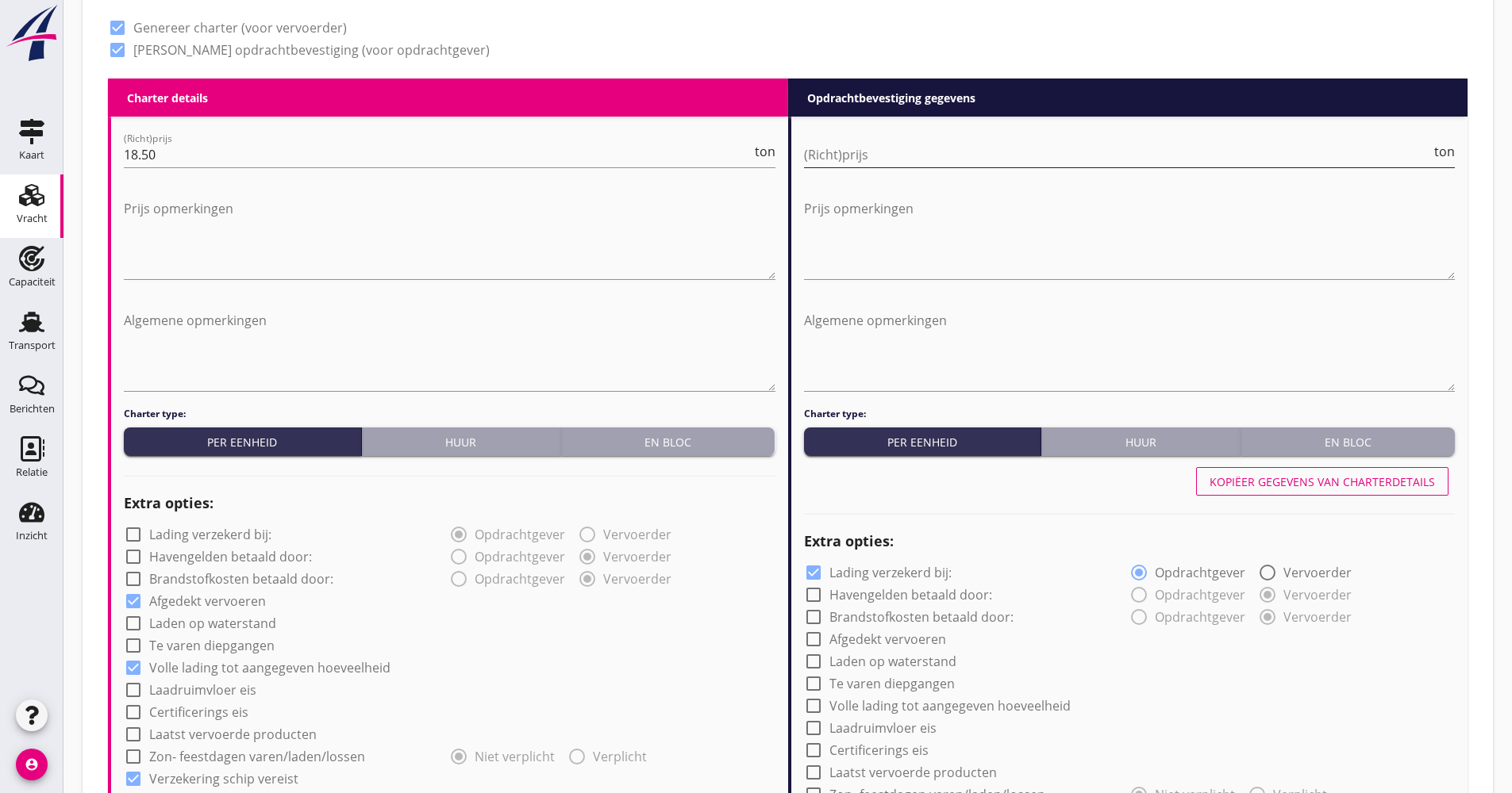
scroll to position [556, 0]
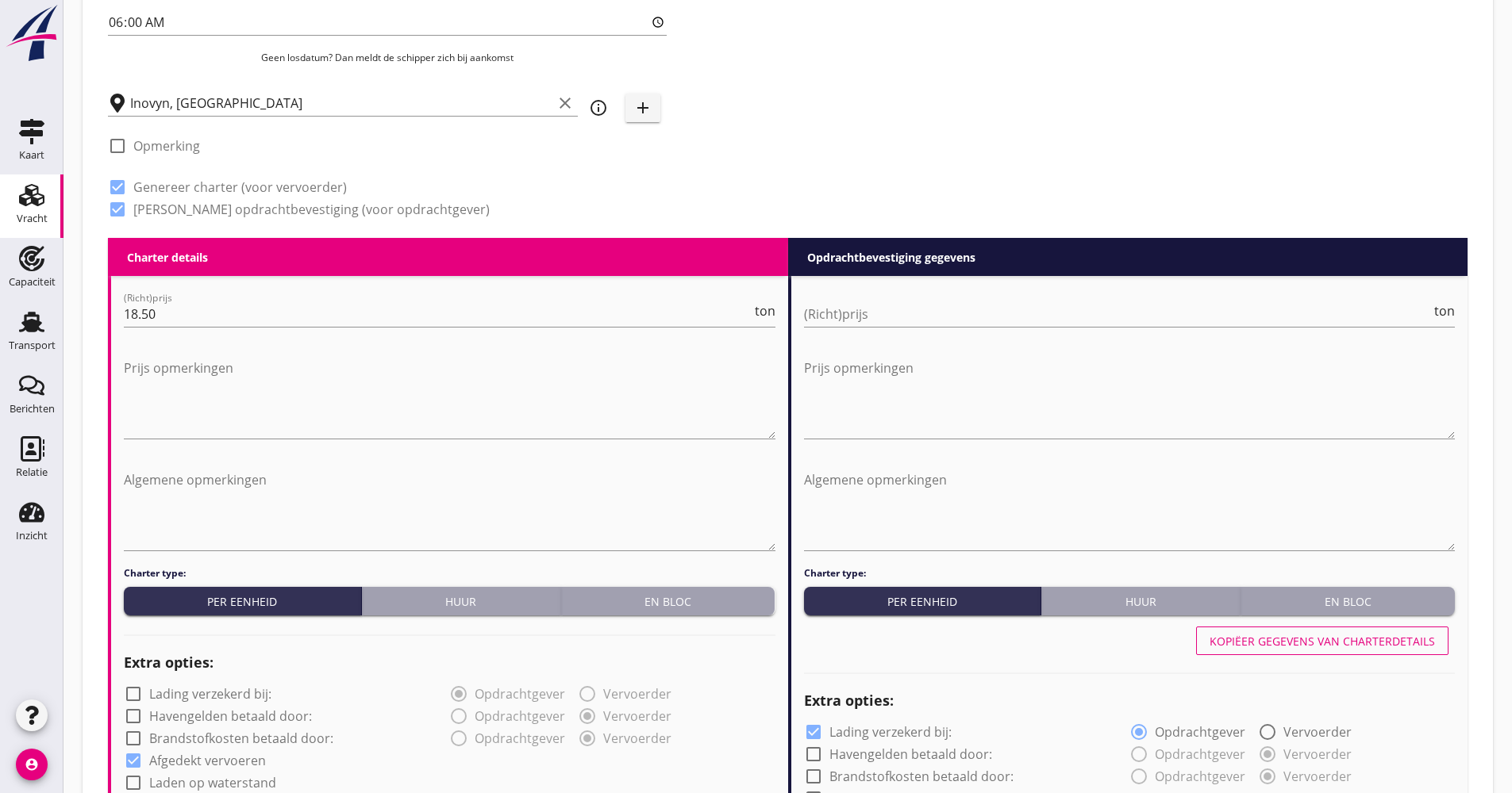
type input "5.00"
click at [1249, 655] on button "Kopiëer gegevens van charterdetails" at bounding box center [1322, 641] width 252 height 29
checkbox input "false"
checkbox input "true"
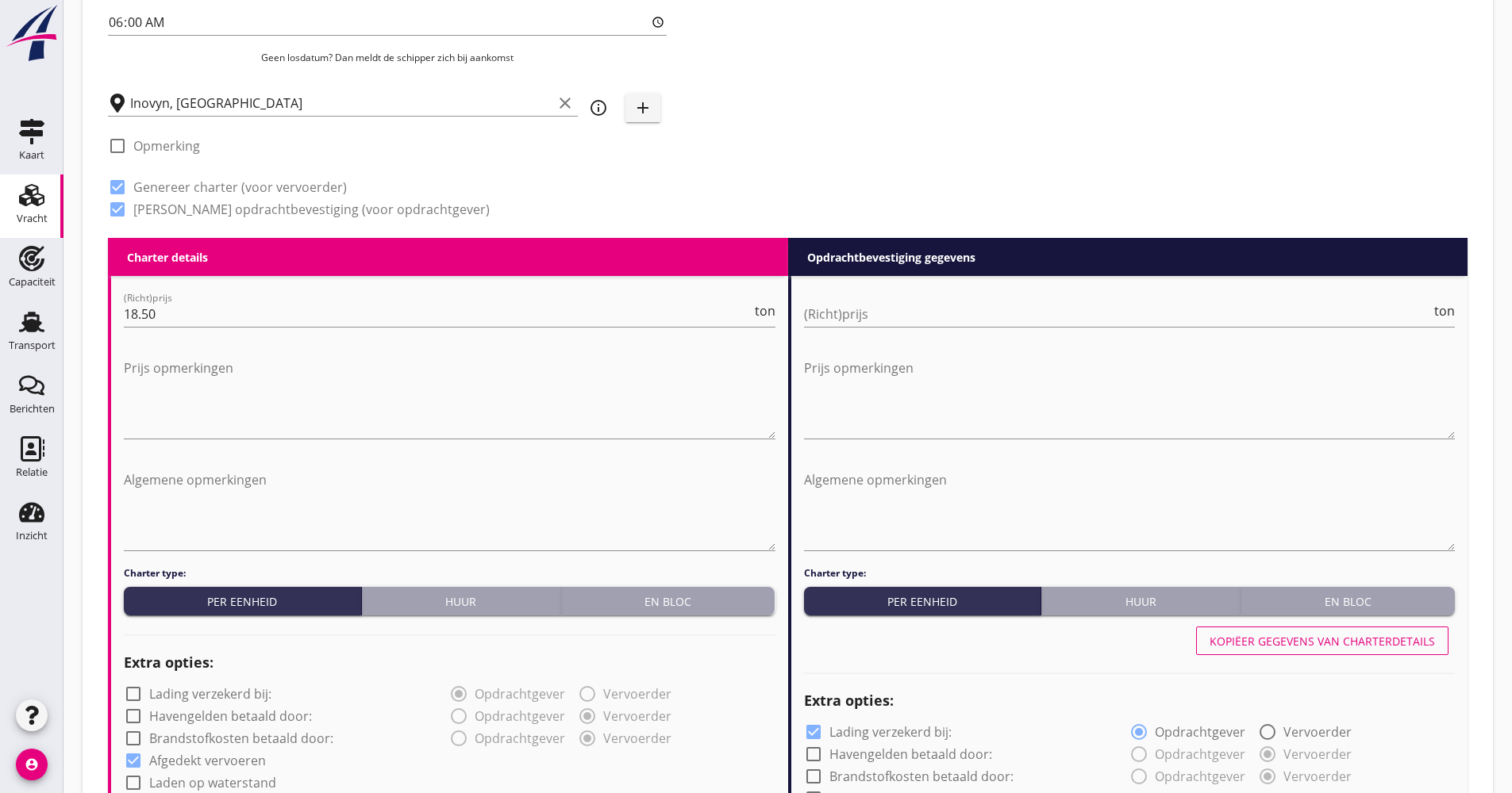
checkbox input "true"
type input "48"
click at [922, 329] on div "(Richt)prijs ton" at bounding box center [1130, 322] width 651 height 41
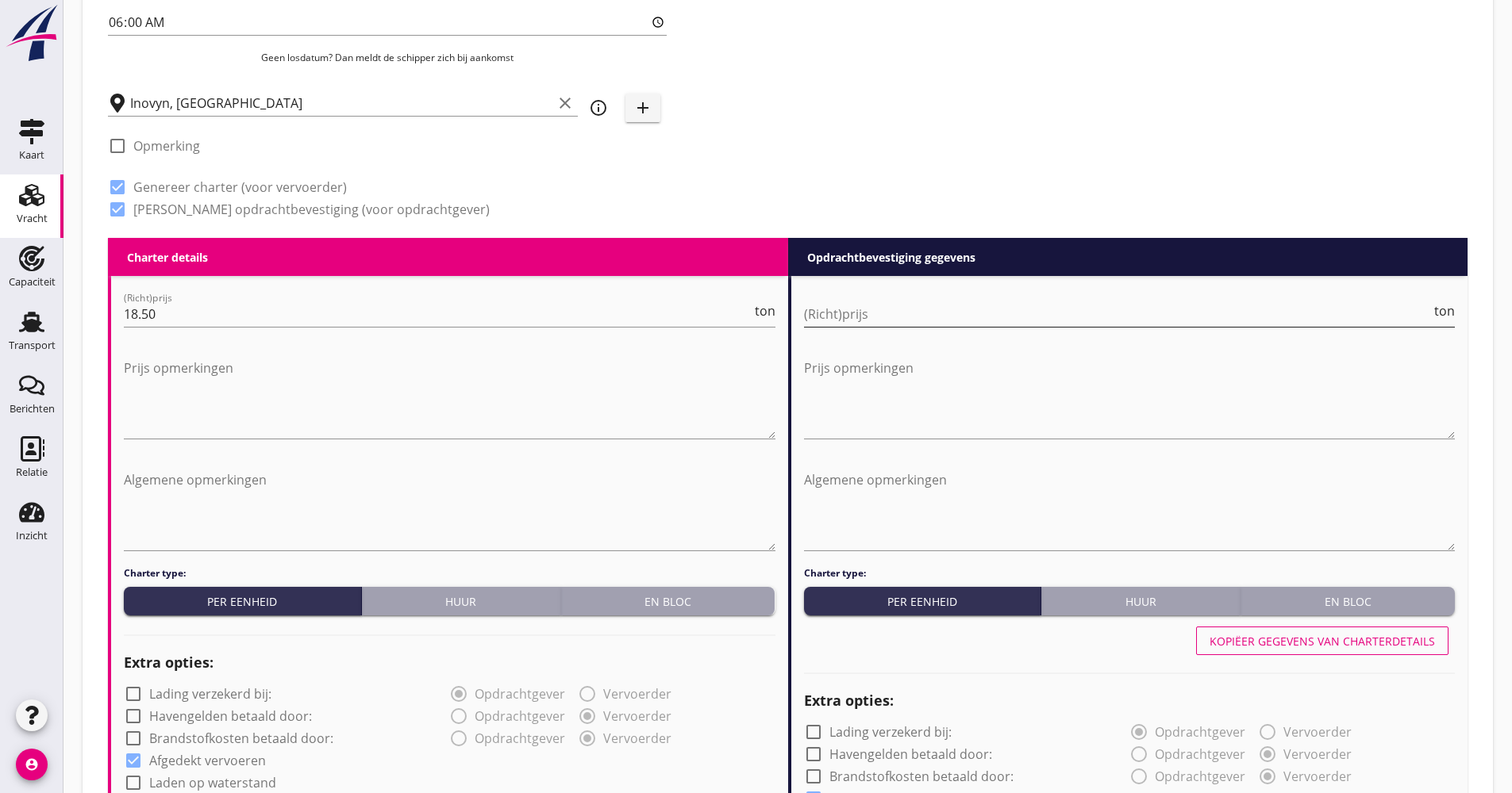
click at [914, 302] on input "(Richt)prijs" at bounding box center [1118, 313] width 628 height 25
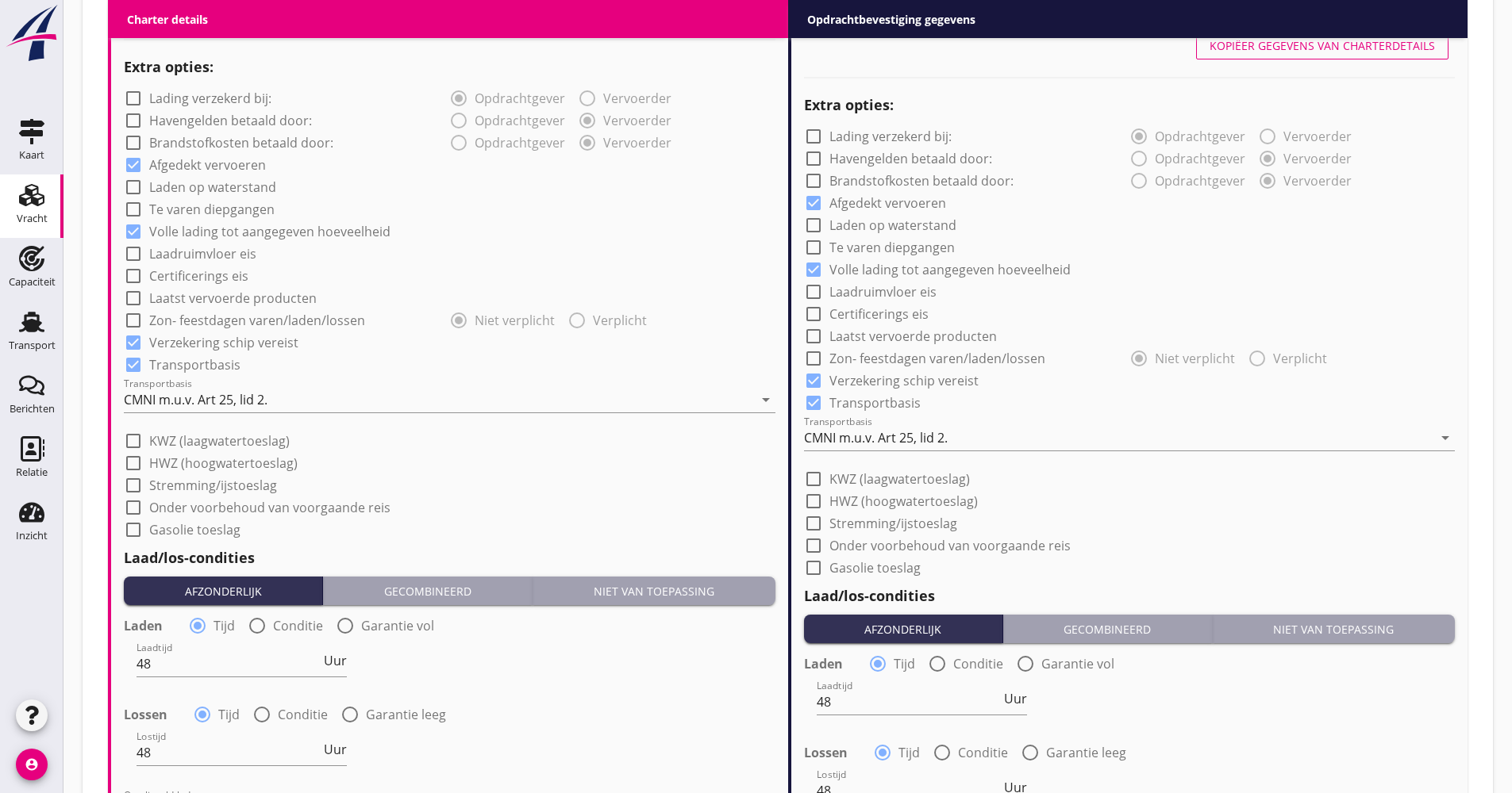
scroll to position [1190, 0]
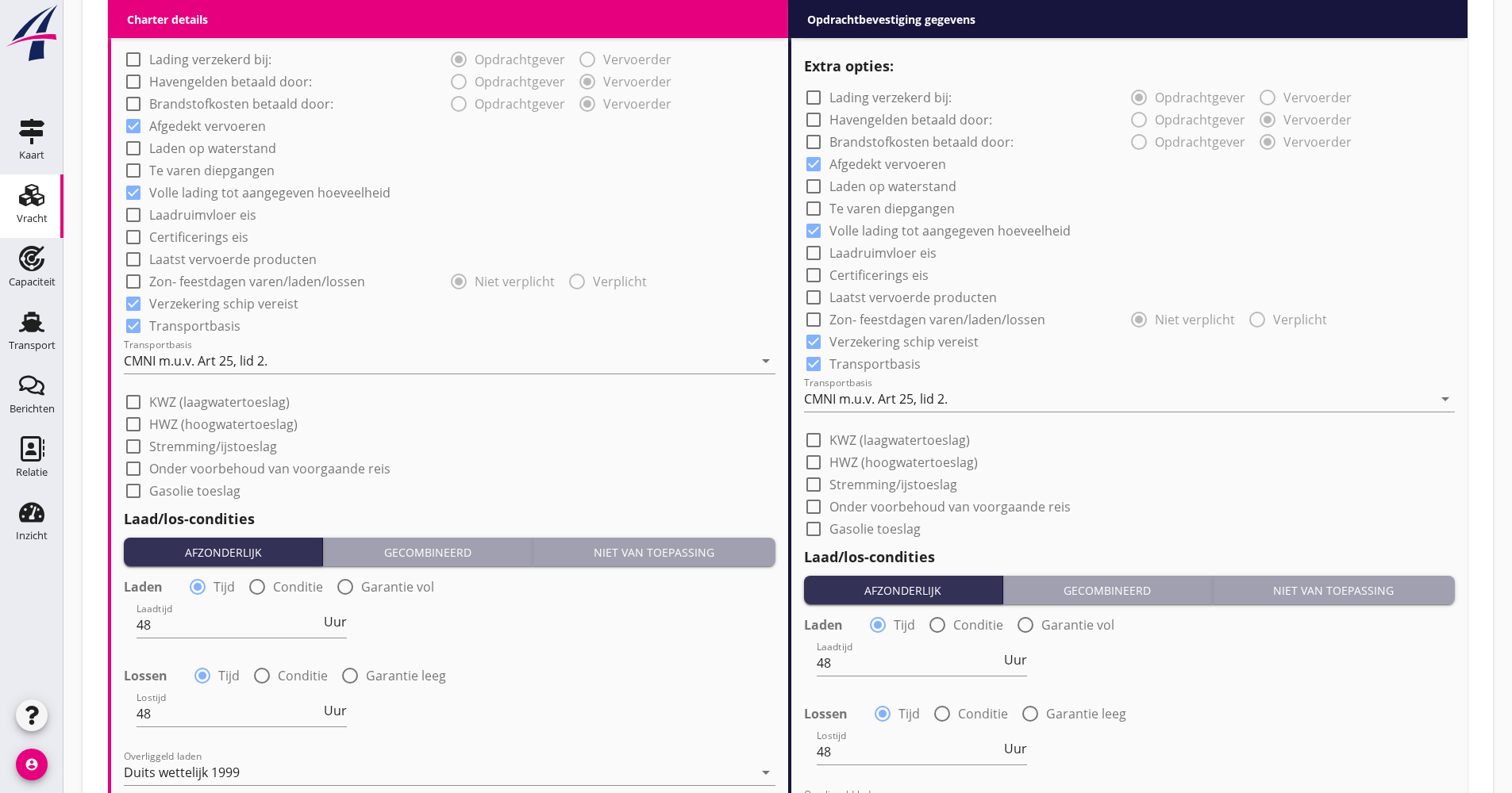
type input "19.00"
click at [913, 406] on div "CMNI m.u.v. Art 25, lid 2." at bounding box center [876, 399] width 144 height 14
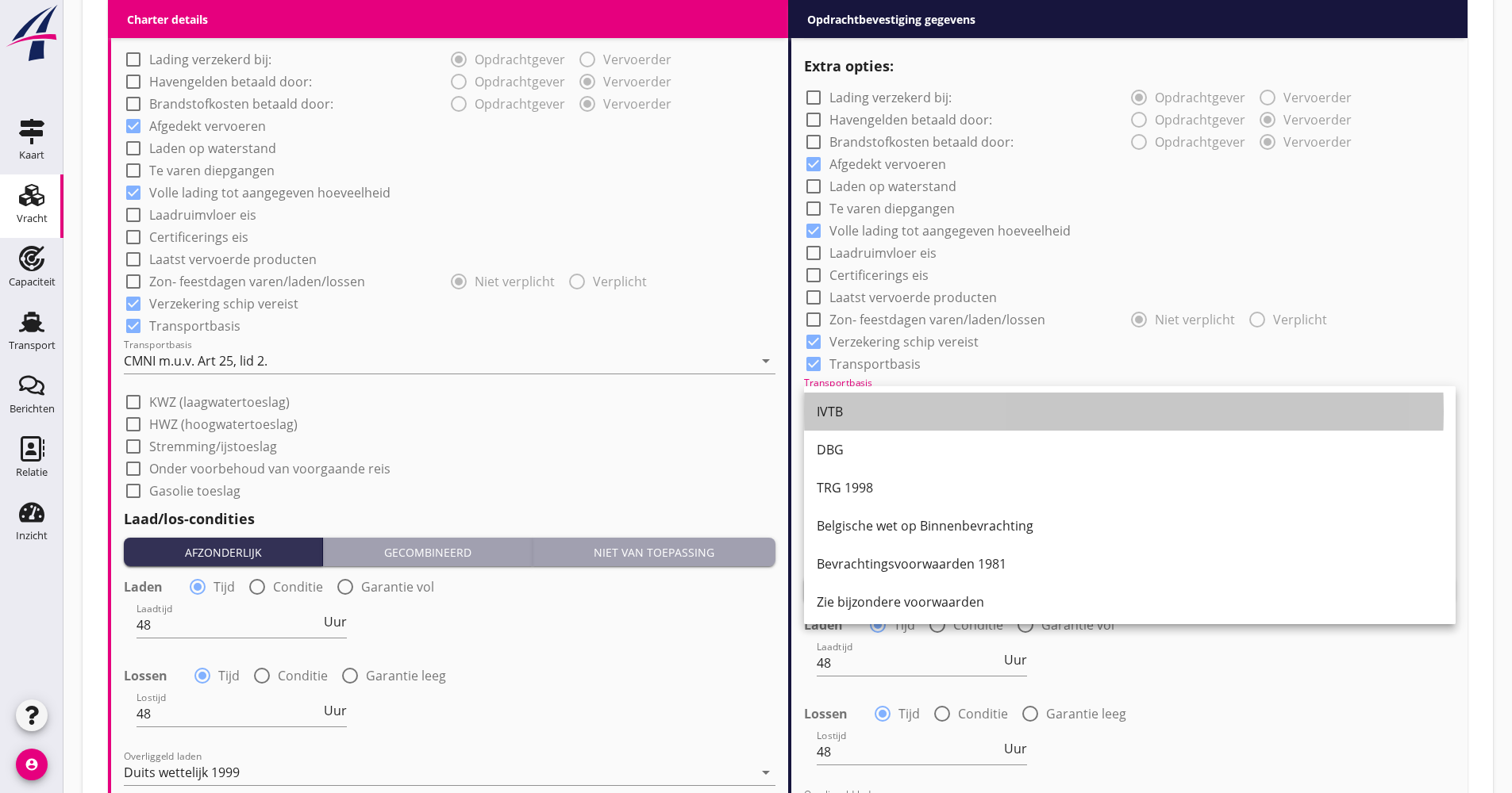
click at [872, 409] on div "IVTB" at bounding box center [1129, 412] width 626 height 19
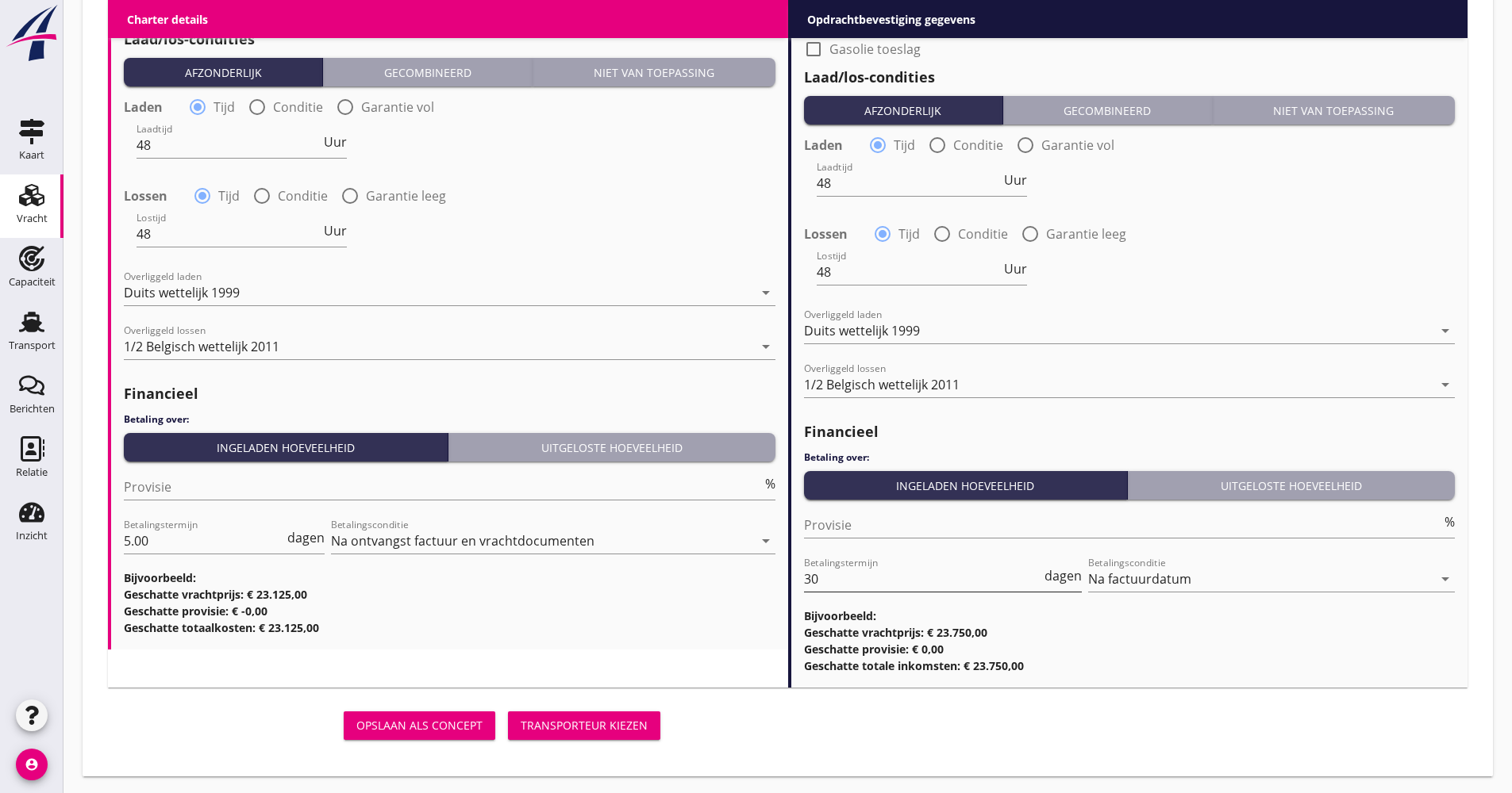
scroll to position [1672, 0]
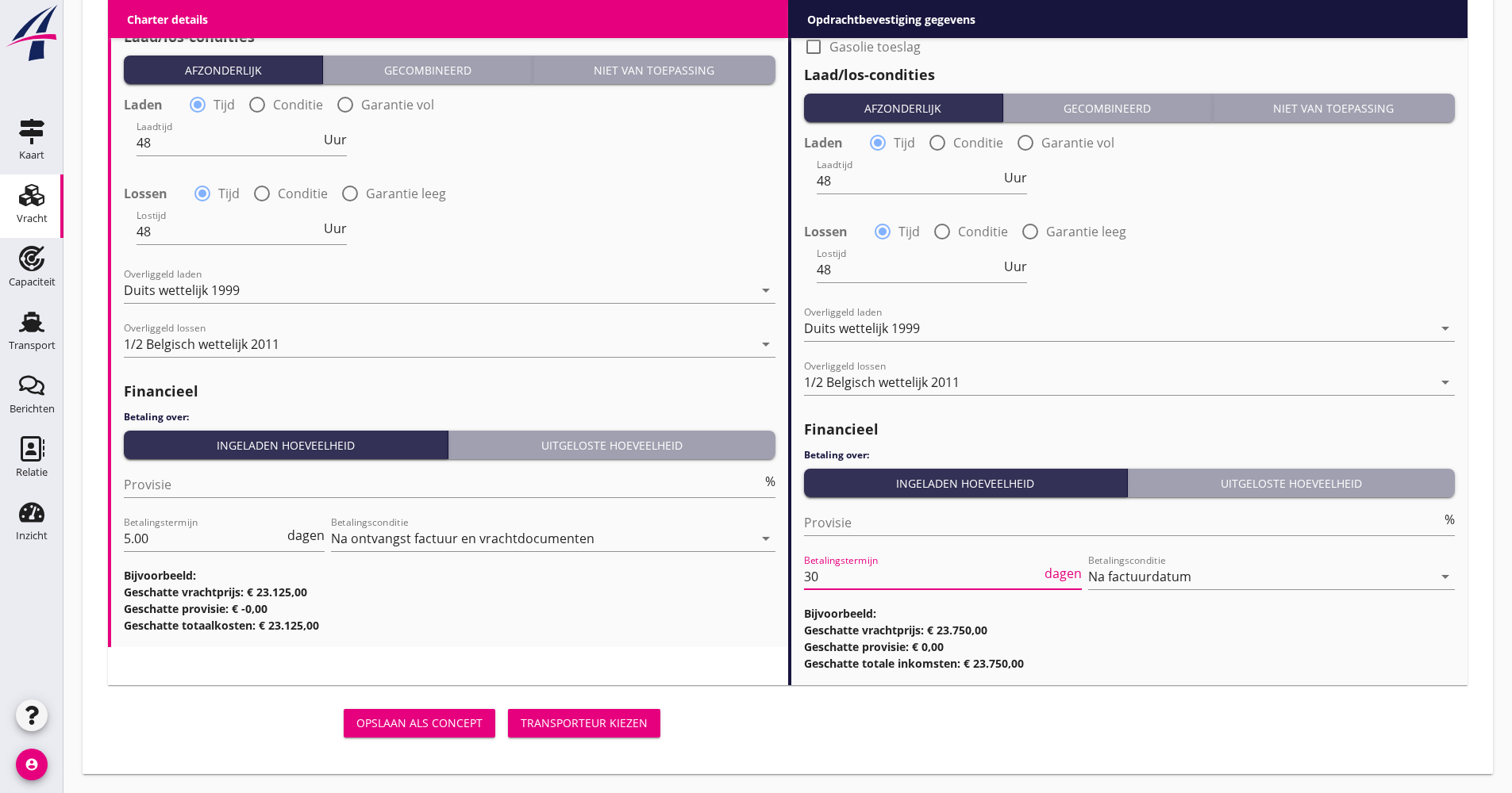
drag, startPoint x: 833, startPoint y: 582, endPoint x: 771, endPoint y: 584, distance: 62.0
type input "21"
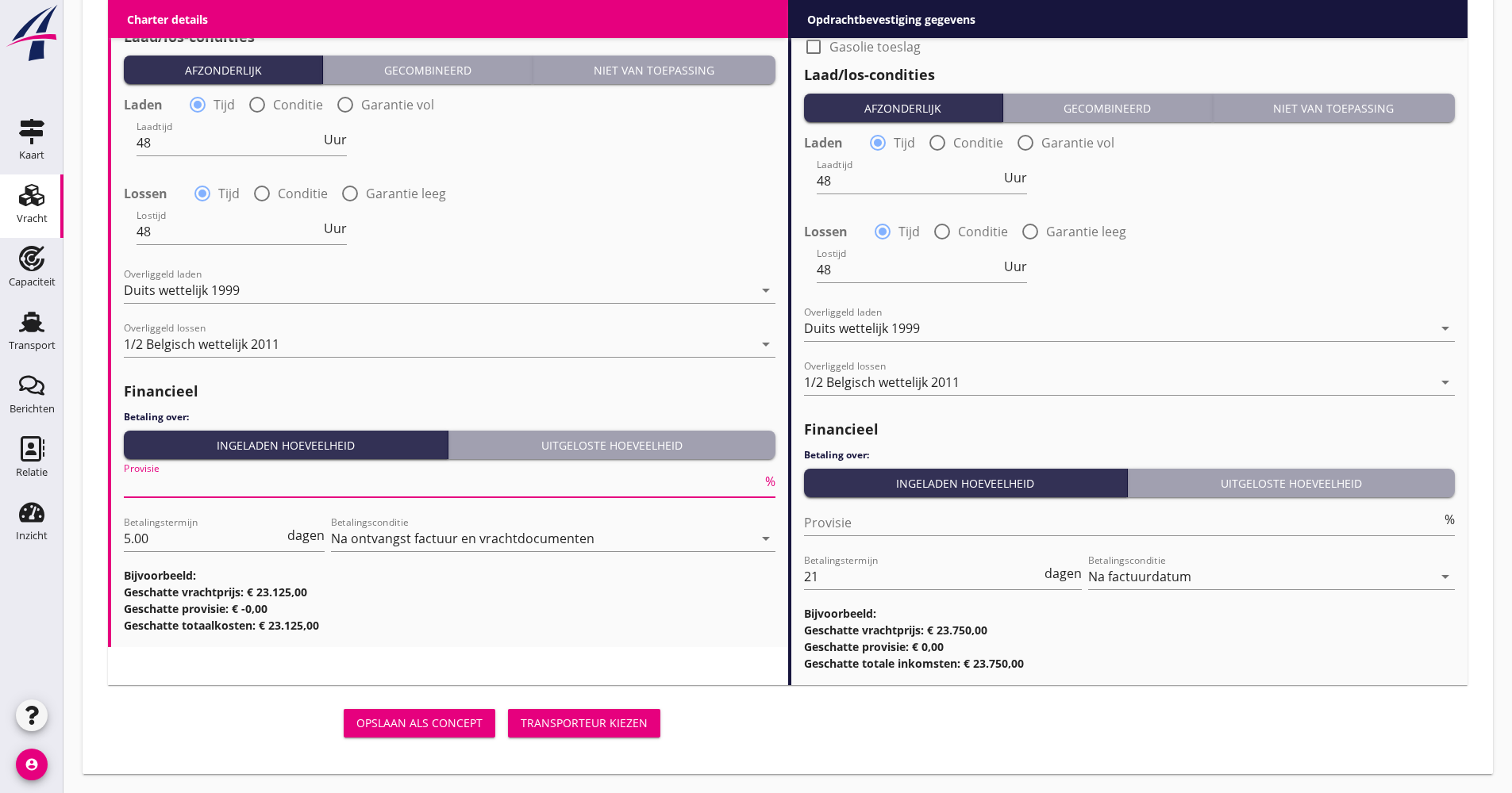
click at [200, 480] on input "Provisie" at bounding box center [442, 484] width 638 height 25
type input "5.00"
drag, startPoint x: 151, startPoint y: 541, endPoint x: 112, endPoint y: 541, distance: 39.0
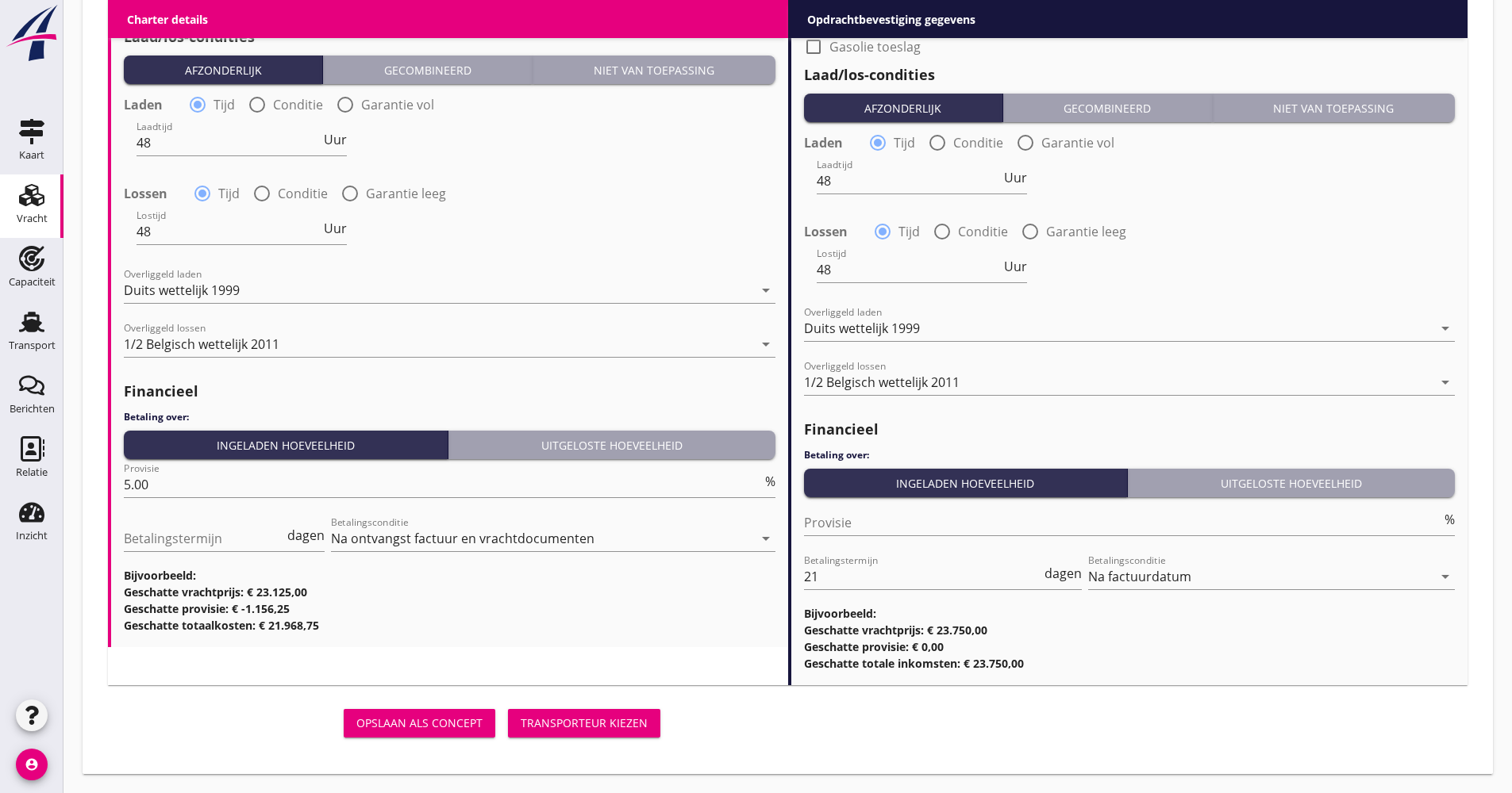
click at [289, 712] on div "Opslaan als concept Transporteur kiezen" at bounding box center [387, 723] width 558 height 38
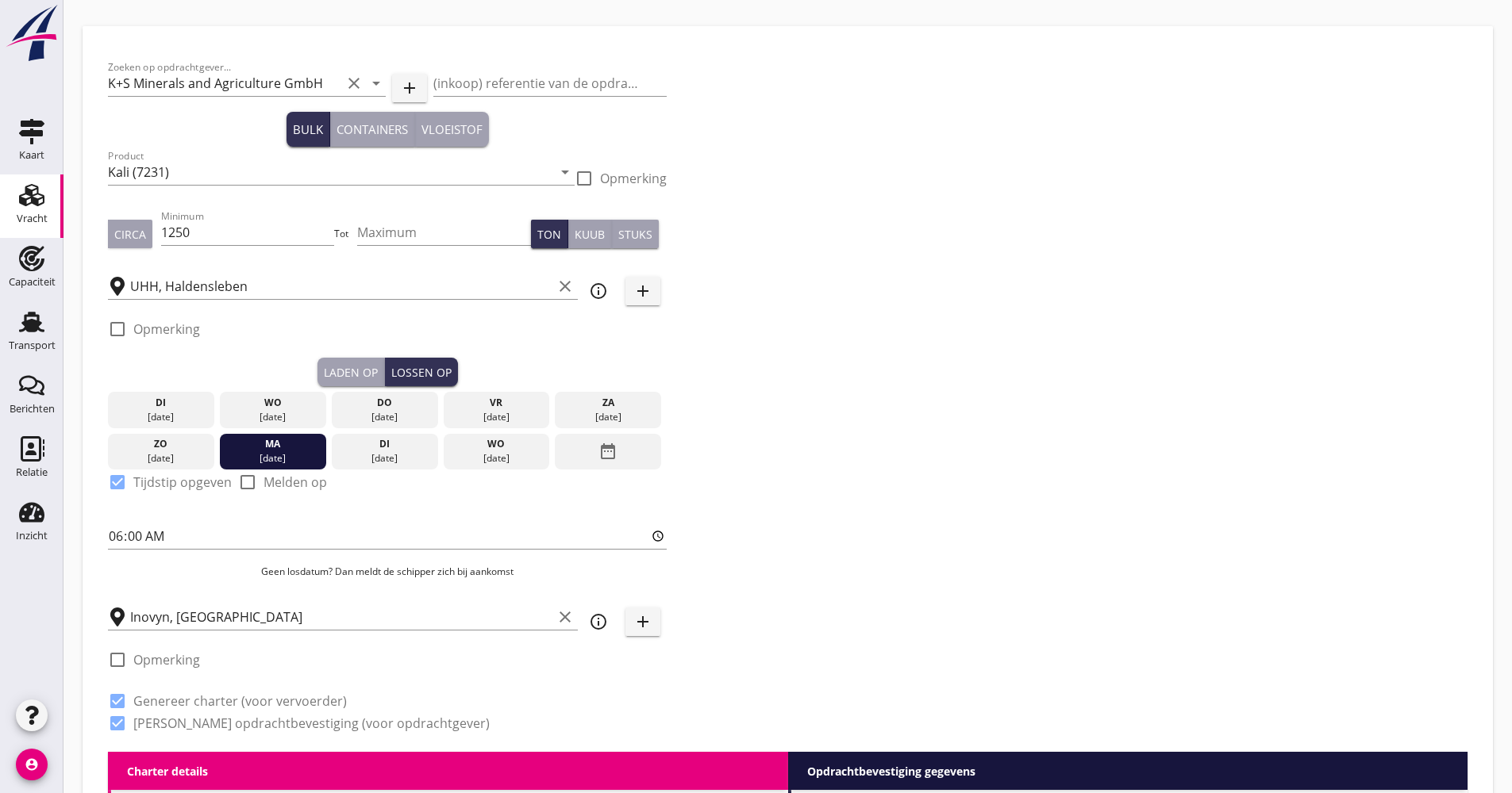
scroll to position [0, 0]
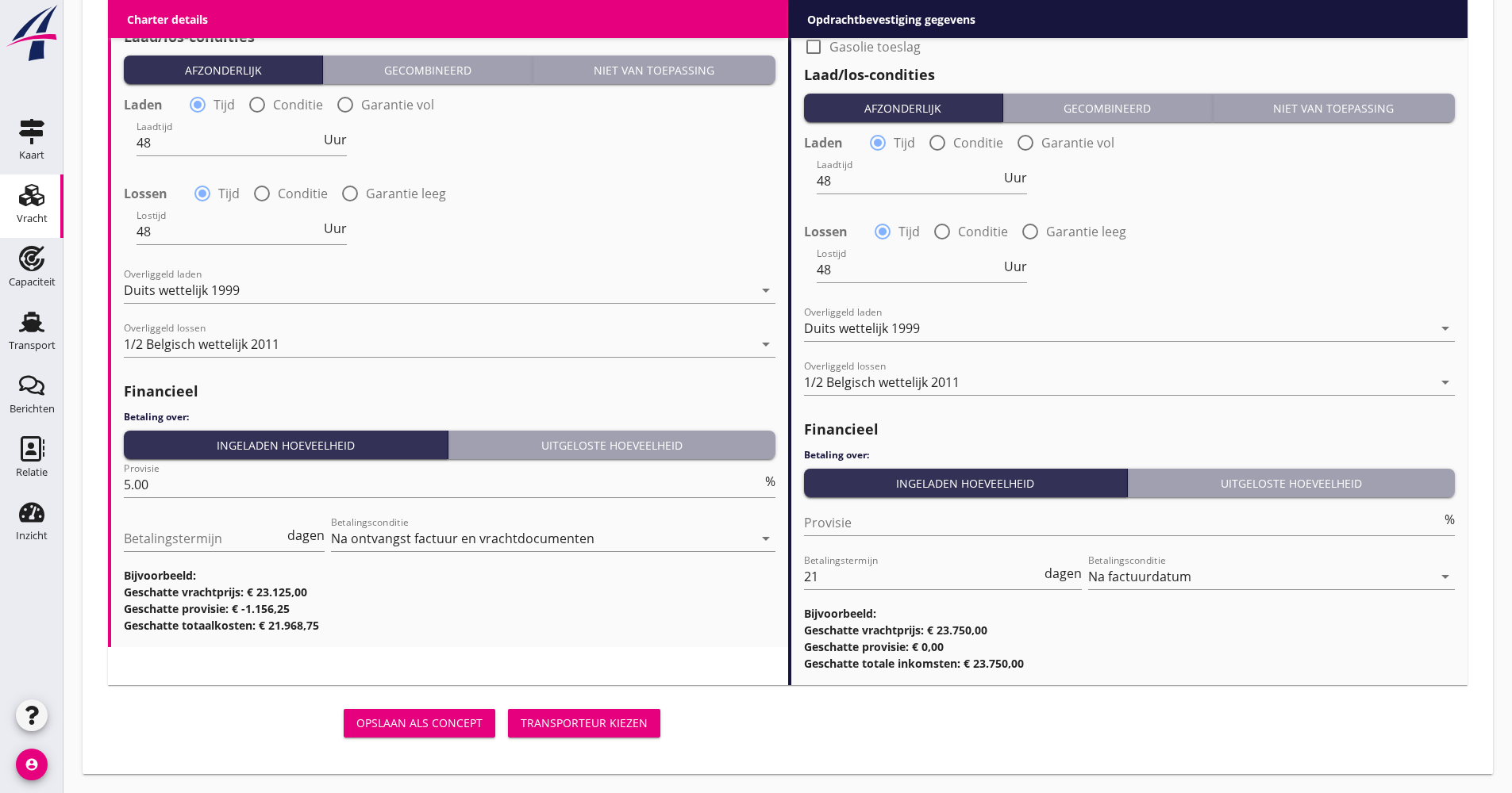
click at [654, 719] on button "Transporteur kiezen" at bounding box center [583, 723] width 152 height 29
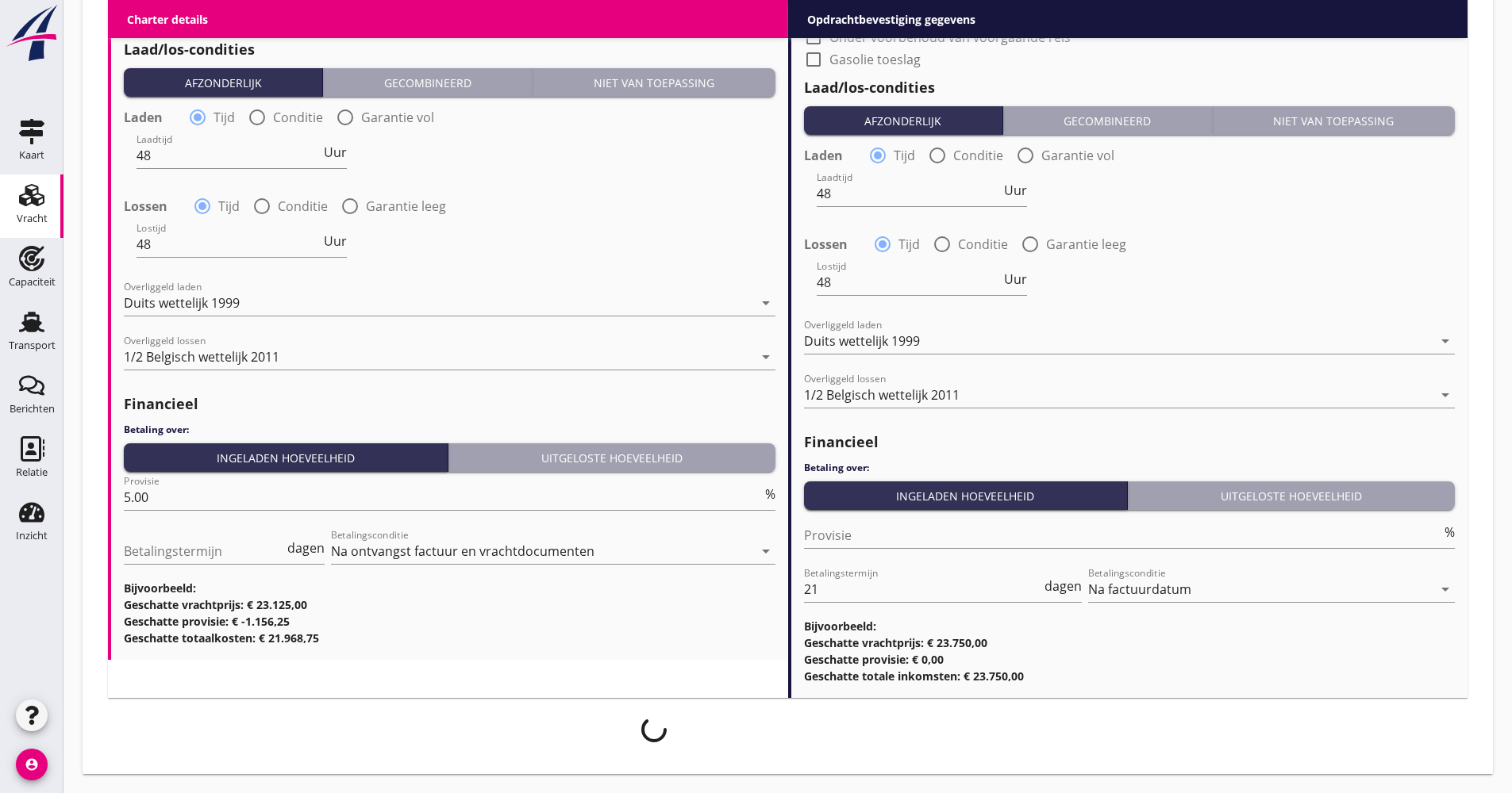
scroll to position [1660, 0]
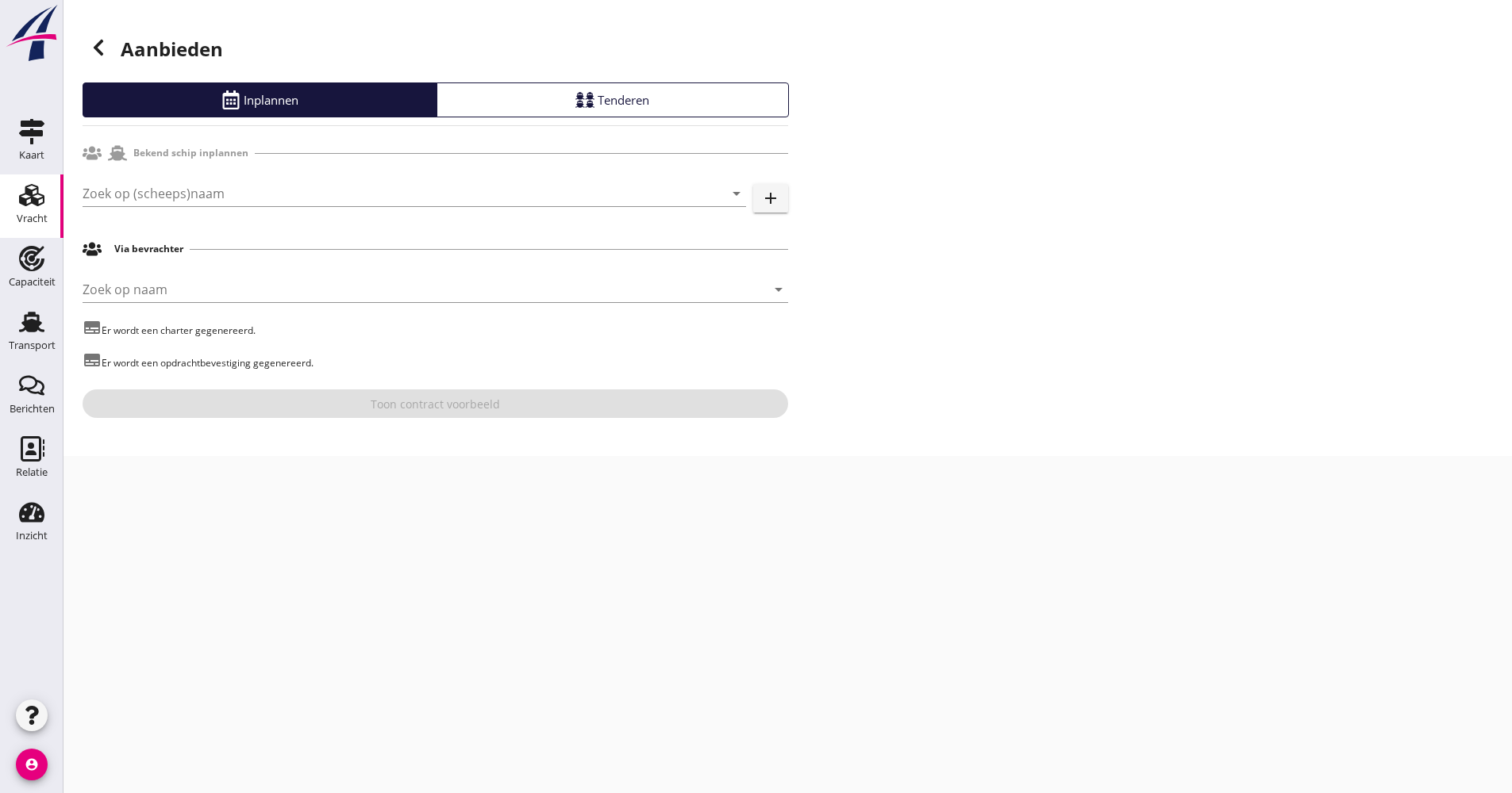
click at [149, 180] on div "Zoek op (scheeps)naam arrow_drop_down add" at bounding box center [435, 197] width 705 height 51
click at [155, 203] on input "Zoek op (scheeps)naam" at bounding box center [391, 193] width 619 height 25
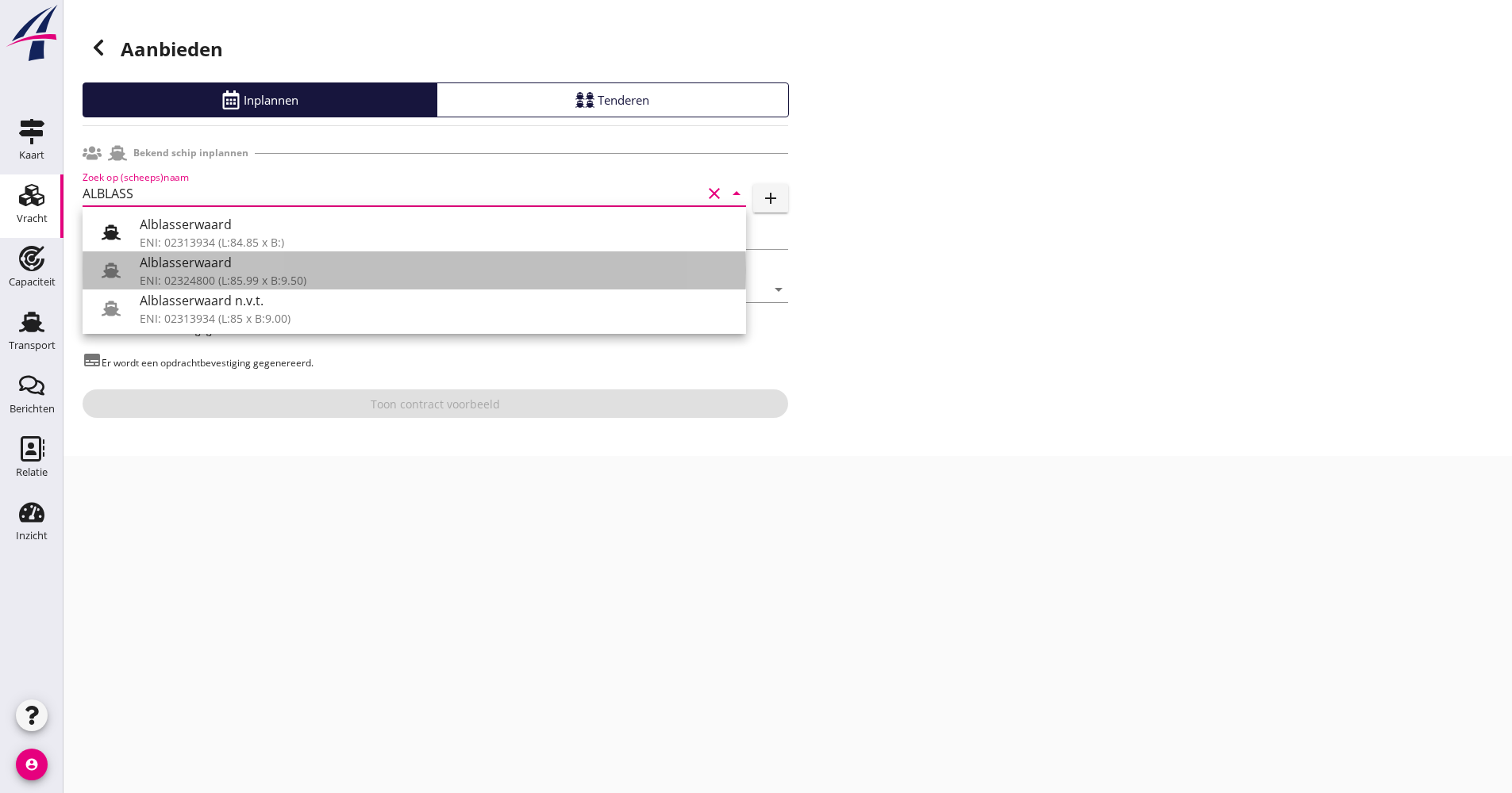
click at [173, 266] on div "Alblasserwaard" at bounding box center [437, 262] width 594 height 19
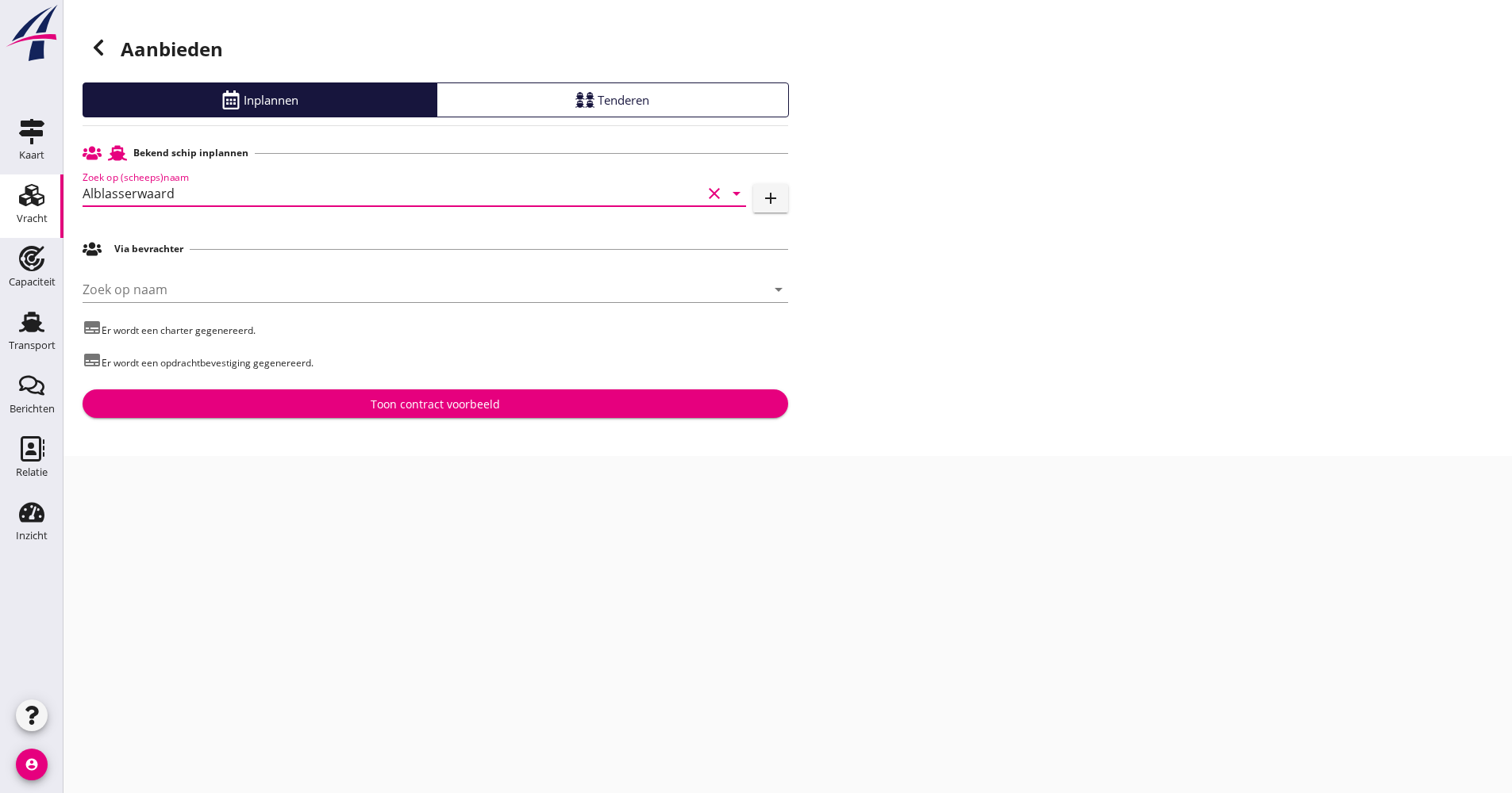
type input "Alblasserwaard"
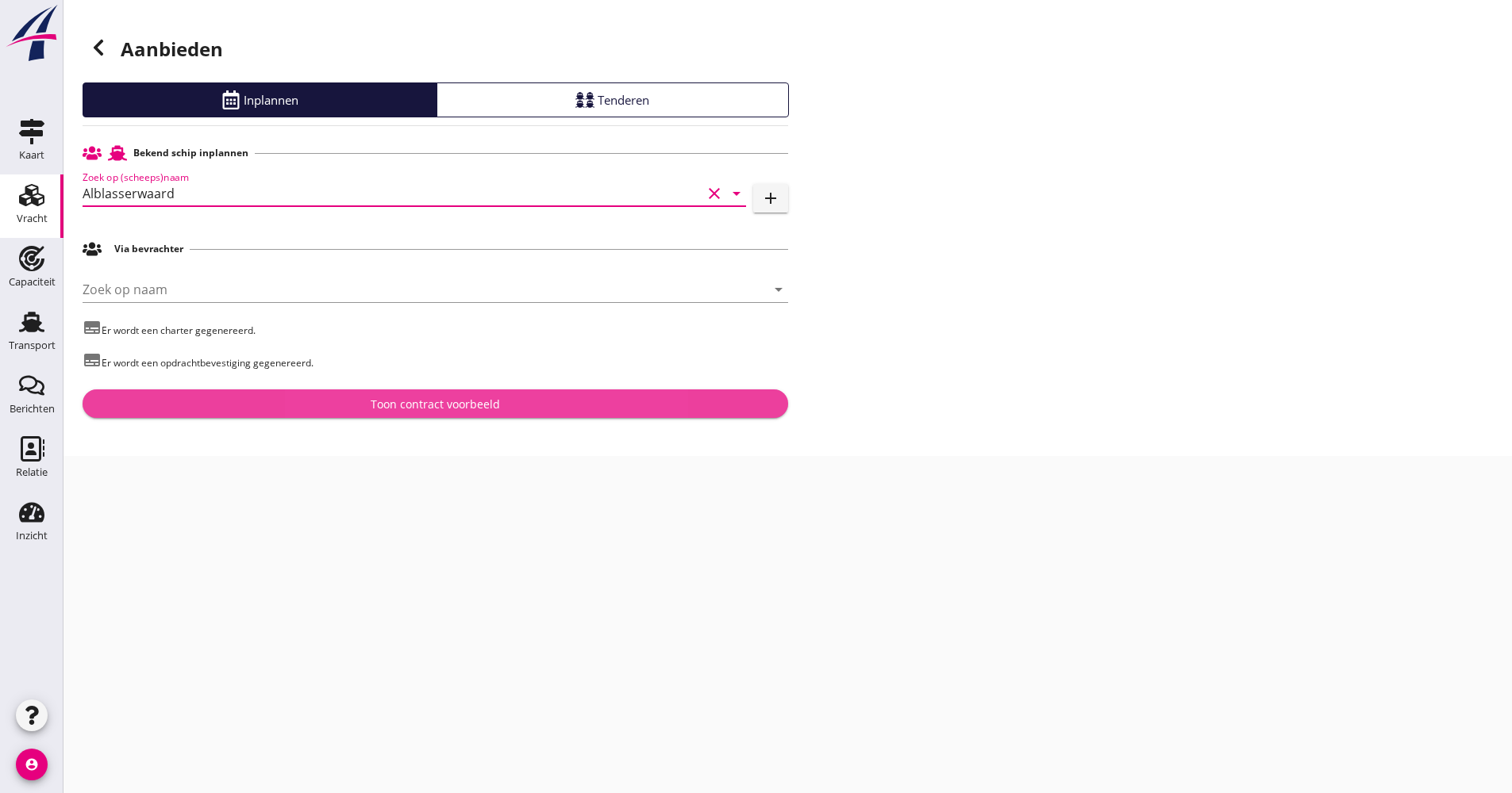
click at [271, 403] on div "Toon contract voorbeeld" at bounding box center [435, 404] width 680 height 17
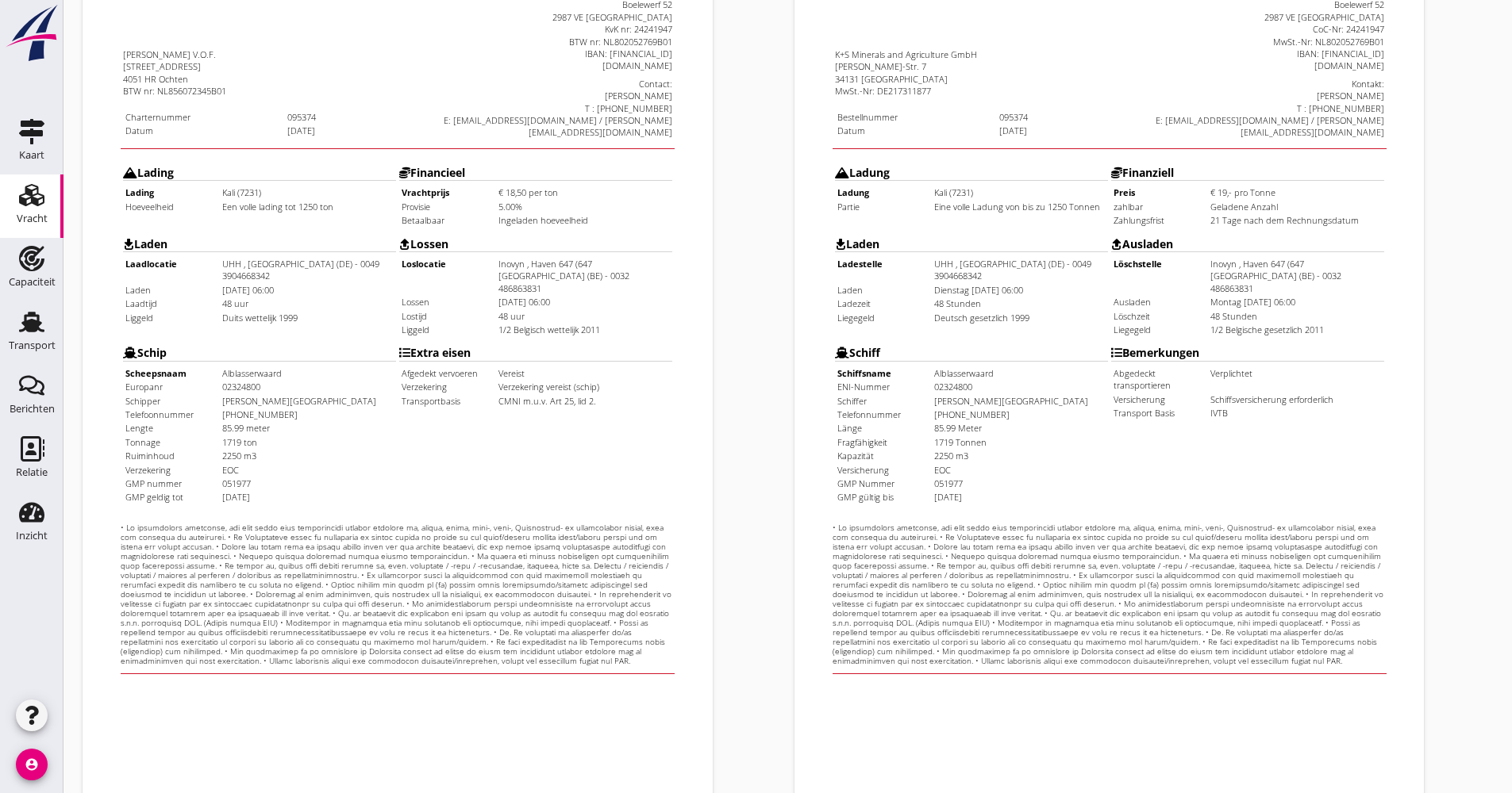
scroll to position [381, 0]
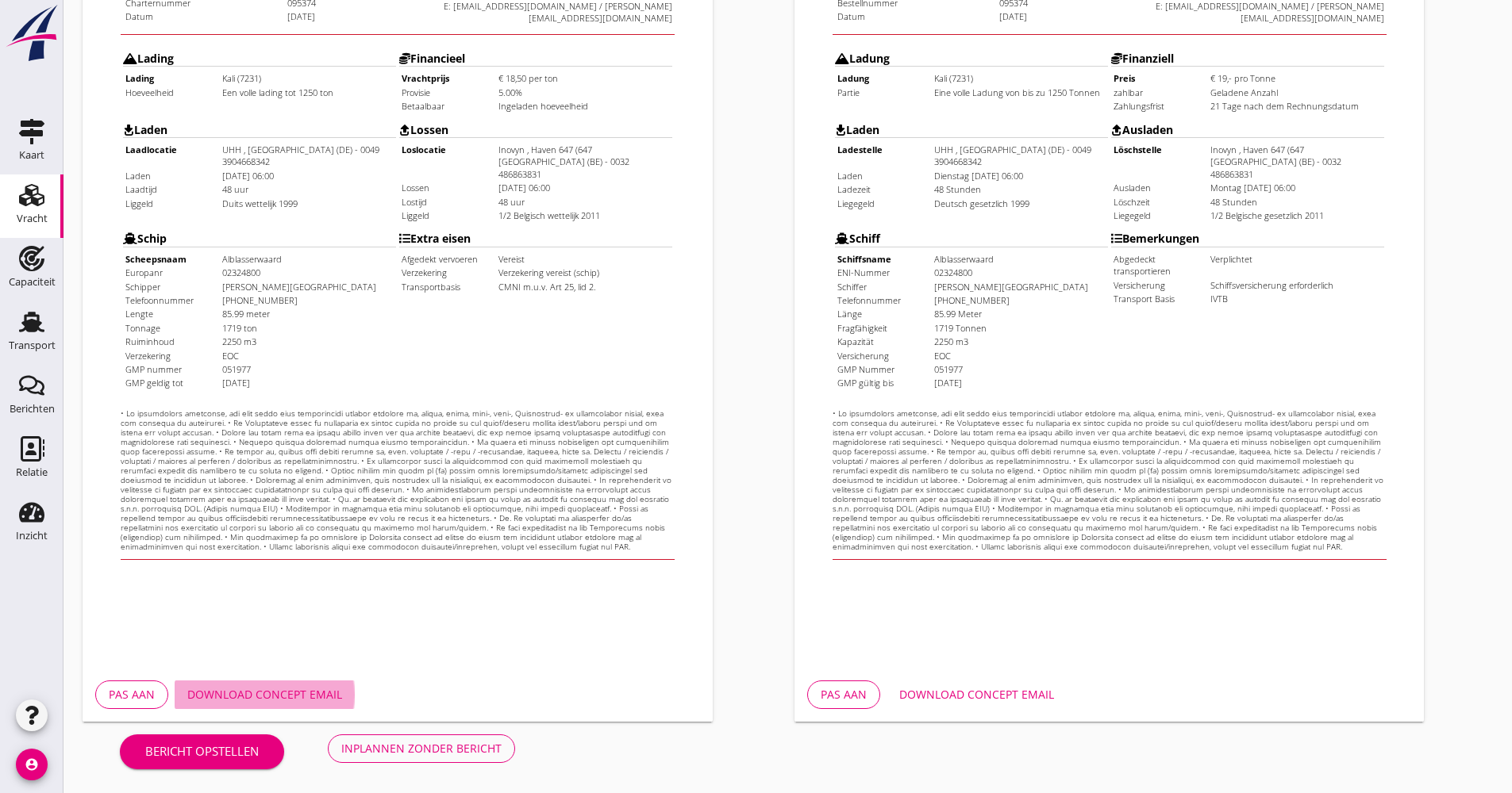
drag, startPoint x: 261, startPoint y: 685, endPoint x: 250, endPoint y: 688, distance: 11.4
click at [262, 685] on button "Download concept email" at bounding box center [264, 695] width 180 height 29
drag, startPoint x: 493, startPoint y: 751, endPoint x: 480, endPoint y: 751, distance: 13.0
click at [493, 751] on div "Inplannen zonder bericht" at bounding box center [421, 748] width 160 height 17
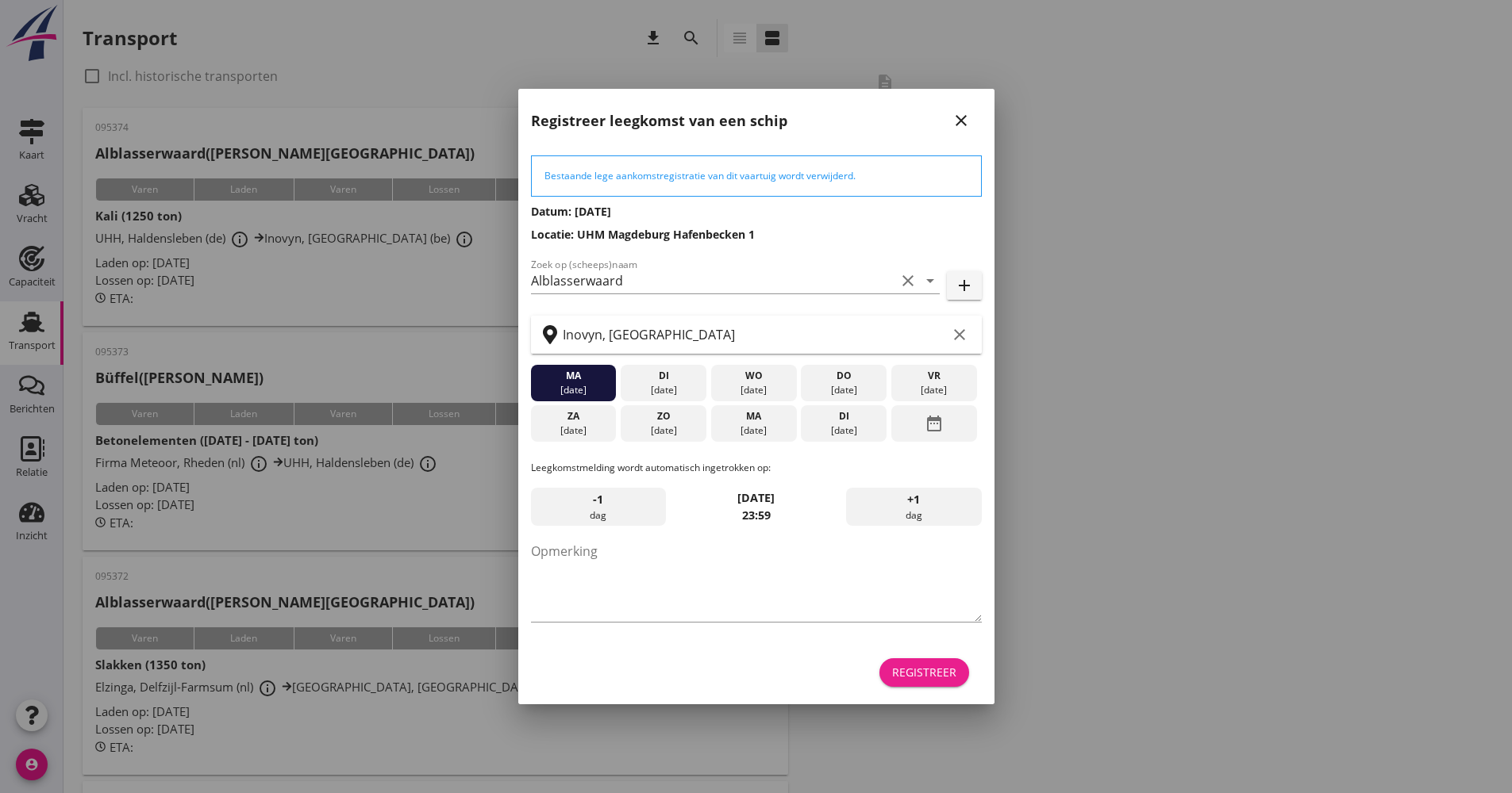
click at [925, 673] on div "Registreer" at bounding box center [923, 672] width 64 height 17
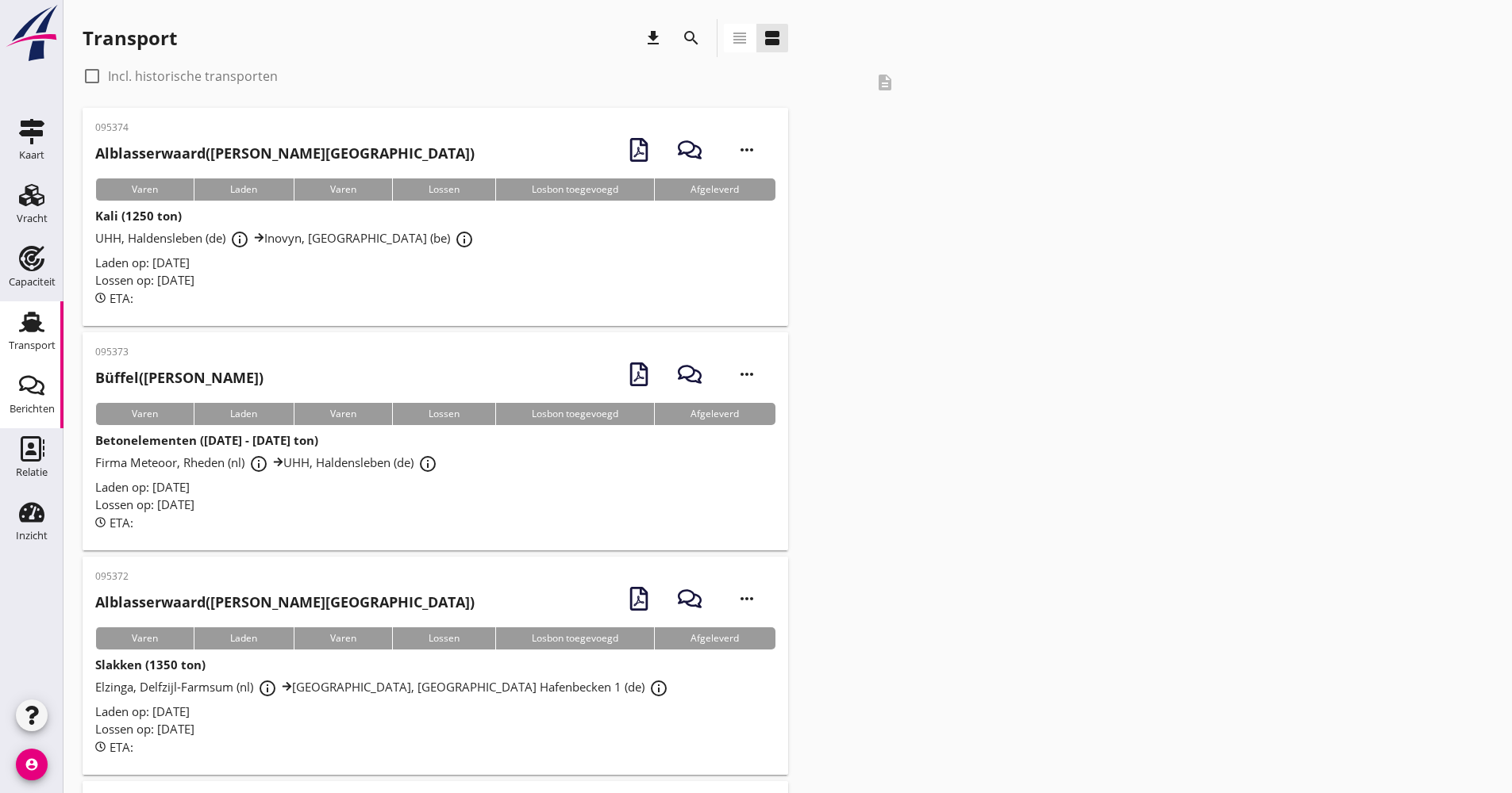
click at [29, 401] on div "Berichten" at bounding box center [32, 409] width 45 height 22
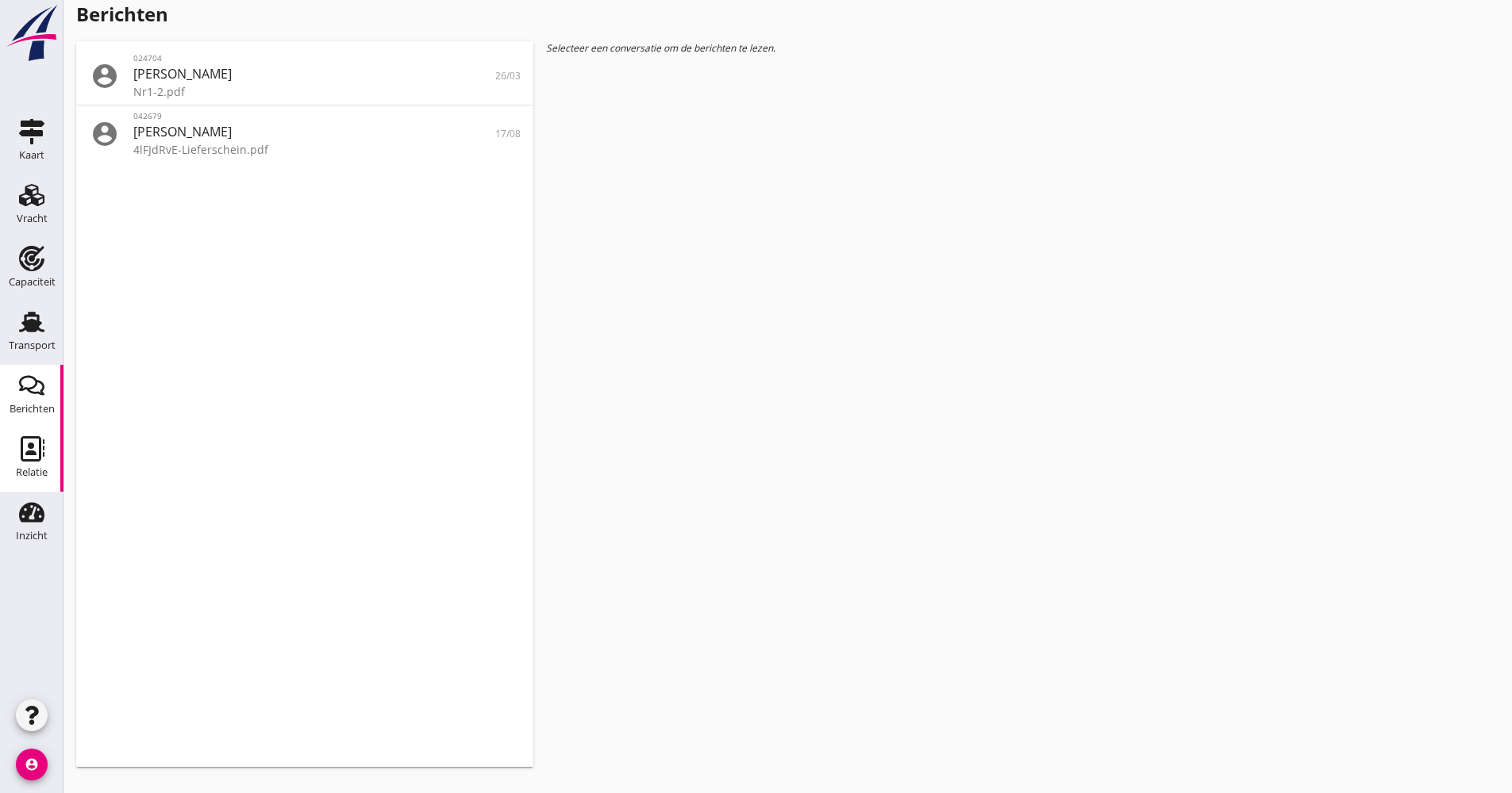
click at [32, 454] on use at bounding box center [32, 448] width 24 height 25
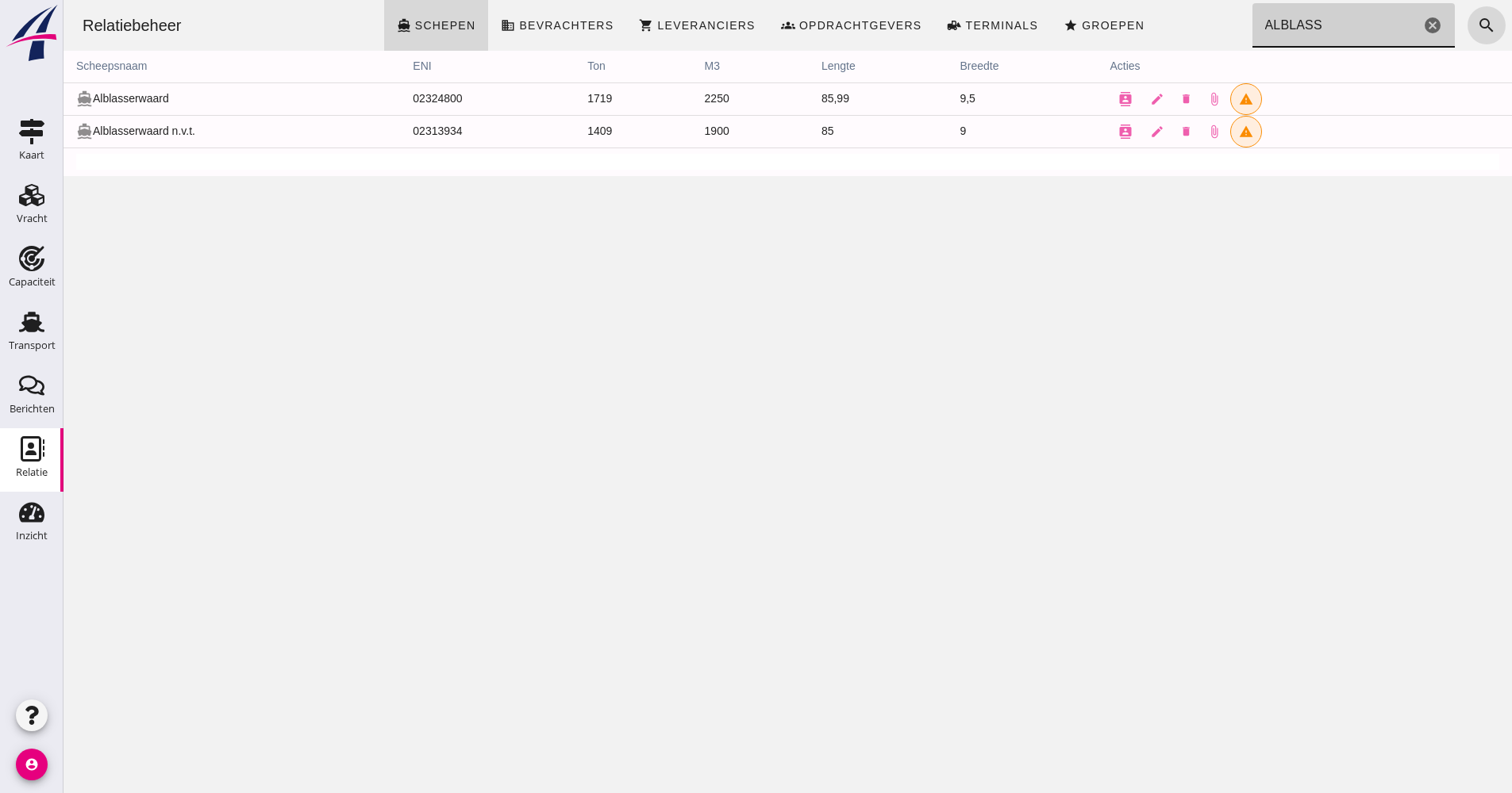
drag, startPoint x: 1298, startPoint y: 16, endPoint x: 1238, endPoint y: 19, distance: 60.1
click at [1252, 19] on input "ALBLASS" at bounding box center [1336, 25] width 168 height 45
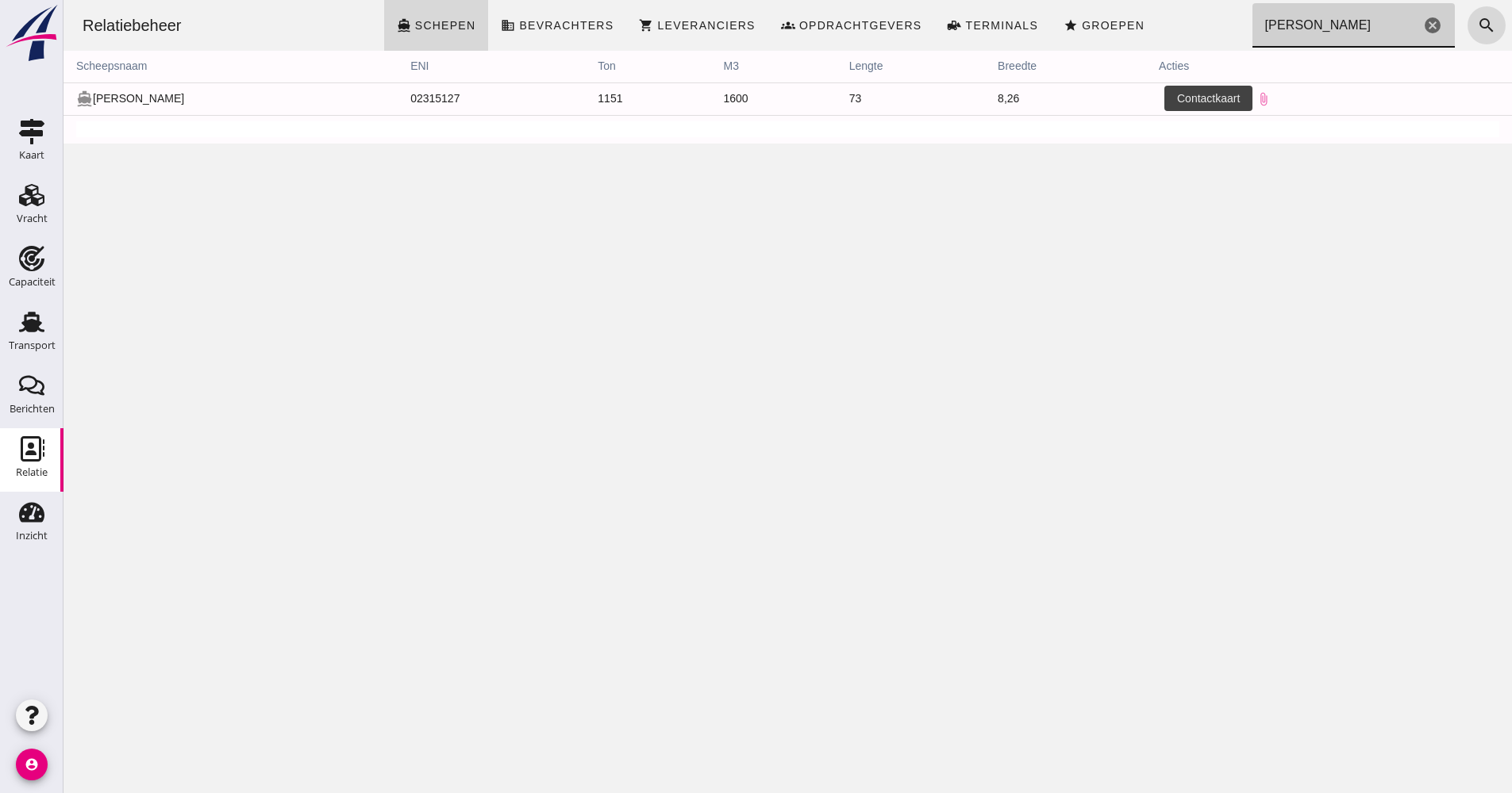
type input "[PERSON_NAME]"
click at [1167, 99] on icon "contacts" at bounding box center [1173, 98] width 14 height 14
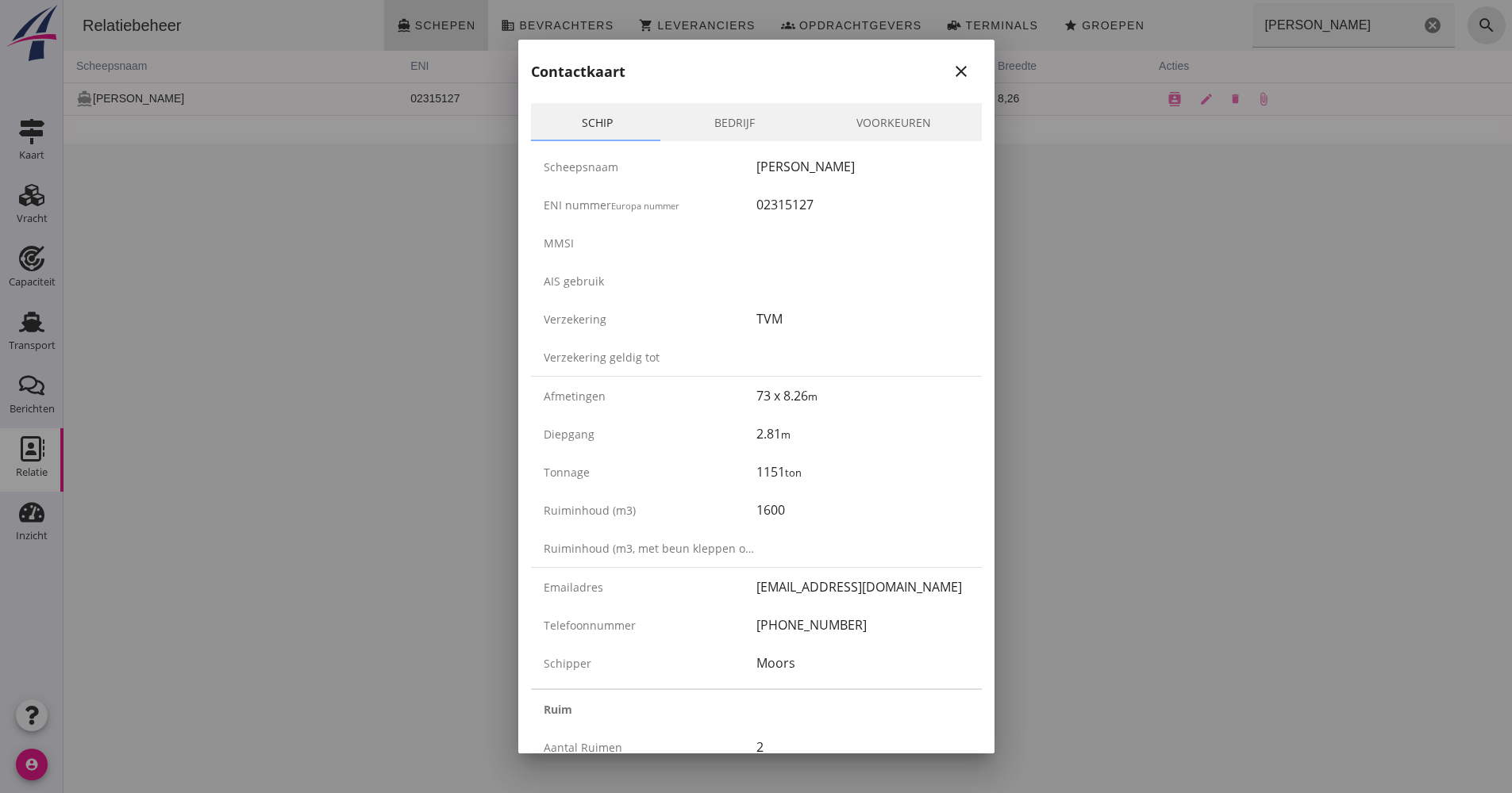
drag, startPoint x: 852, startPoint y: 628, endPoint x: 718, endPoint y: 628, distance: 134.0
click at [718, 628] on div "Telefoonnummer [PHONE_NUMBER]" at bounding box center [756, 625] width 451 height 38
drag, startPoint x: 718, startPoint y: 628, endPoint x: 786, endPoint y: 628, distance: 68.0
copy div "[PHONE_NUMBER]"
drag, startPoint x: 815, startPoint y: 203, endPoint x: 742, endPoint y: 199, distance: 73.1
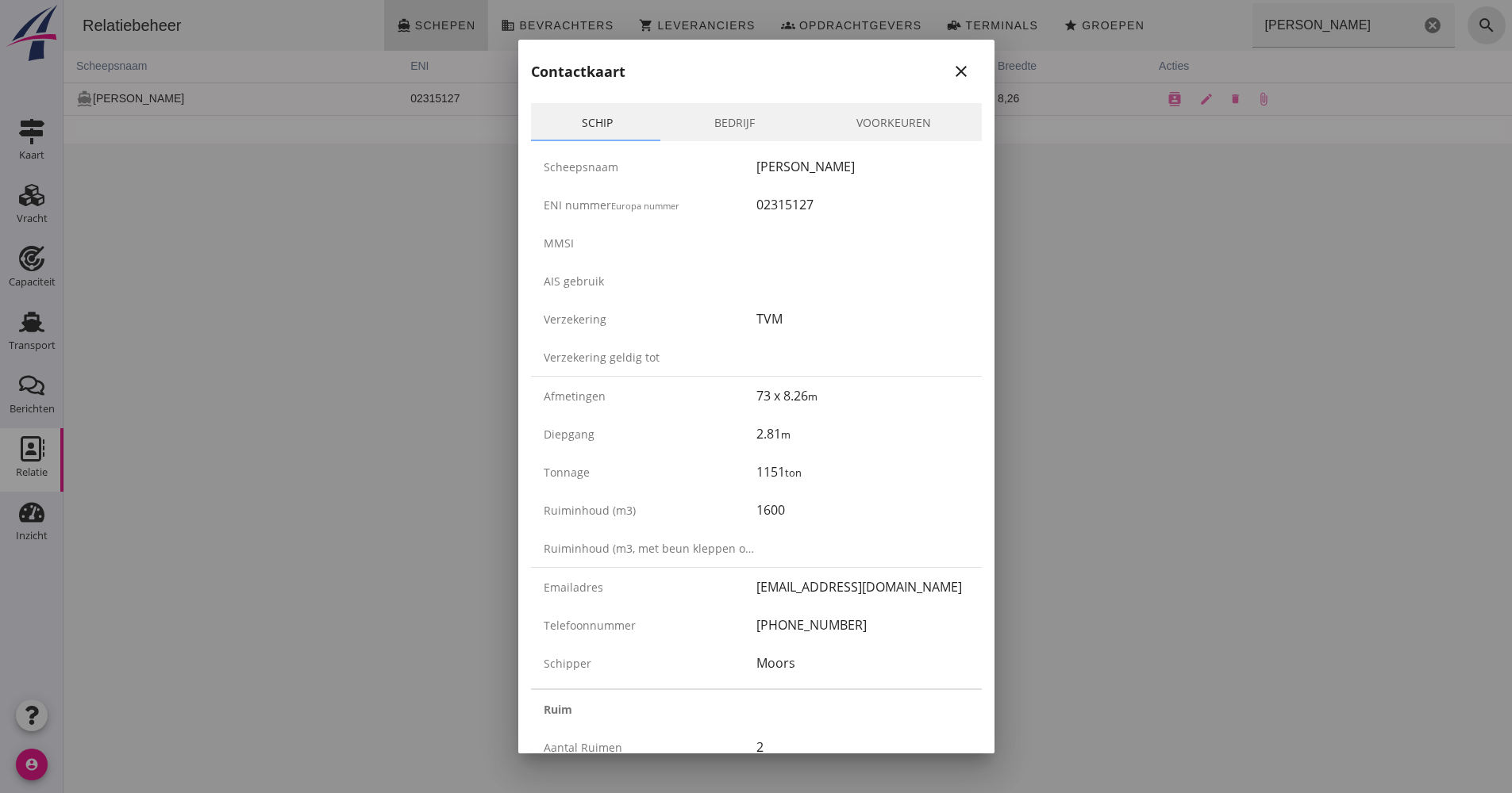
click at [742, 199] on div "ENI nummer Europa nummer 02315127" at bounding box center [756, 204] width 451 height 38
drag, startPoint x: 742, startPoint y: 199, endPoint x: 759, endPoint y: 207, distance: 18.8
copy div "02315127"
click at [1208, 247] on div at bounding box center [756, 396] width 1512 height 793
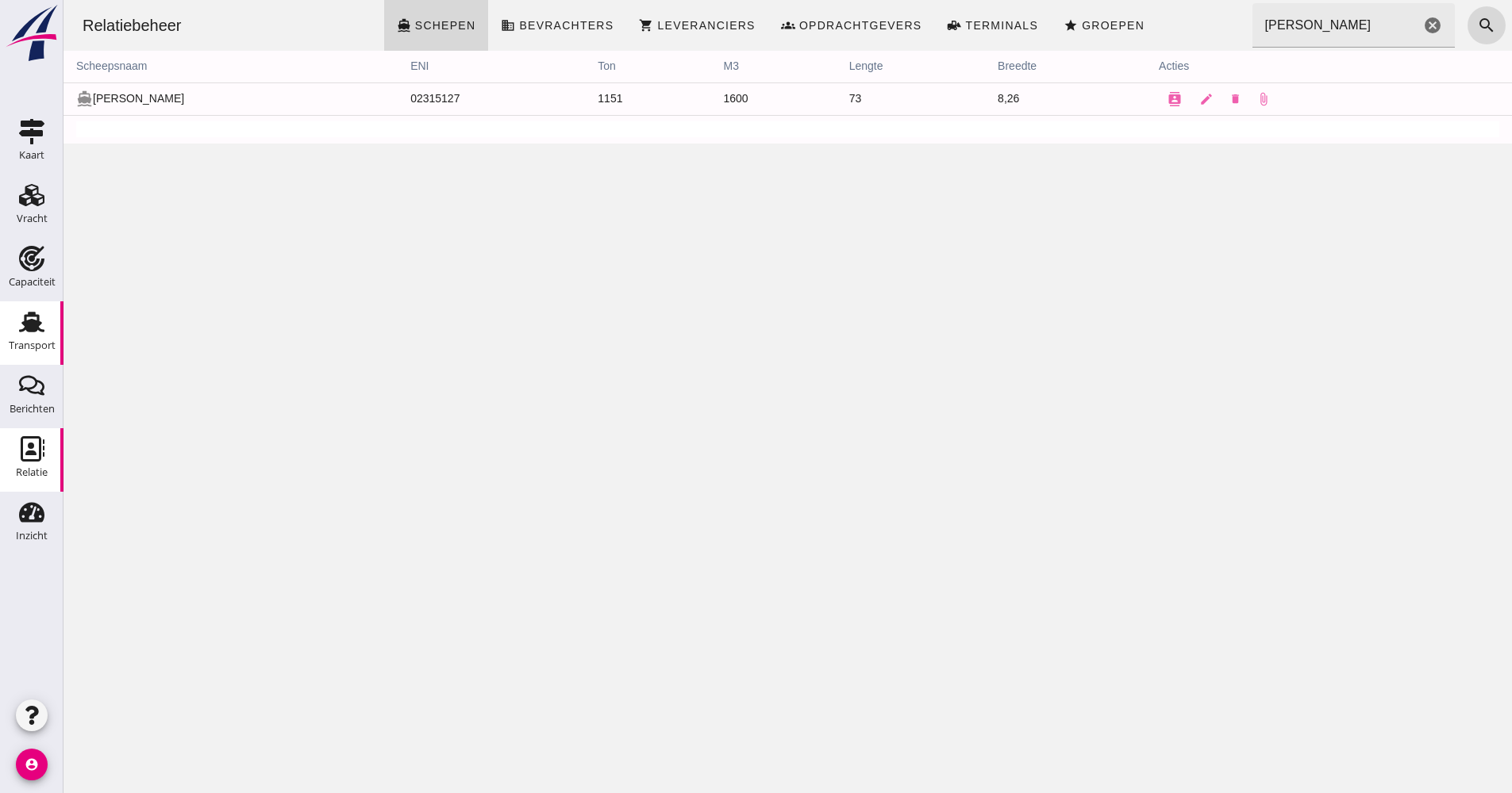
drag, startPoint x: 61, startPoint y: 332, endPoint x: 0, endPoint y: 332, distance: 61.0
click at [61, 332] on div "Transport Transport" at bounding box center [32, 333] width 63 height 63
click at [41, 334] on icon "Transport" at bounding box center [32, 322] width 25 height 25
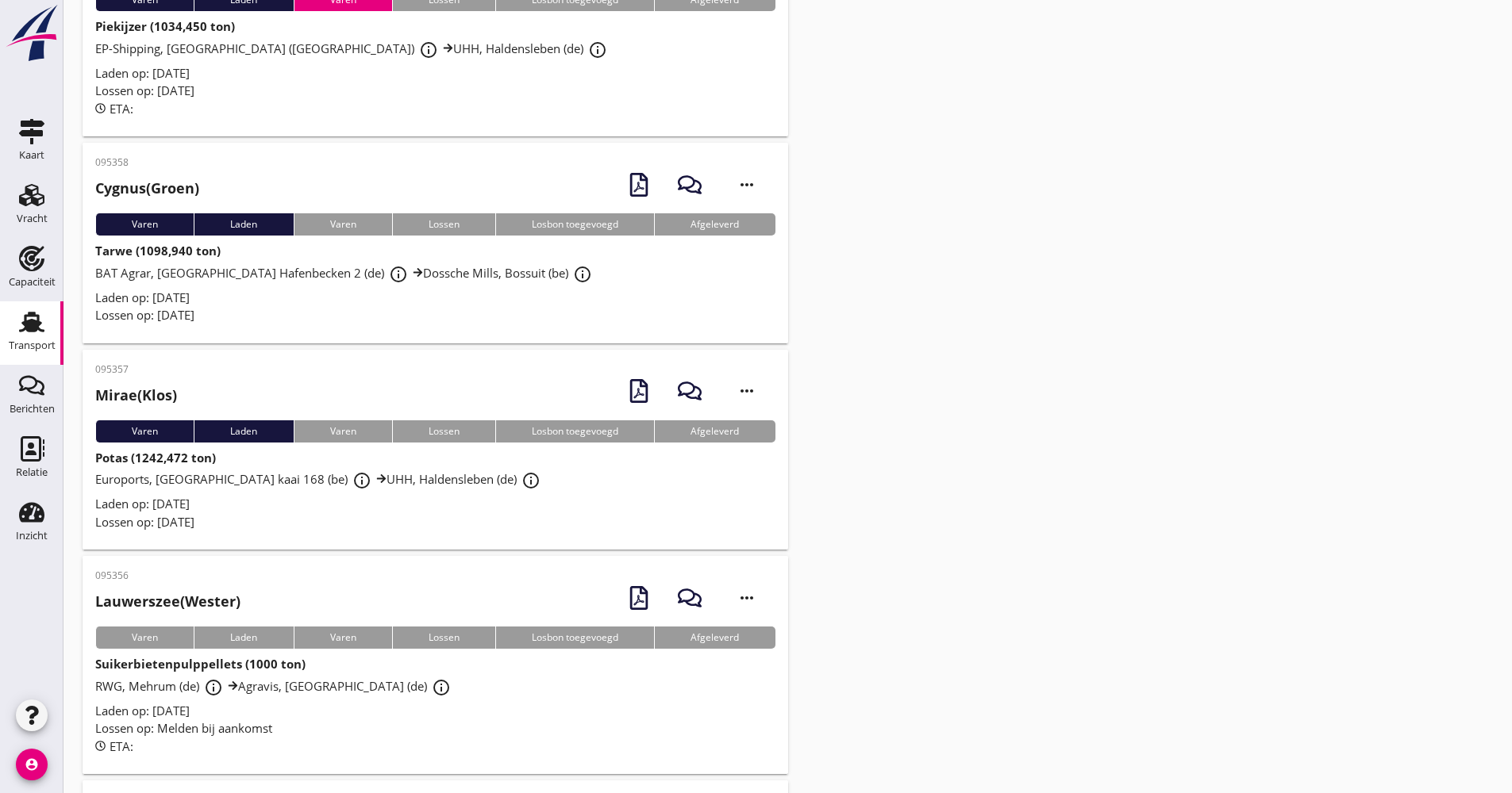
scroll to position [3691, 0]
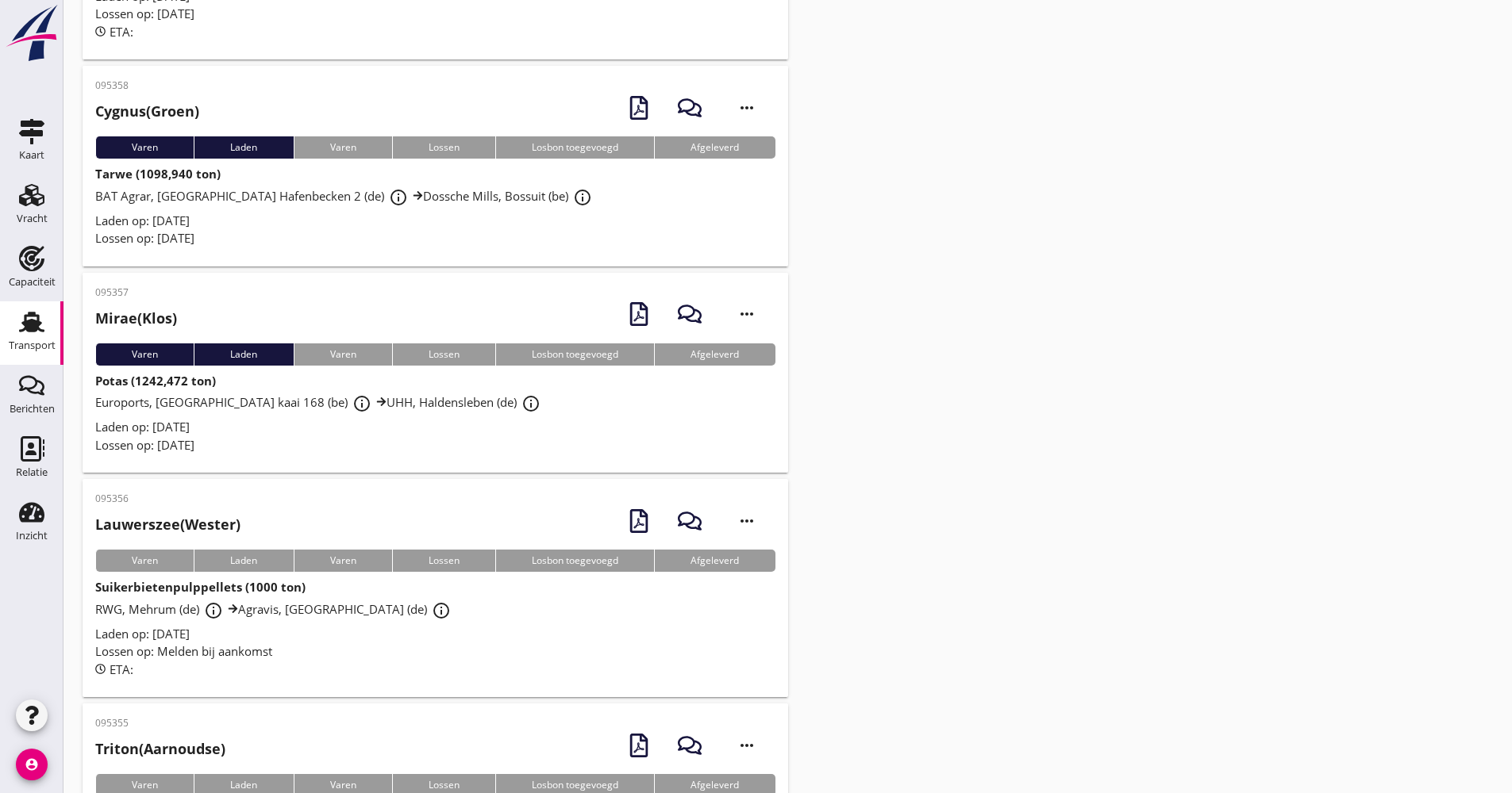
click at [435, 643] on div "Lossen op: Melden bij aankomst" at bounding box center [435, 652] width 680 height 19
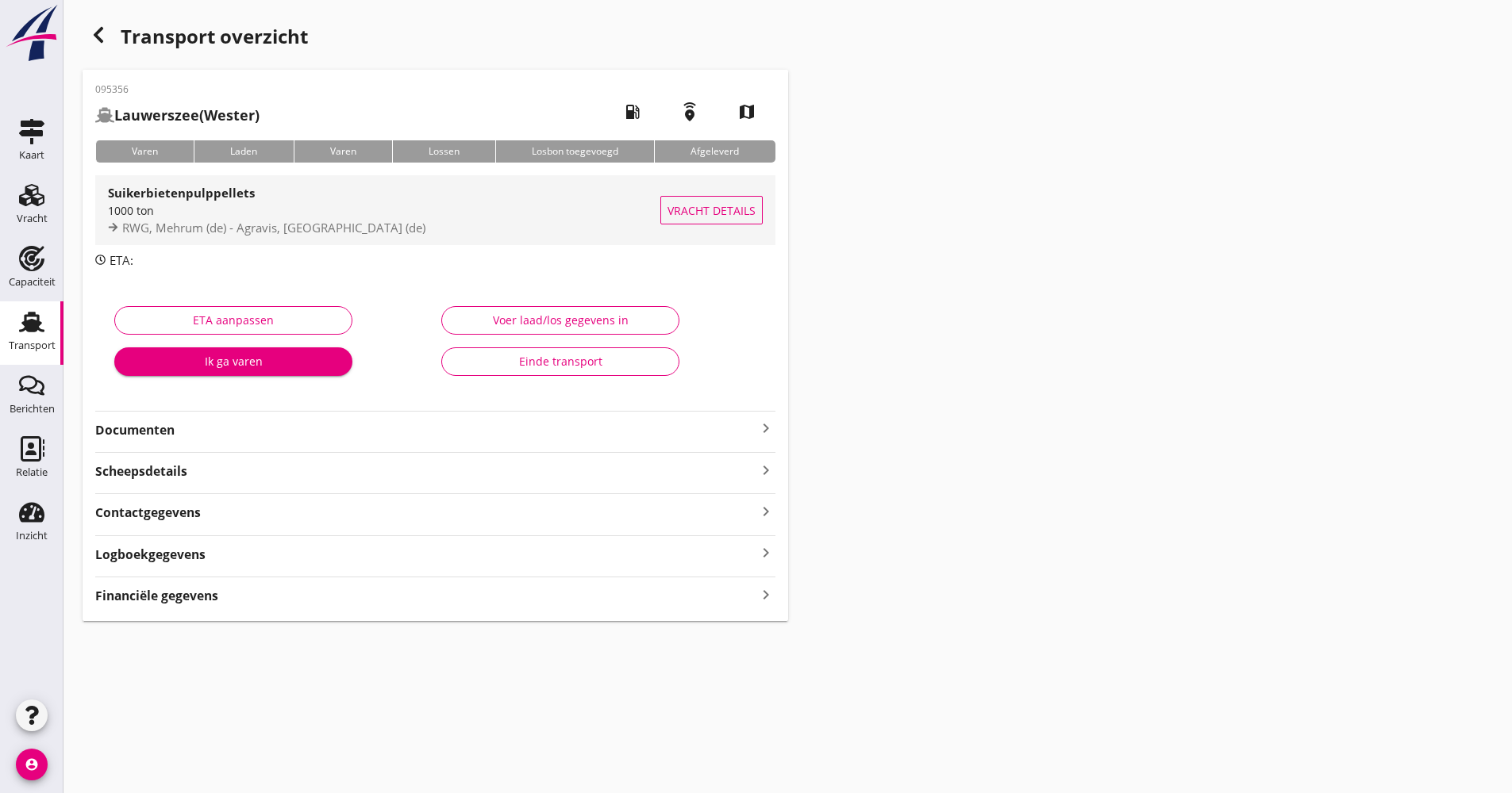
click at [323, 208] on div "1000 ton" at bounding box center [383, 211] width 552 height 17
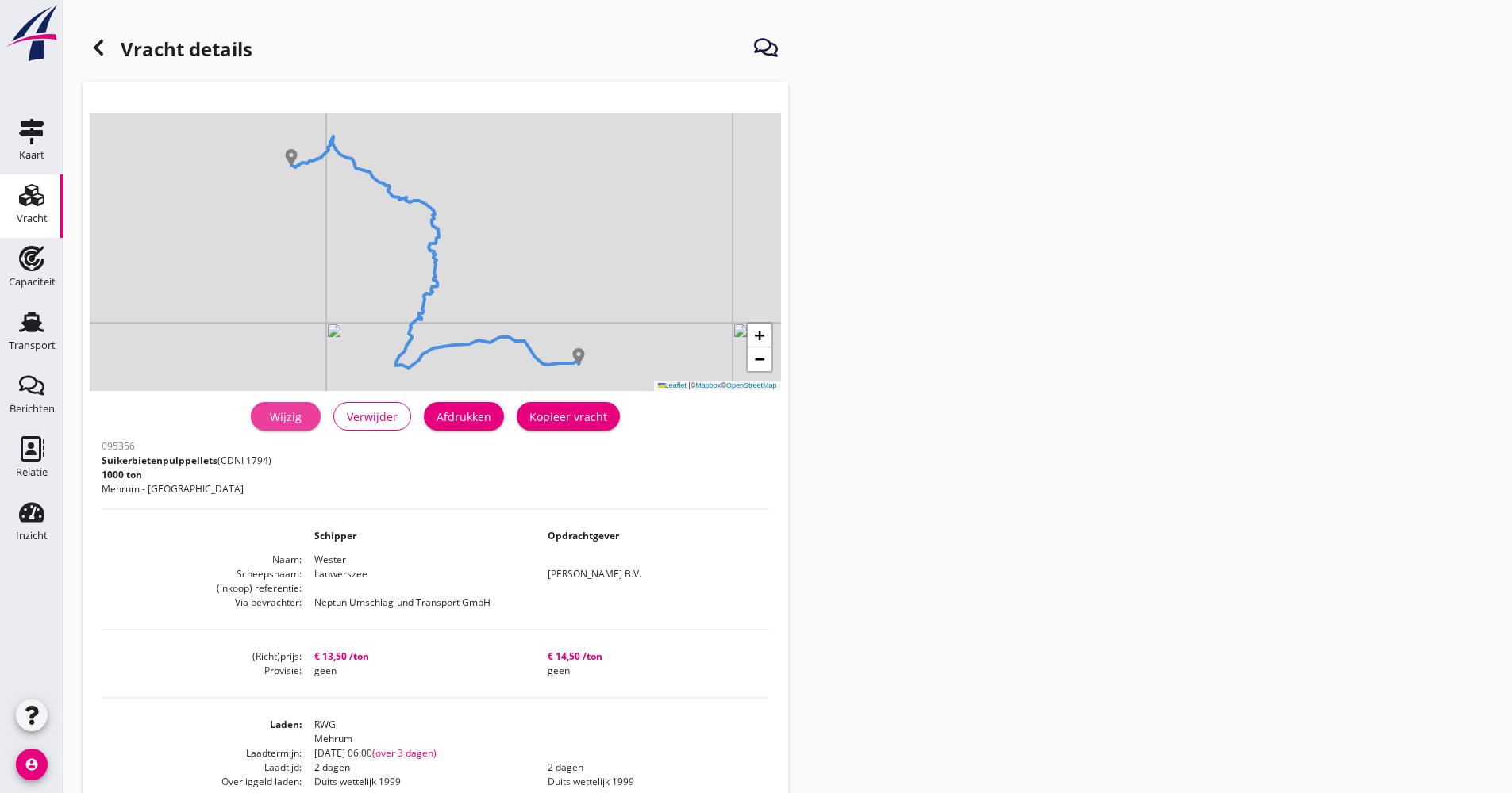
click at [303, 417] on div "Wijzig" at bounding box center [286, 417] width 45 height 17
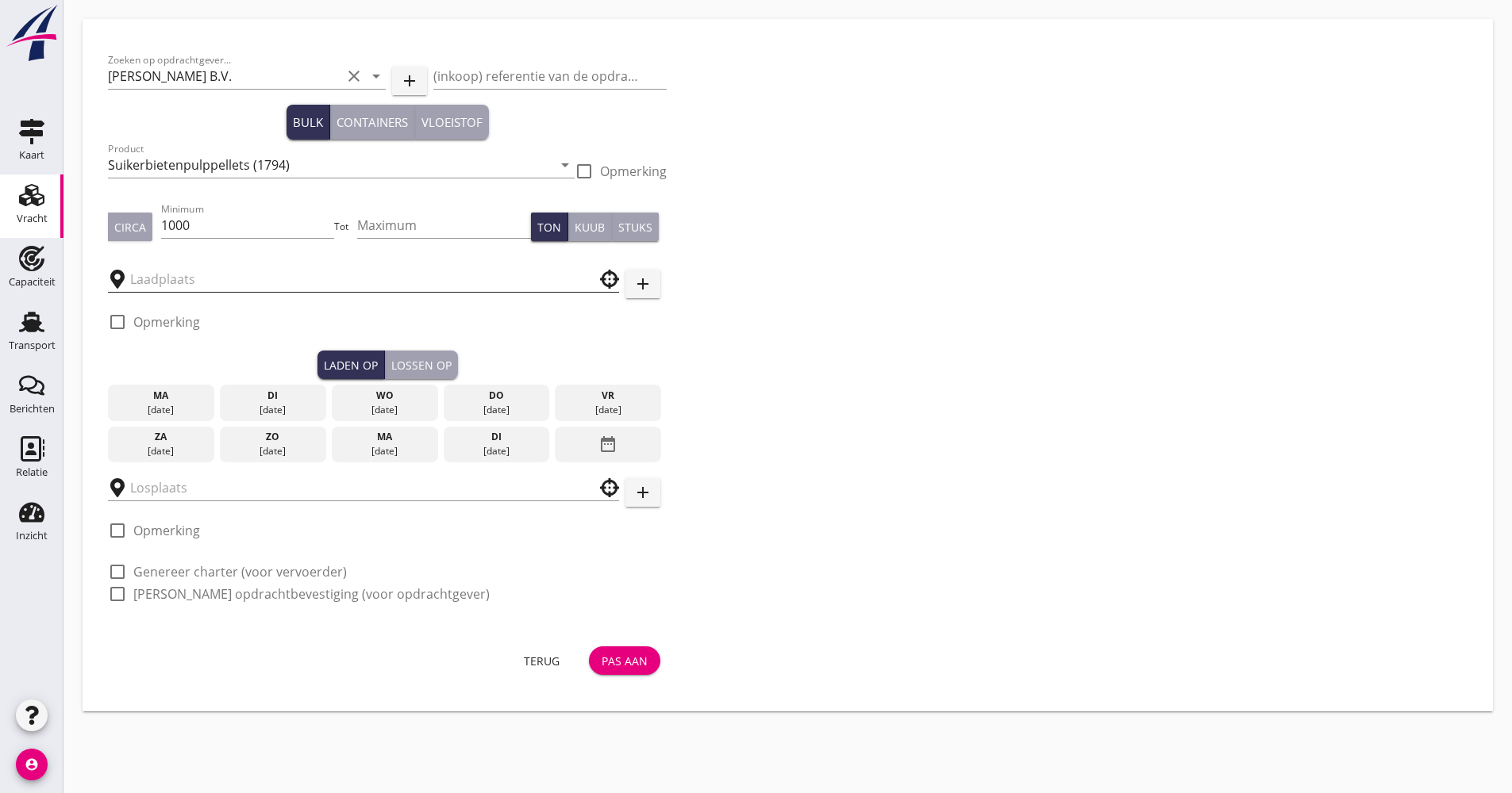
type input "RWG"
type input "Agravis"
checkbox input "true"
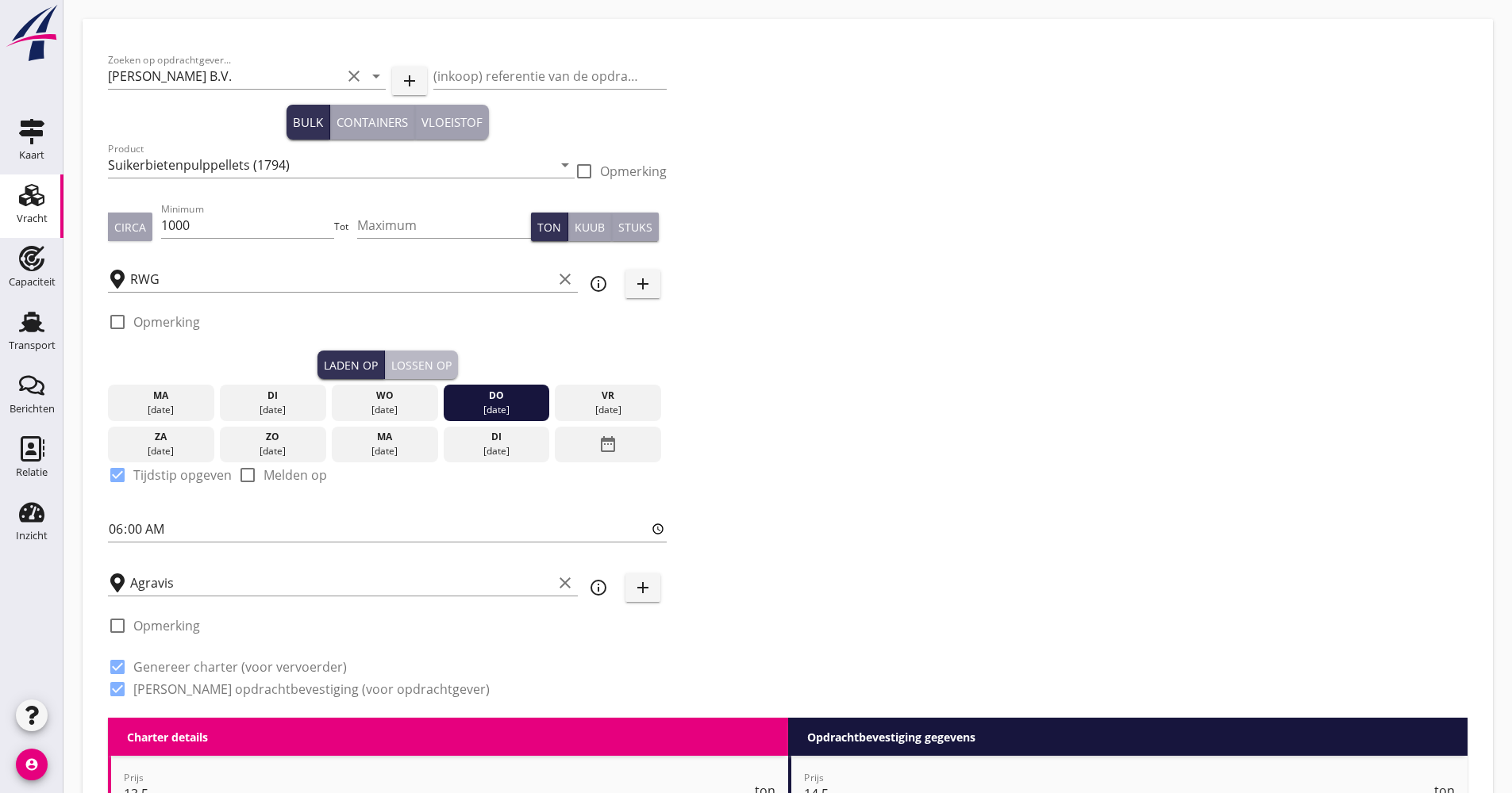
click at [427, 363] on div "Lossen op" at bounding box center [421, 365] width 60 height 17
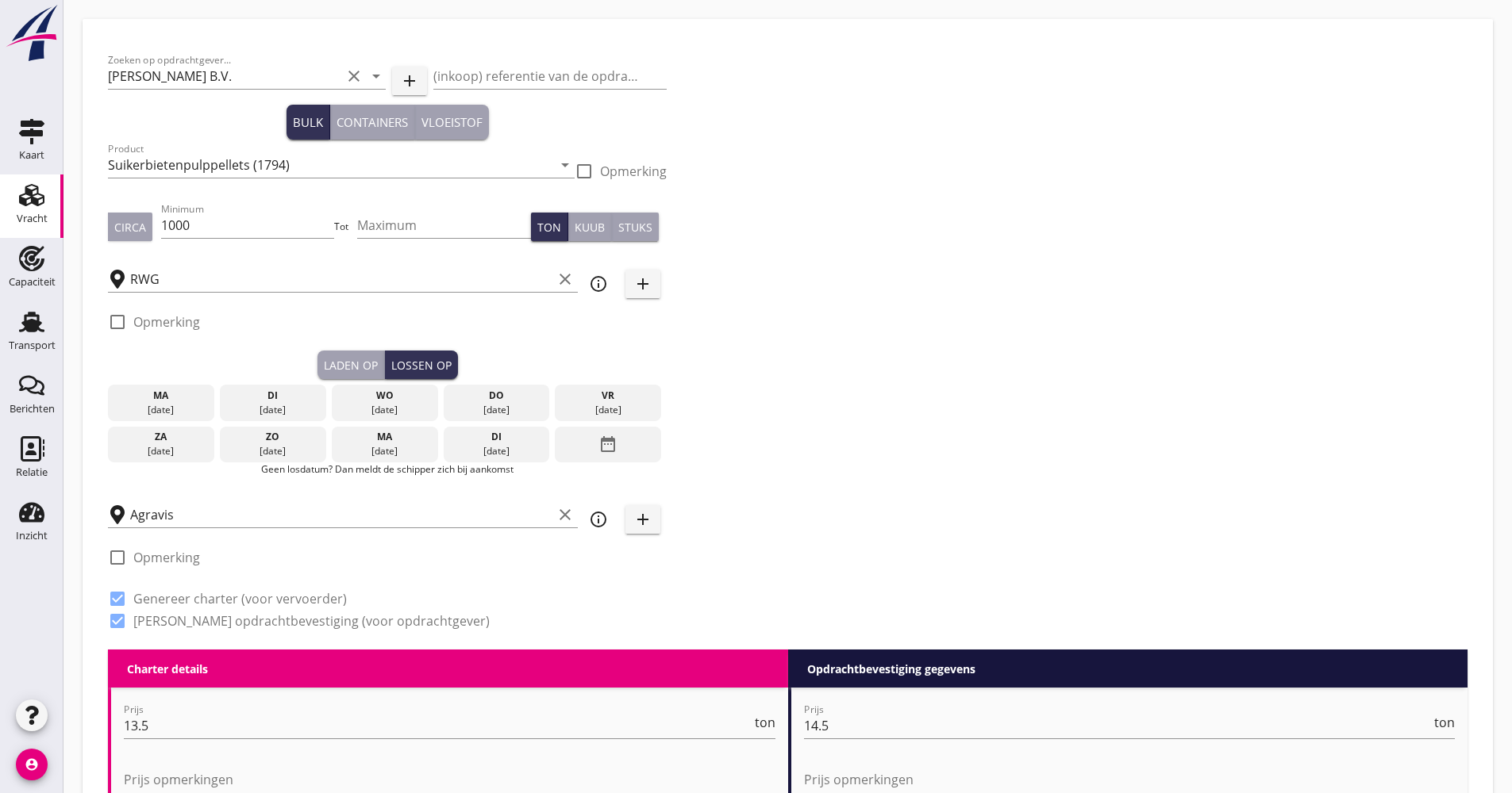
click at [398, 444] on div "[DATE]" at bounding box center [385, 451] width 98 height 14
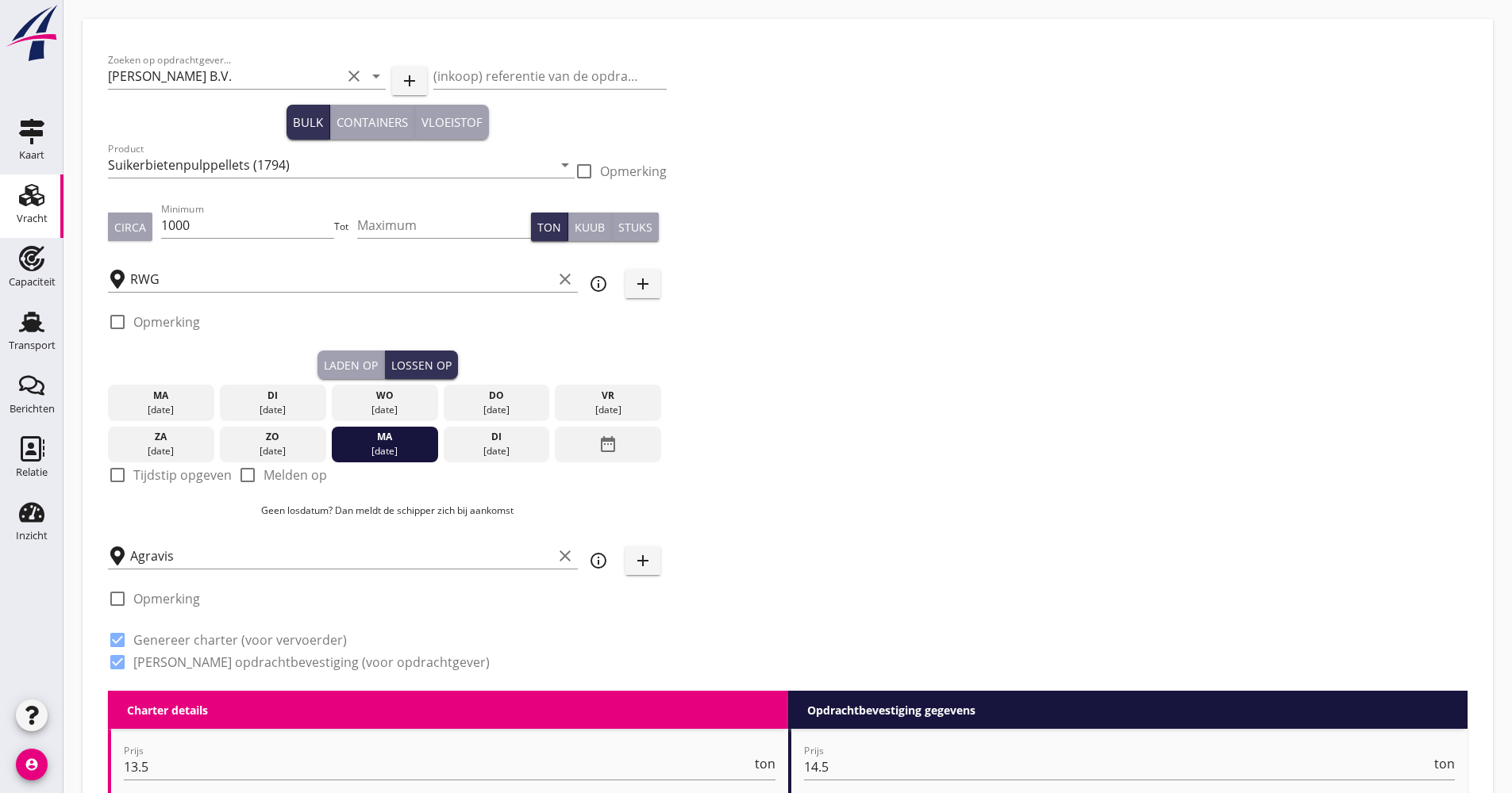
click at [194, 474] on label "Tijdstip opgeven" at bounding box center [183, 475] width 98 height 16
checkbox input "true"
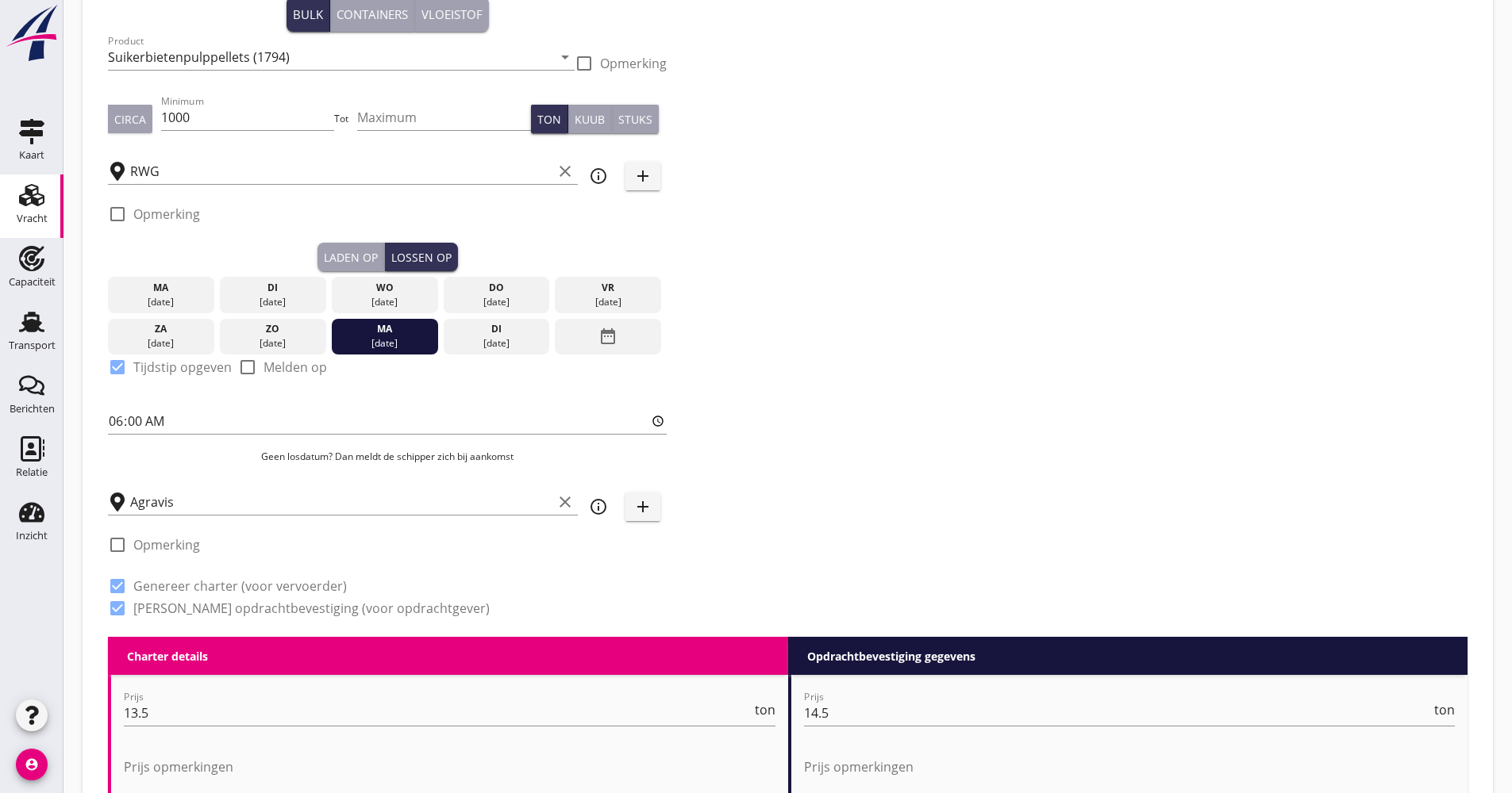
scroll to position [317, 0]
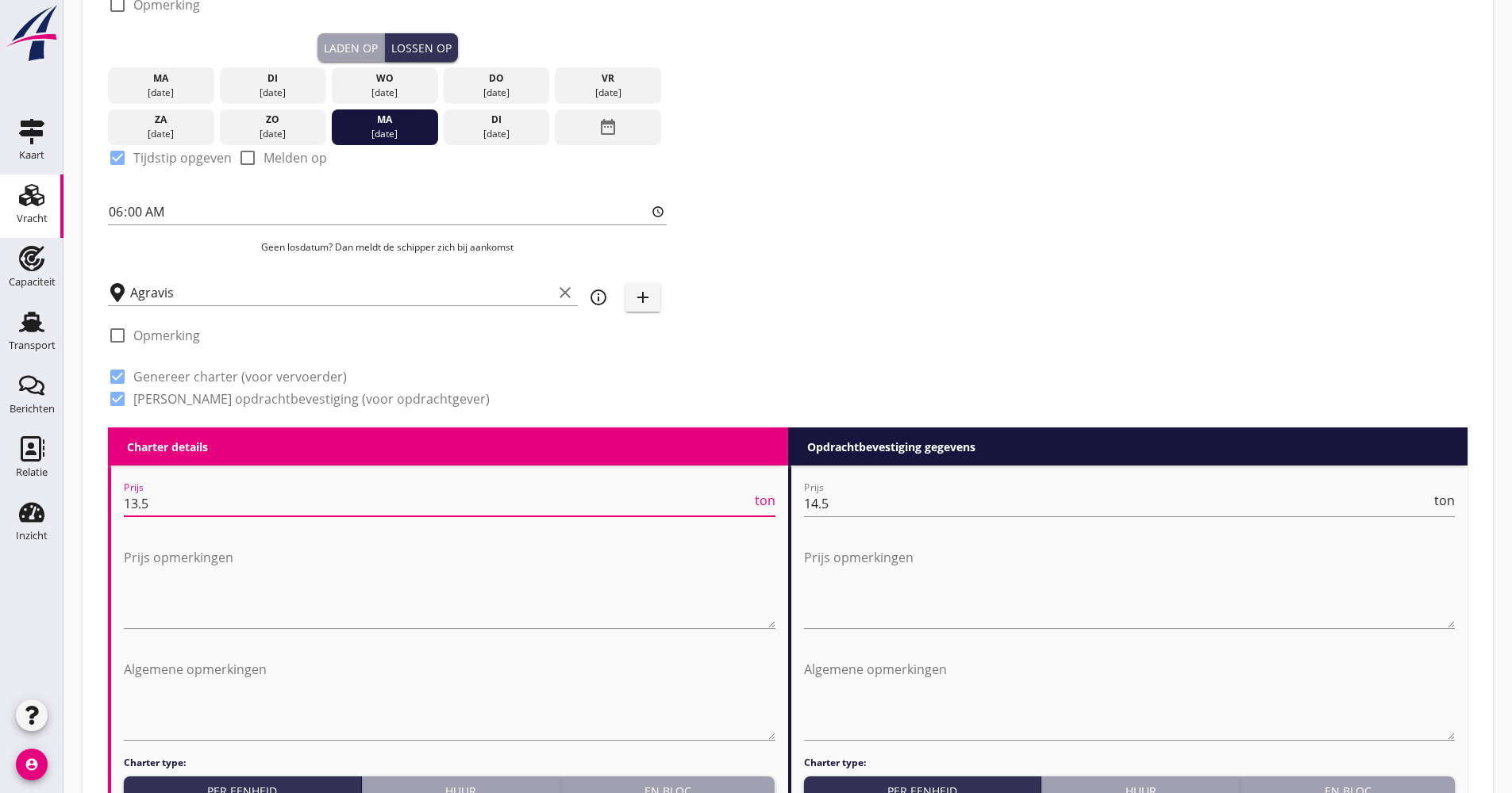
drag, startPoint x: 173, startPoint y: 504, endPoint x: 102, endPoint y: 518, distance: 72.4
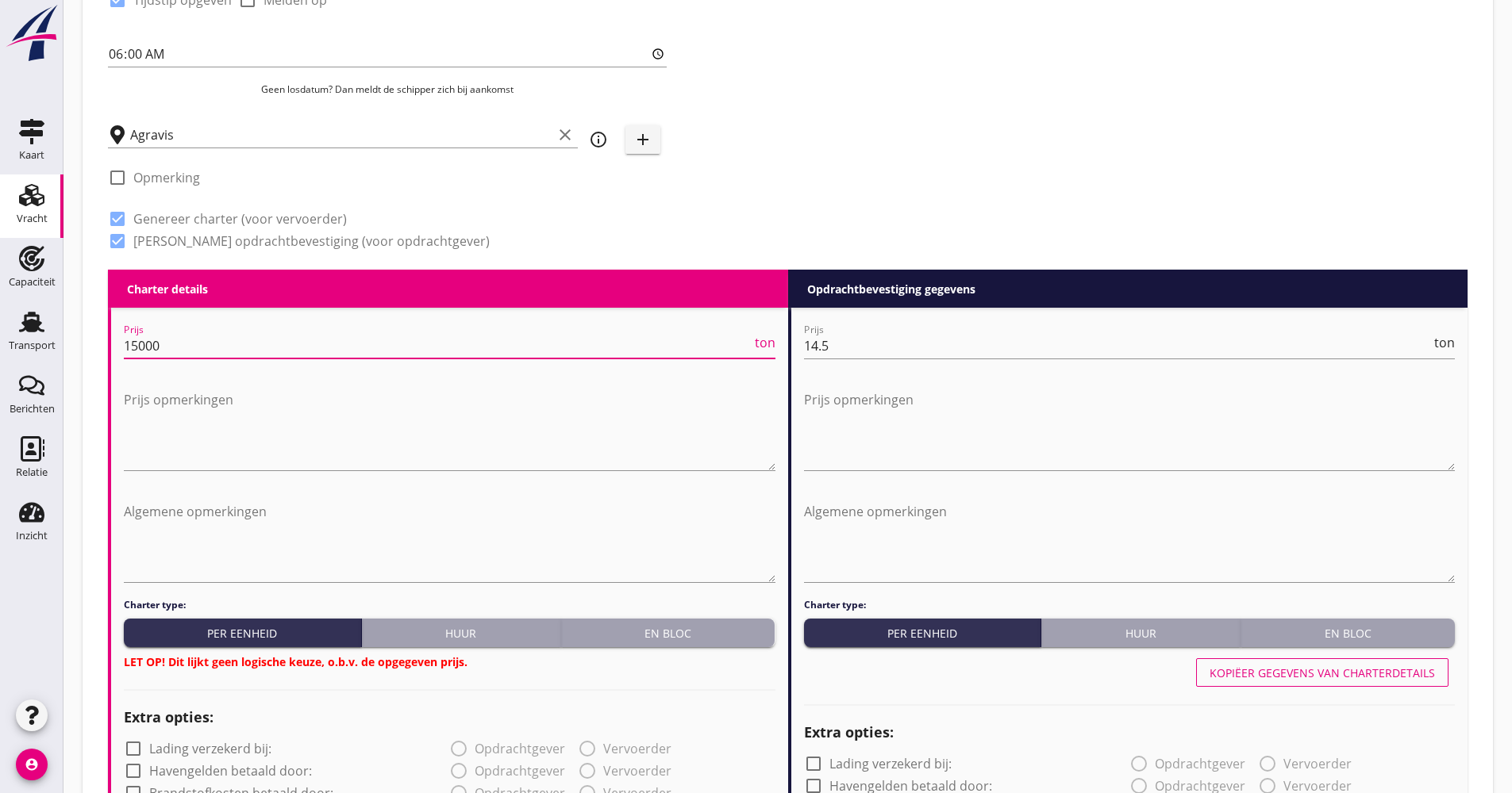
scroll to position [476, 0]
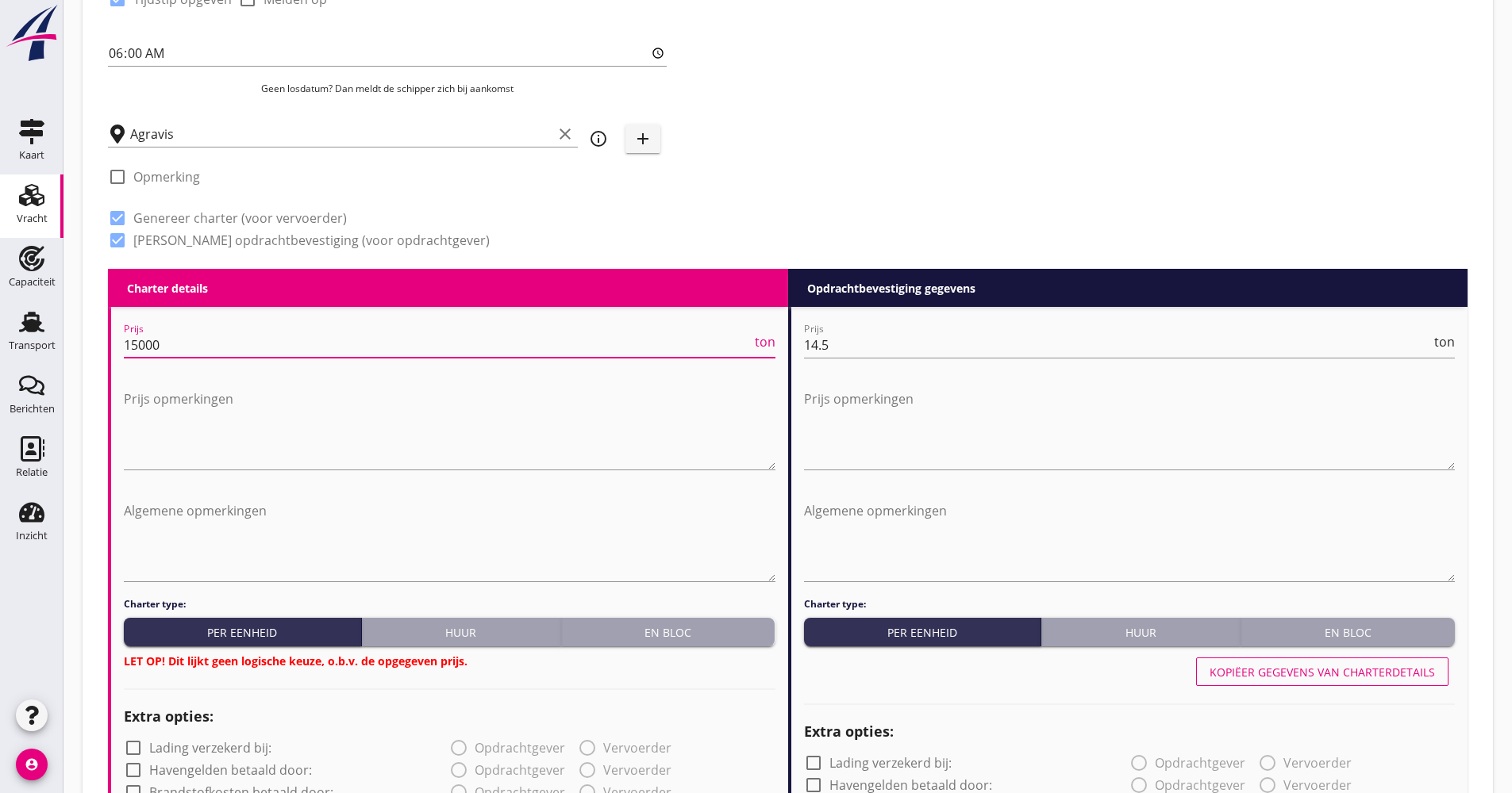
type input "15000"
click at [718, 653] on h3 "LET OP! Dit lijkt geen logische keuze, o.b.v. de opgegeven prijs." at bounding box center [449, 661] width 651 height 17
click at [715, 645] on button "En bloc" at bounding box center [668, 632] width 214 height 29
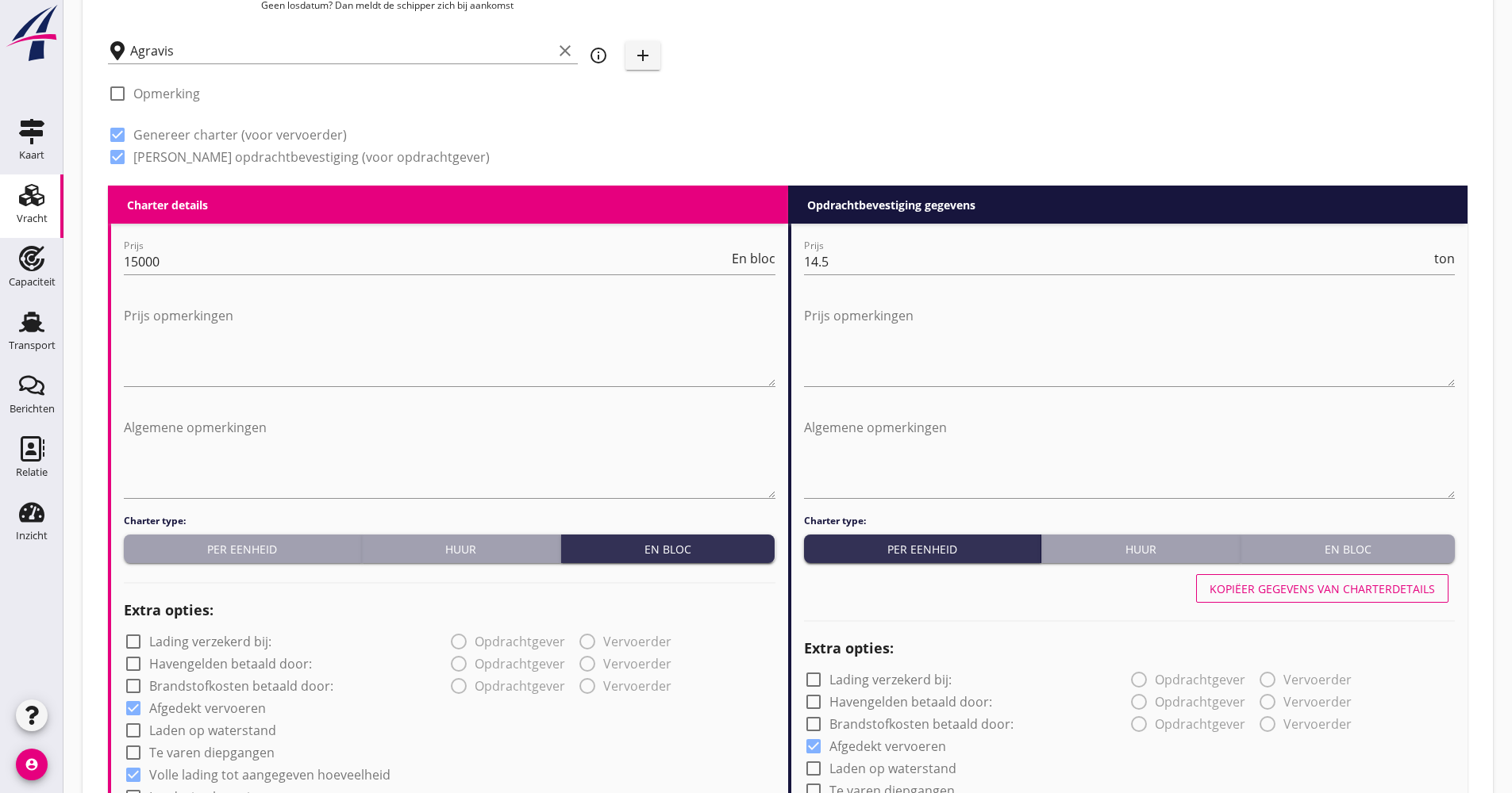
scroll to position [952, 0]
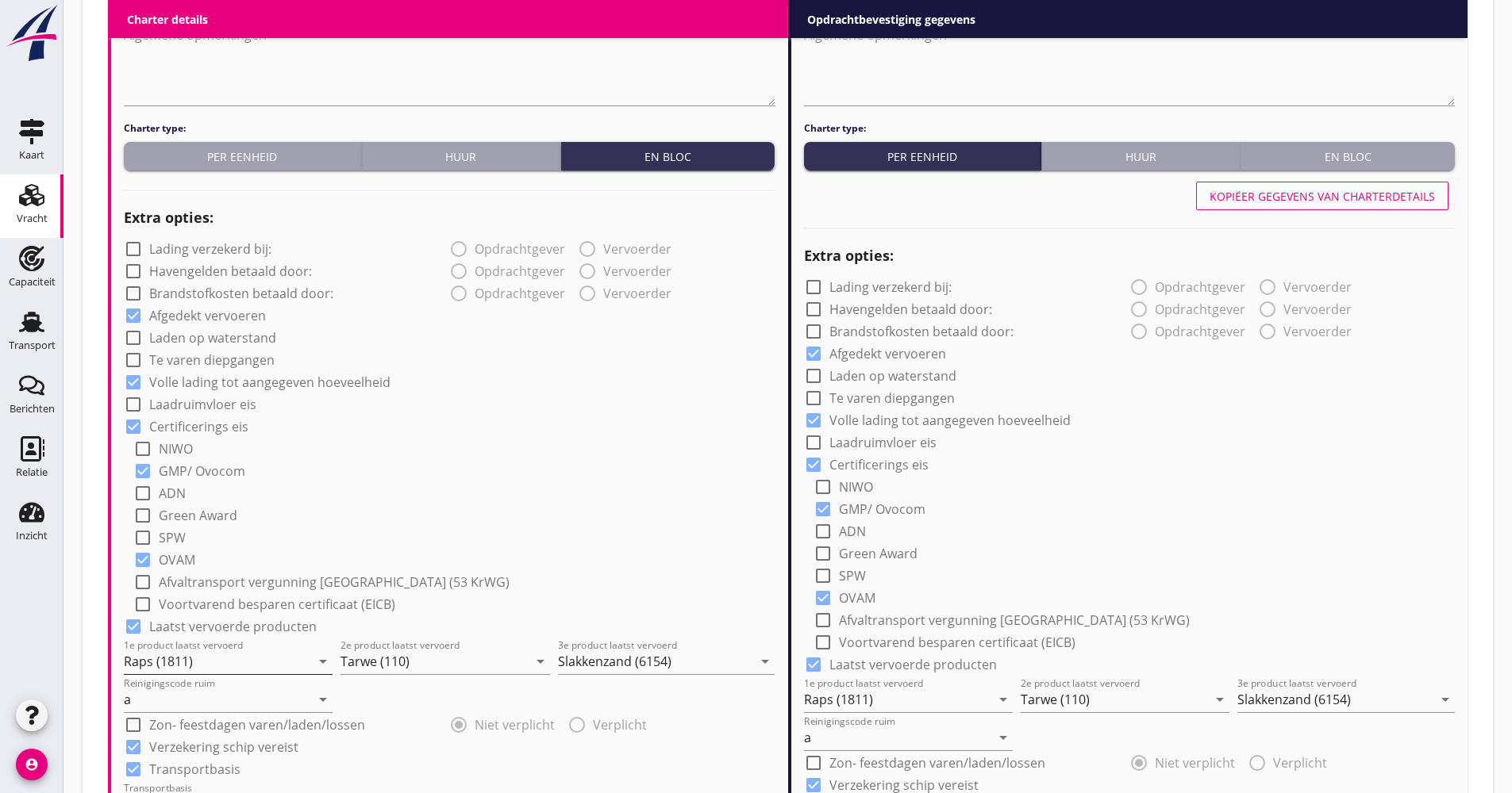
click at [217, 650] on div "1e product laatst vervoerd Raps (1811) arrow_drop_down" at bounding box center [227, 657] width 209 height 35
click at [200, 659] on input "Raps (1811)" at bounding box center [216, 661] width 186 height 25
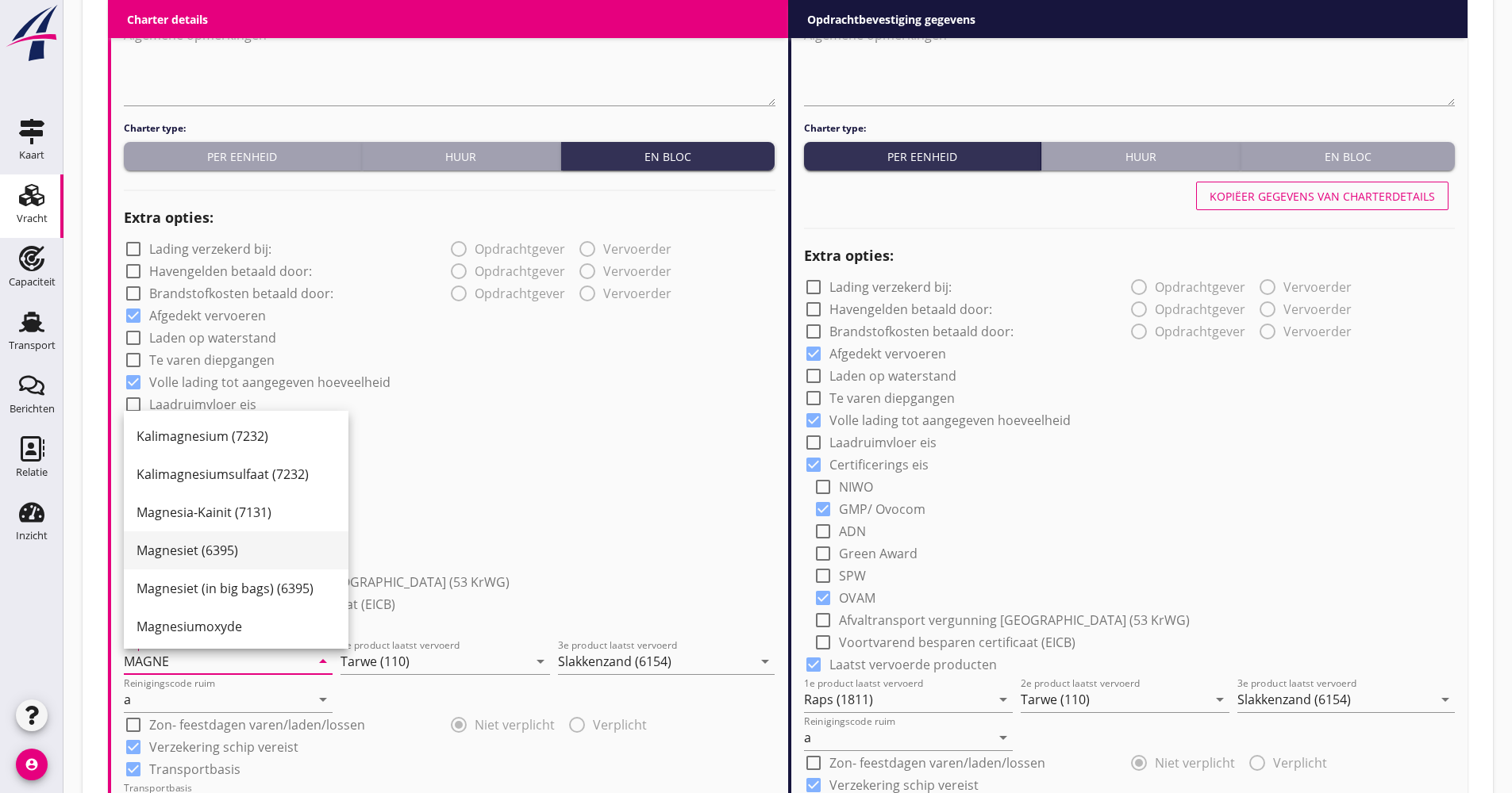
click at [250, 552] on div "Magnesiet (6395)" at bounding box center [236, 550] width 199 height 19
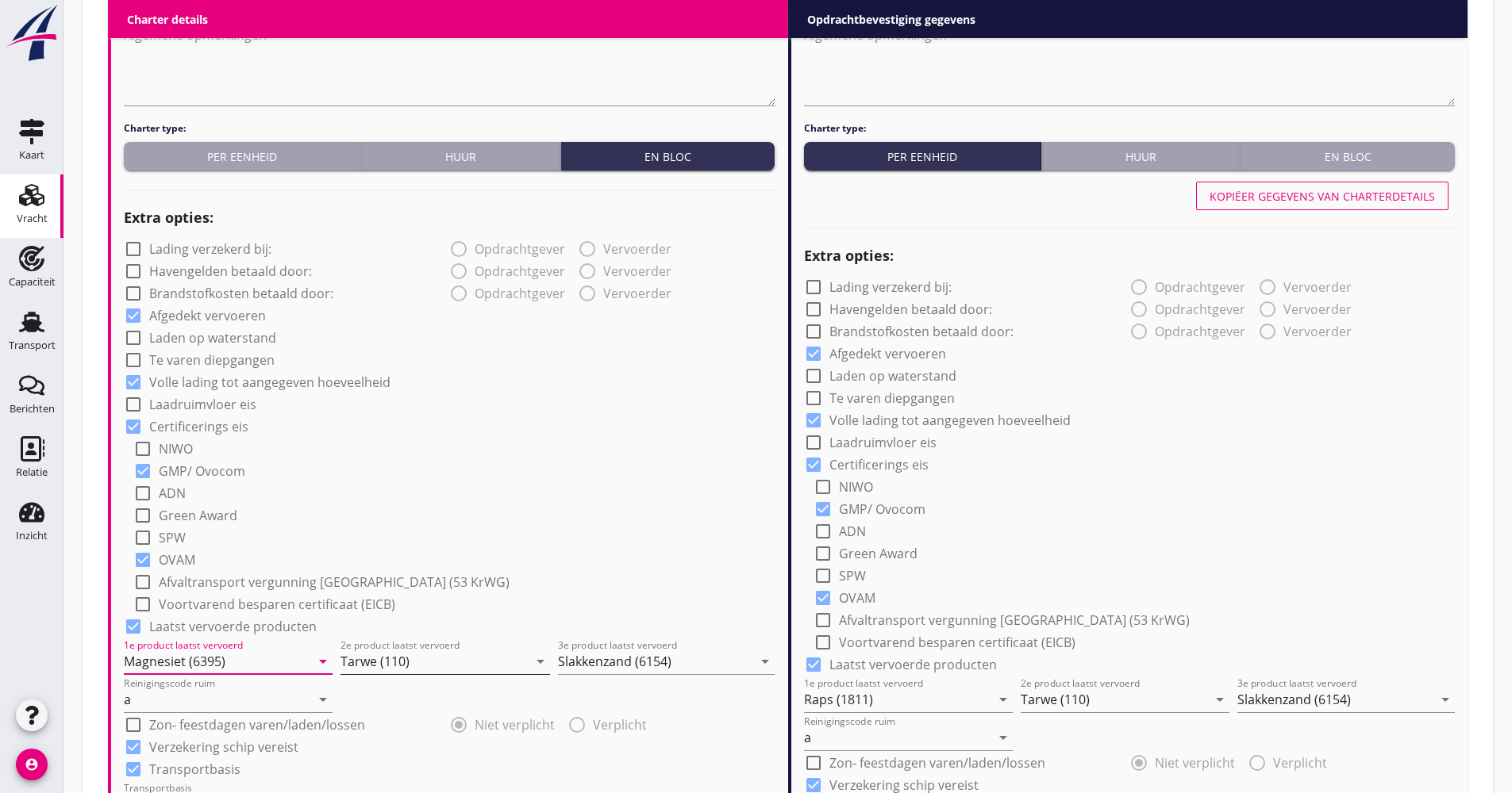
type input "Magnesiet (6395)"
click at [372, 666] on input "Tarwe (110)" at bounding box center [433, 661] width 186 height 25
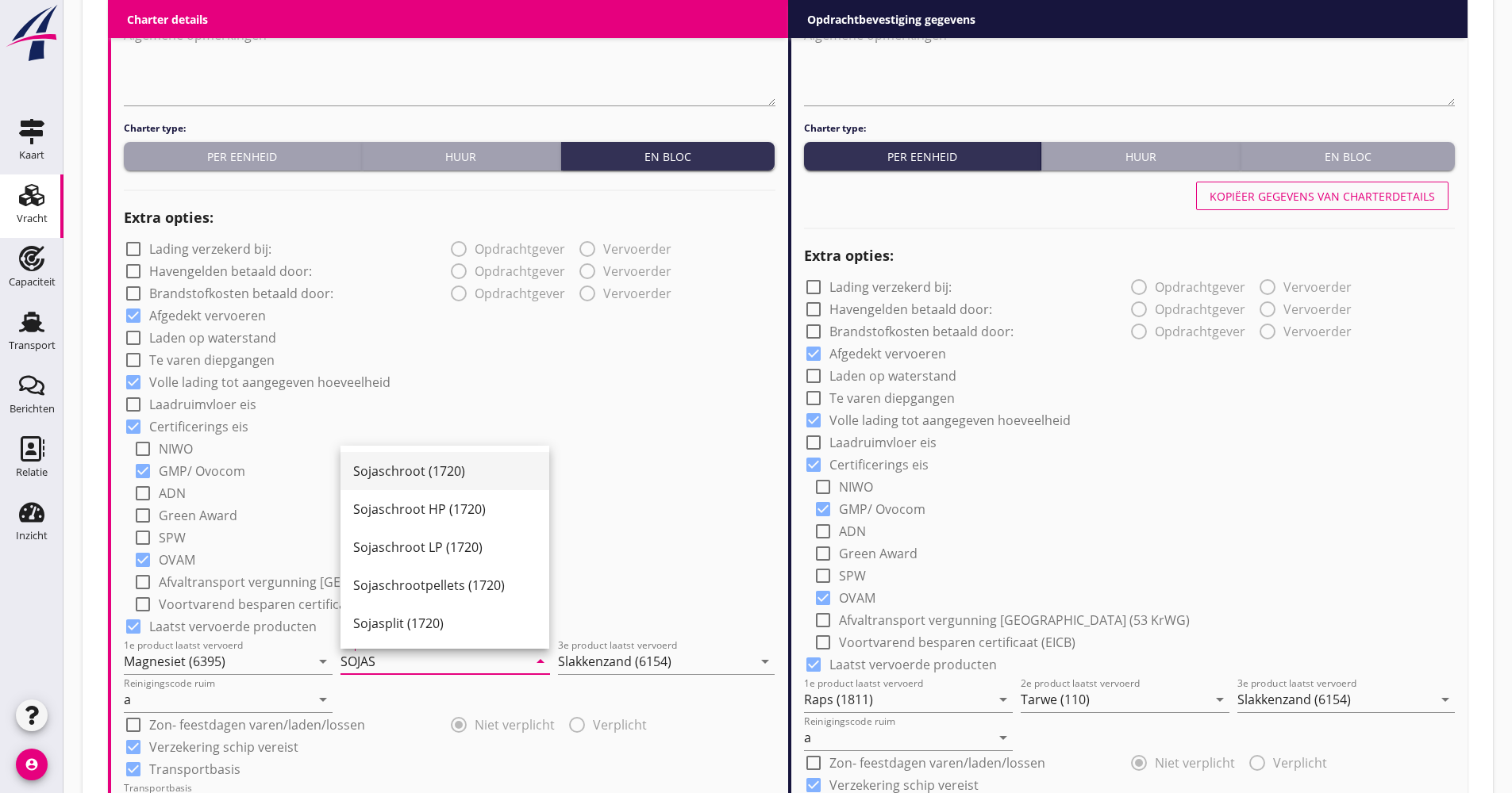
click at [497, 465] on div "Sojaschroot (1720)" at bounding box center [445, 471] width 184 height 19
type input "Sojaschroot (1720)"
click at [612, 654] on input "Slakkenzand (6154)" at bounding box center [655, 661] width 195 height 25
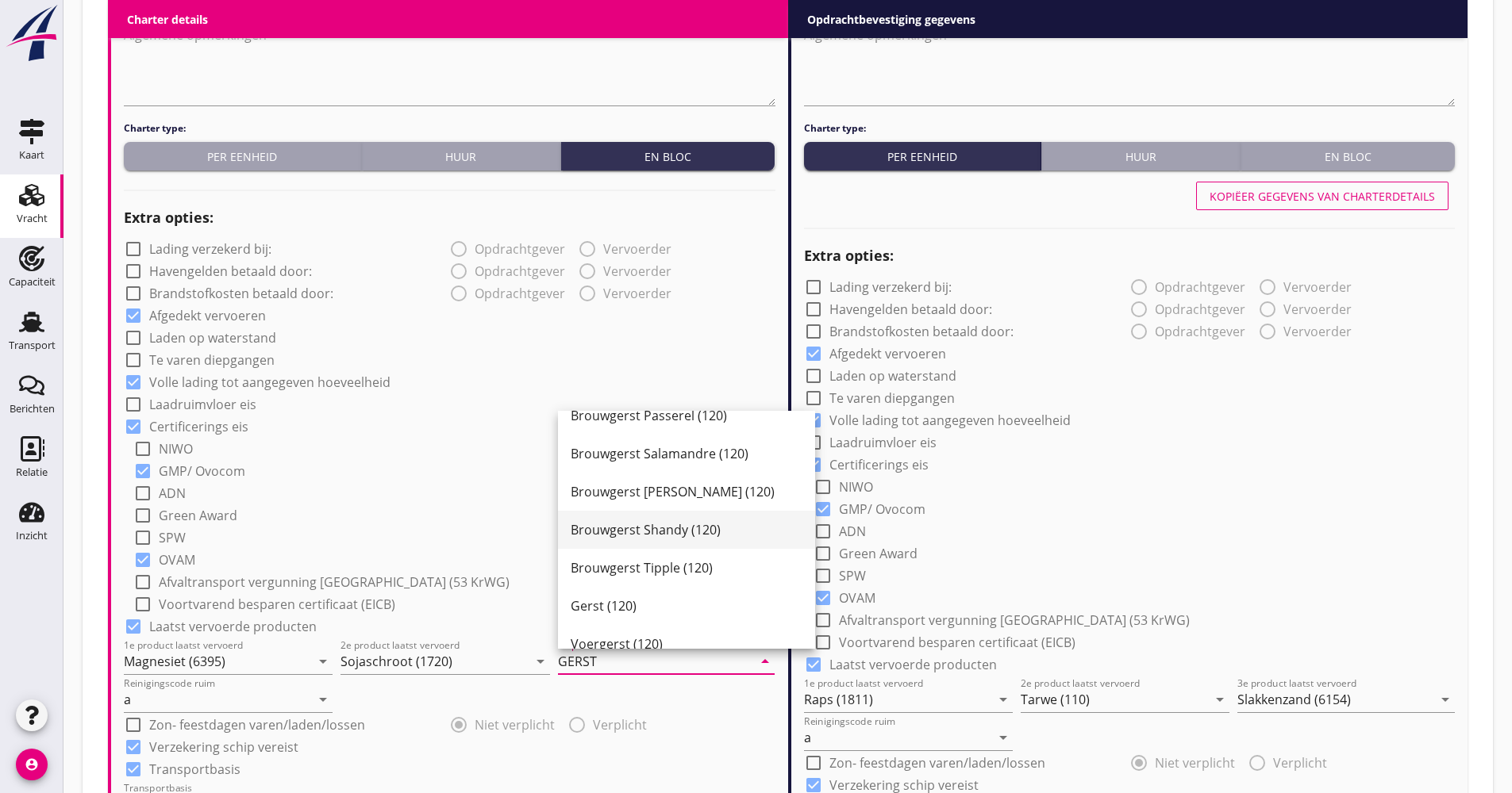
scroll to position [498, 0]
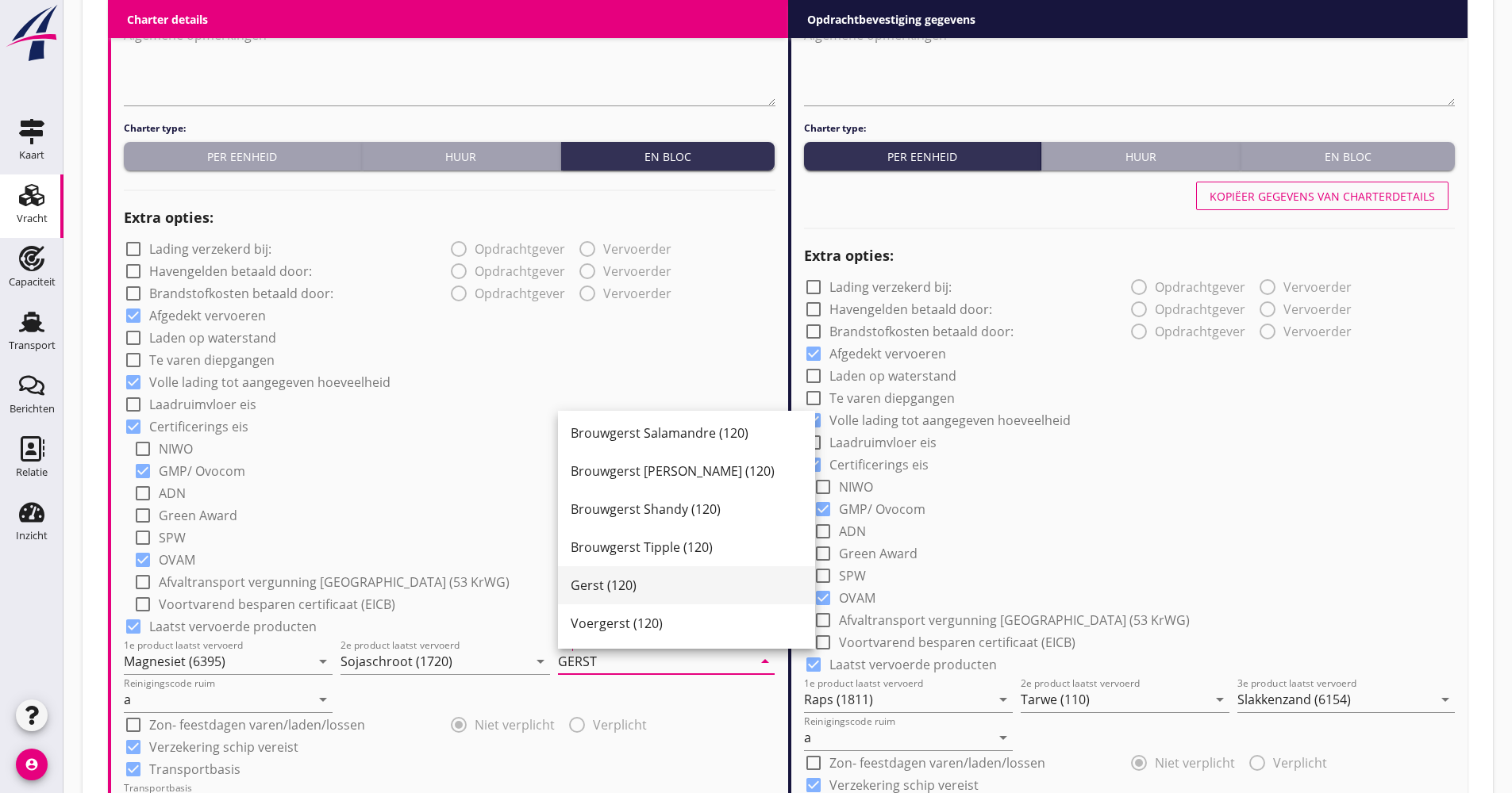
click at [633, 581] on div "Gerst (120)" at bounding box center [686, 585] width 232 height 19
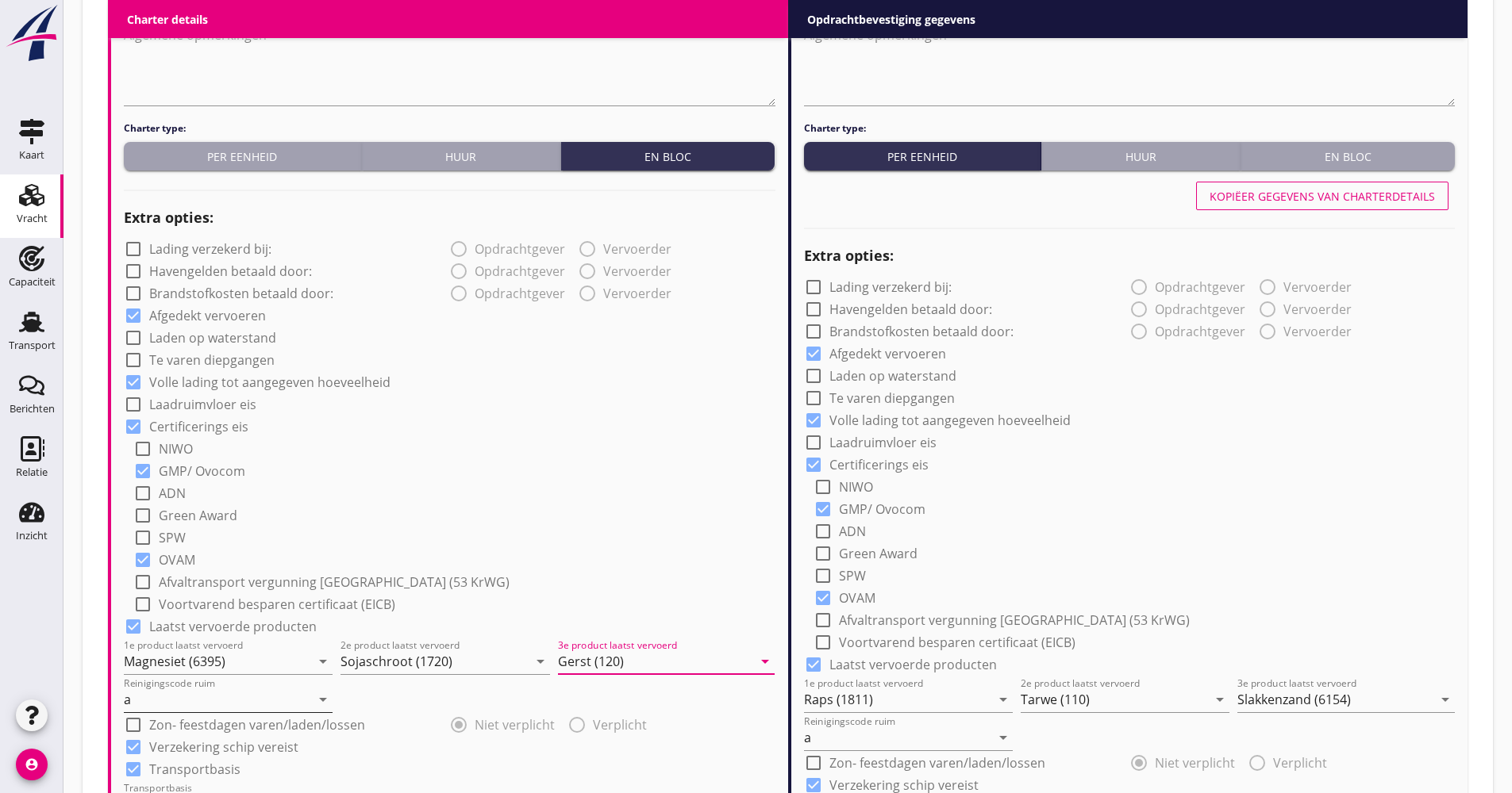
type input "Gerst (120)"
click at [207, 703] on input "a" at bounding box center [216, 699] width 186 height 25
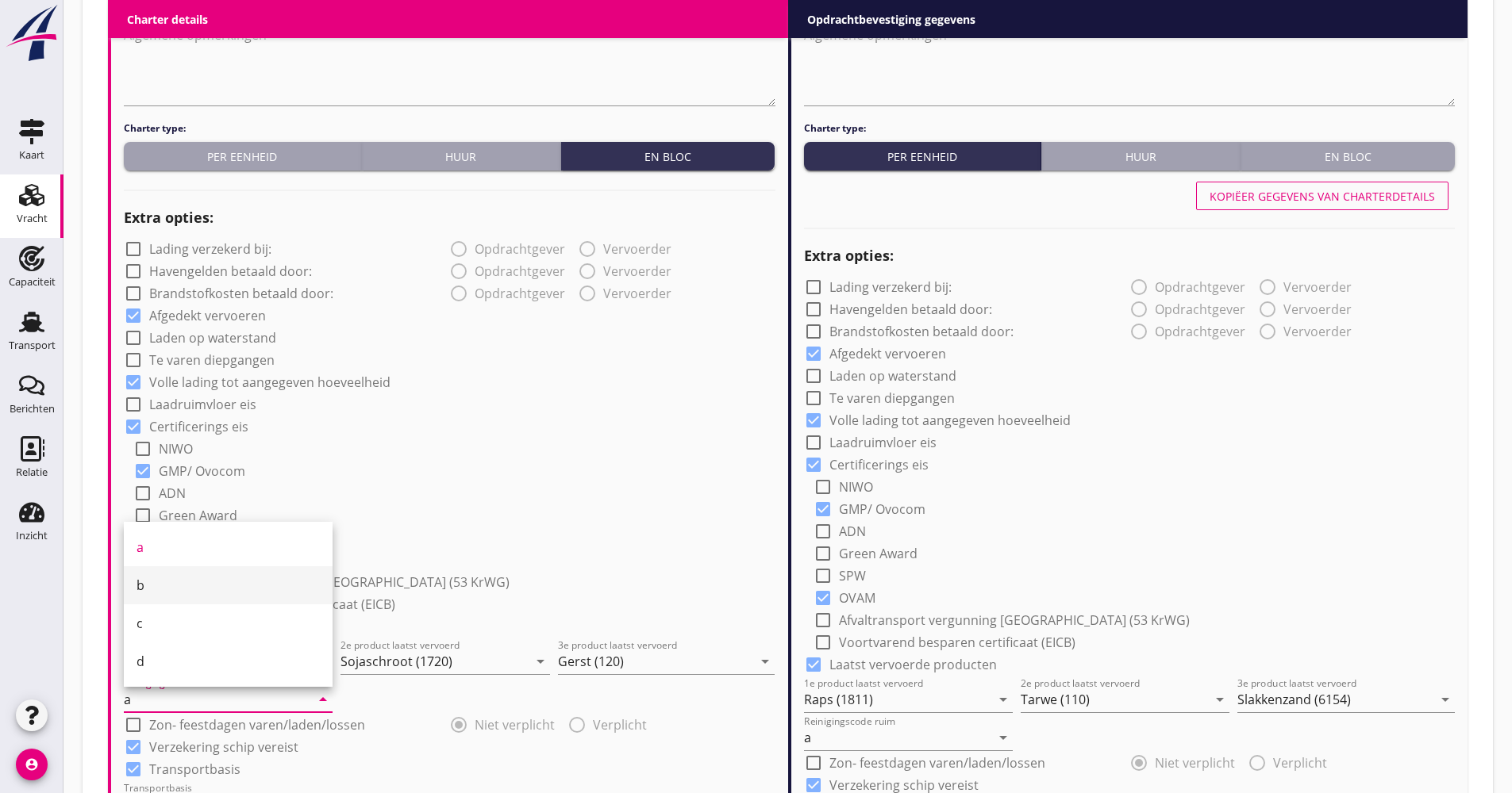
click at [168, 594] on div "b" at bounding box center [228, 585] width 184 height 19
type input "b"
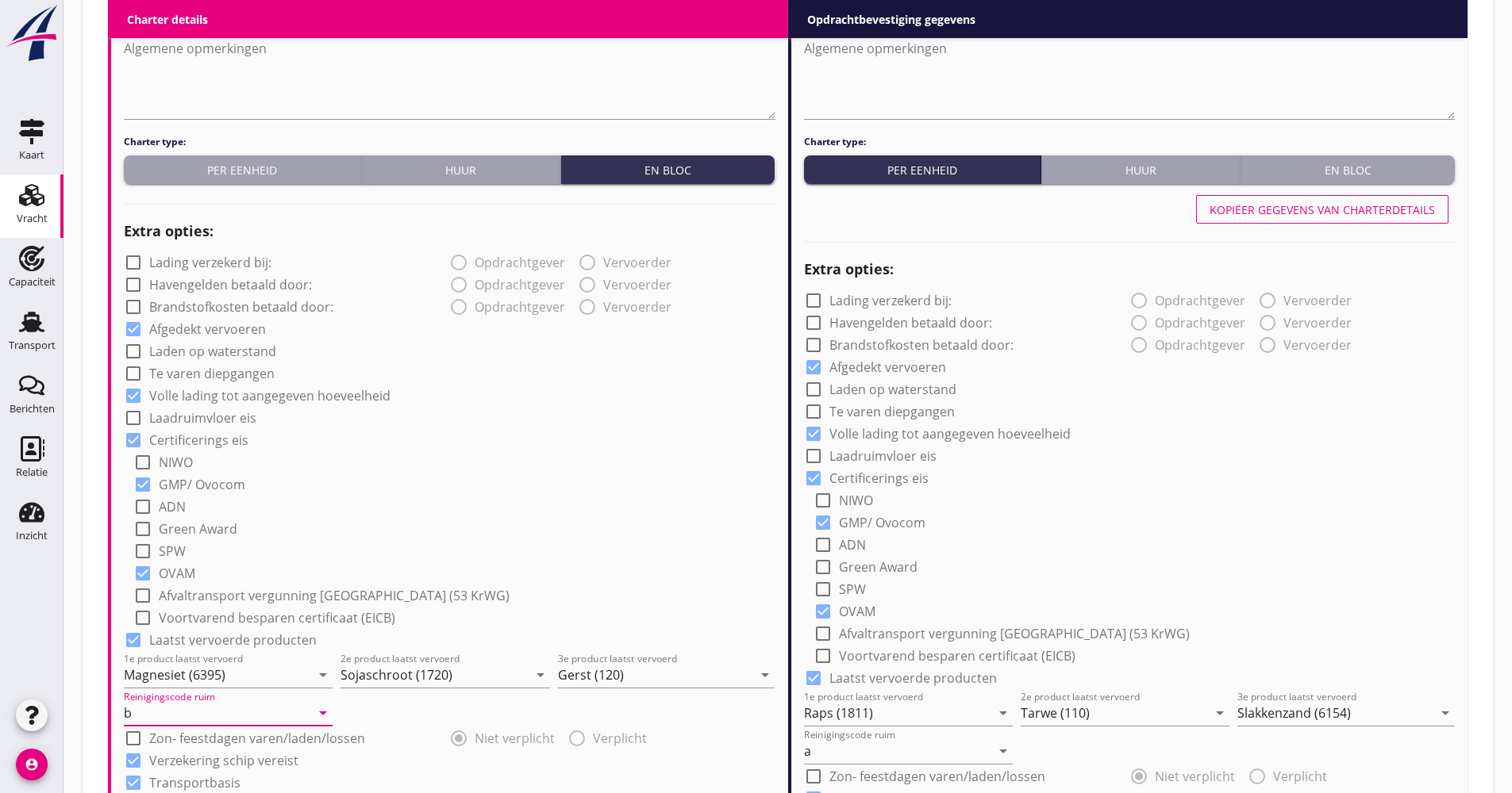
scroll to position [714, 0]
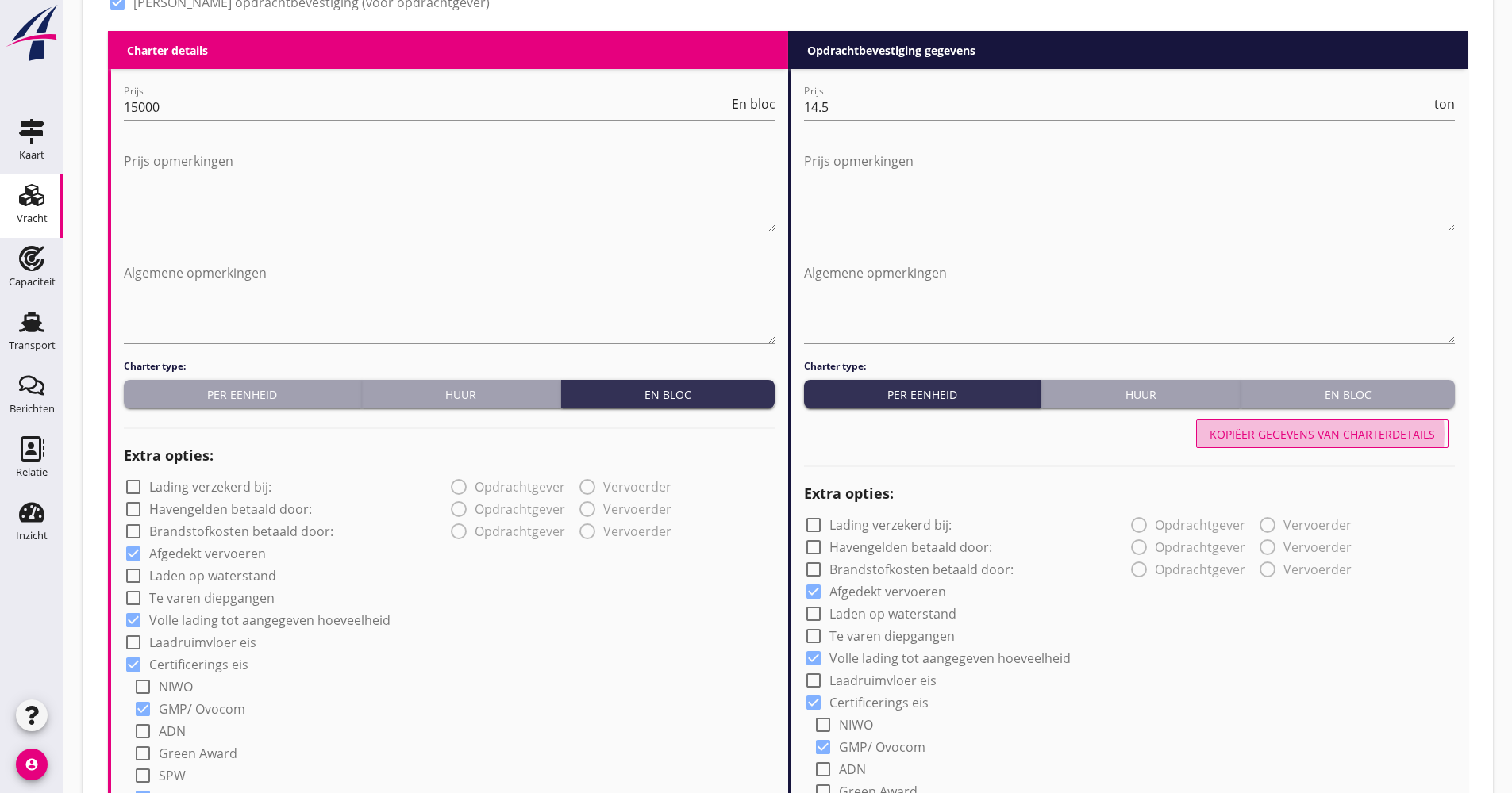
click at [1263, 447] on button "Kopiëer gegevens van charterdetails" at bounding box center [1322, 434] width 252 height 29
type input "Magnesiet (6395)"
type input "Sojaschroot (1720)"
type input "Gerst (120)"
type input "b"
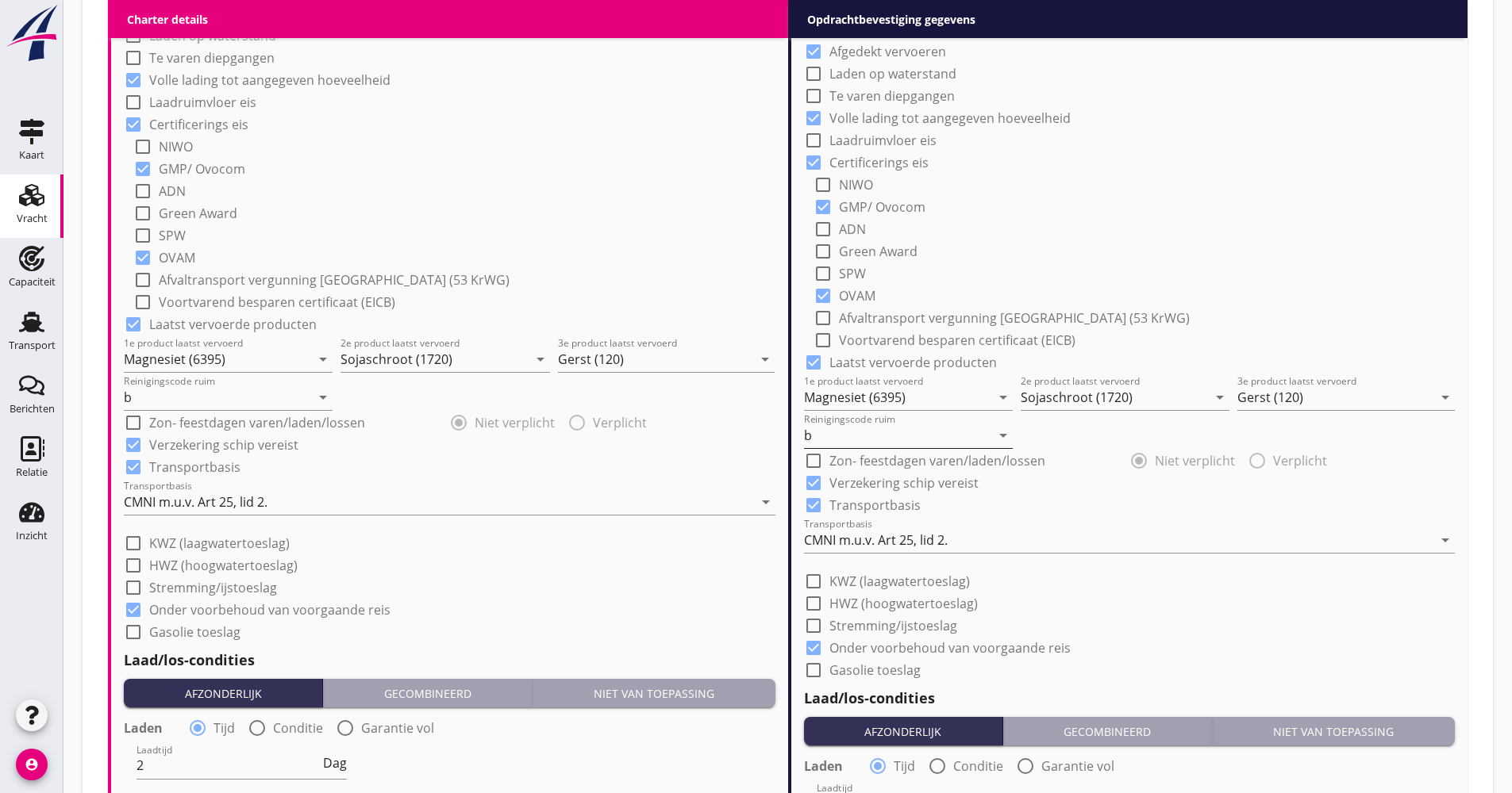
scroll to position [1270, 0]
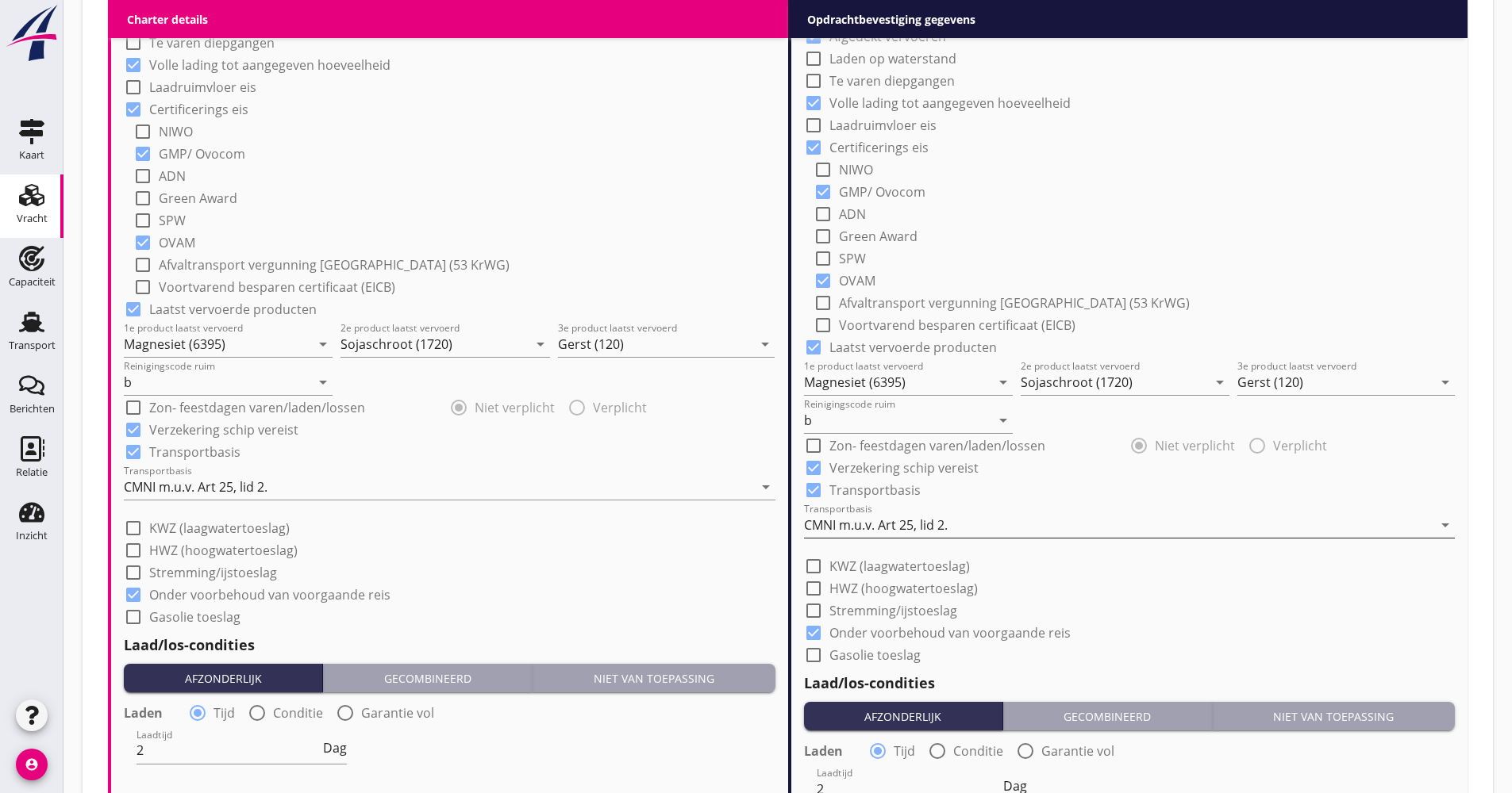
click at [885, 529] on div "CMNI m.u.v. Art 25, lid 2." at bounding box center [876, 525] width 144 height 14
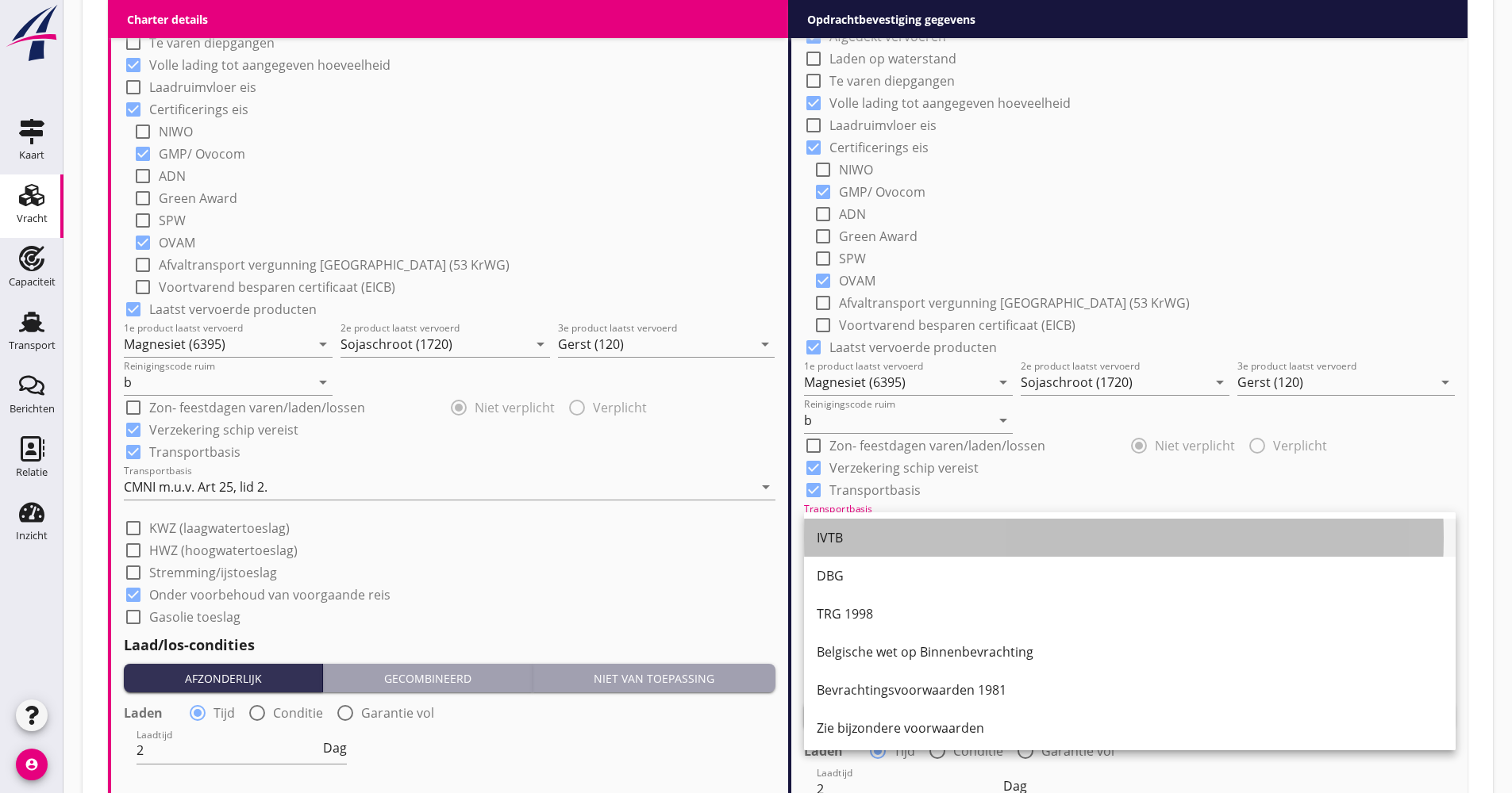
click at [870, 529] on div "IVTB" at bounding box center [1129, 537] width 626 height 38
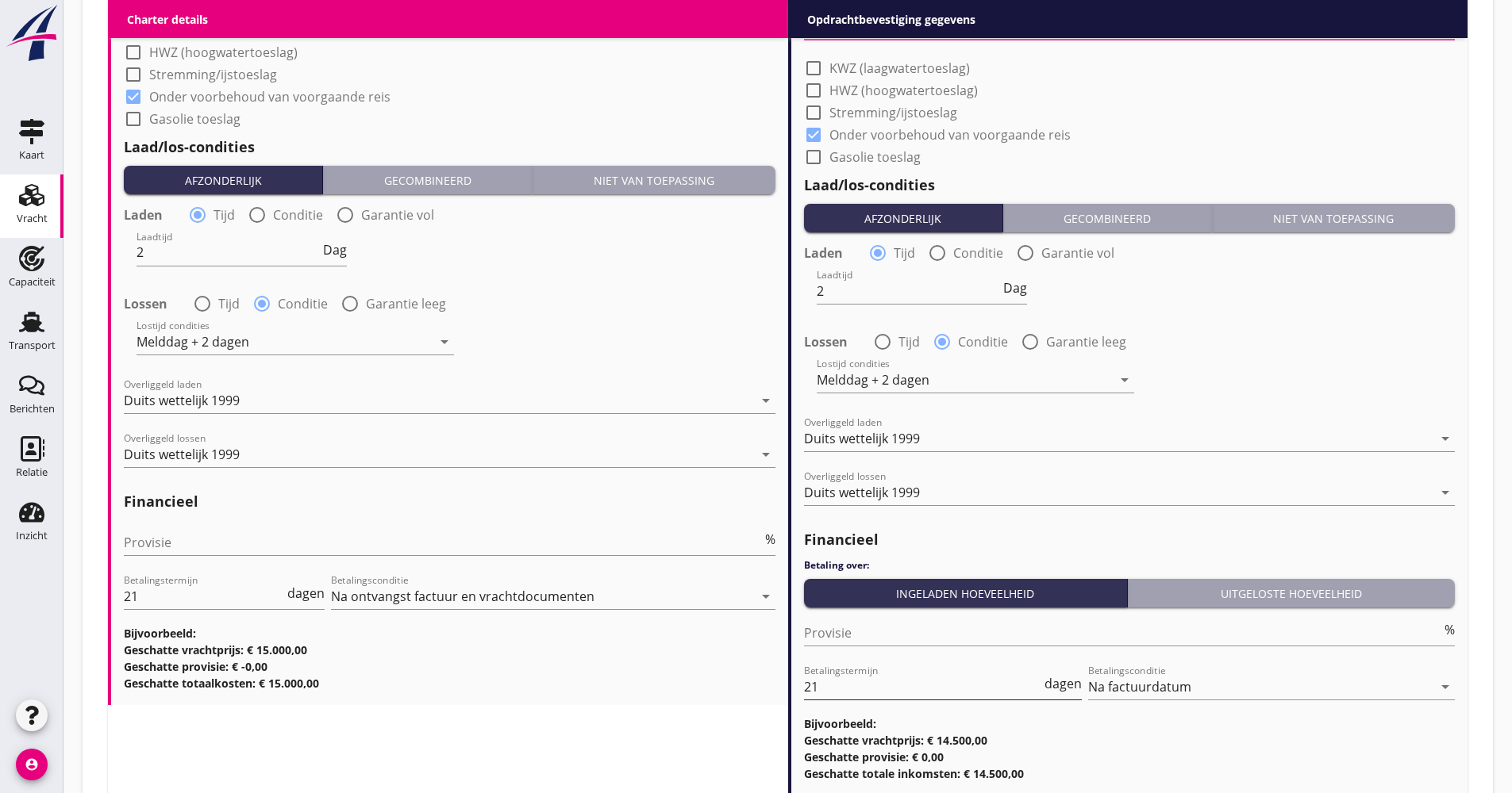
scroll to position [1878, 0]
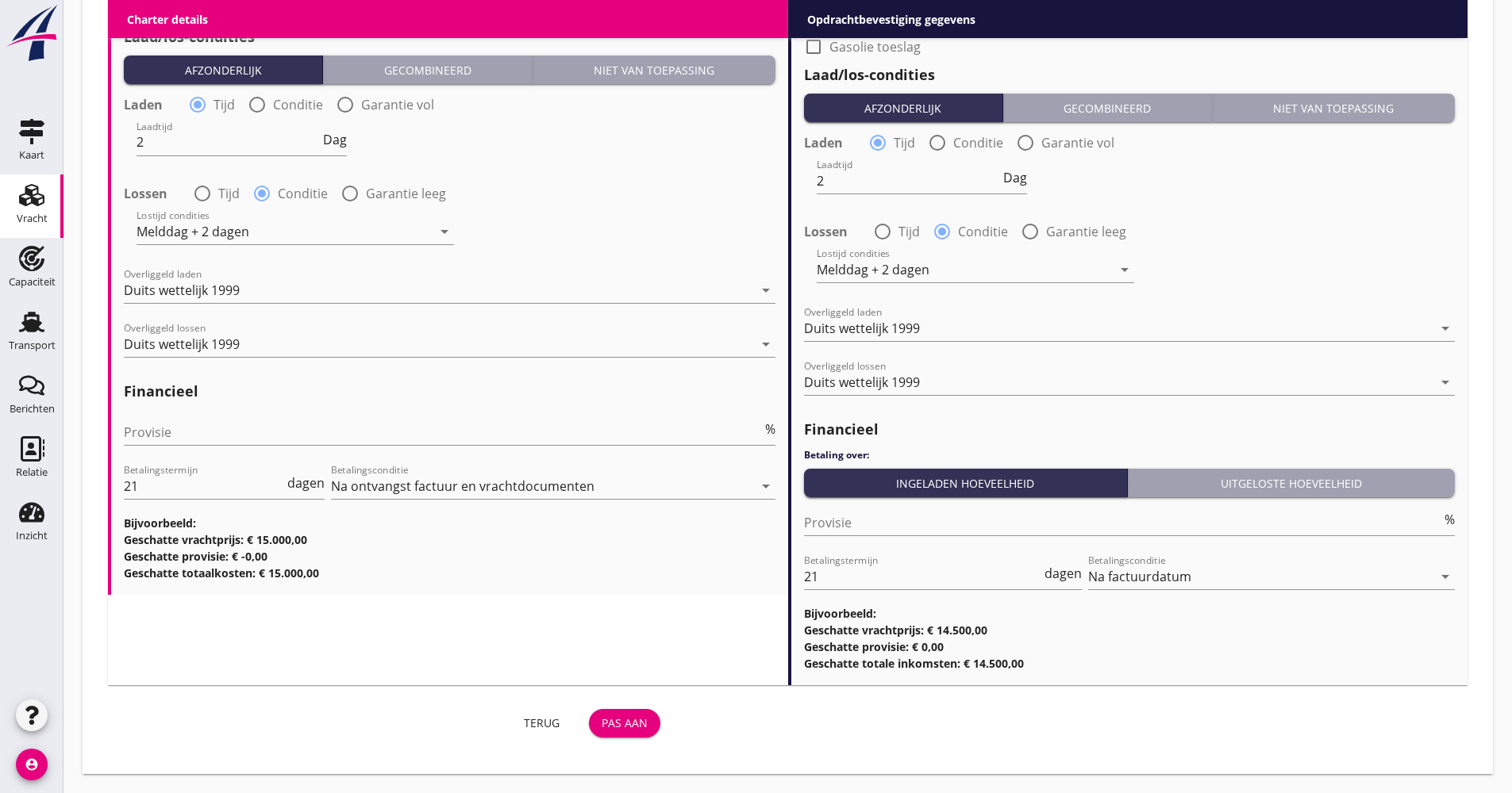
click at [652, 720] on button "Pas aan" at bounding box center [624, 723] width 71 height 29
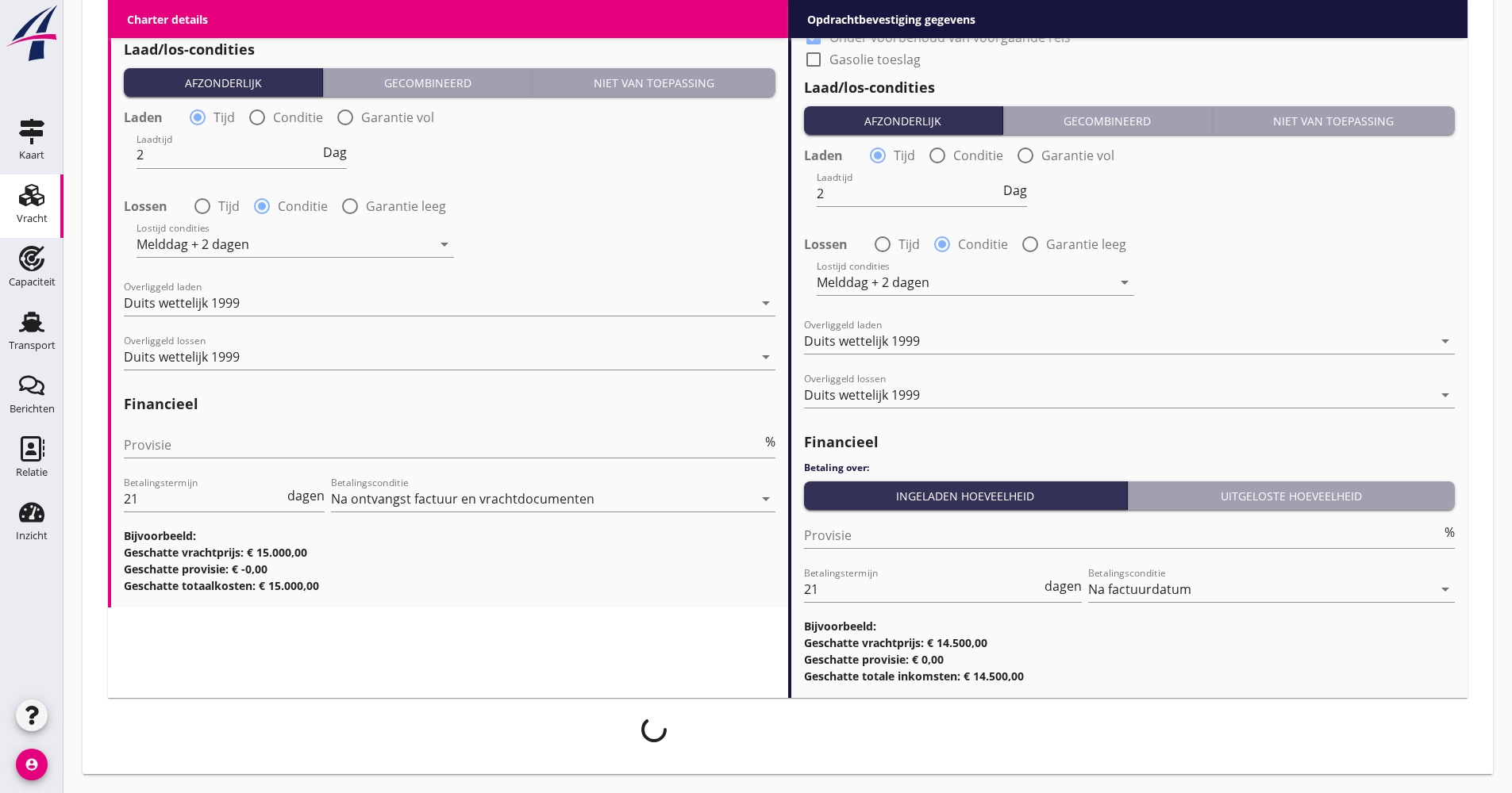
scroll to position [1865, 0]
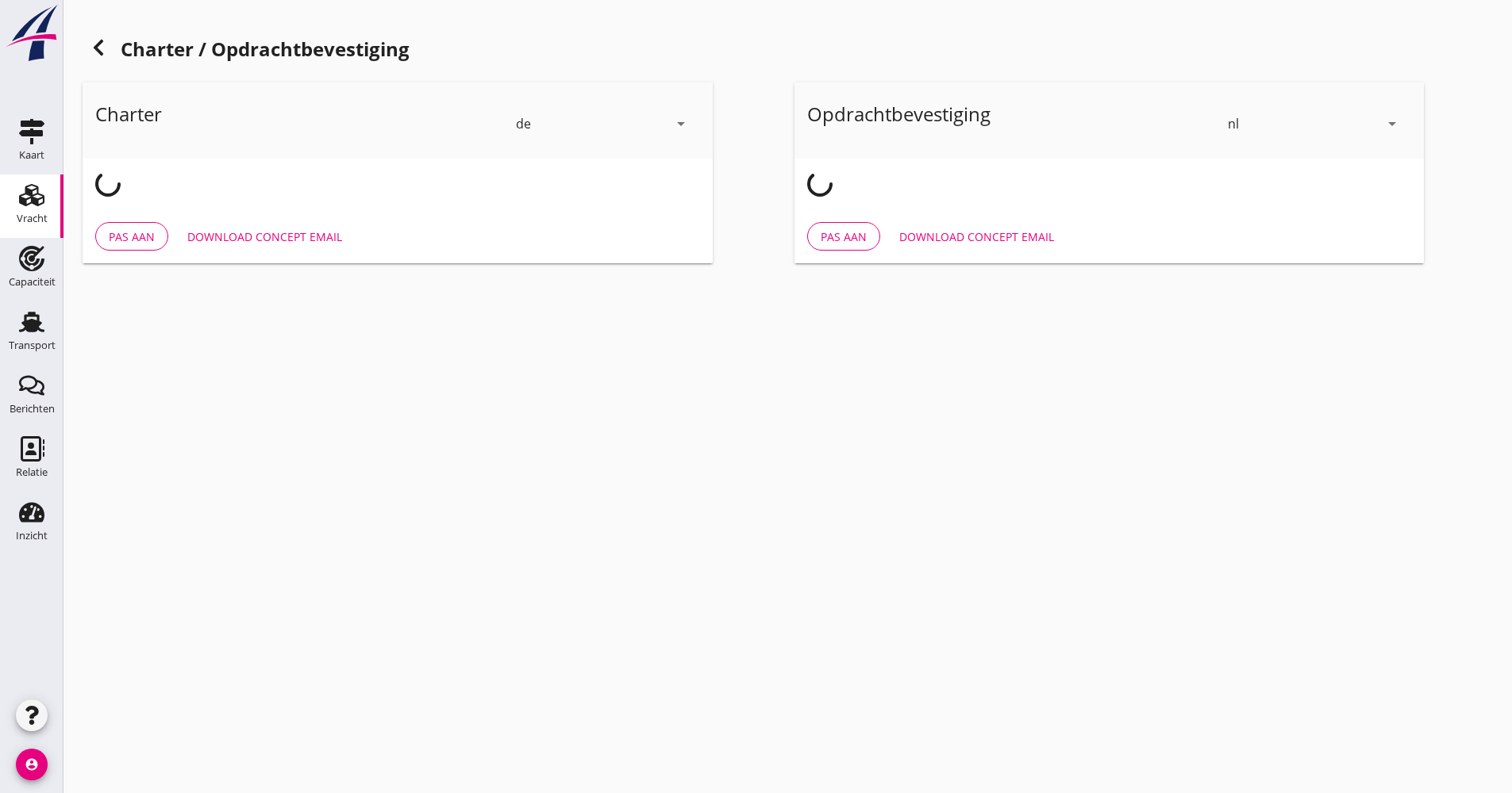
click at [95, 48] on use at bounding box center [98, 47] width 9 height 16
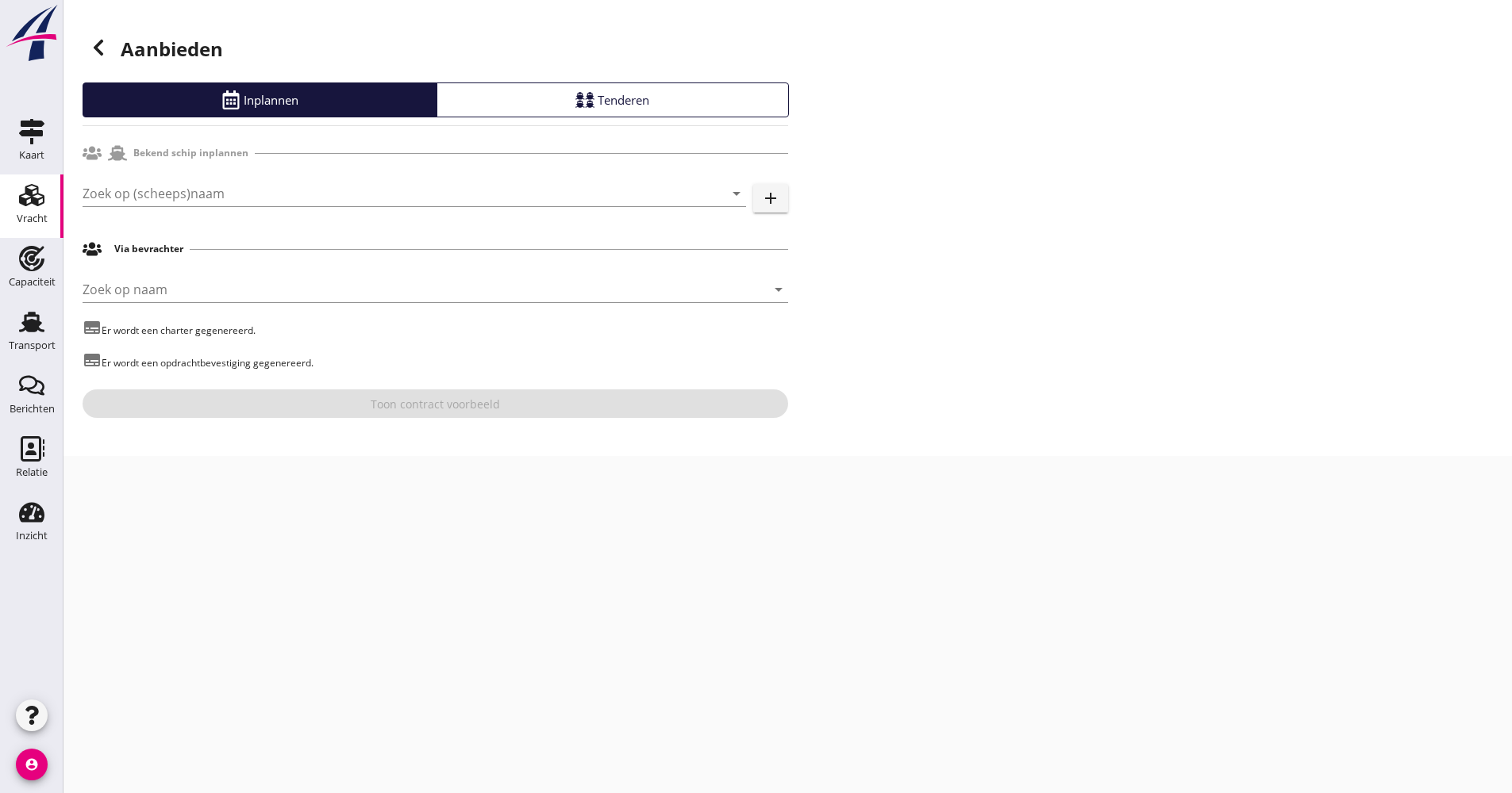
click at [211, 180] on div "Zoek op (scheeps)naam arrow_drop_down add" at bounding box center [435, 197] width 705 height 51
drag, startPoint x: 191, startPoint y: 197, endPoint x: 180, endPoint y: 200, distance: 11.4
click at [190, 197] on input "Zoek op (scheeps)naam" at bounding box center [391, 193] width 619 height 25
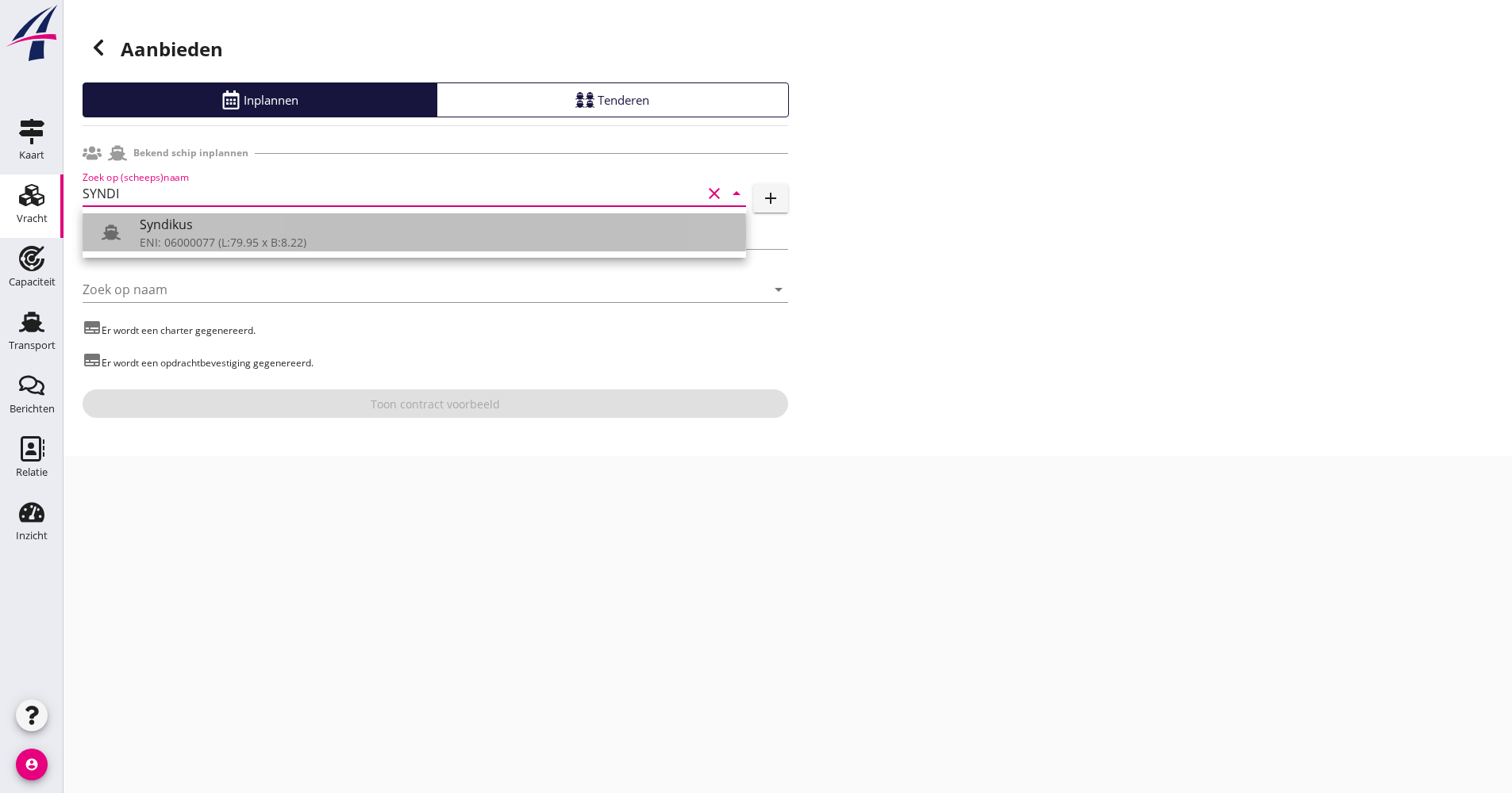
click at [189, 244] on div "ENI: 06000077 (L:79.95 x B:8.22)" at bounding box center [437, 242] width 594 height 17
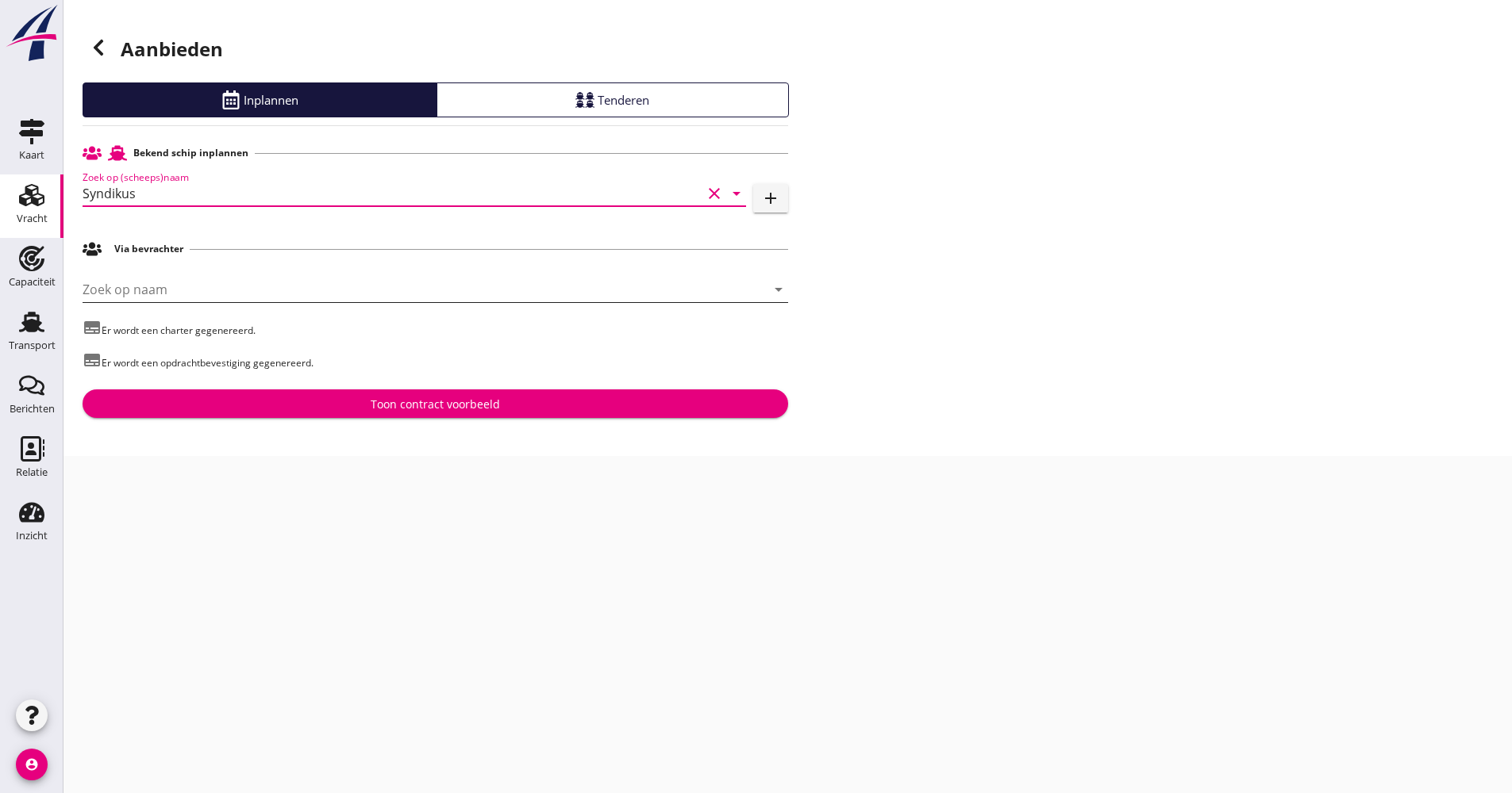
type input "Syndikus"
click at [178, 283] on input "Zoek op naam" at bounding box center [413, 289] width 661 height 25
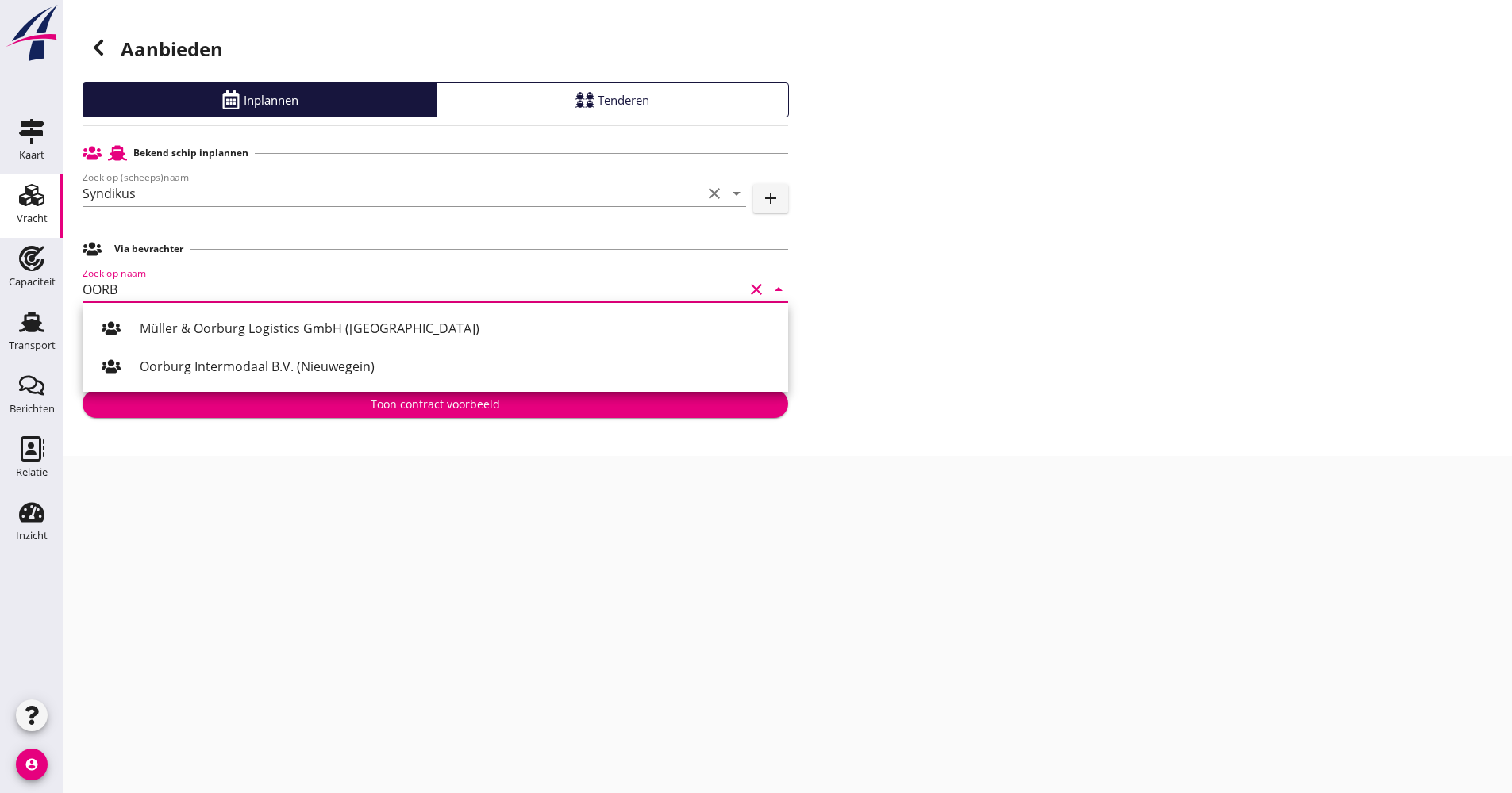
click at [210, 360] on div "Oorburg Intermodaal B.V. (Nieuwegein)" at bounding box center [457, 366] width 635 height 19
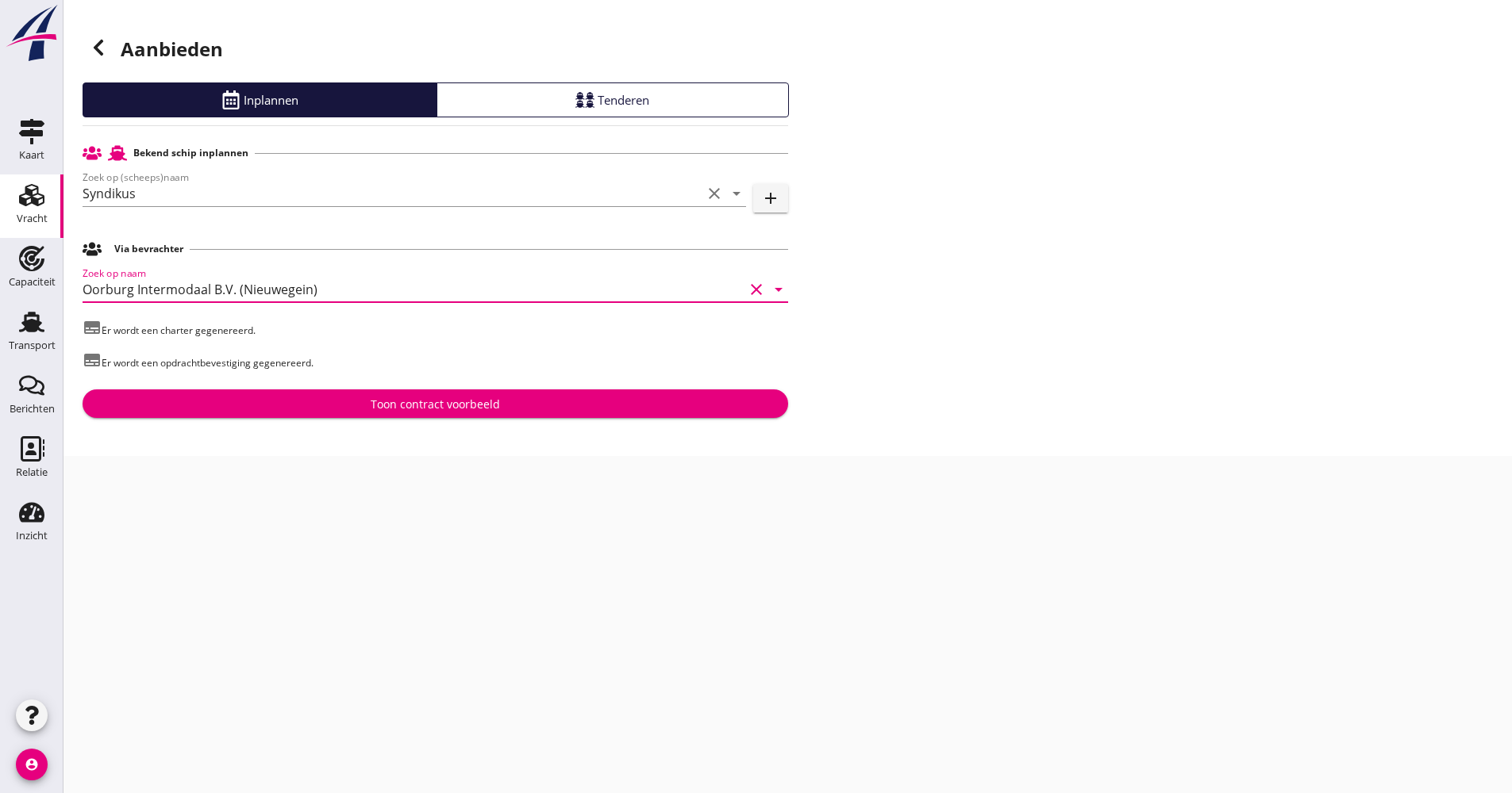
type input "Oorburg Intermodaal B.V. (Nieuwegein)"
click at [377, 419] on div "Aanbieden Inplannen Tenderen Bekend schip inplannen Zoek op (scheeps)naam Syndi…" at bounding box center [787, 228] width 1448 height 456
click at [378, 410] on div "Toon contract voorbeeld" at bounding box center [434, 404] width 129 height 17
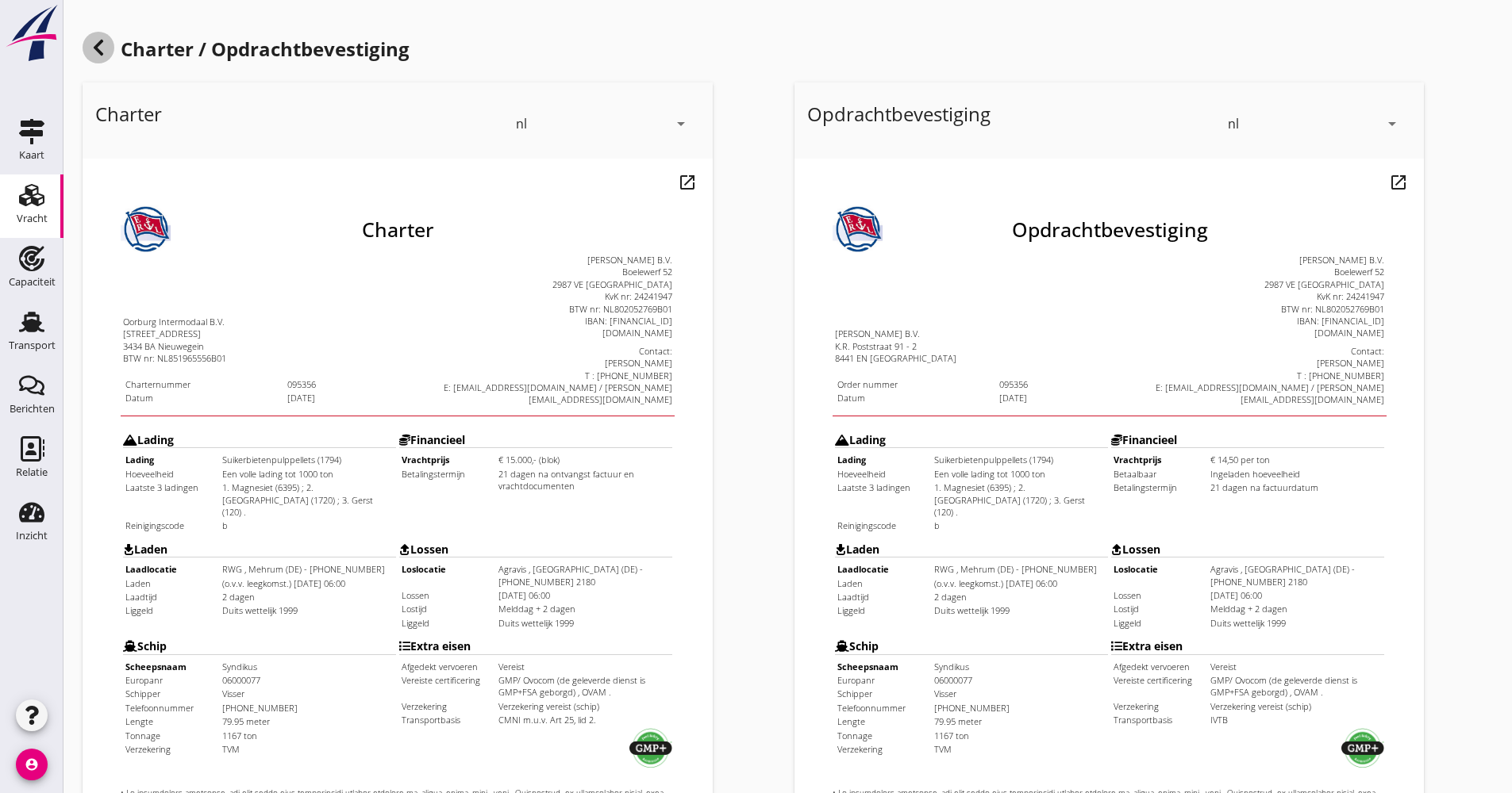
click at [98, 55] on icon at bounding box center [98, 47] width 19 height 19
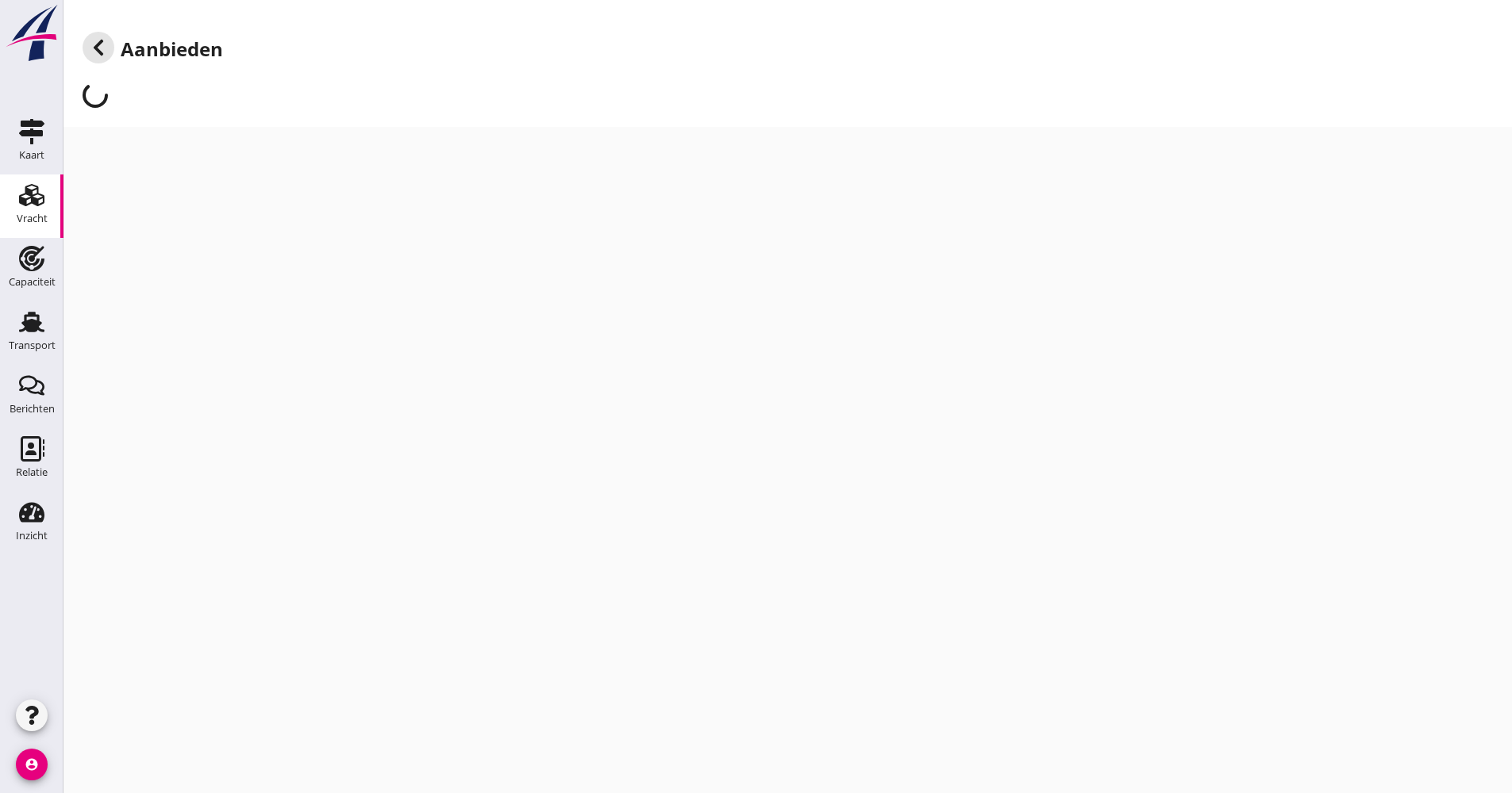
click at [98, 55] on icon at bounding box center [98, 47] width 19 height 19
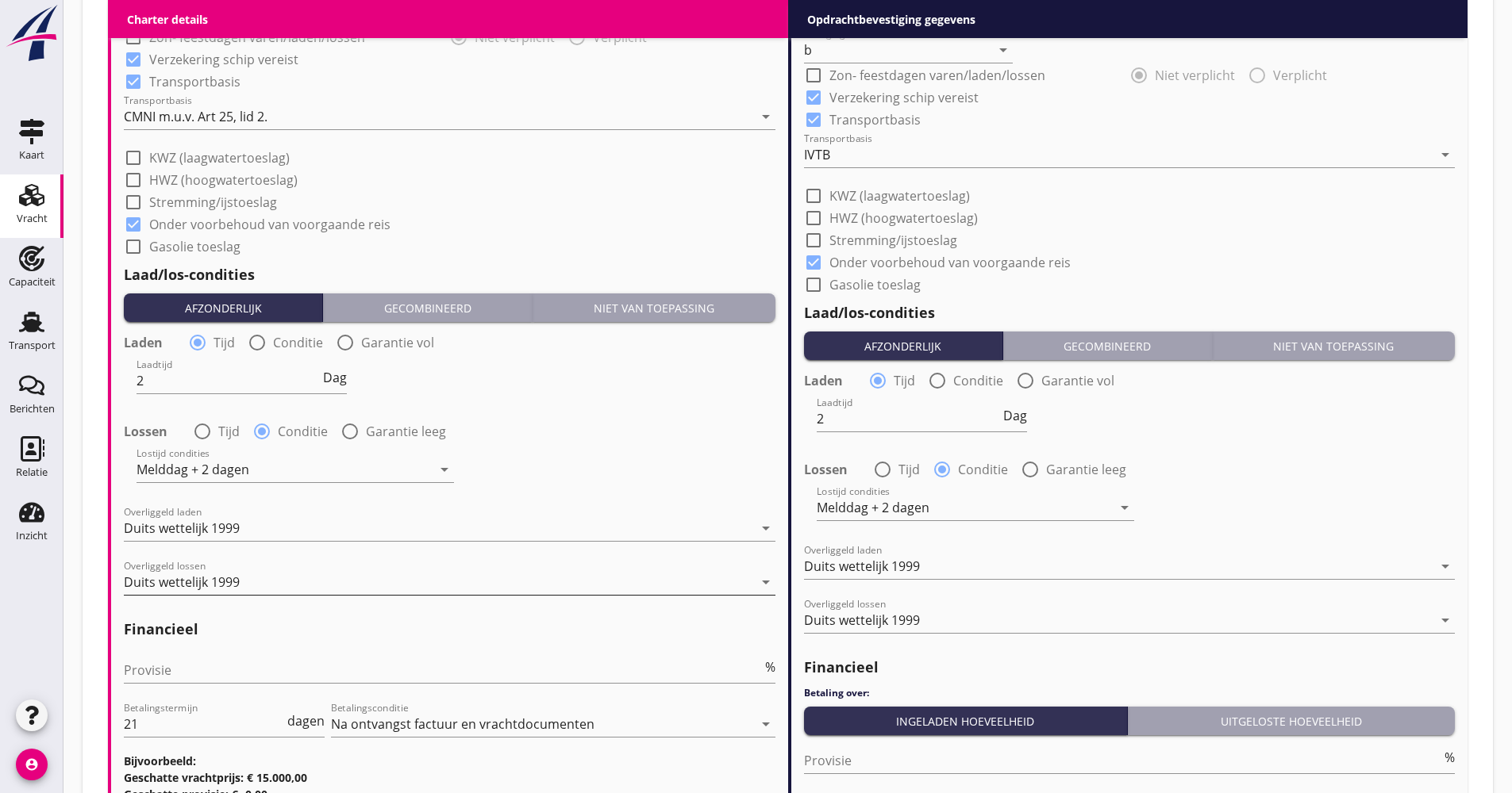
scroll to position [1824, 0]
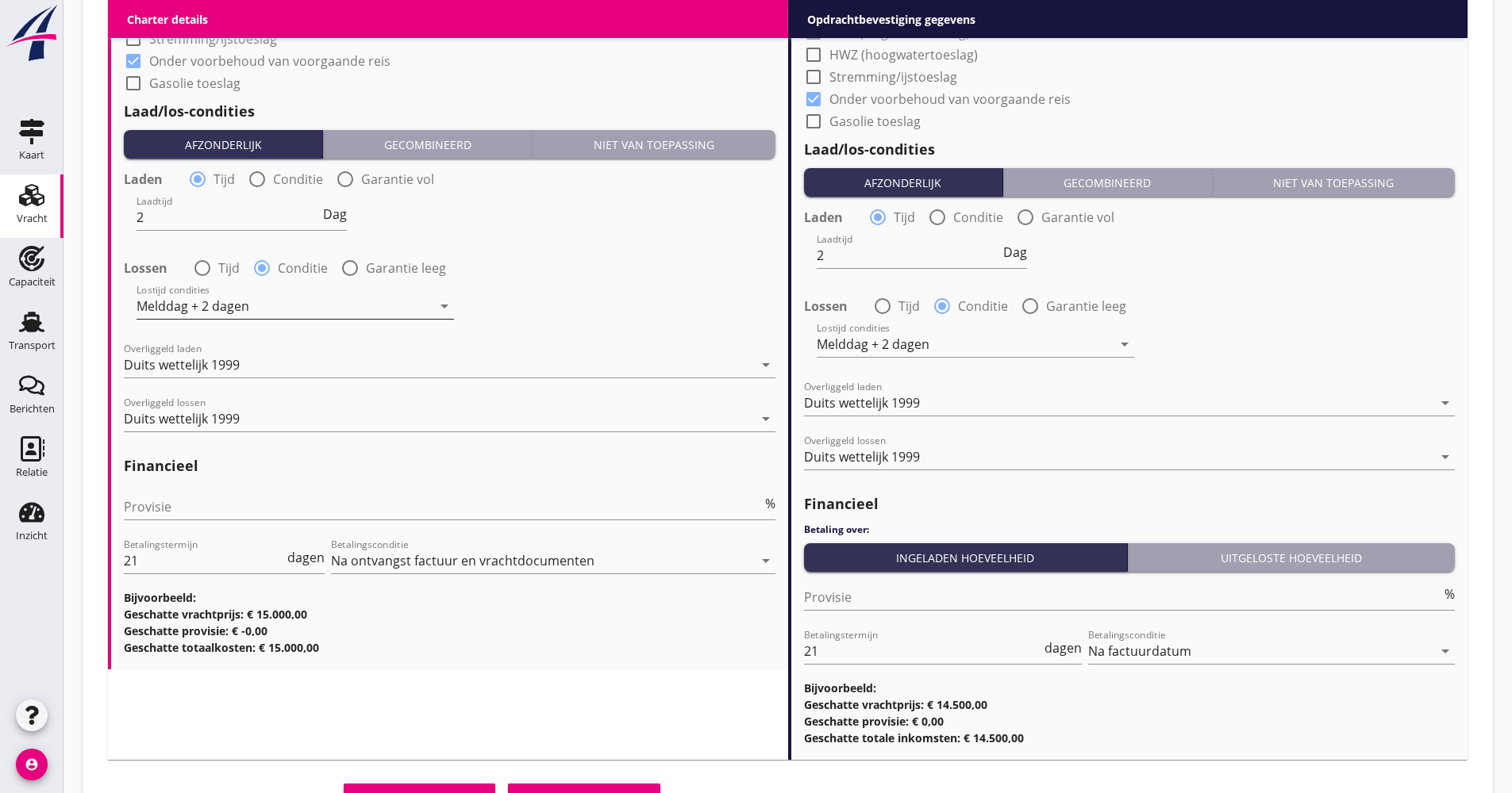
click at [235, 312] on div "Melddag + 2 dagen" at bounding box center [192, 305] width 112 height 14
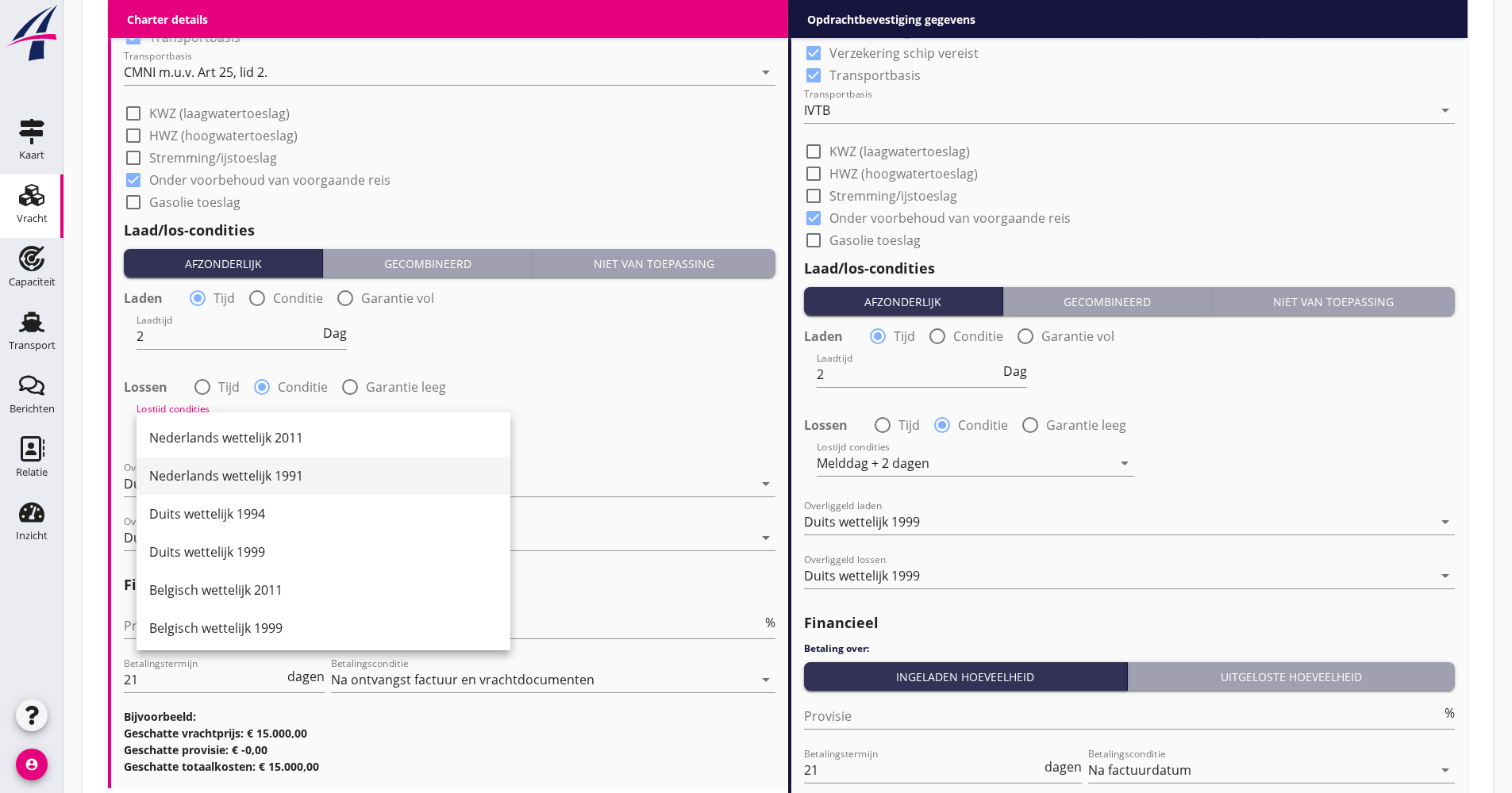
scroll to position [1587, 0]
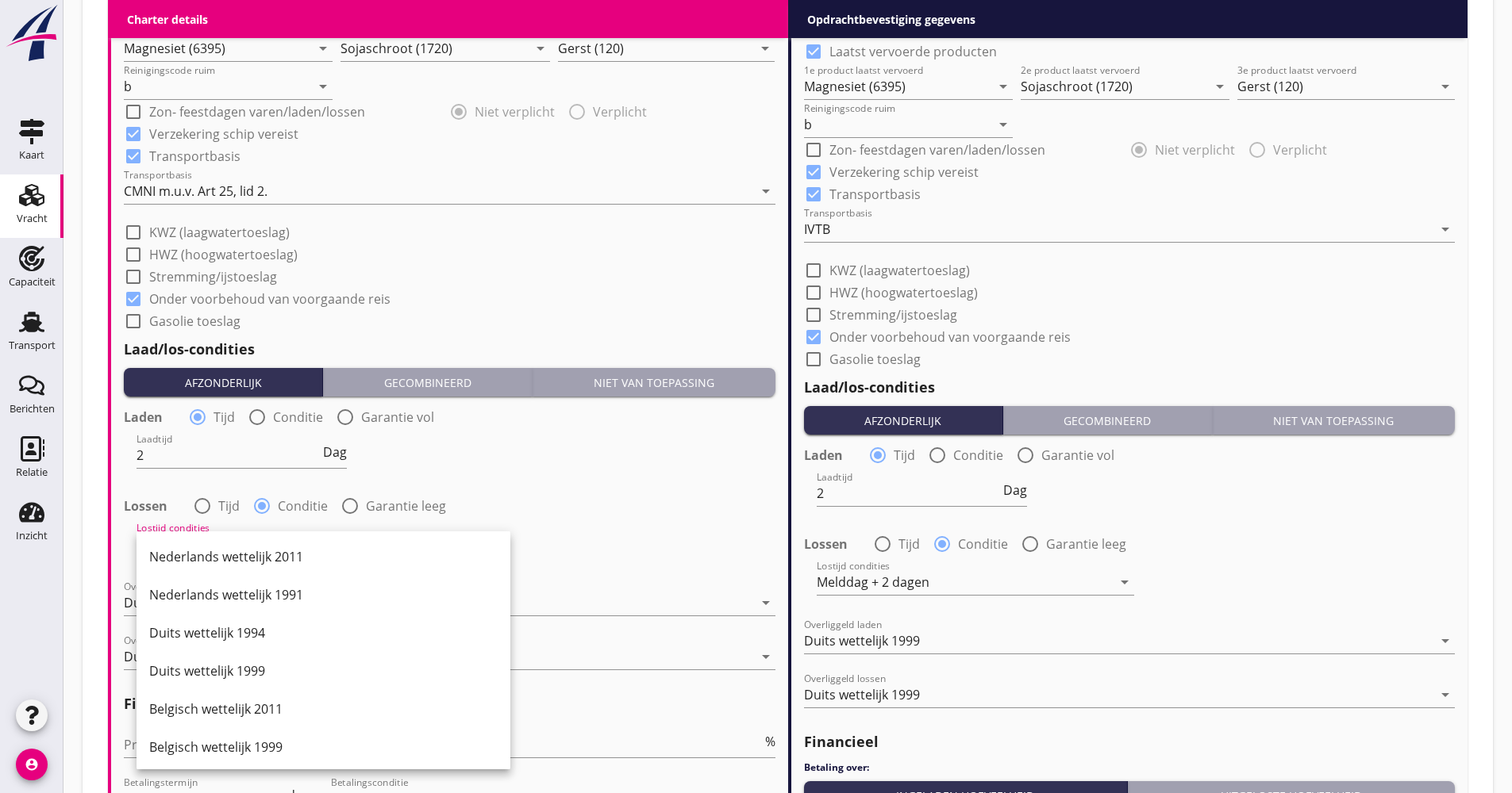
click at [218, 500] on label "Tijd" at bounding box center [228, 505] width 21 height 16
radio input "true"
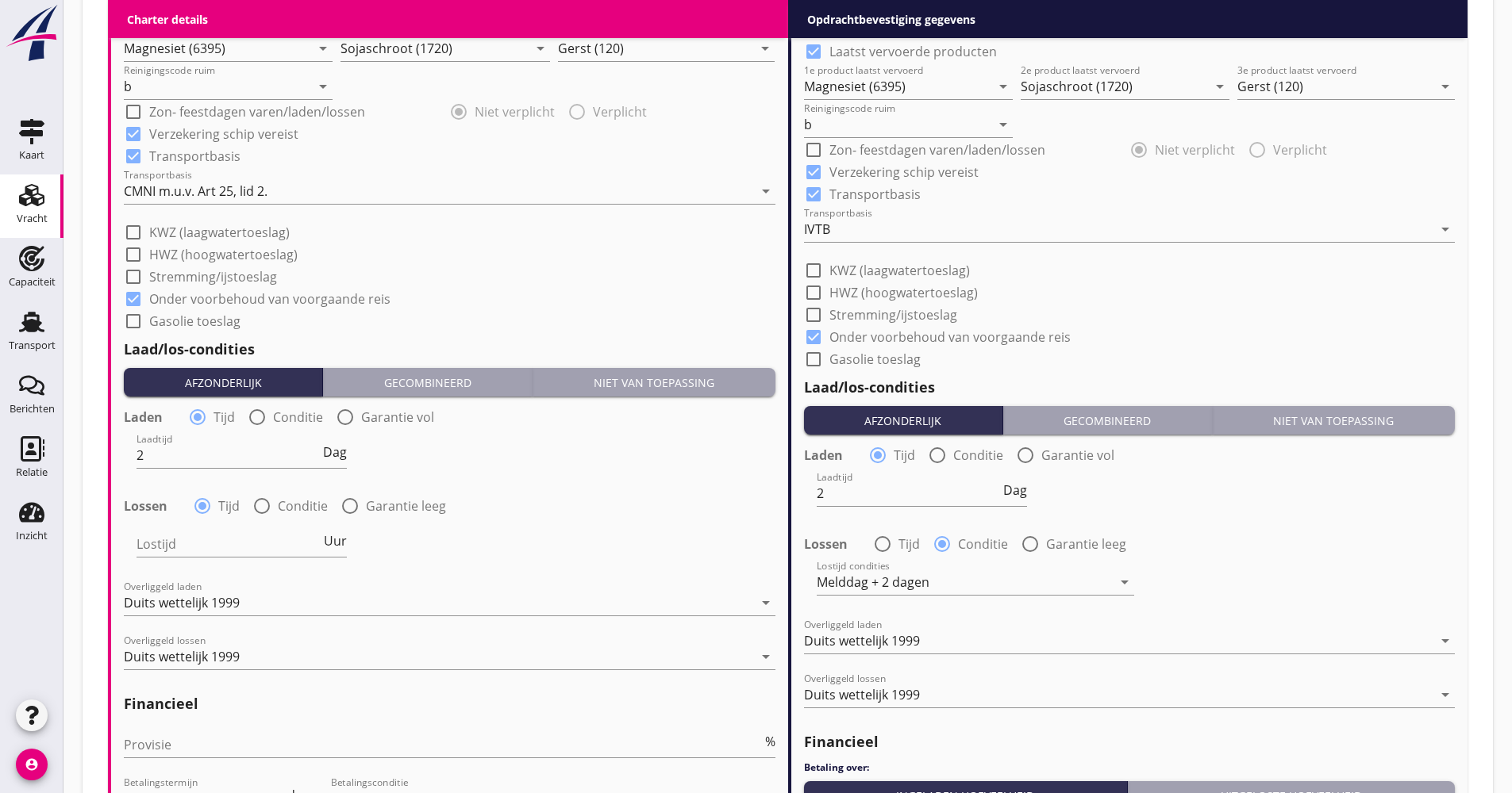
click at [349, 542] on div "Lostijd Uur" at bounding box center [241, 546] width 213 height 58
click at [339, 543] on span "Uur" at bounding box center [335, 542] width 23 height 13
type input "2"
drag, startPoint x: 880, startPoint y: 543, endPoint x: 897, endPoint y: 543, distance: 17.0
click at [885, 543] on div at bounding box center [882, 544] width 27 height 27
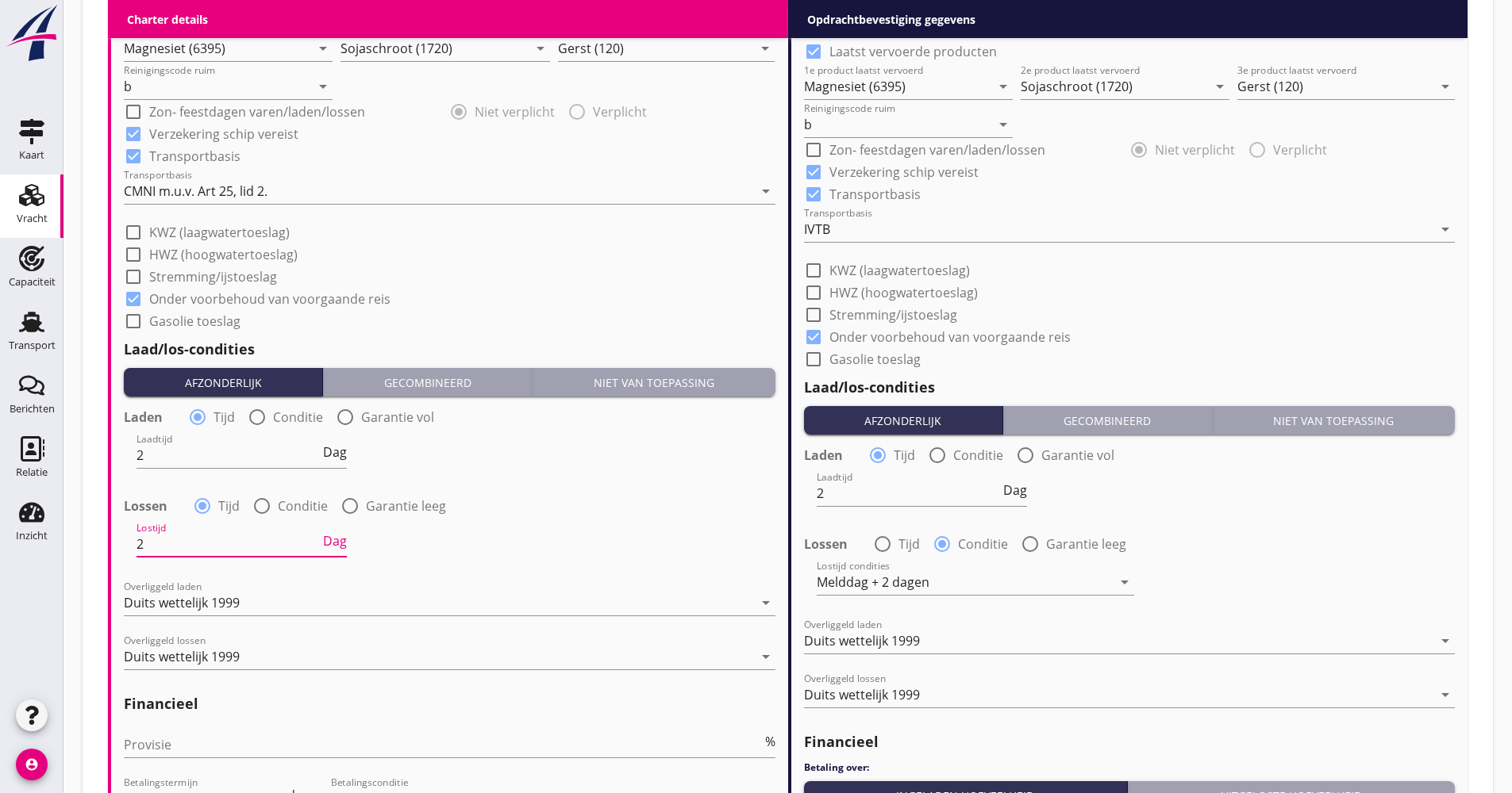
radio input "true"
click at [1012, 578] on span "Uur" at bounding box center [1015, 580] width 23 height 13
type input "2"
click at [1461, 526] on div "(Richt)prijs 14.5 ton Prijs opmerkingen Algemene opmerkingen Charter type: Per …" at bounding box center [1130, 108] width 677 height 1780
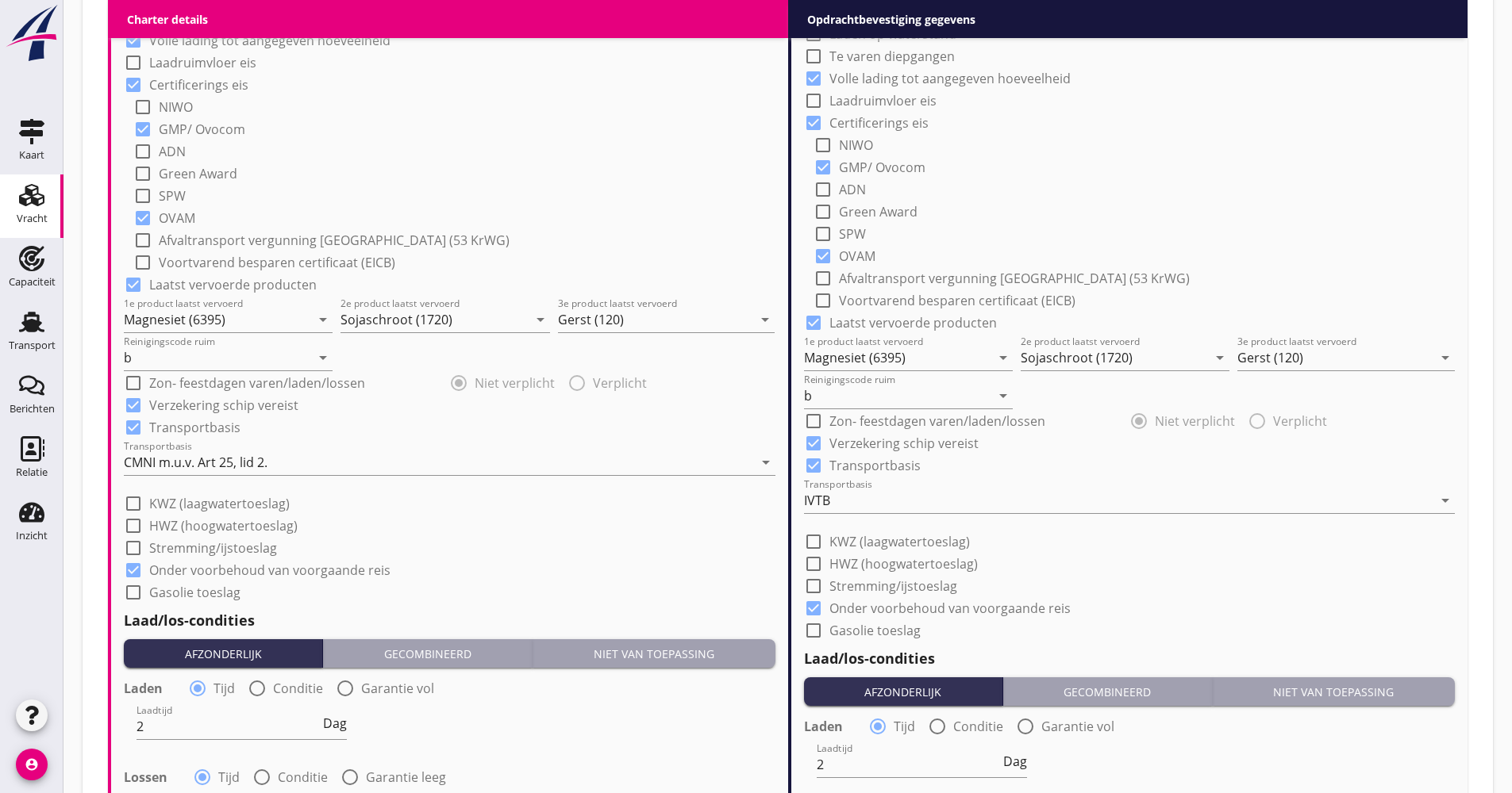
scroll to position [1349, 0]
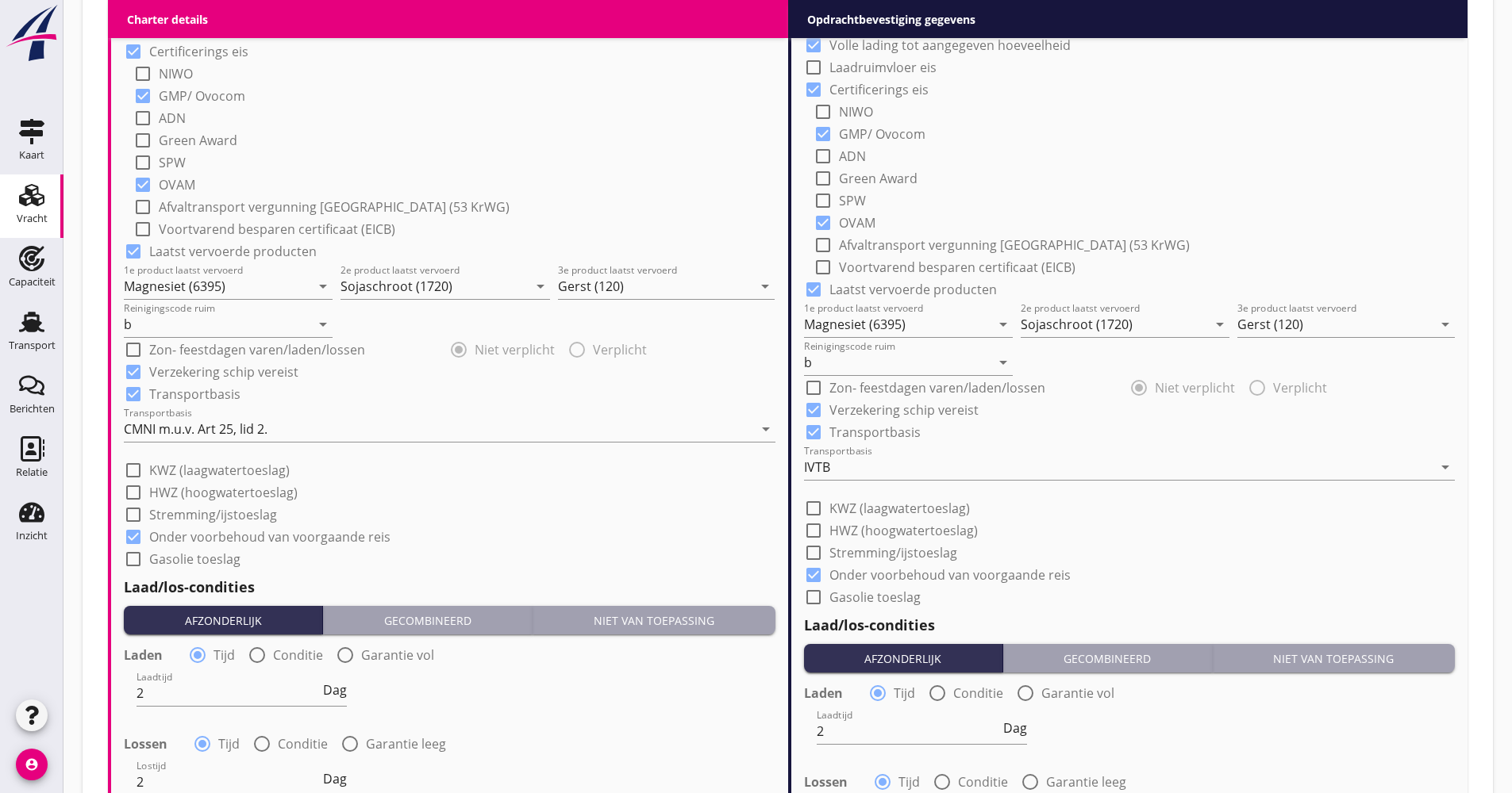
click at [275, 534] on label "Onder voorbehoud van voorgaande reis" at bounding box center [270, 537] width 241 height 16
checkbox input "false"
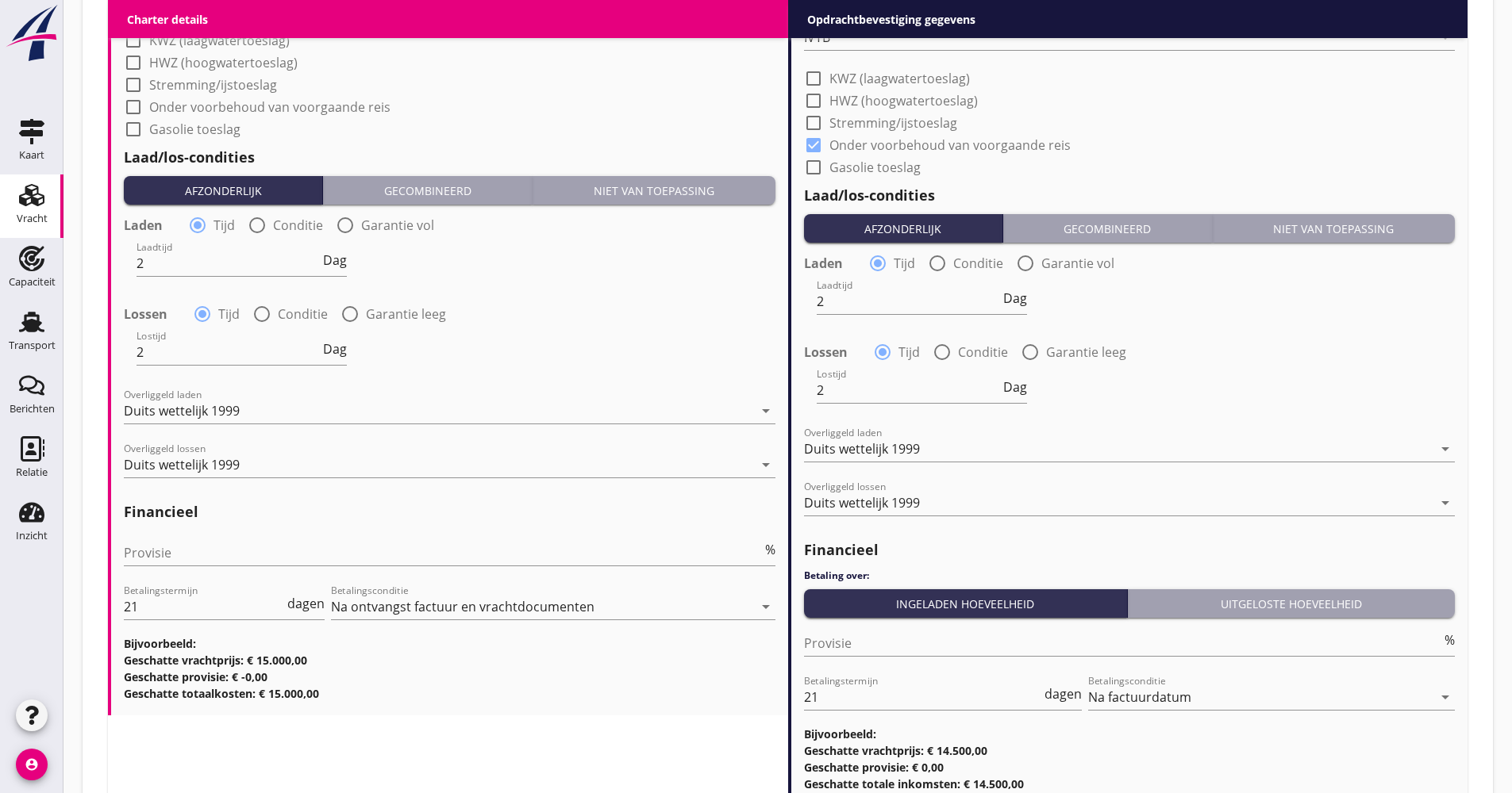
scroll to position [1899, 0]
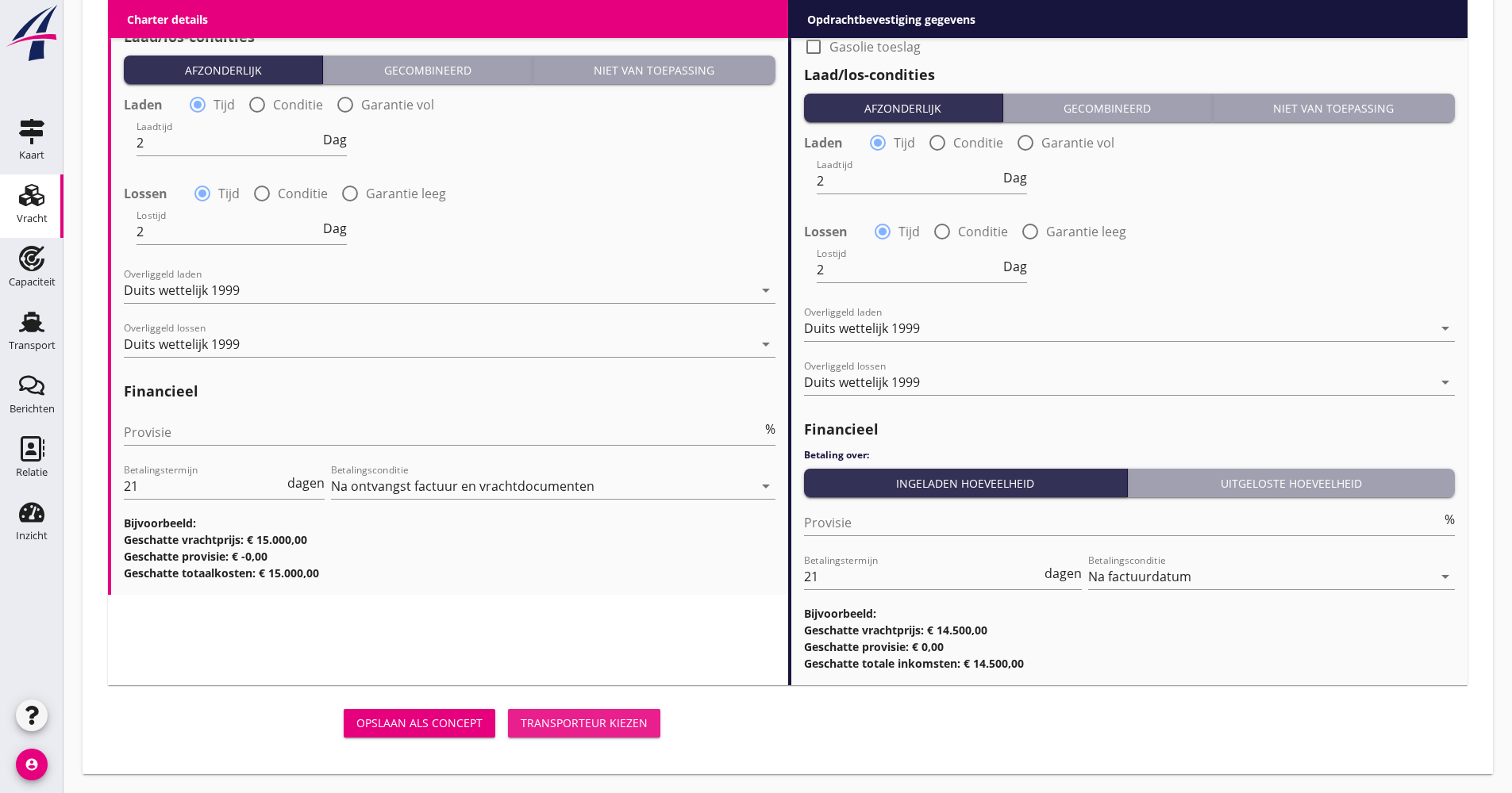
click at [599, 726] on div "Transporteur kiezen" at bounding box center [583, 723] width 127 height 17
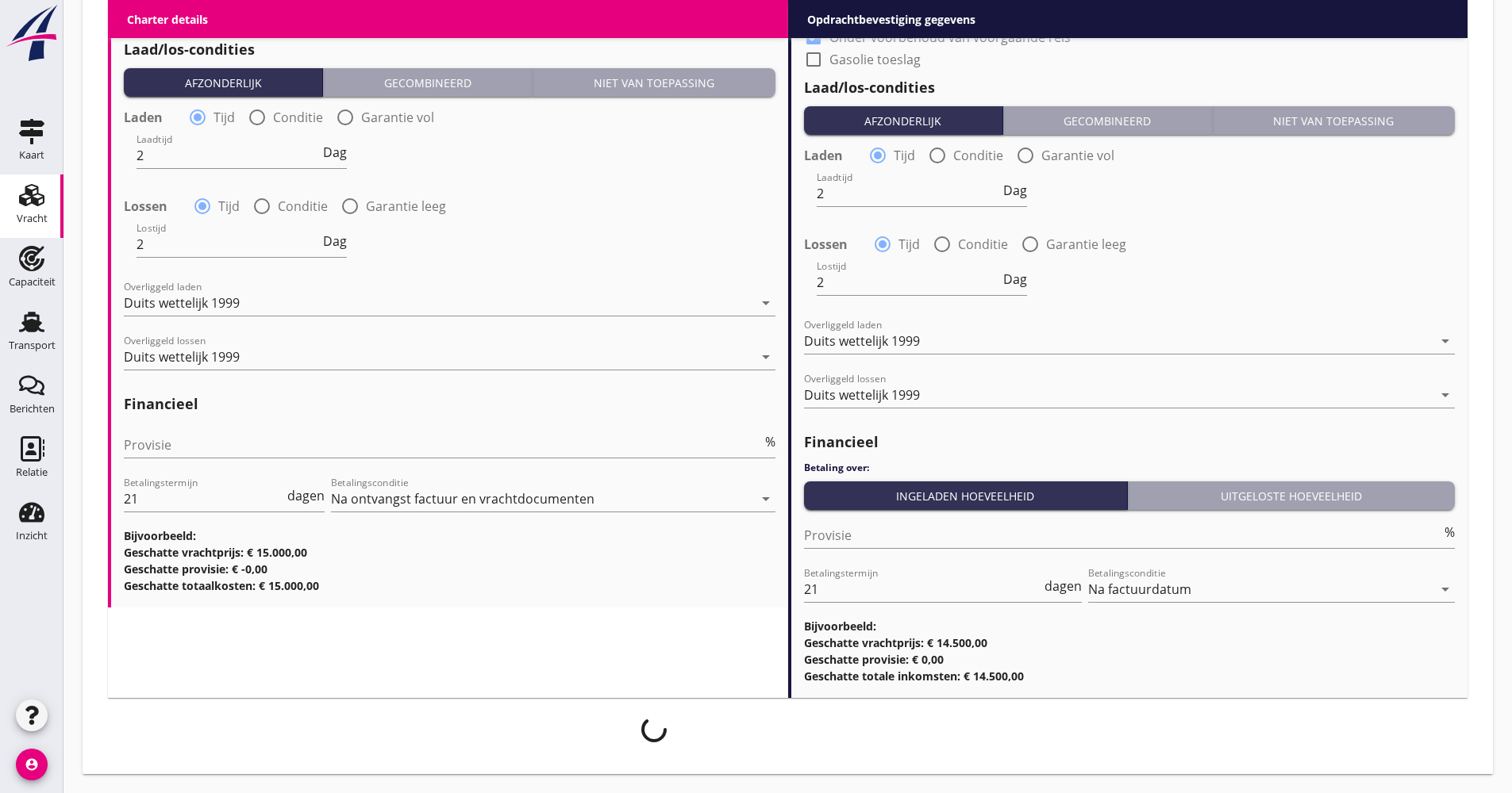
scroll to position [1887, 0]
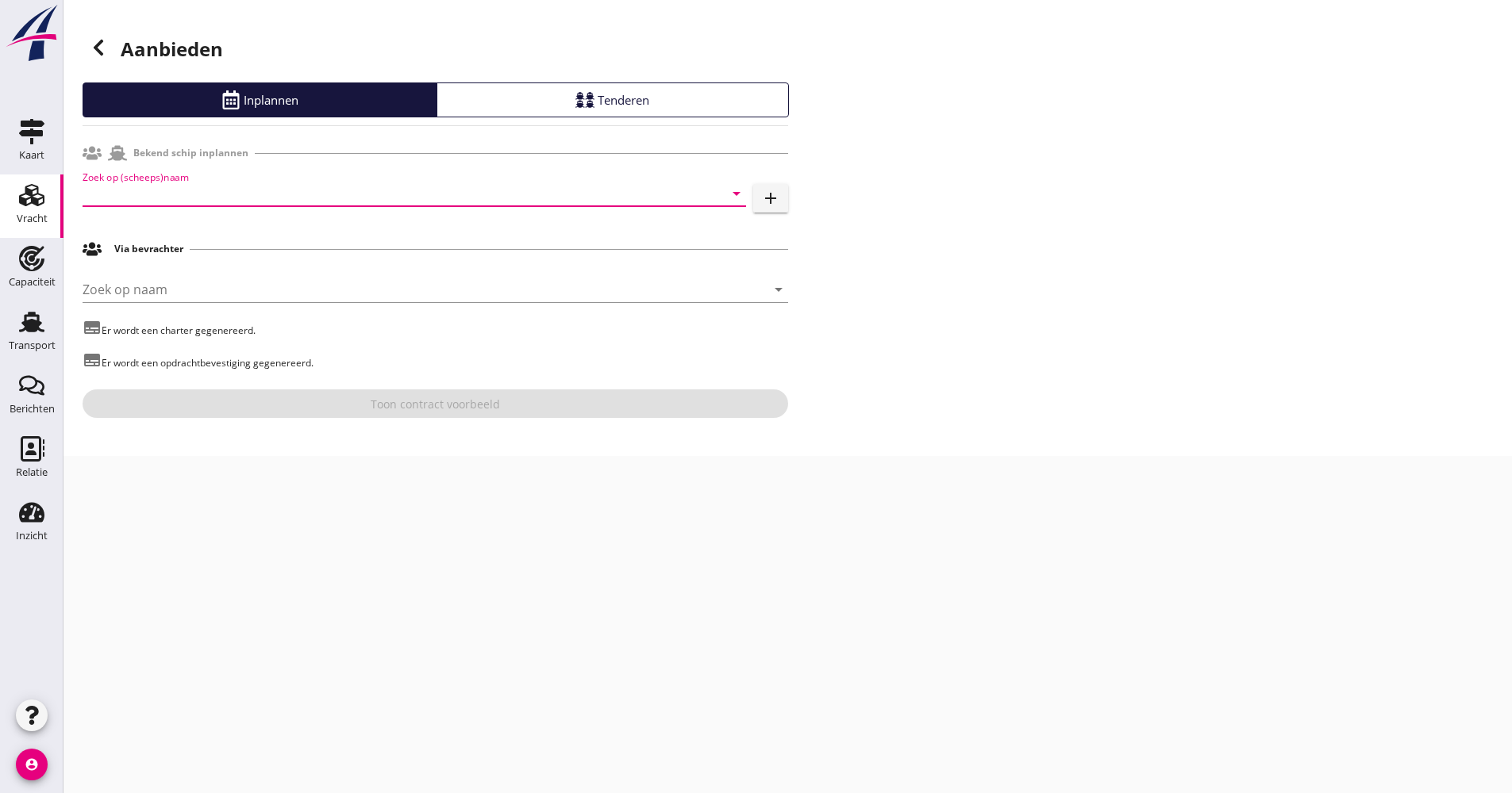
click at [183, 190] on input "Zoek op (scheeps)naam" at bounding box center [391, 193] width 619 height 25
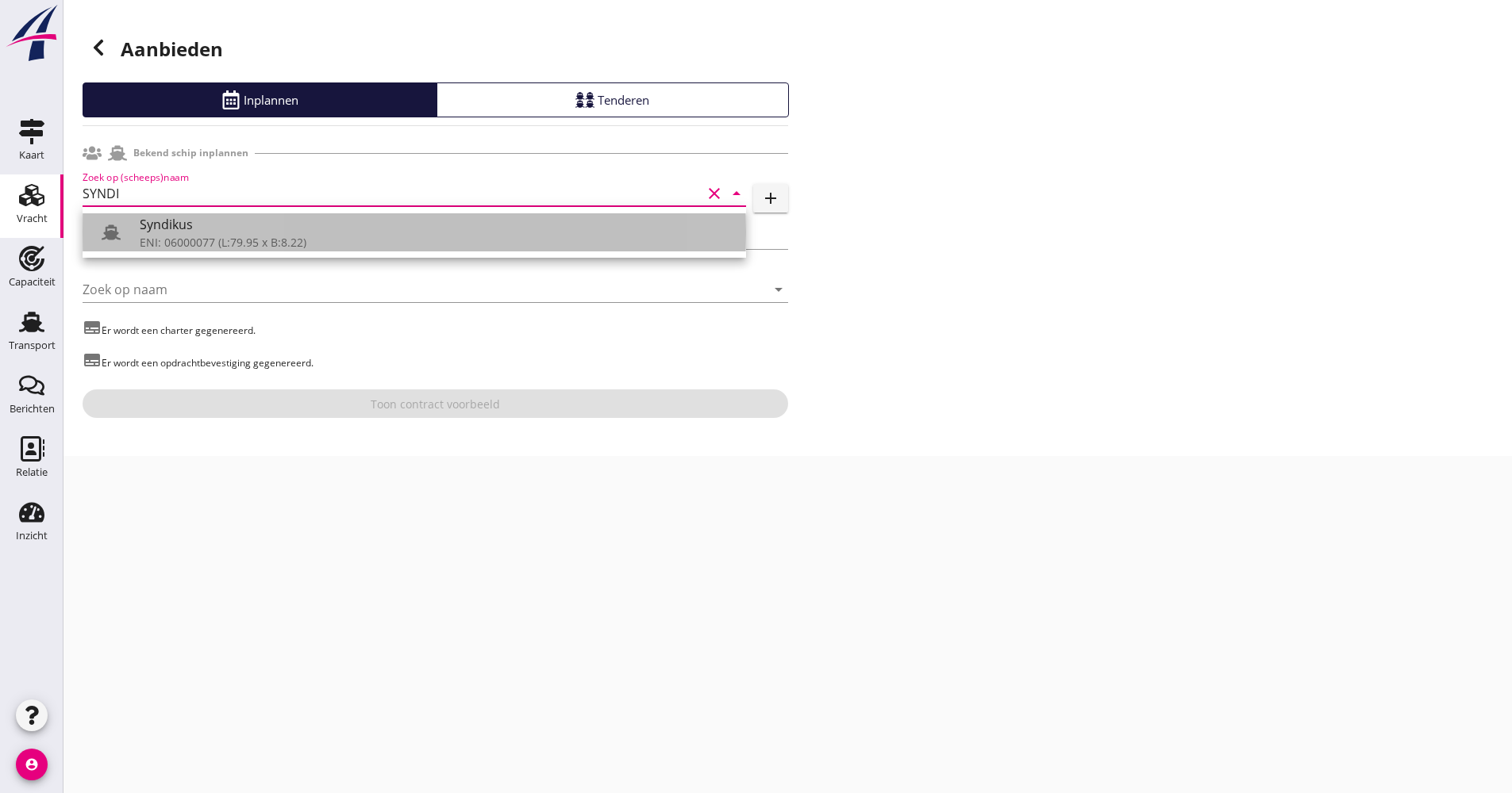
click at [223, 237] on div "ENI: 06000077 (L:79.95 x B:8.22)" at bounding box center [437, 242] width 594 height 17
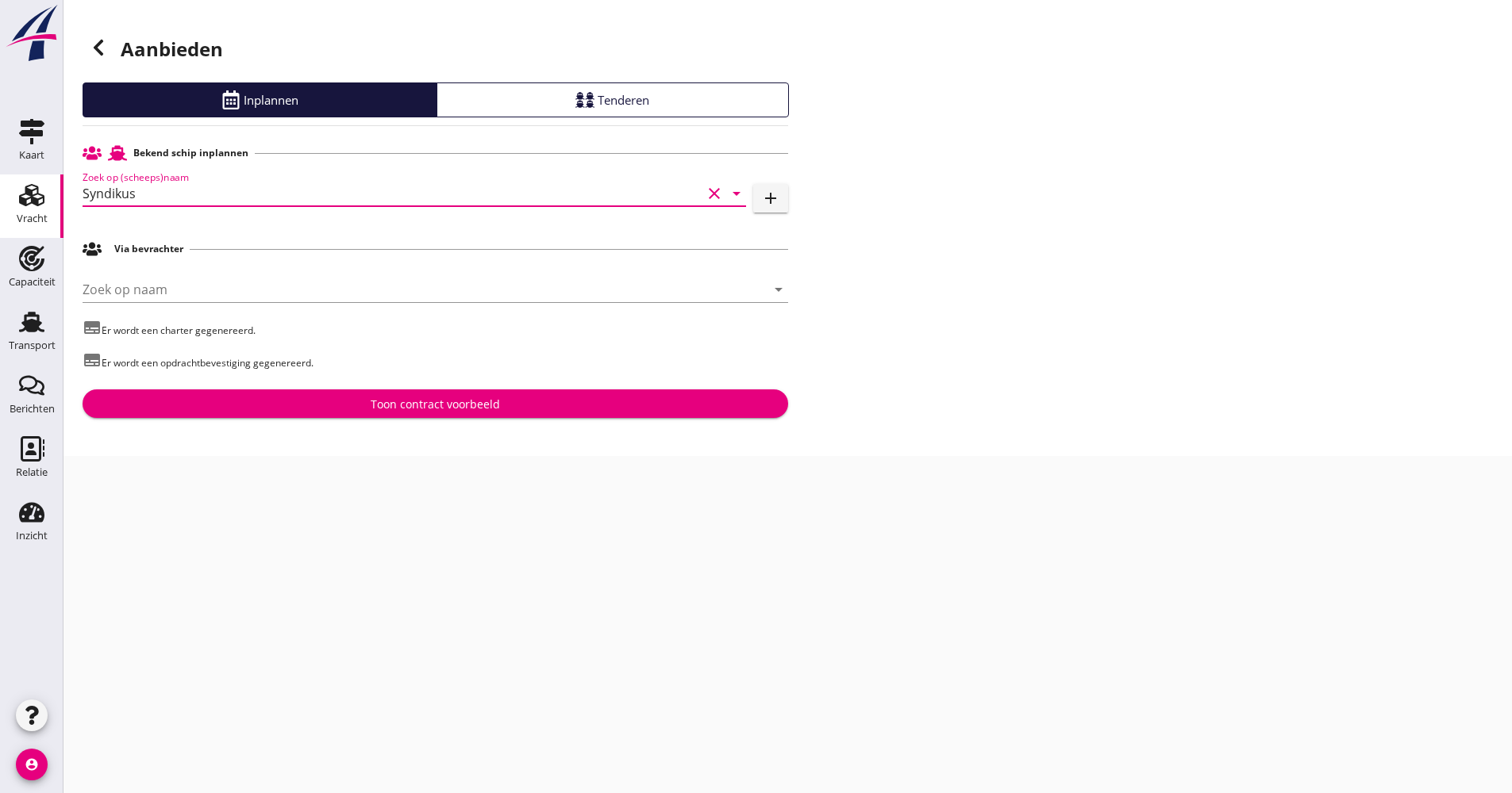
type input "Syndikus"
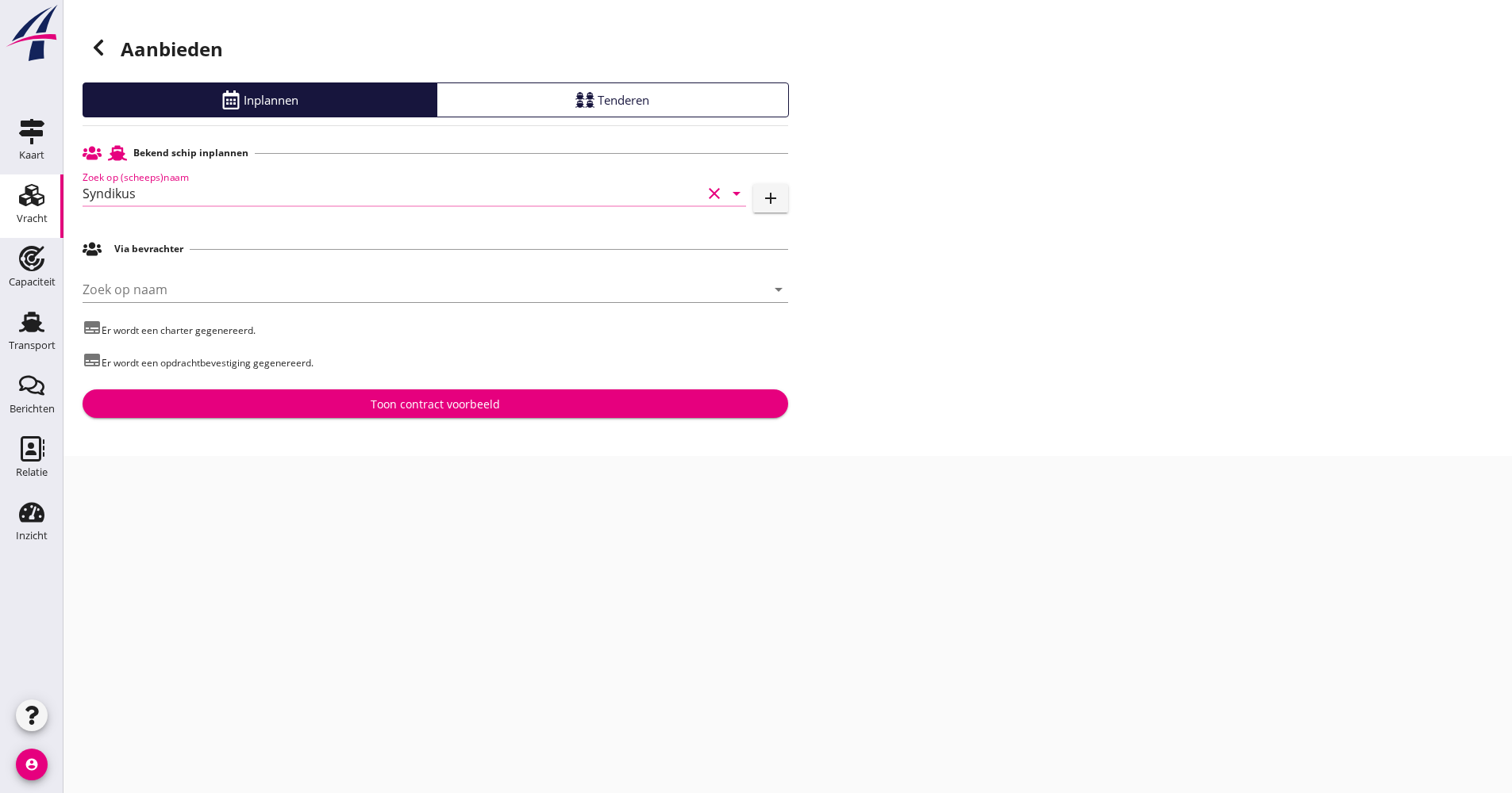
click at [184, 272] on div "[PERSON_NAME] op naam arrow_drop_down" at bounding box center [435, 292] width 705 height 51
click at [181, 283] on input "Zoek op naam" at bounding box center [413, 289] width 661 height 25
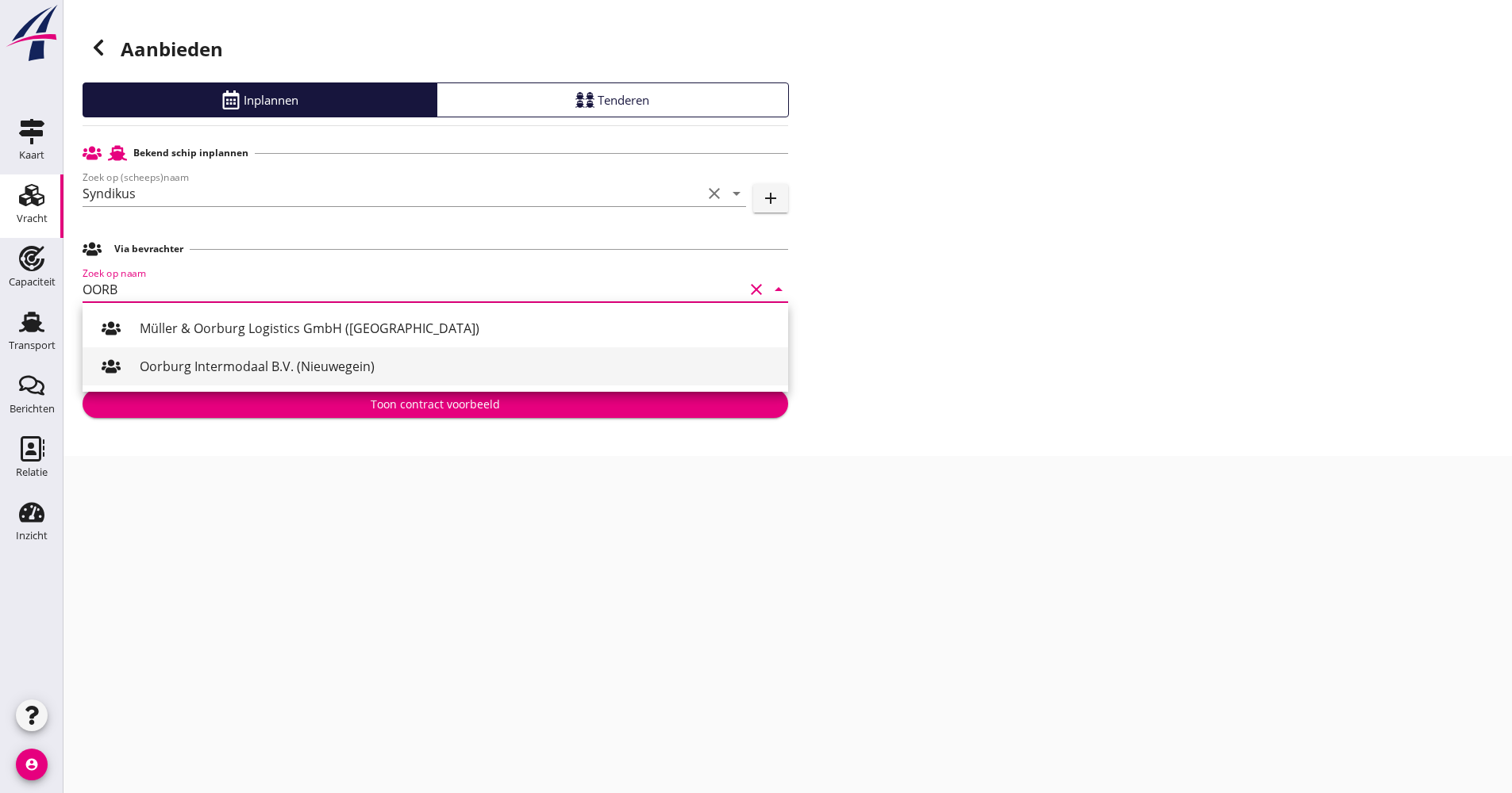
click at [190, 359] on div "Oorburg Intermodaal B.V. (Nieuwegein)" at bounding box center [457, 366] width 635 height 19
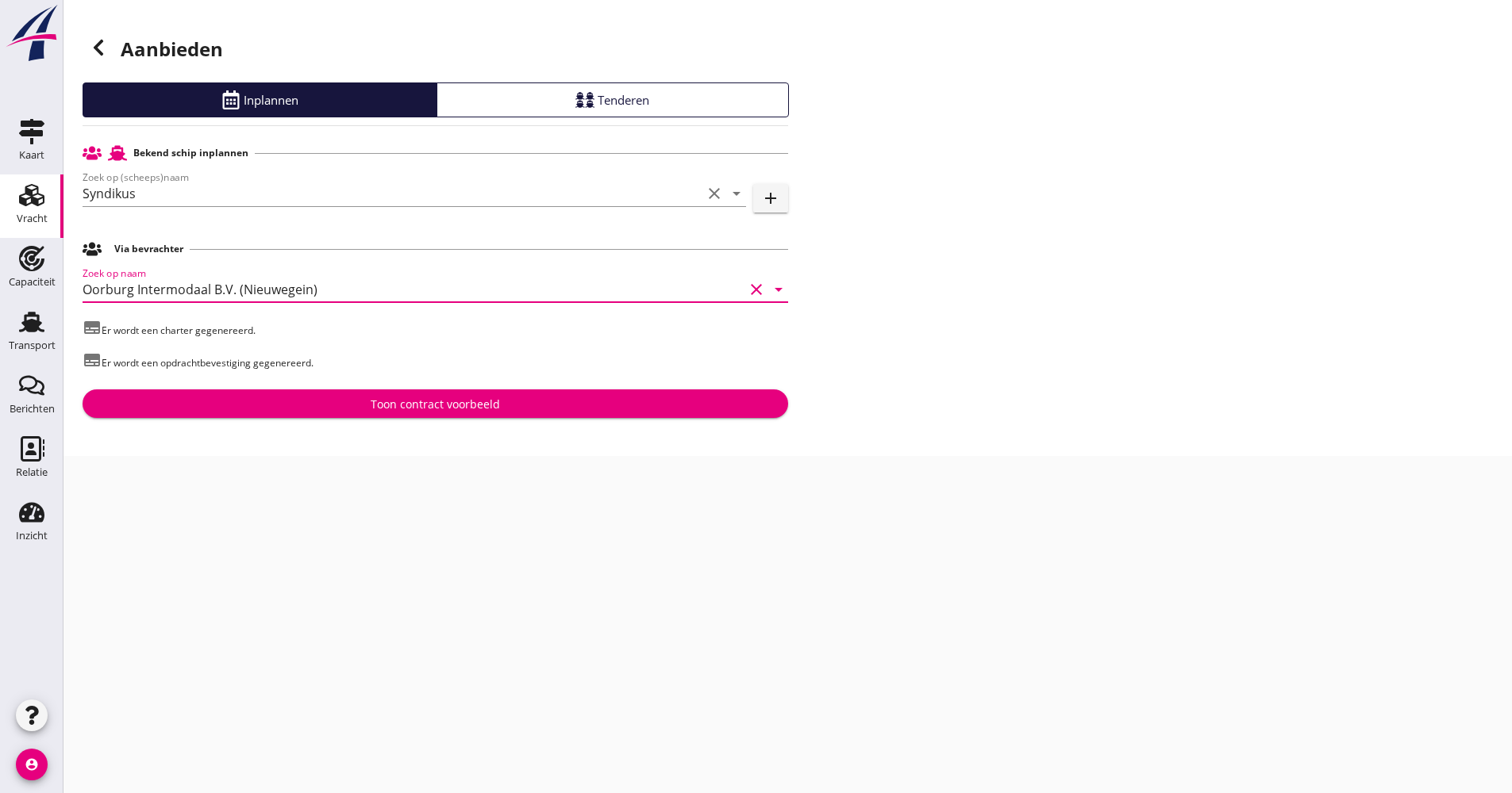
type input "Oorburg Intermodaal B.V. (Nieuwegein)"
click at [280, 412] on div "Toon contract voorbeeld" at bounding box center [435, 404] width 680 height 17
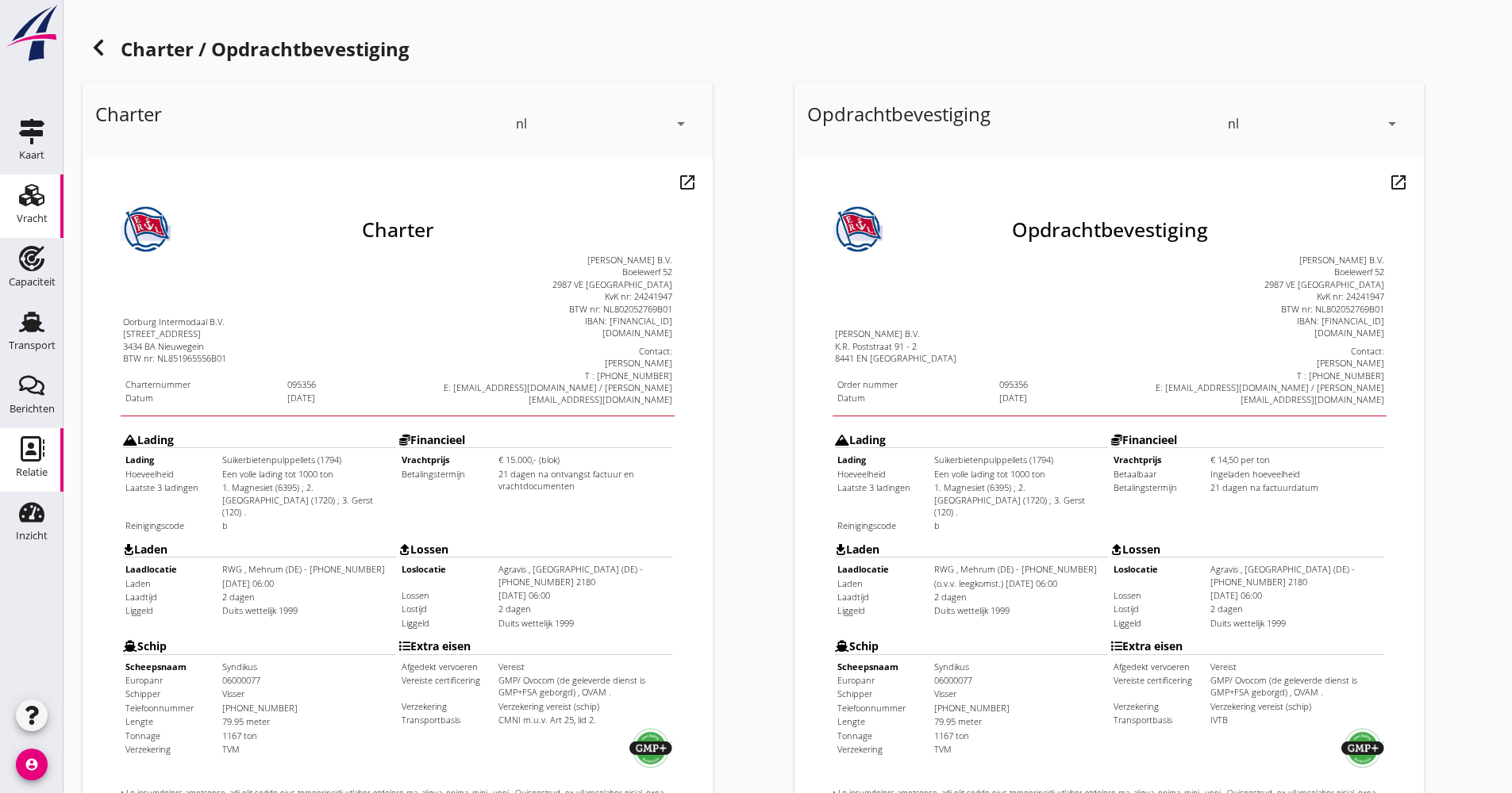
click at [17, 460] on div "Relatie" at bounding box center [32, 448] width 38 height 25
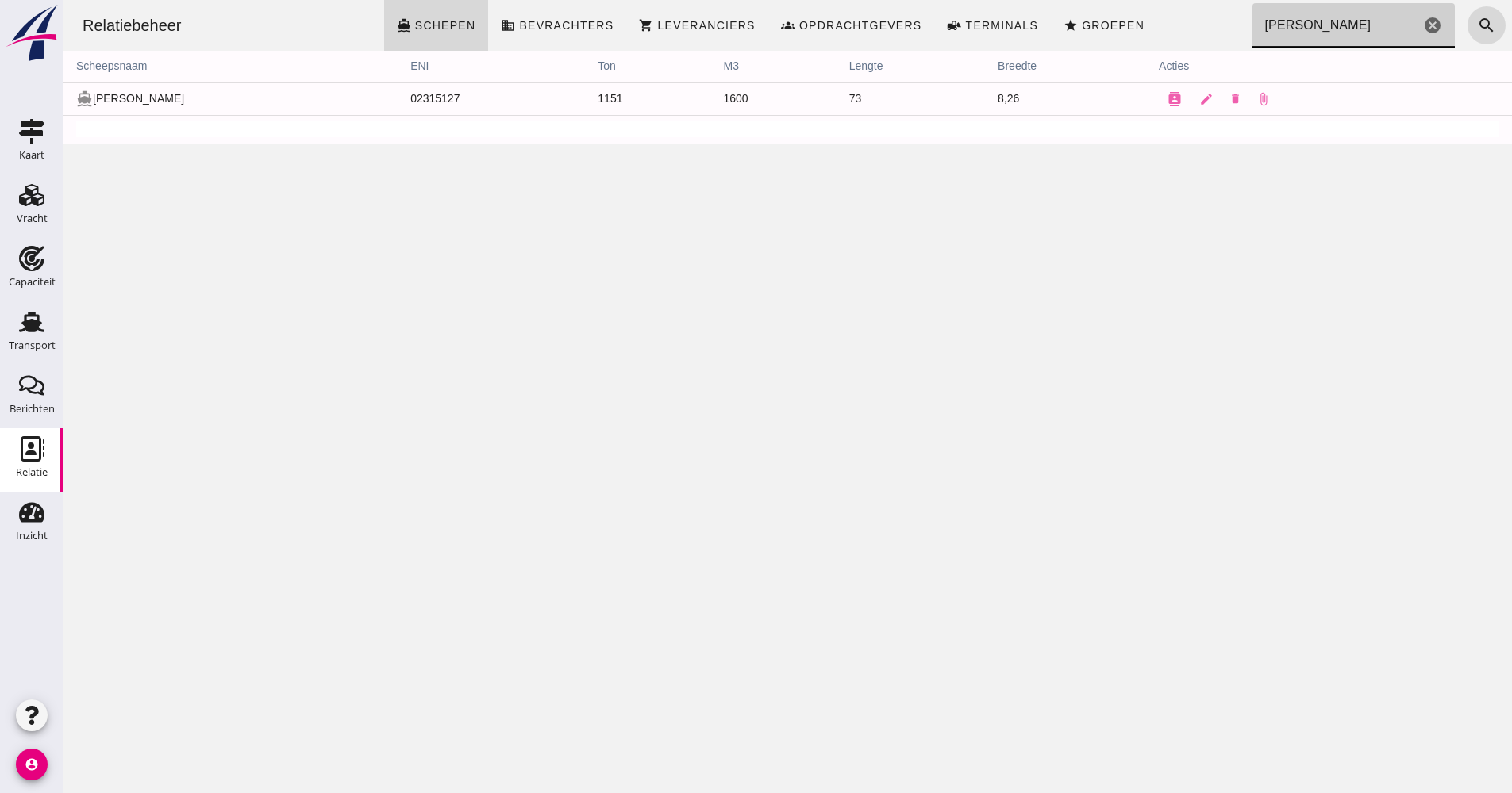
drag, startPoint x: 1271, startPoint y: 26, endPoint x: 1237, endPoint y: 32, distance: 34.5
click at [1252, 32] on input "[PERSON_NAME]" at bounding box center [1336, 25] width 168 height 45
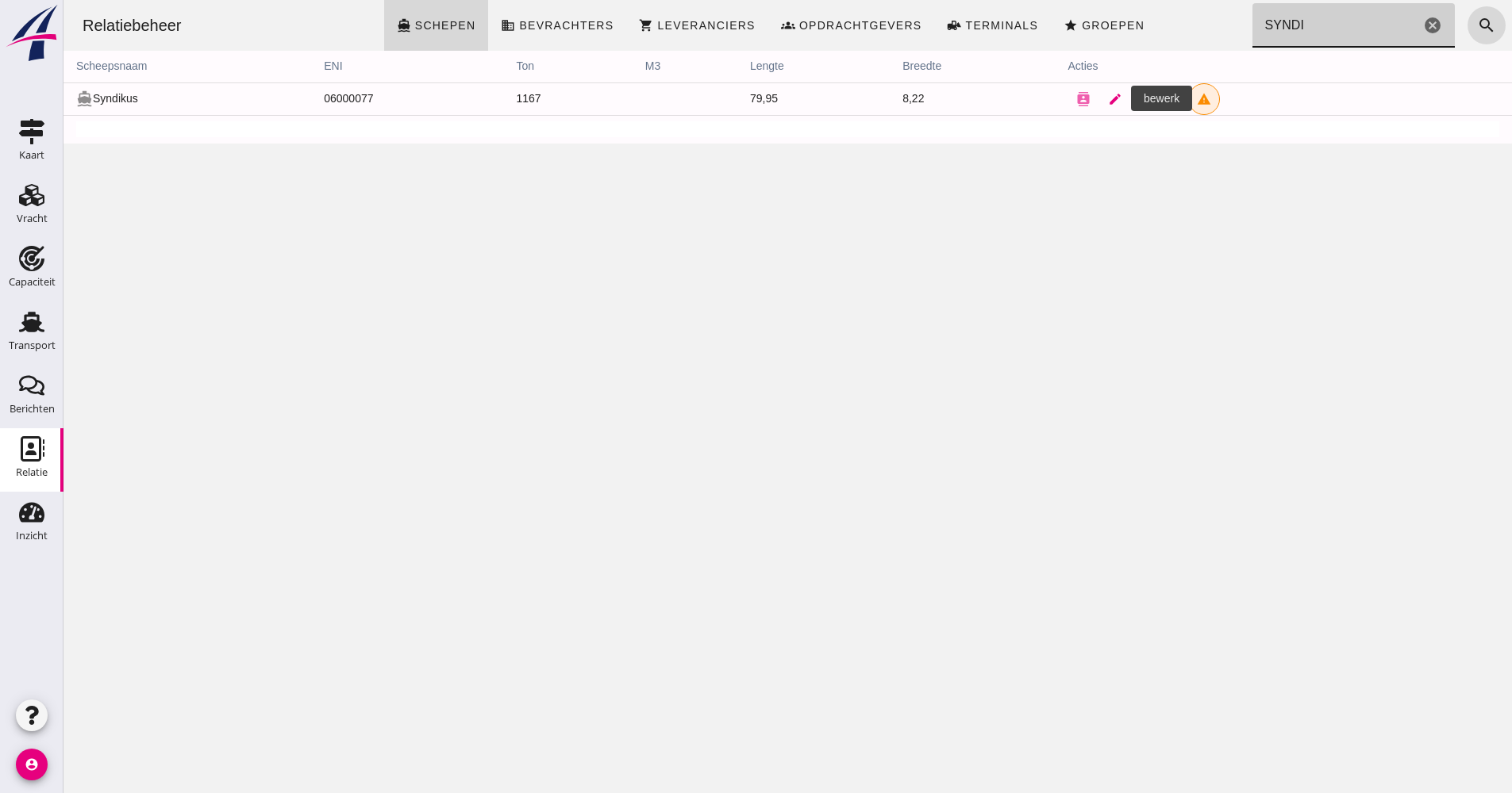
type input "SYNDI"
click at [1110, 105] on icon "edit" at bounding box center [1114, 98] width 14 height 14
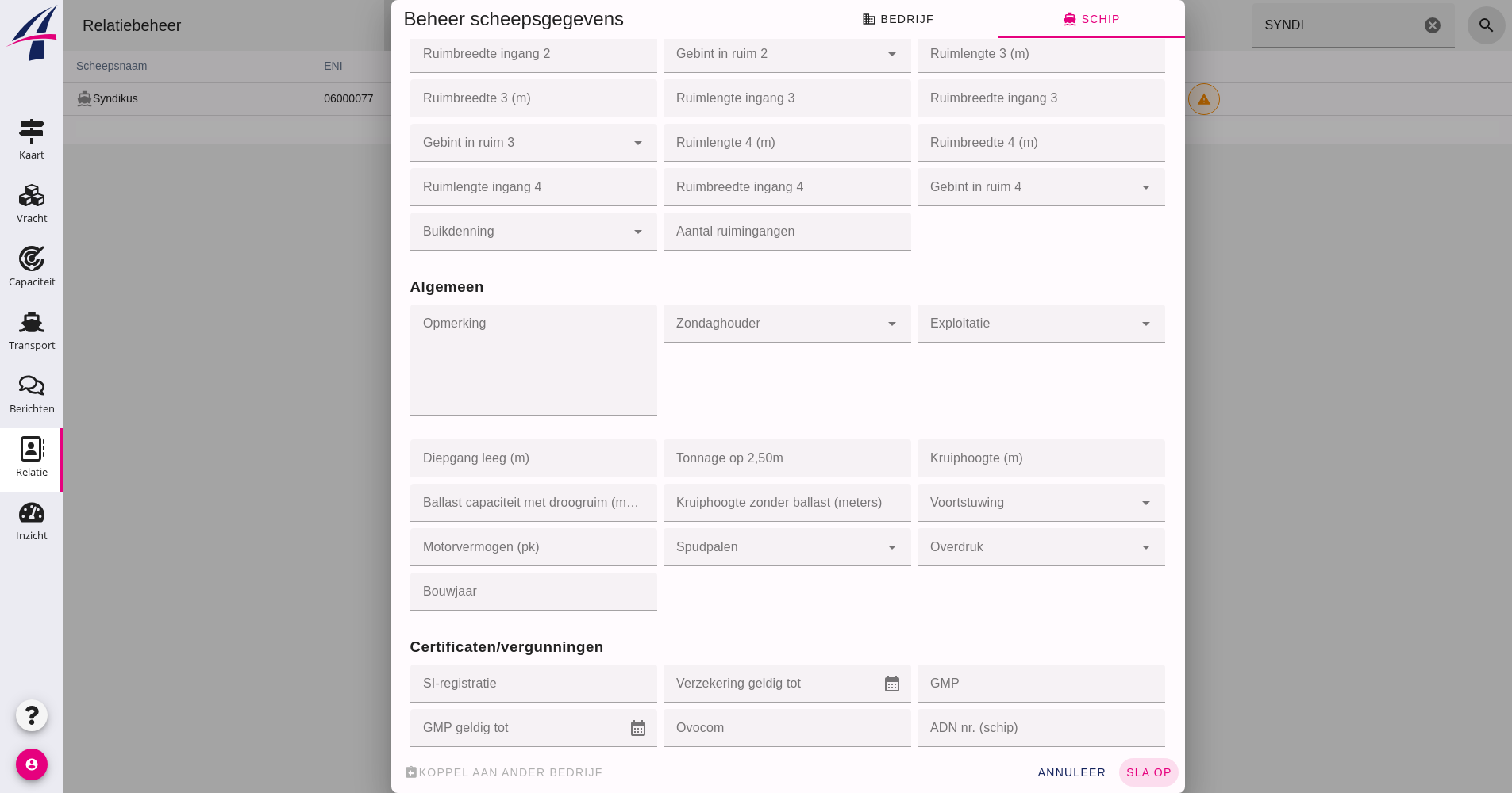
scroll to position [1031, 0]
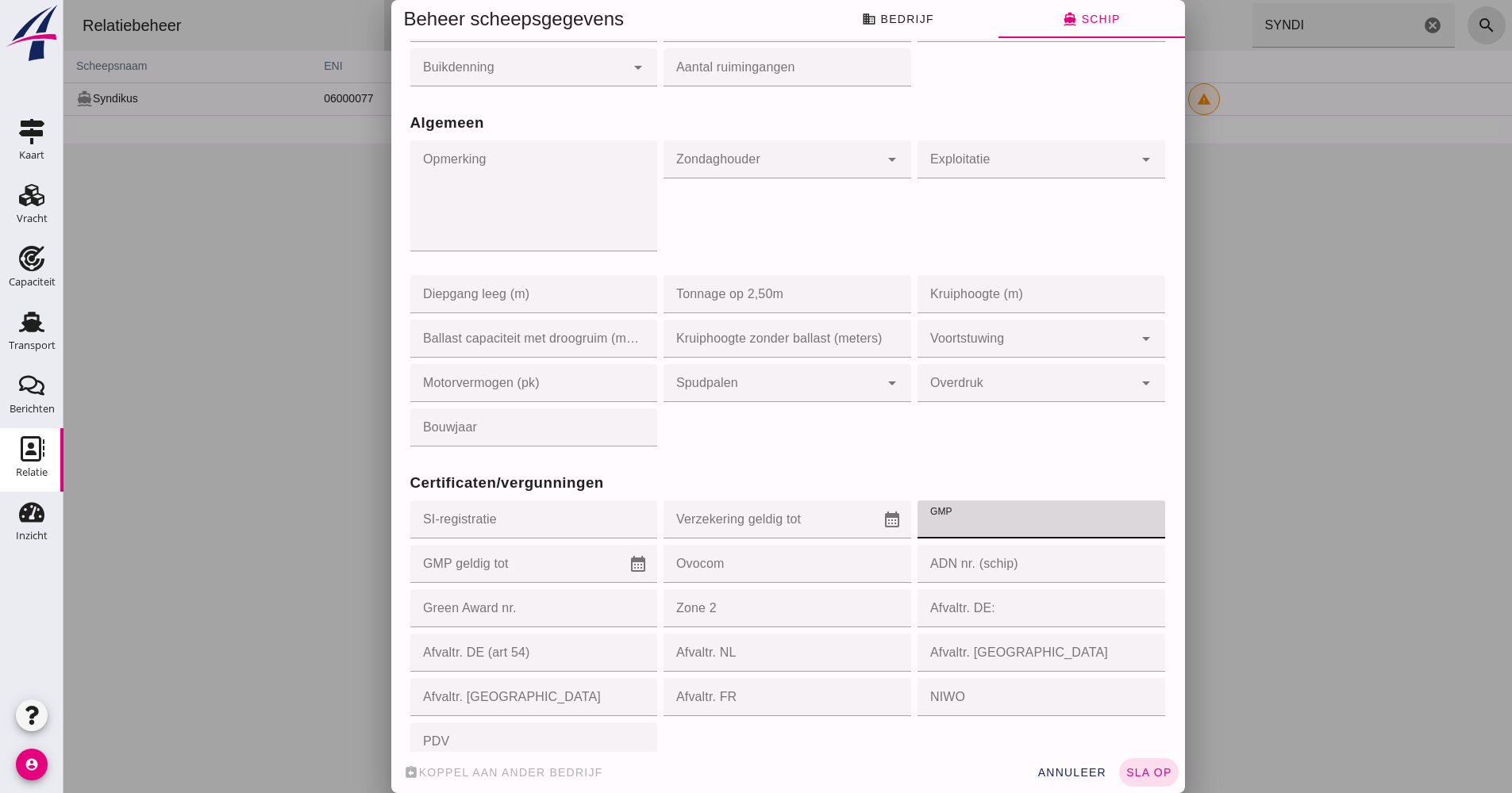
paste input "011114"
type input "011114"
click at [628, 563] on icon "calendar_month" at bounding box center [637, 564] width 19 height 19
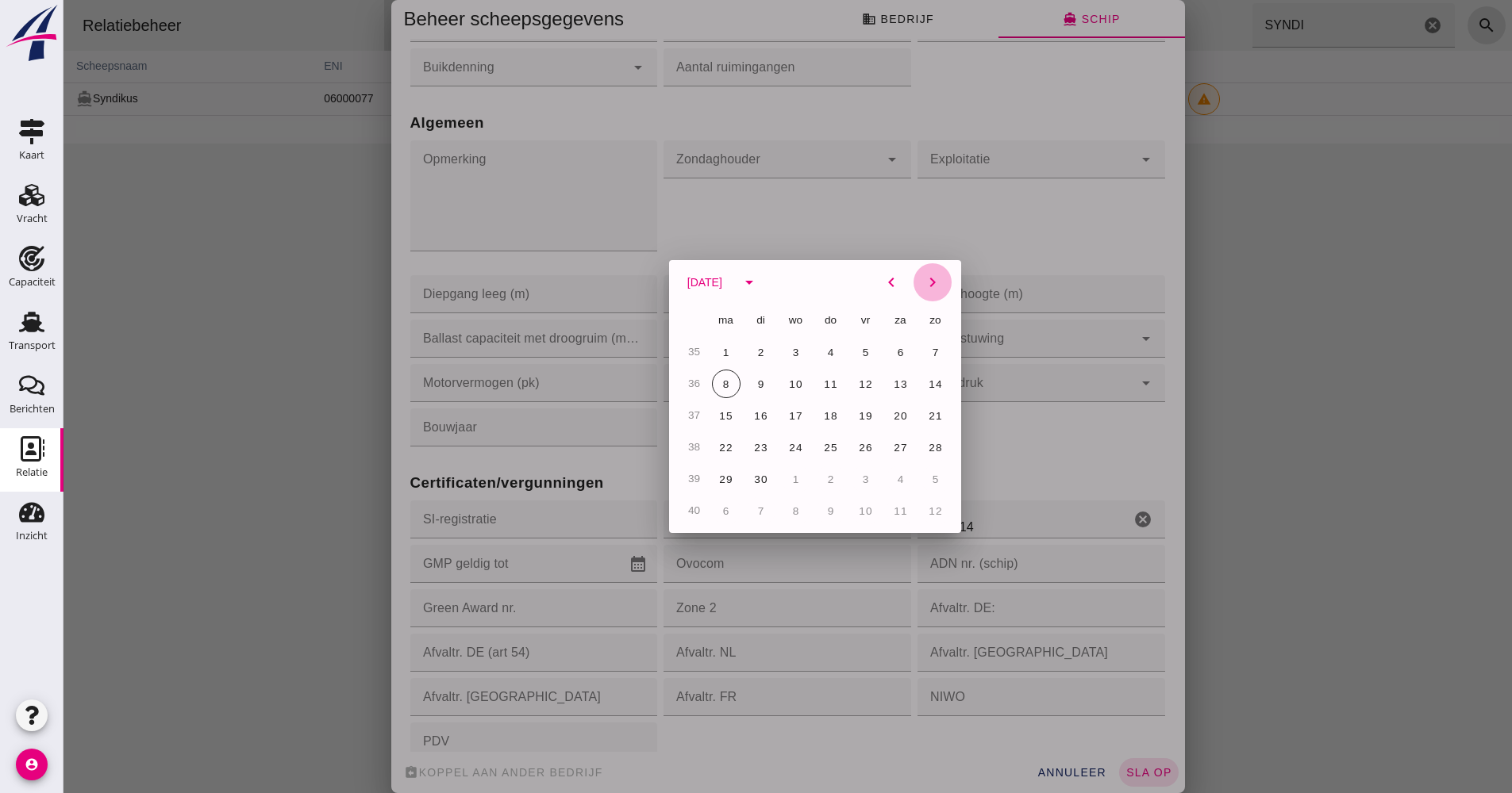
click at [914, 284] on button "chevron_right" at bounding box center [932, 282] width 38 height 38
click at [753, 480] on span "28" at bounding box center [761, 480] width 15 height 12
type input "[DATE]"
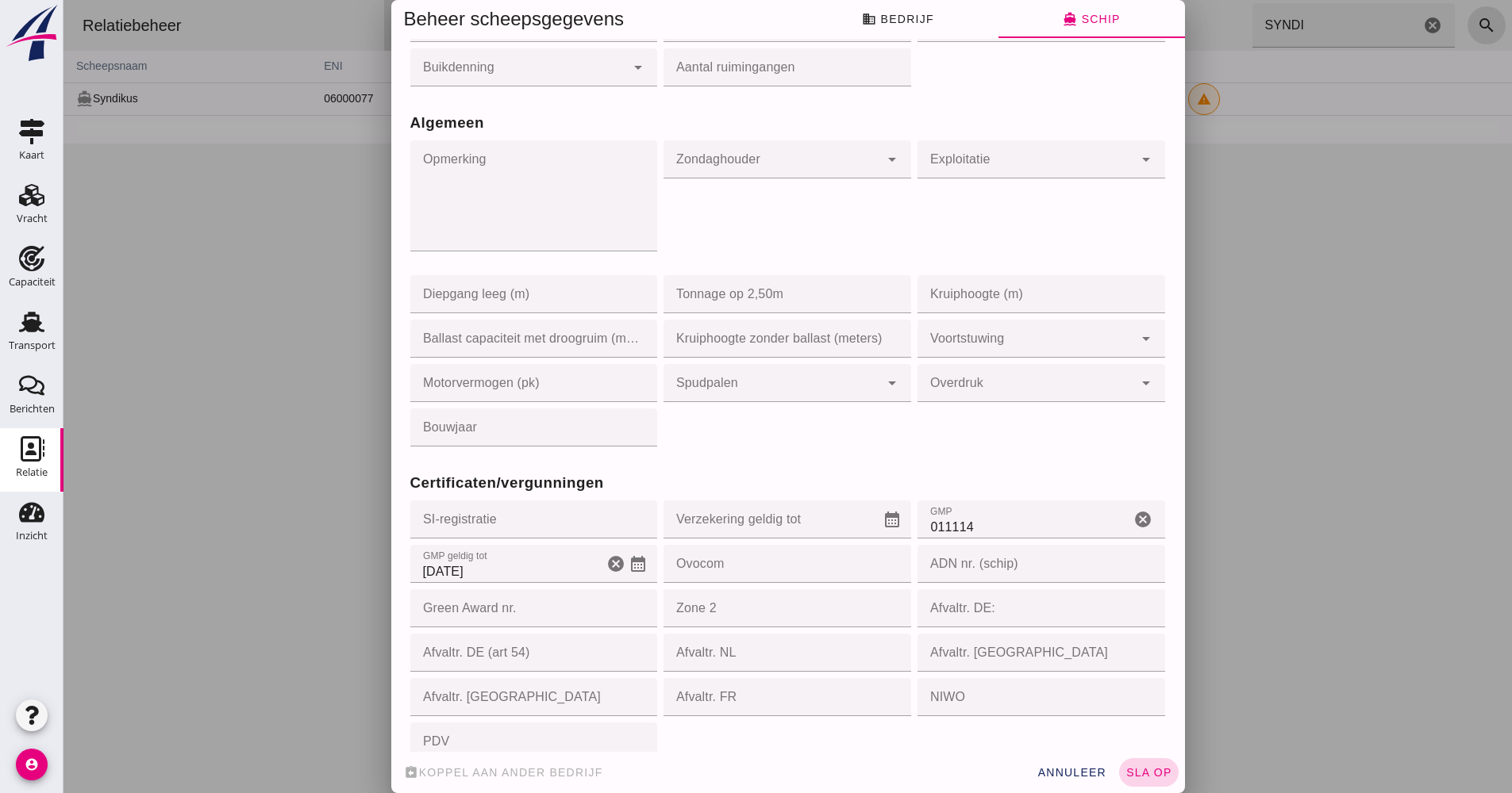
click at [1134, 776] on span "sla op" at bounding box center [1148, 773] width 46 height 13
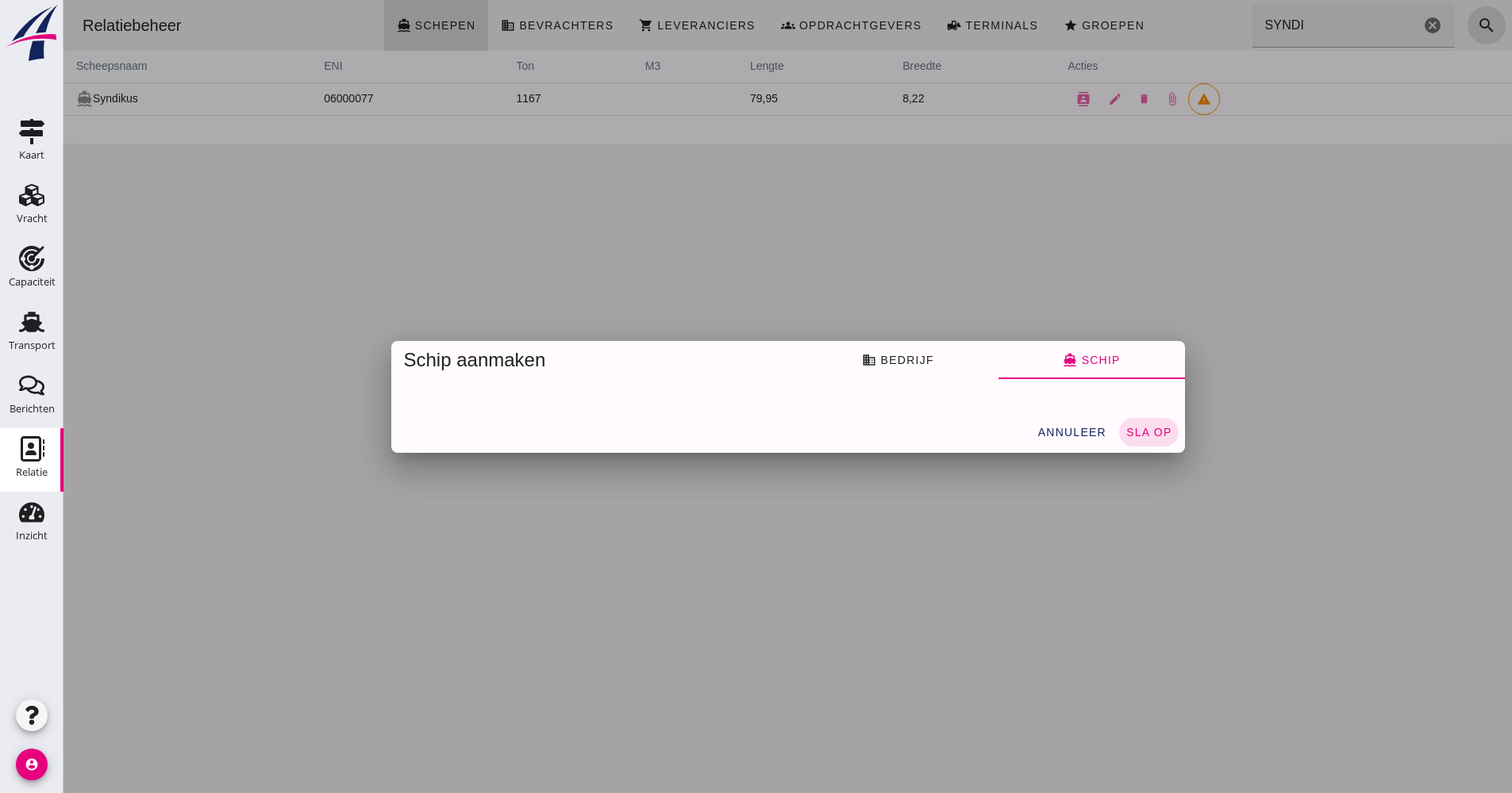
scroll to position [0, 0]
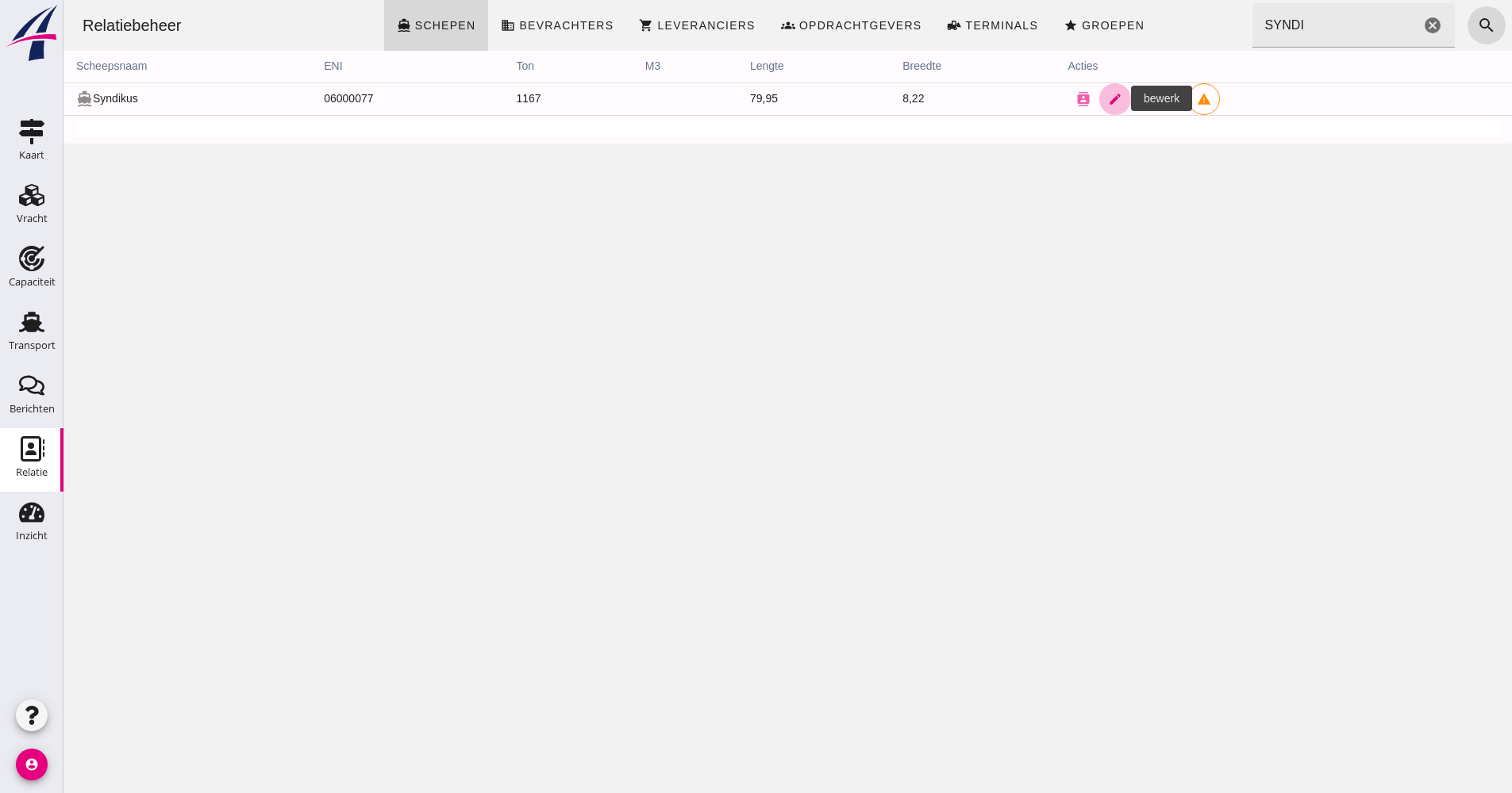
click at [1108, 101] on icon "edit" at bounding box center [1114, 98] width 14 height 14
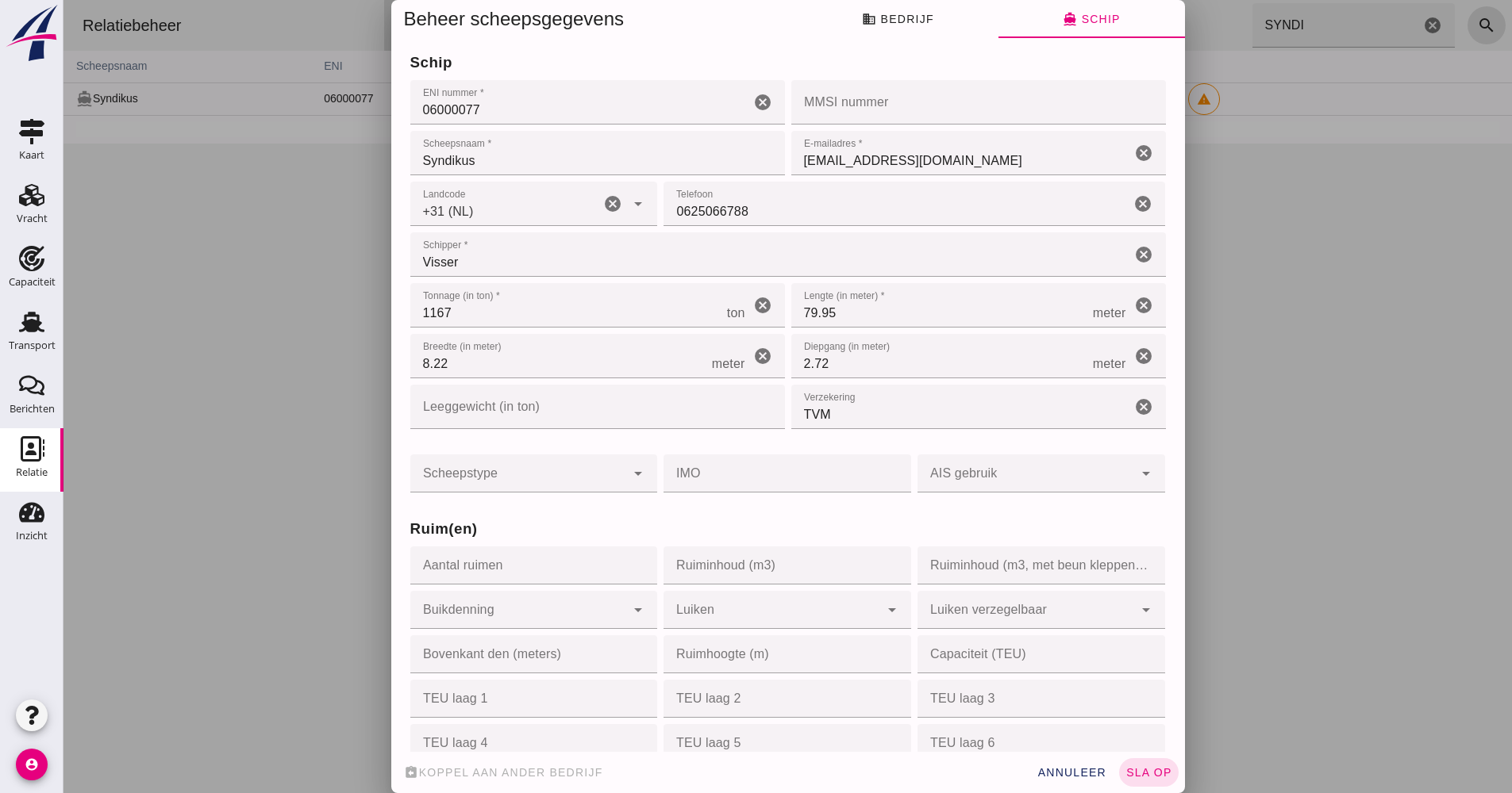
click at [779, 565] on input "Ruiminhoud (m3)" at bounding box center [782, 565] width 238 height 38
type input "1850"
click at [1160, 787] on div "assignment_return [PERSON_NAME] aan ander bedrijf annuleer sla op" at bounding box center [788, 773] width 793 height 41
click at [1160, 776] on span "sla op" at bounding box center [1148, 773] width 46 height 13
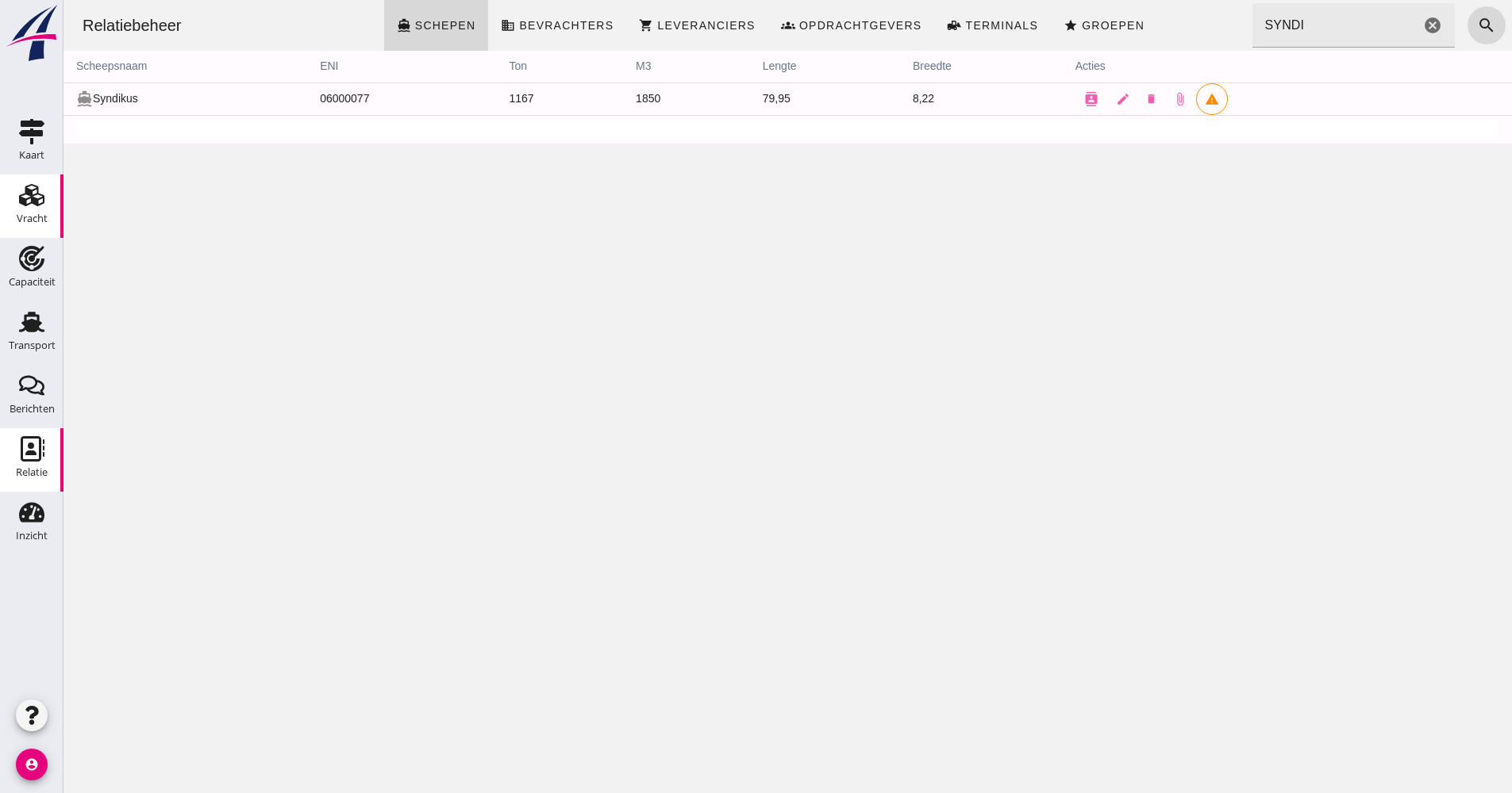
click at [36, 206] on icon "Vracht" at bounding box center [32, 195] width 25 height 25
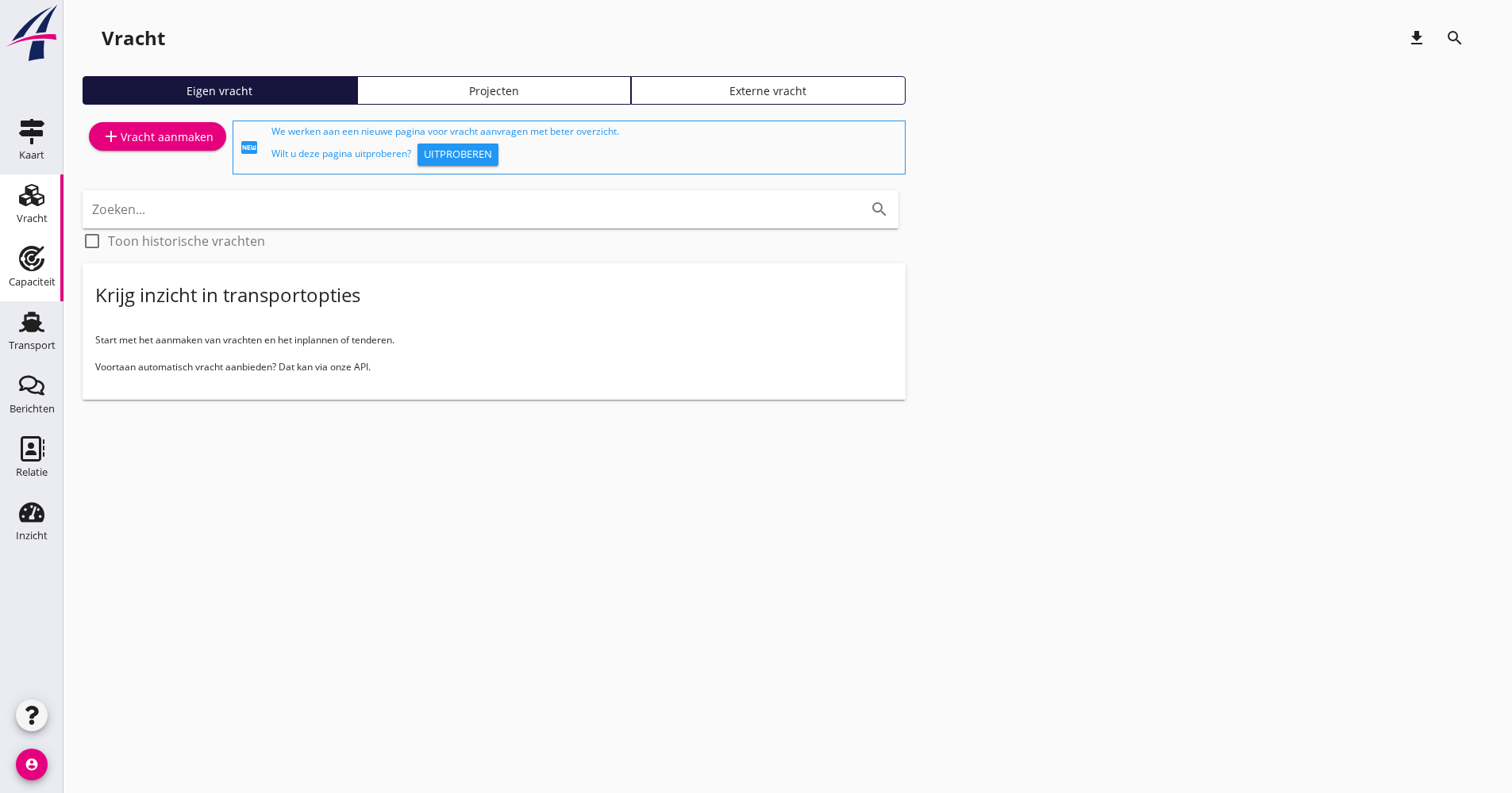
click at [19, 271] on icon "Capaciteit" at bounding box center [32, 258] width 25 height 25
click at [31, 218] on div "Vracht" at bounding box center [32, 218] width 31 height 10
click at [32, 345] on div "Transport" at bounding box center [32, 345] width 46 height 10
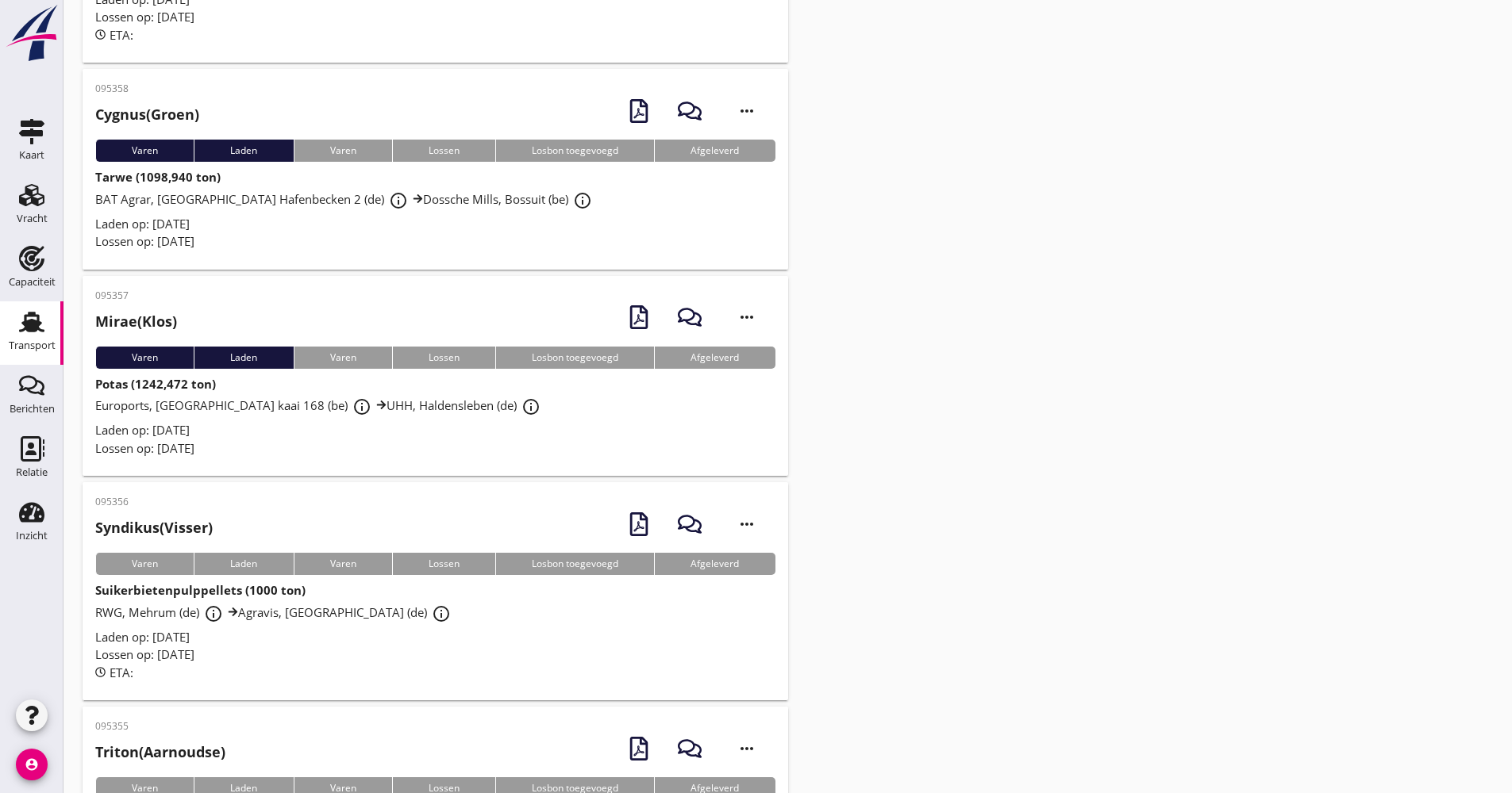
scroll to position [3691, 0]
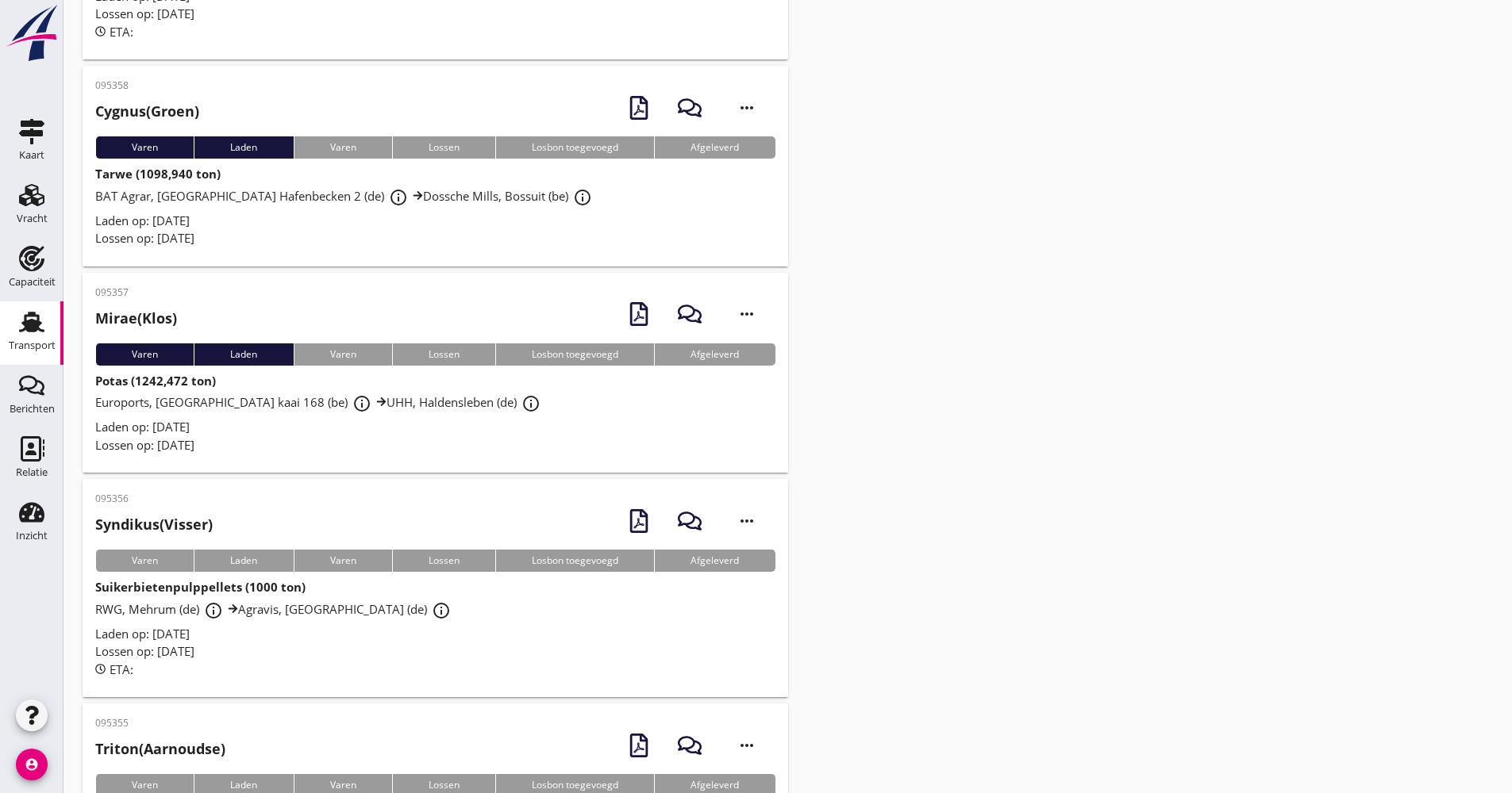
click at [320, 625] on div "Laden op: [DATE]" at bounding box center [435, 634] width 680 height 19
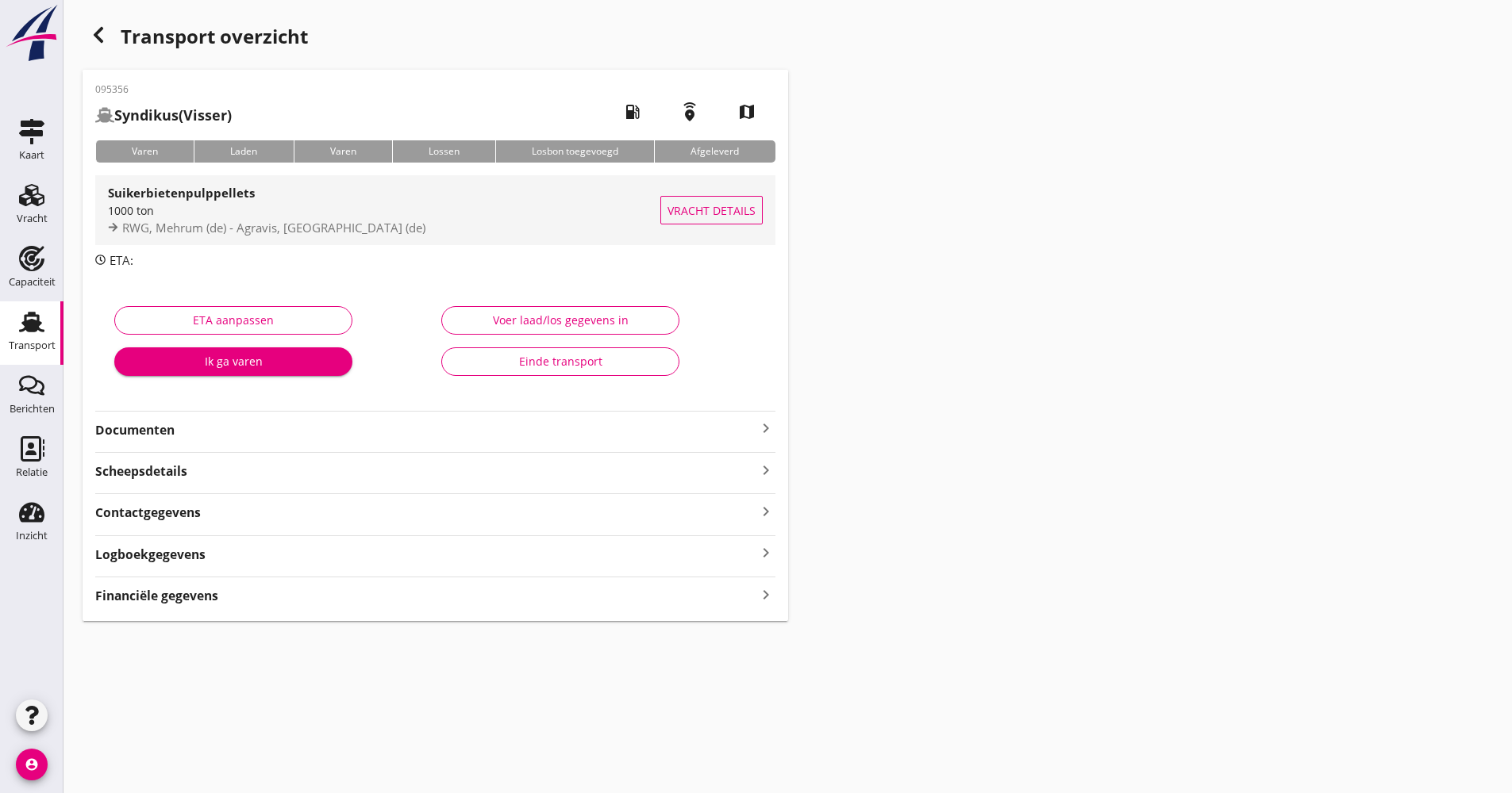
click at [274, 210] on div "1000 ton" at bounding box center [383, 211] width 552 height 17
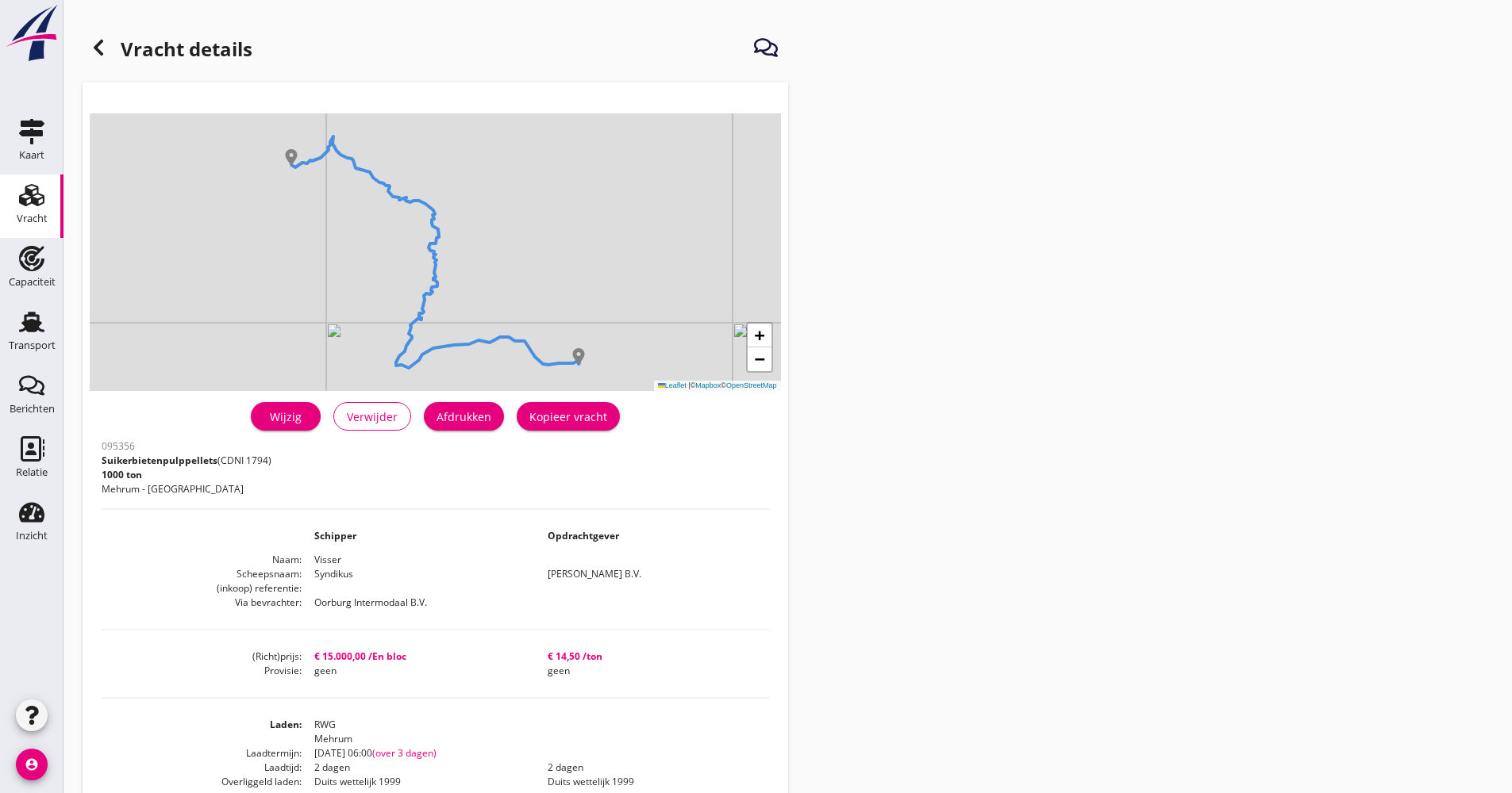
click at [275, 425] on link "Wijzig" at bounding box center [285, 416] width 70 height 29
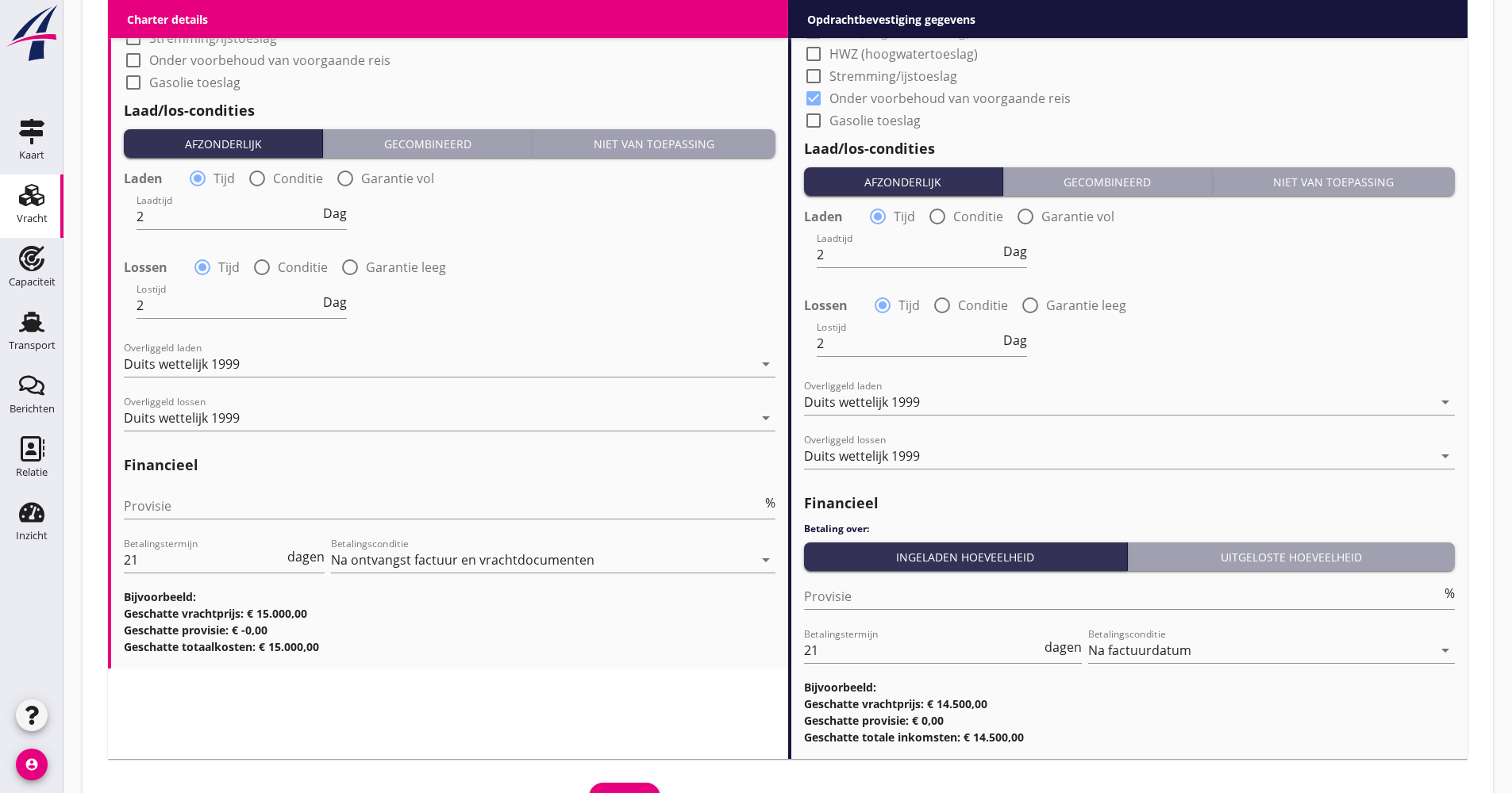
scroll to position [1851, 0]
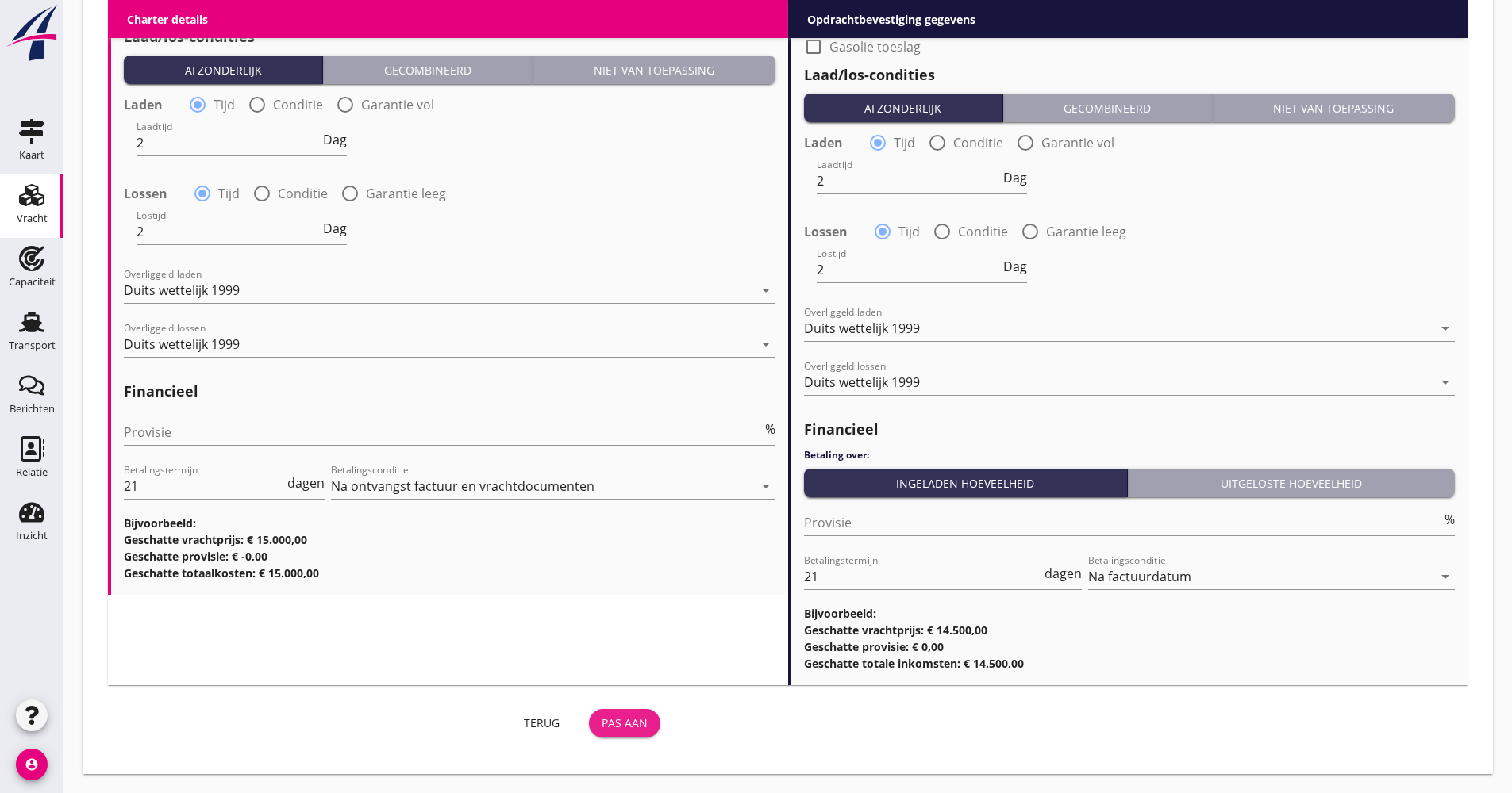
click at [633, 713] on button "Pas aan" at bounding box center [624, 723] width 71 height 29
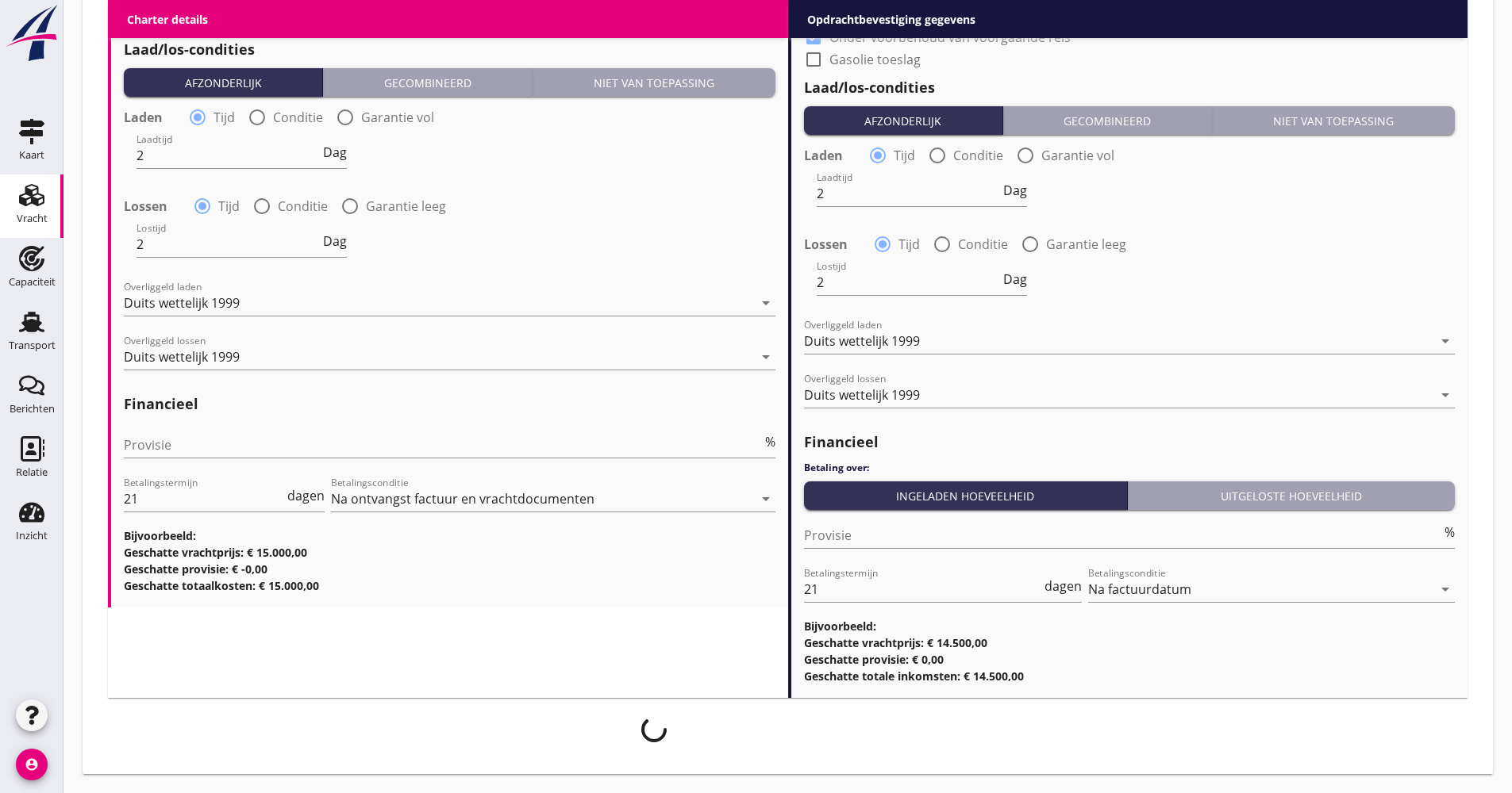
scroll to position [1838, 0]
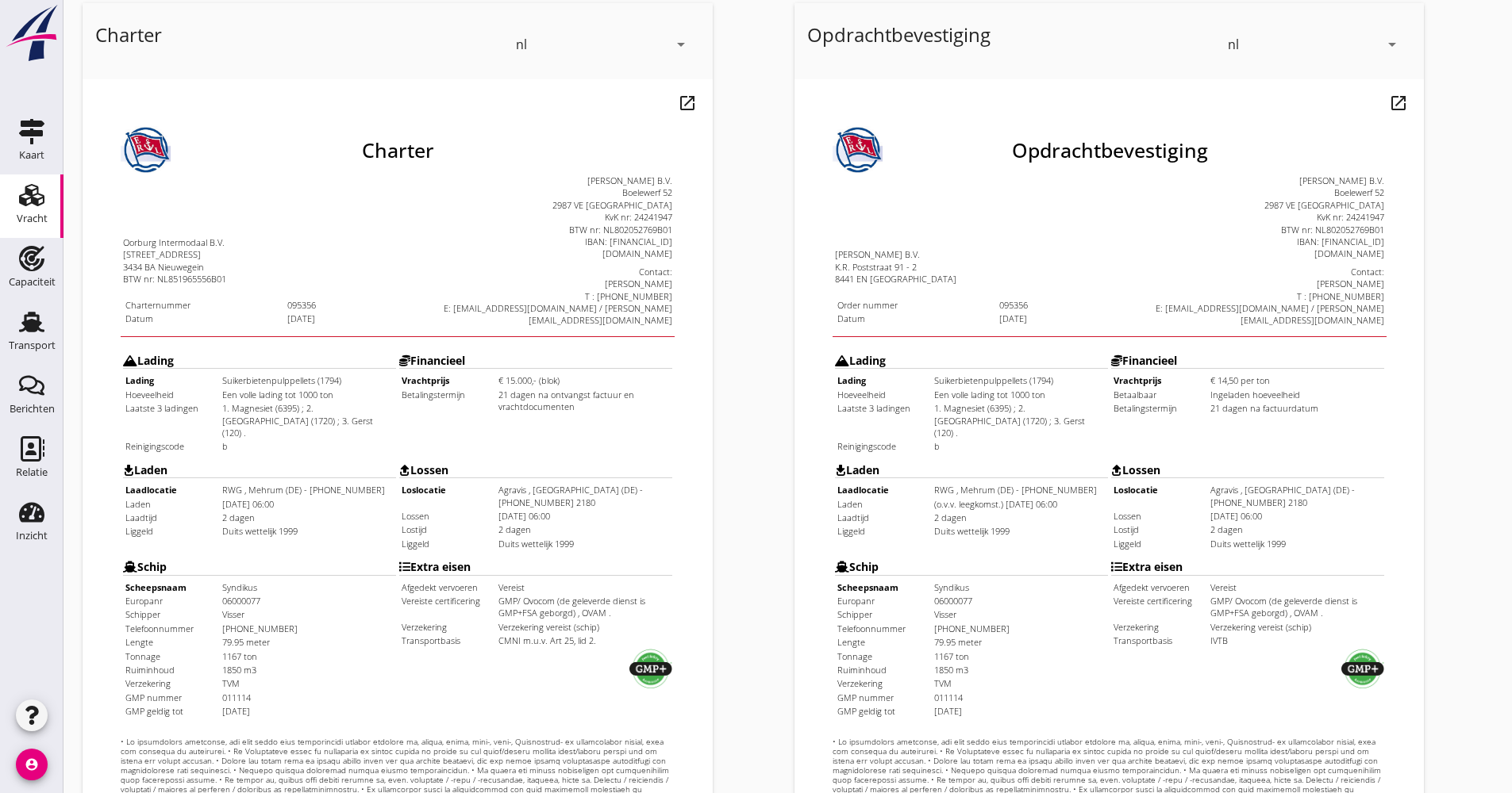
scroll to position [381, 0]
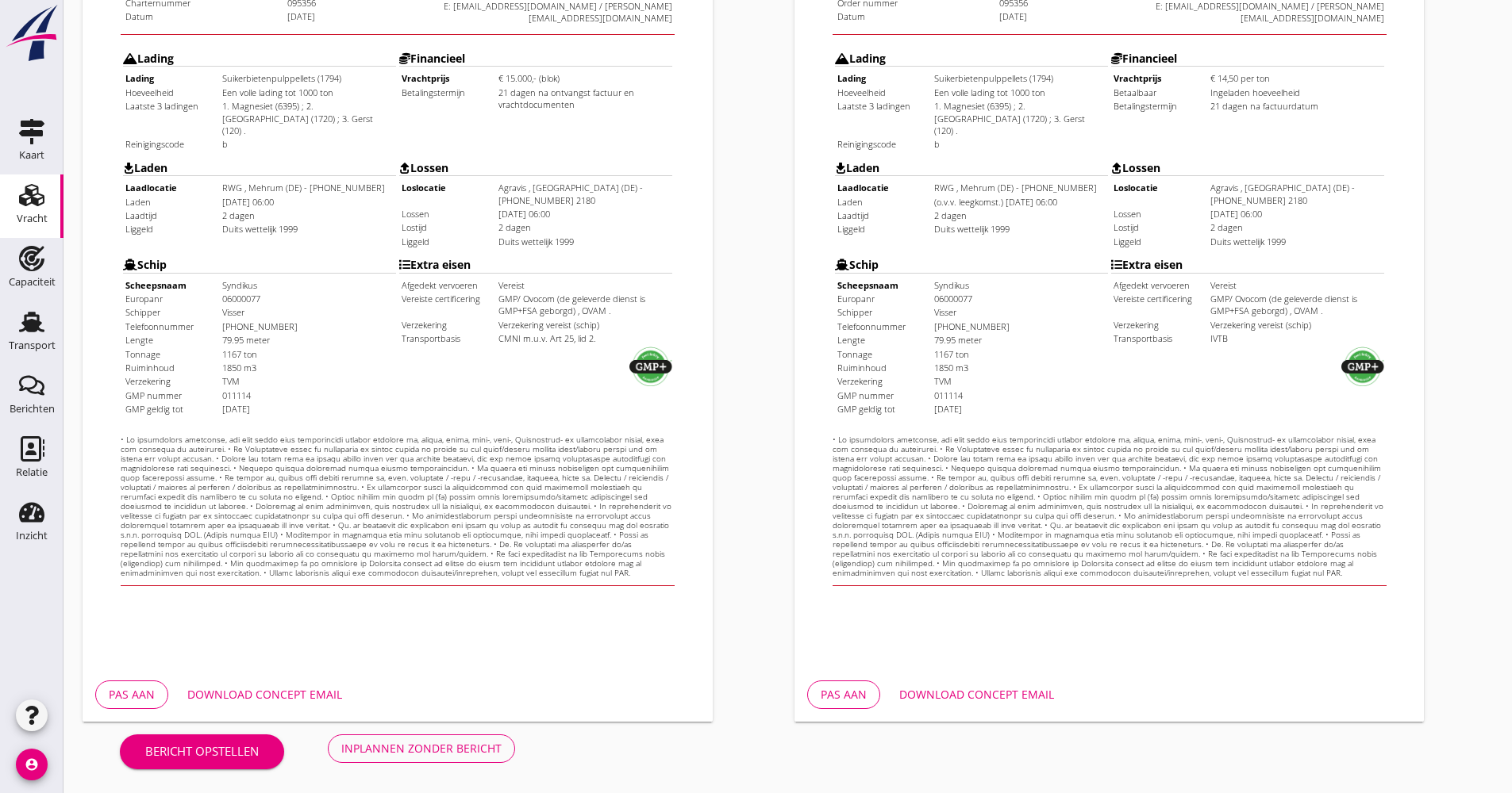
click at [952, 688] on div "Download concept email" at bounding box center [976, 695] width 155 height 17
click at [314, 690] on div "Download concept email" at bounding box center [264, 695] width 155 height 17
click at [453, 759] on button "Inplannen zonder bericht" at bounding box center [421, 748] width 187 height 29
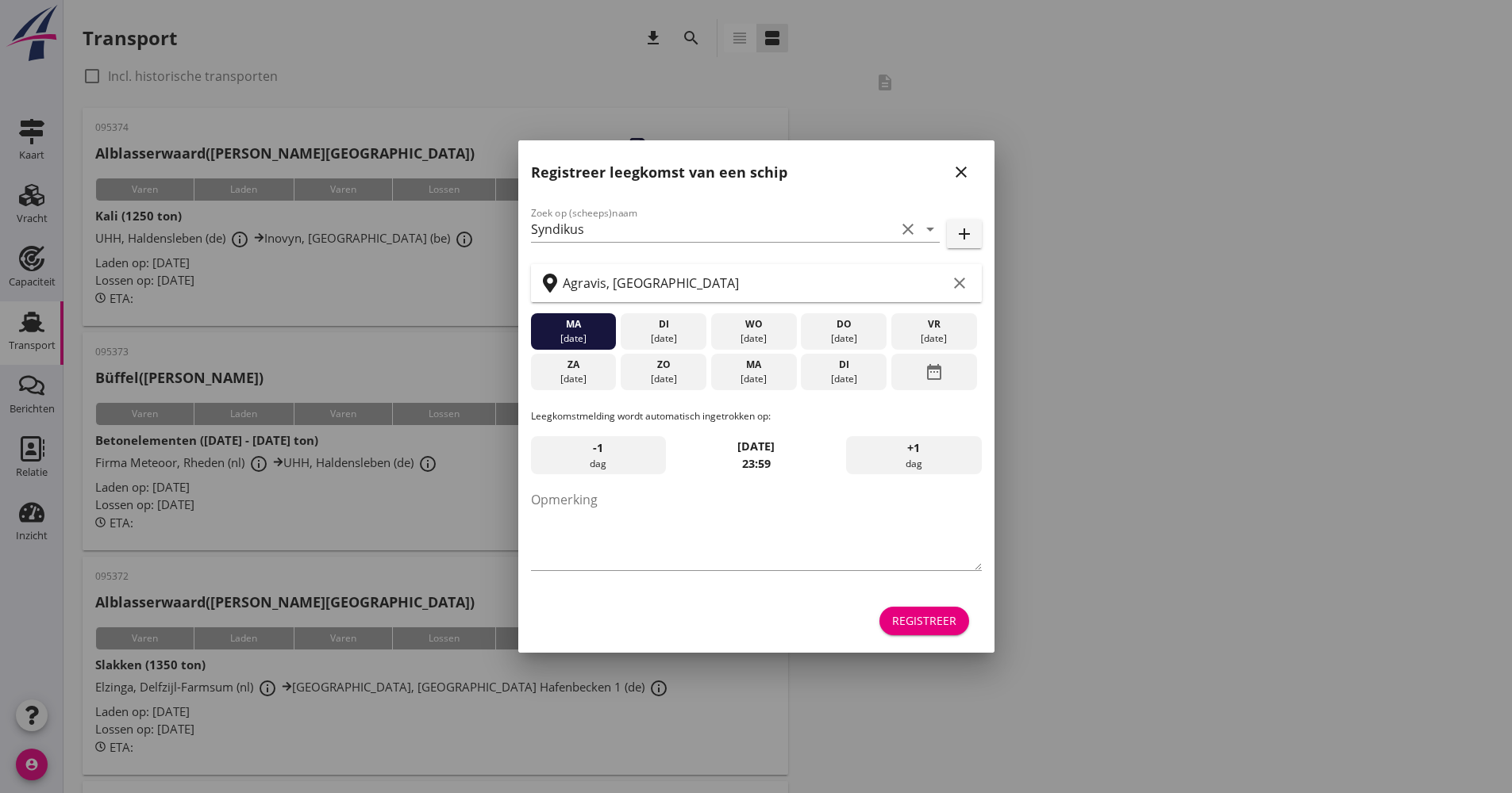
click at [889, 617] on button "Registreer" at bounding box center [924, 620] width 90 height 29
